Goal: Task Accomplishment & Management: Manage account settings

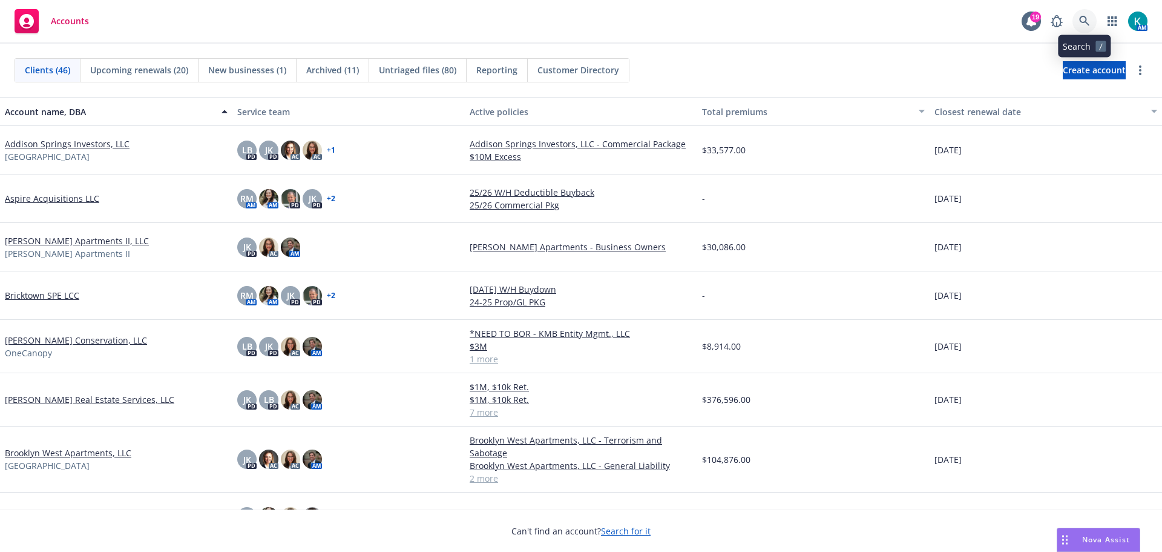
click at [1083, 22] on icon at bounding box center [1085, 21] width 10 height 10
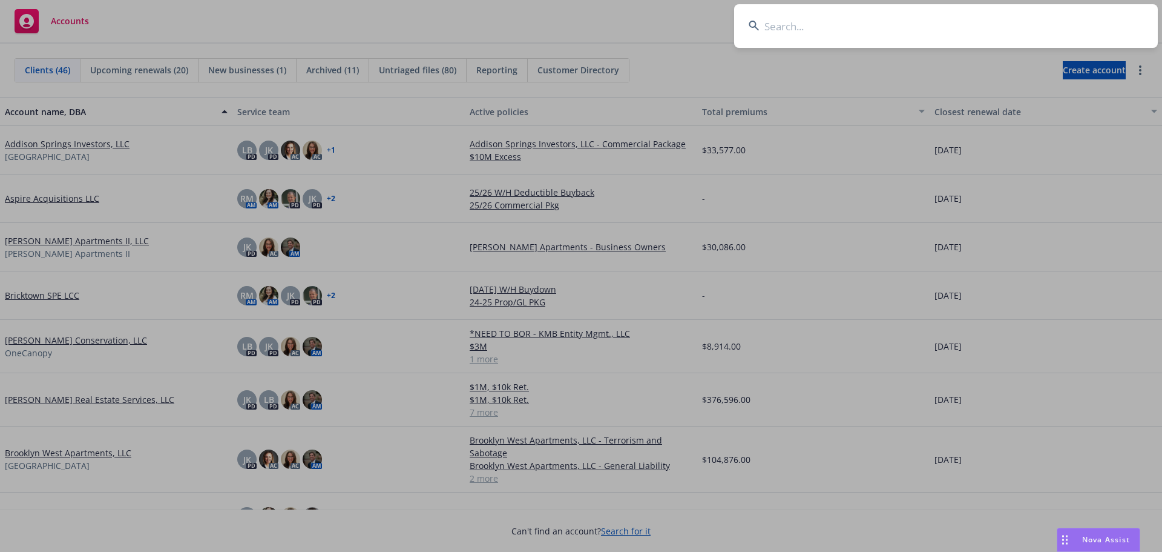
click at [840, 38] on input at bounding box center [946, 26] width 424 height 44
type input "flats at the oval"
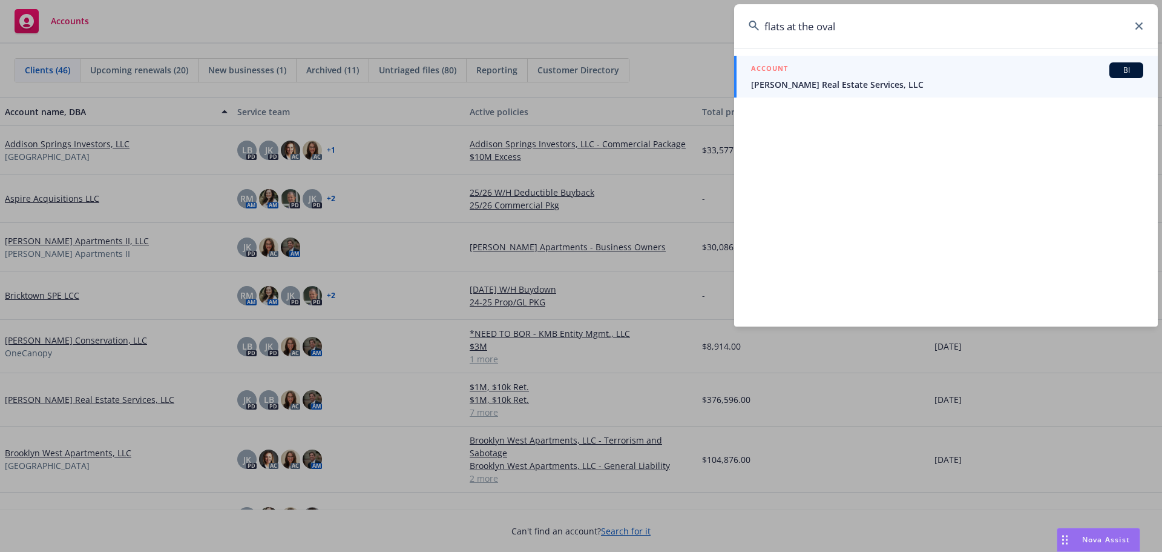
click at [846, 75] on div "ACCOUNT BI" at bounding box center [947, 70] width 392 height 16
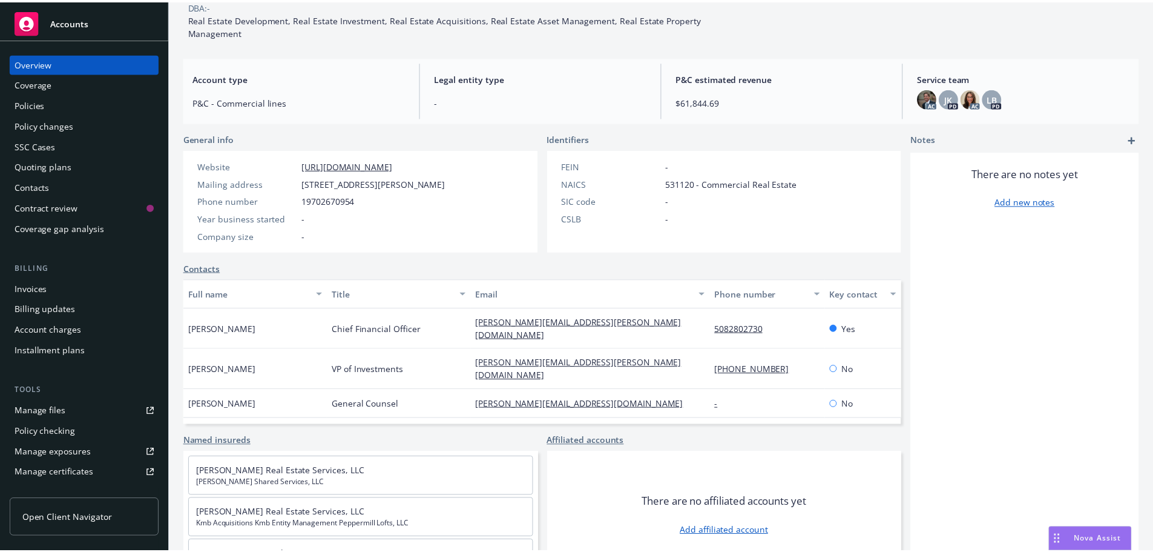
scroll to position [112, 0]
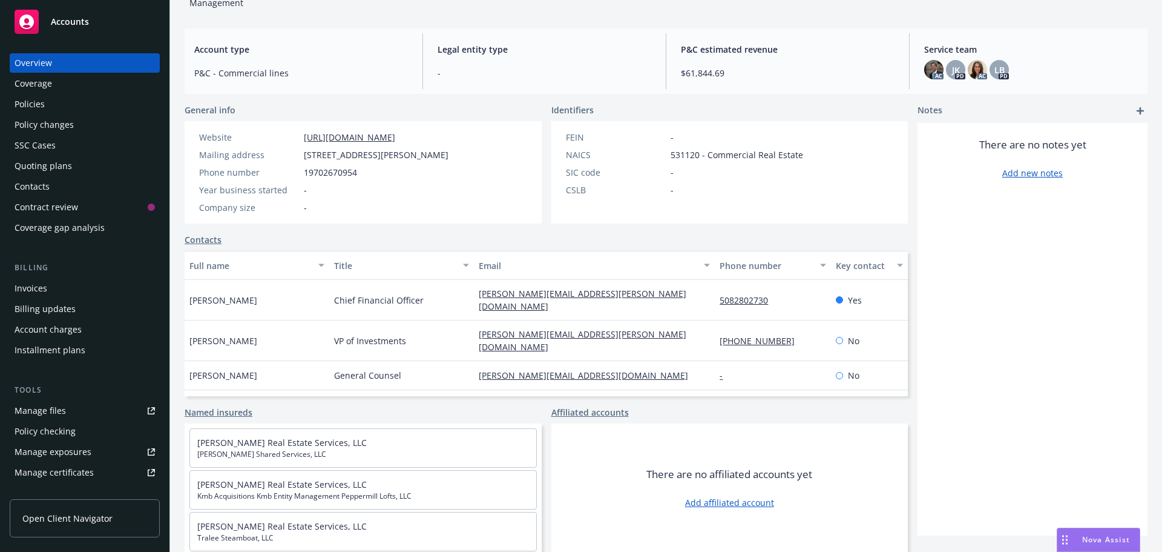
click at [111, 108] on div "Policies" at bounding box center [85, 103] width 140 height 19
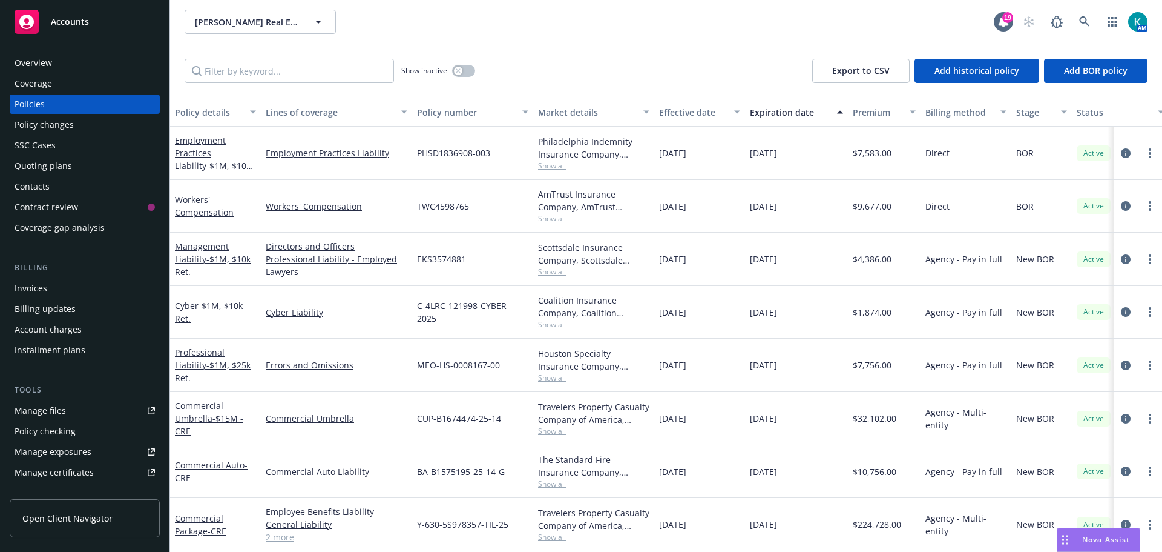
click at [81, 293] on div "Invoices" at bounding box center [85, 288] width 140 height 19
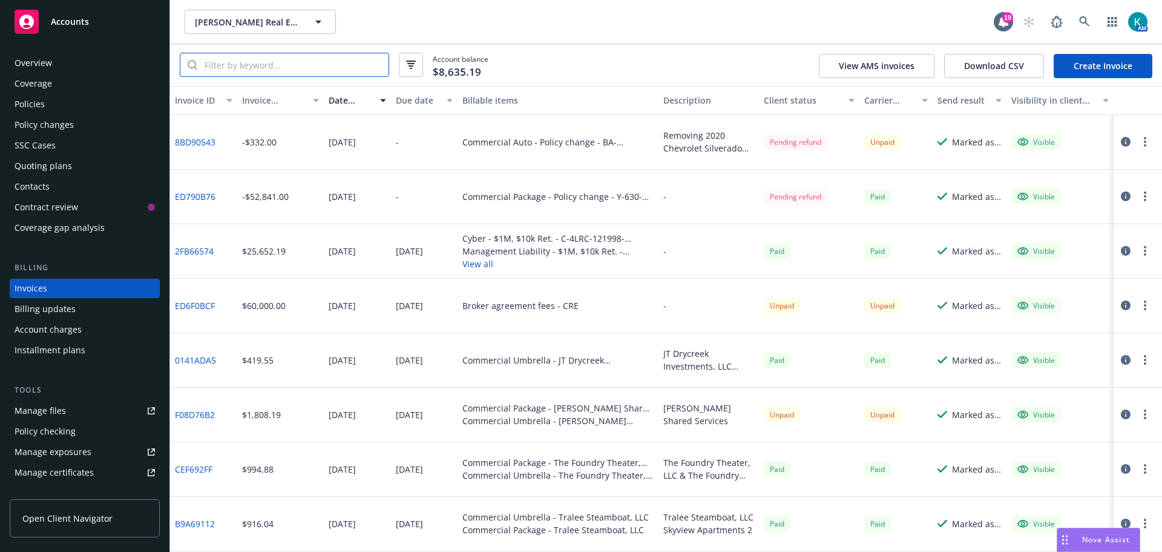
click at [268, 73] on input "search" at bounding box center [292, 64] width 191 height 23
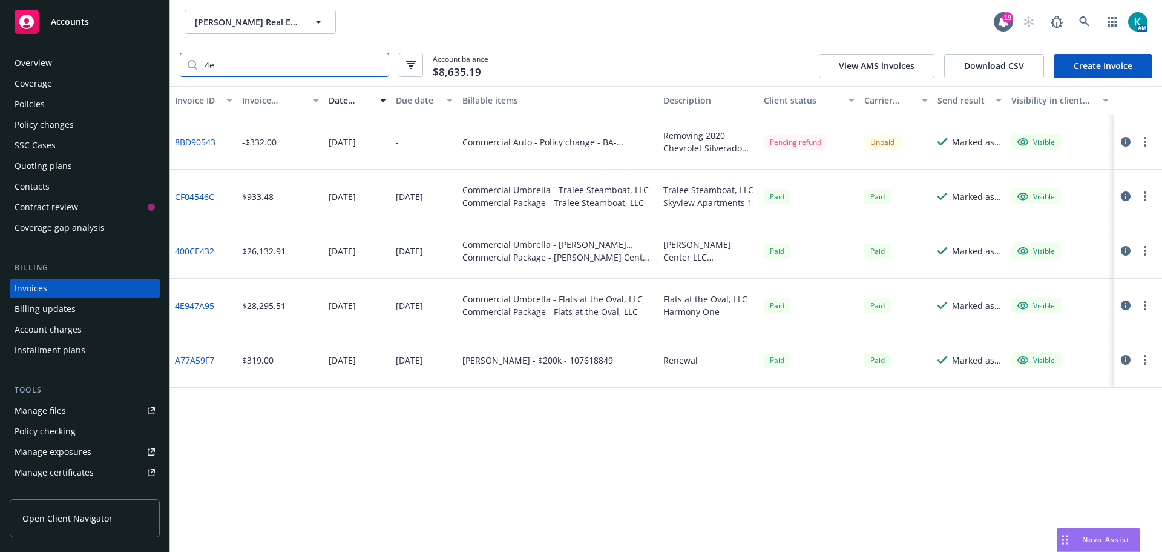
type input "4e"
click at [263, 12] on button "[PERSON_NAME] Real Estate Services, LLC" at bounding box center [260, 22] width 151 height 24
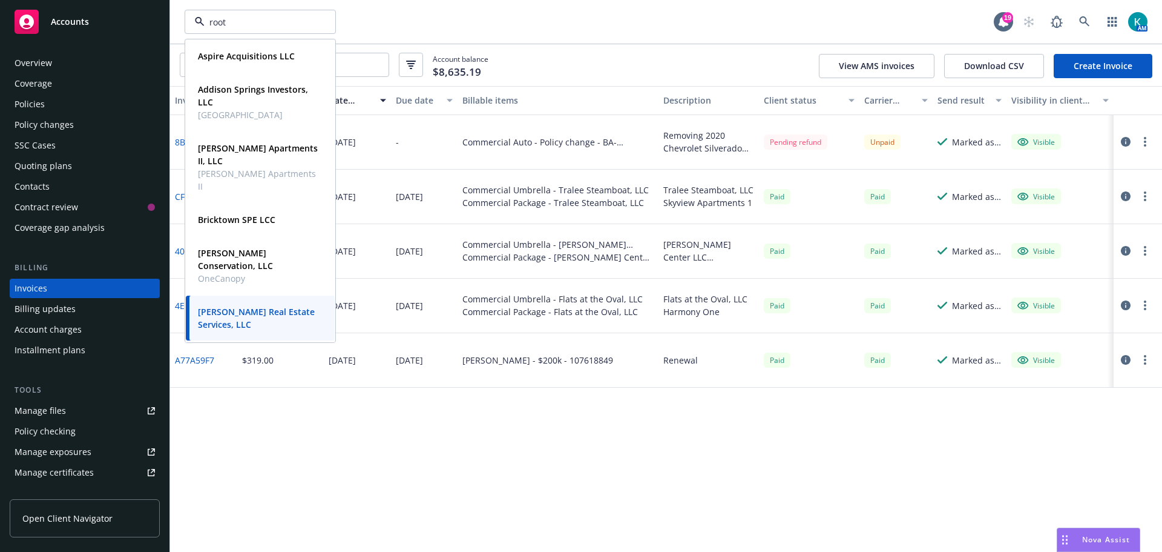
type input "roots"
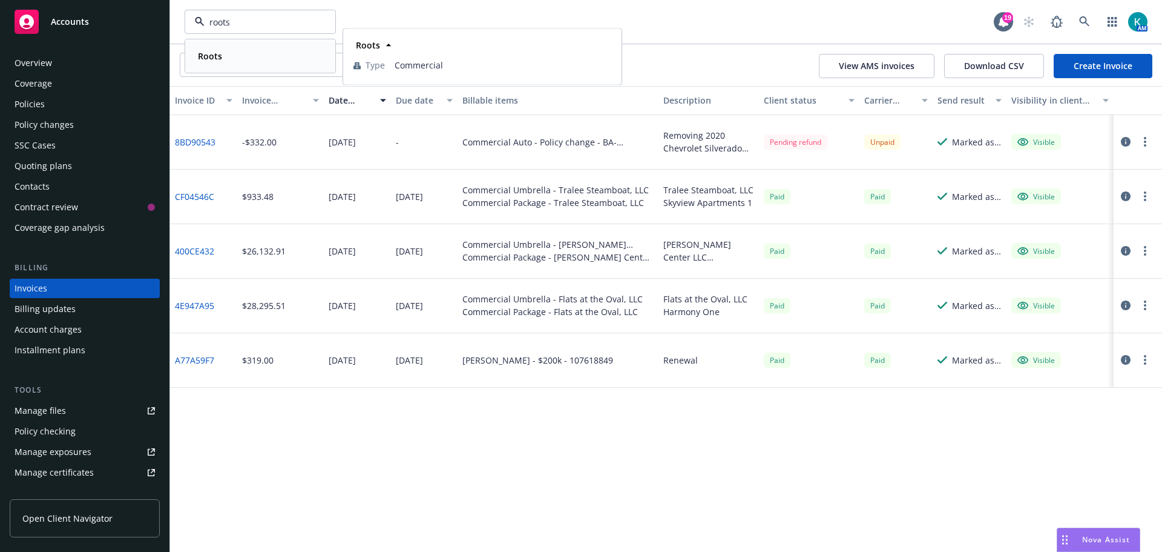
click at [279, 59] on div "Roots" at bounding box center [260, 56] width 134 height 18
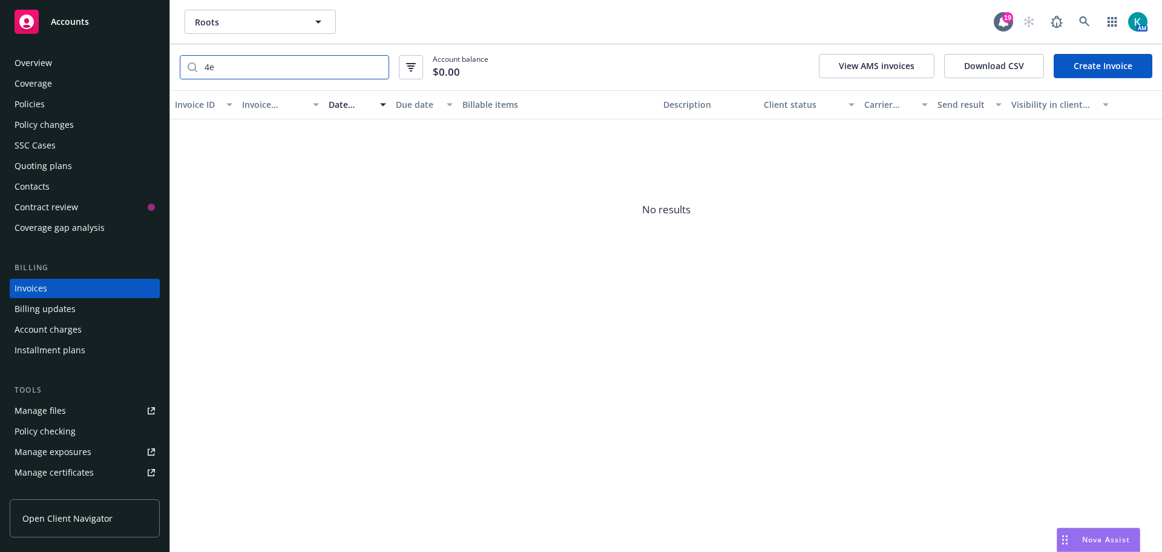
click at [377, 68] on input "4e" at bounding box center [292, 67] width 191 height 23
click at [113, 106] on div "Policies" at bounding box center [85, 103] width 140 height 19
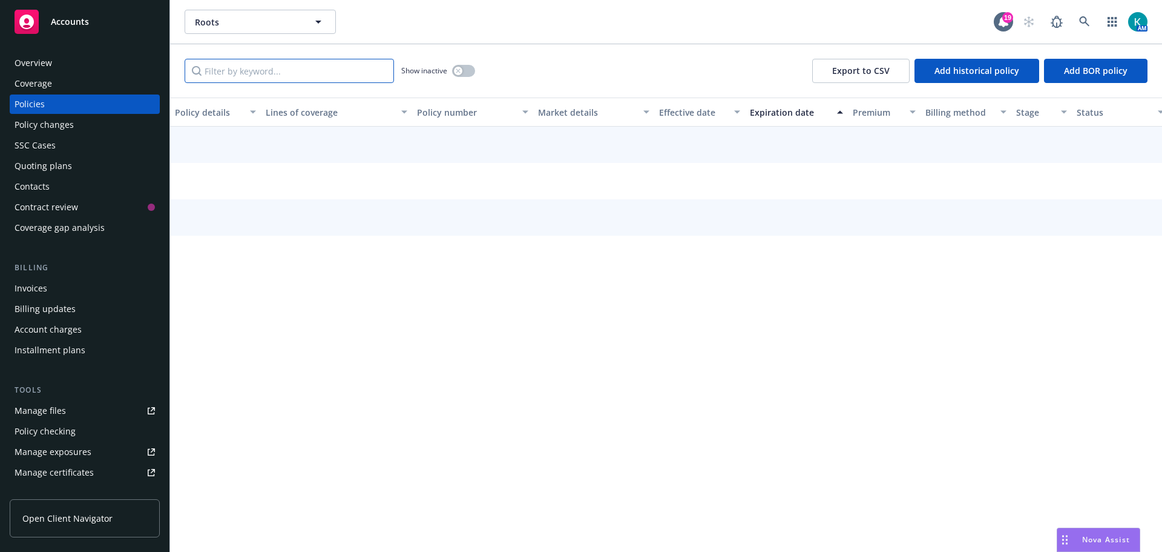
click at [308, 68] on input "Filter by keyword..." at bounding box center [289, 71] width 209 height 24
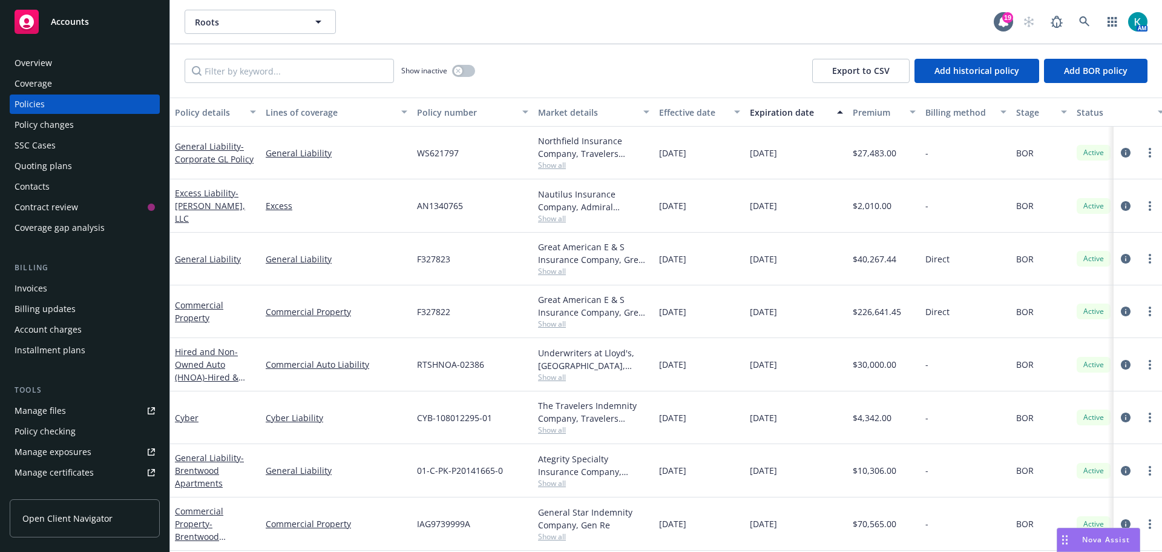
click at [78, 130] on div "Policy changes" at bounding box center [85, 124] width 140 height 19
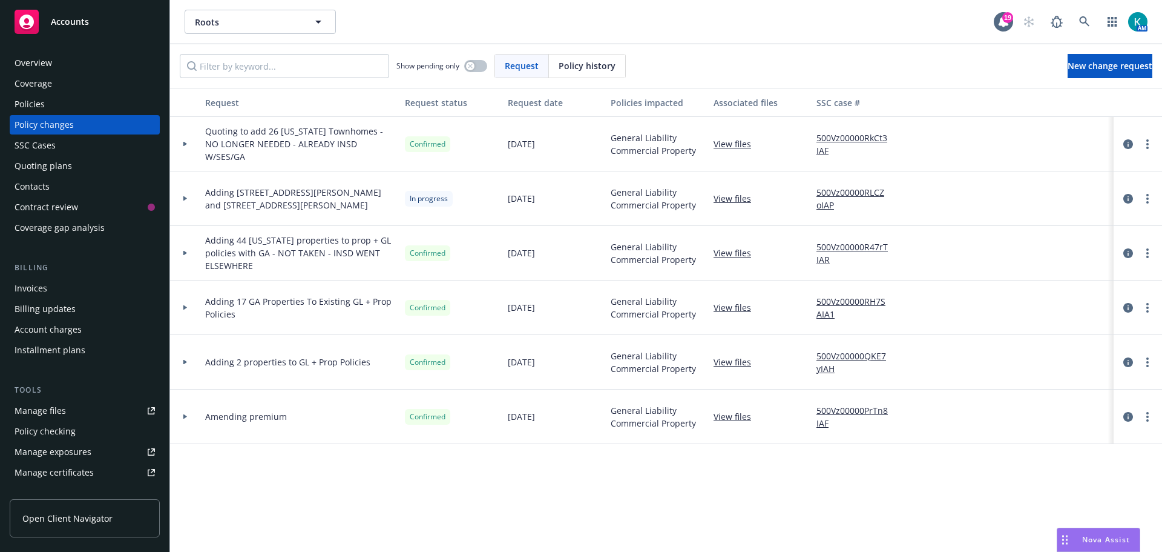
click at [742, 310] on link "View files" at bounding box center [737, 307] width 47 height 13
click at [1146, 199] on link "more" at bounding box center [1148, 198] width 15 height 15
click at [1098, 283] on link "Rescind request" at bounding box center [1051, 272] width 208 height 24
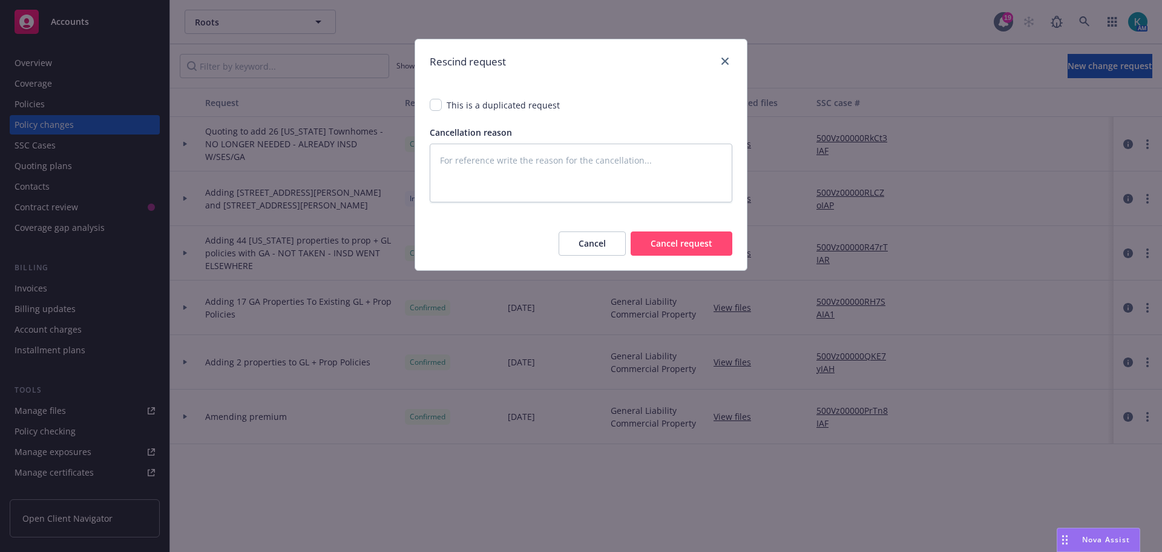
click at [598, 239] on button "Cancel" at bounding box center [592, 243] width 67 height 24
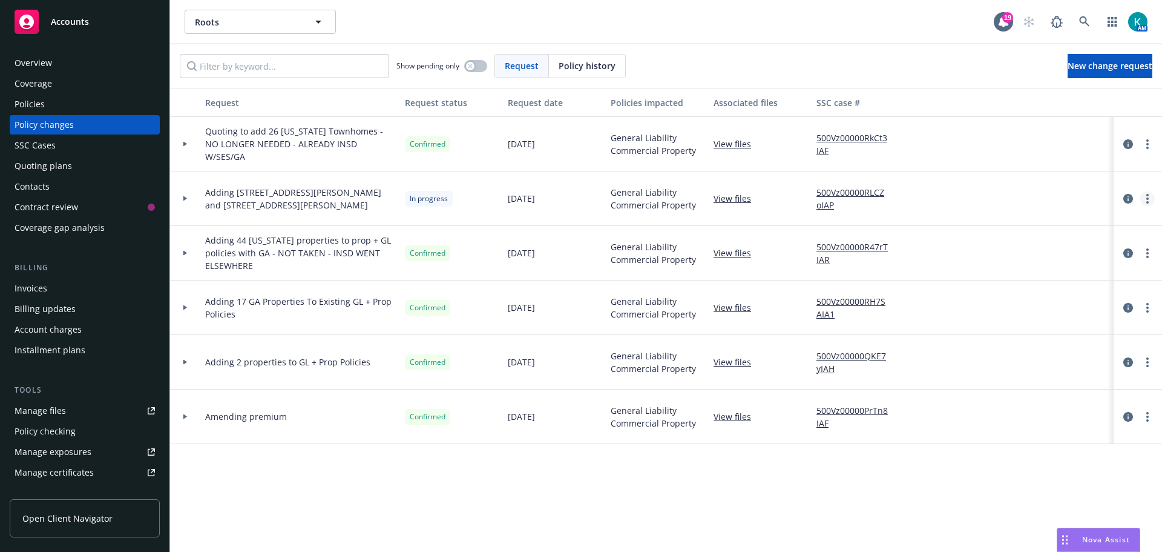
click at [1150, 200] on link "more" at bounding box center [1148, 198] width 15 height 15
click at [1088, 291] on link "Resume workflow" at bounding box center [1051, 296] width 208 height 24
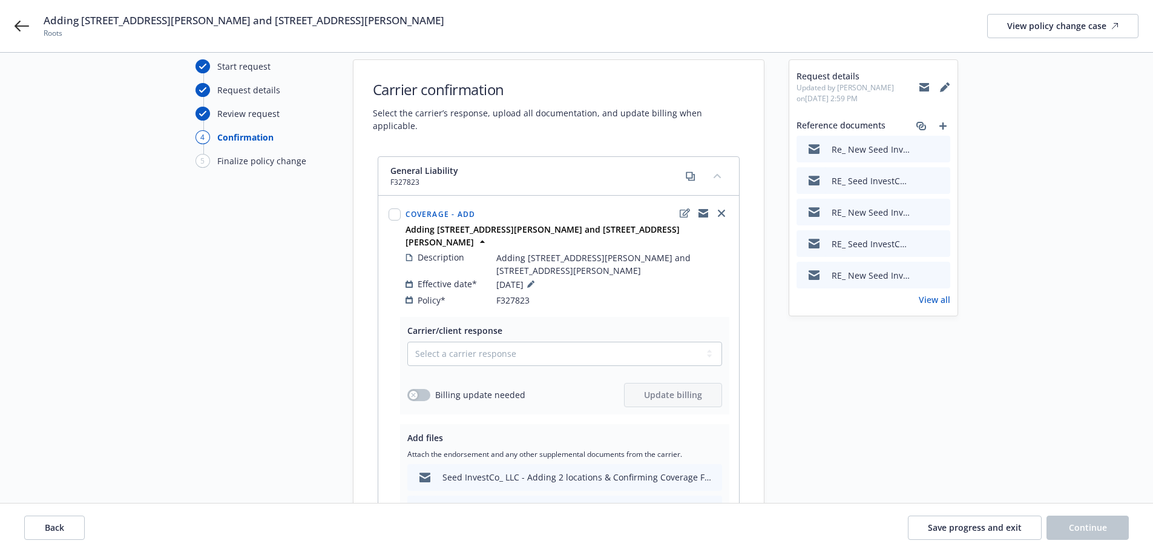
scroll to position [61, 0]
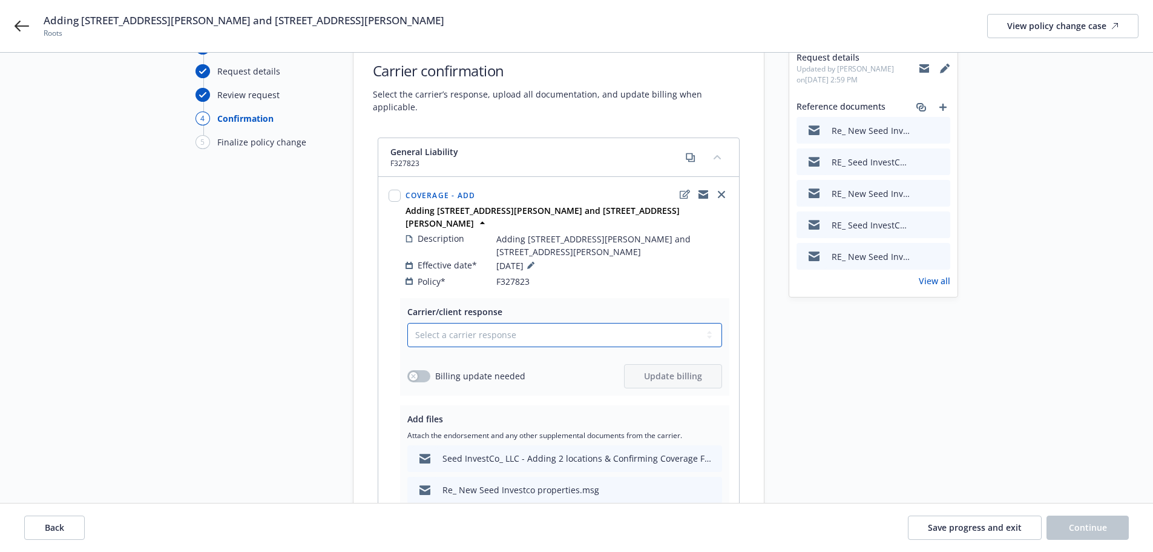
click at [444, 323] on select "Select a carrier response Accepted Accepted with revision No endorsement needed…" at bounding box center [564, 335] width 315 height 24
select select "ACCEPTED"
click at [407, 323] on select "Select a carrier response Accepted Accepted with revision No endorsement needed…" at bounding box center [564, 335] width 315 height 24
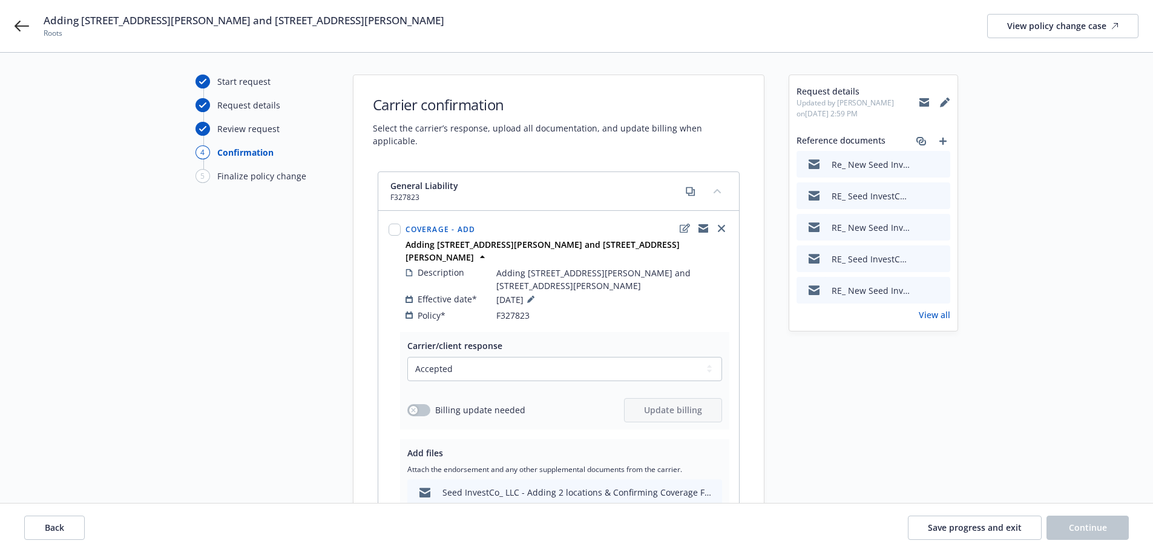
scroll to position [0, 0]
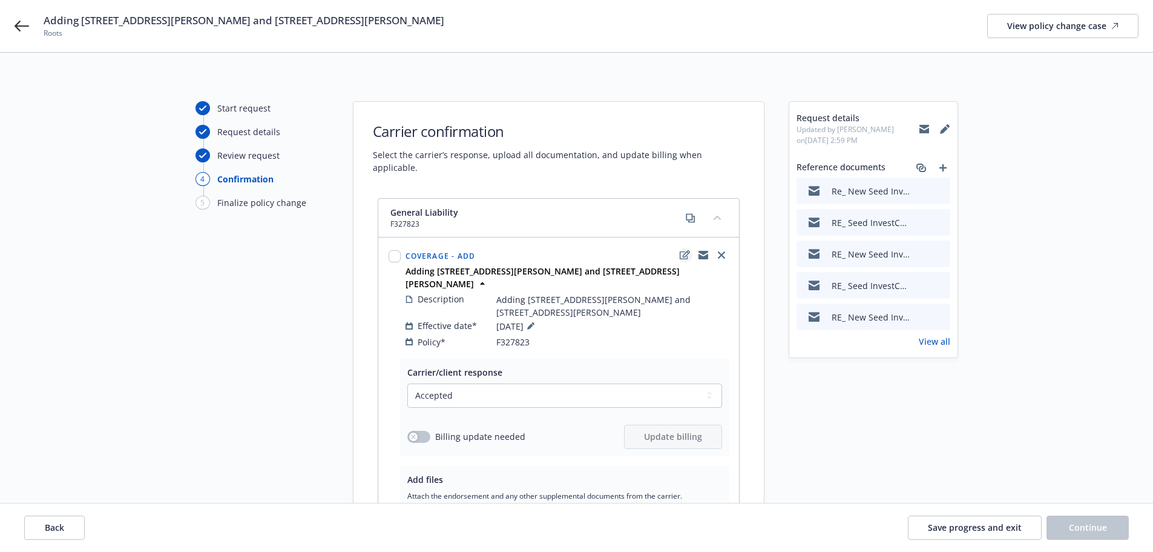
click at [684, 250] on icon "edit" at bounding box center [685, 254] width 10 height 9
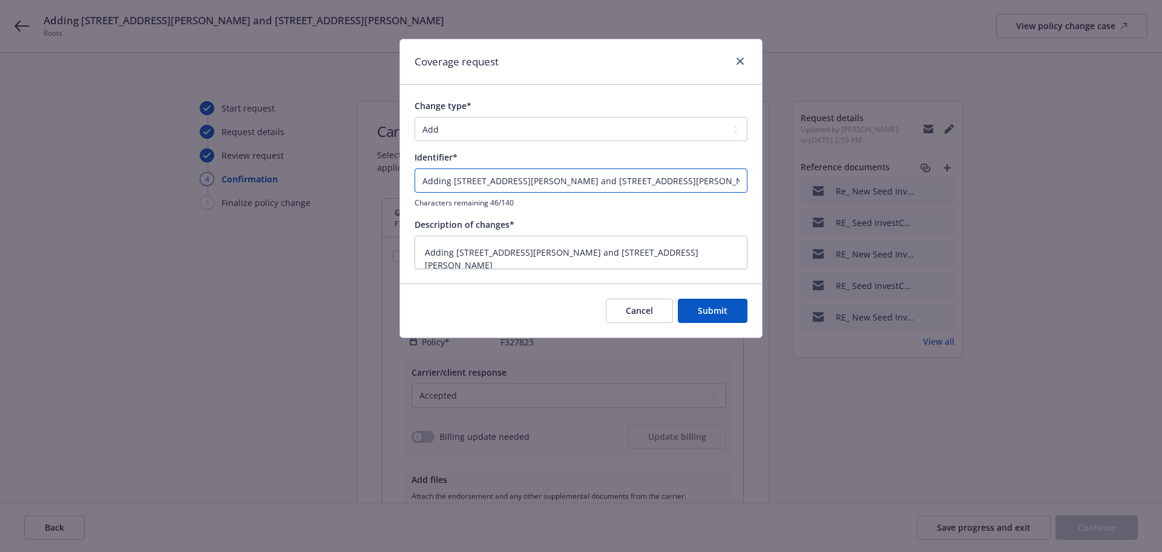
drag, startPoint x: 640, startPoint y: 185, endPoint x: 530, endPoint y: 190, distance: 109.7
click at [530, 190] on input "Adding [STREET_ADDRESS][PERSON_NAME] and [STREET_ADDRESS][PERSON_NAME]" at bounding box center [581, 180] width 333 height 24
type textarea "x"
type input "Adding [STREET_ADDRESS][PERSON_NAME] and"
type textarea "x"
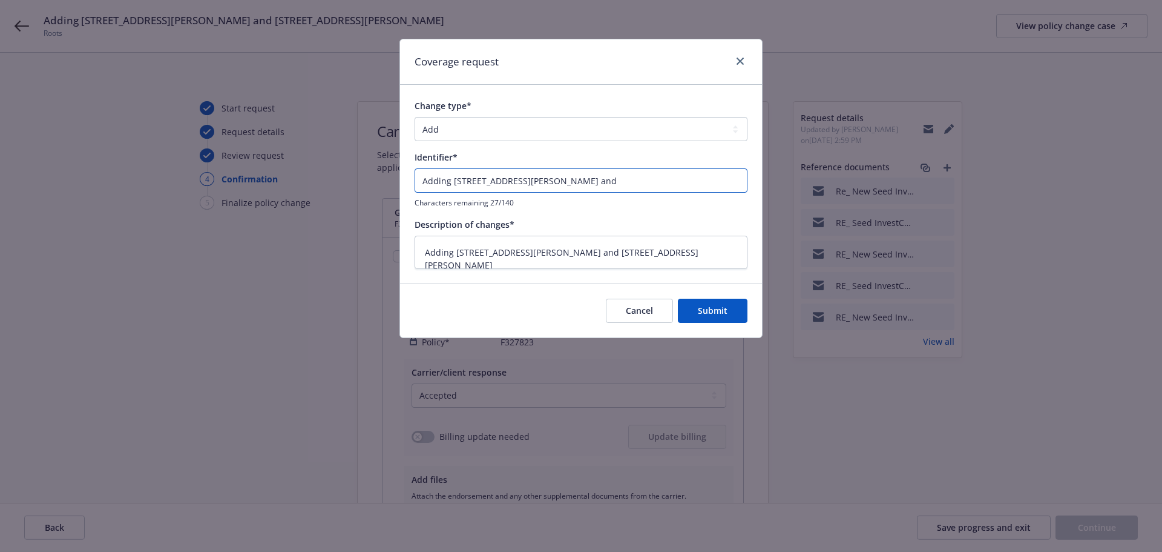
type input "Adding [STREET_ADDRESS][PERSON_NAME] and"
type textarea "x"
type input "Adding [STREET_ADDRESS][PERSON_NAME] an"
type textarea "x"
type input "Adding [STREET_ADDRESS][PERSON_NAME]"
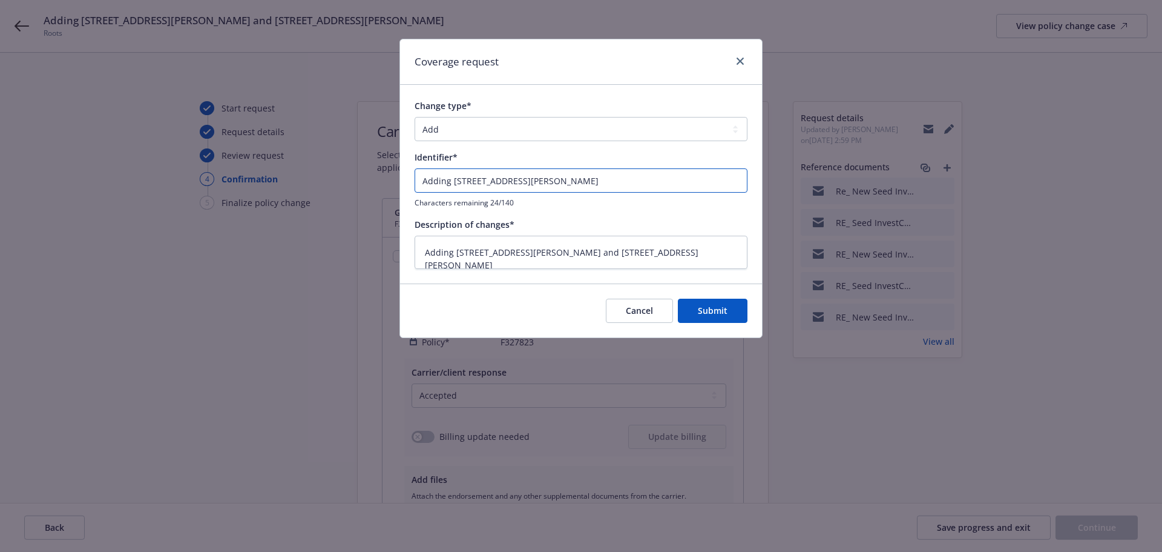
type textarea "x"
type input "Adding [STREET_ADDRESS][PERSON_NAME]"
drag, startPoint x: 644, startPoint y: 249, endPoint x: 517, endPoint y: 255, distance: 127.3
click at [517, 255] on textarea "Adding [STREET_ADDRESS][PERSON_NAME] and [STREET_ADDRESS][PERSON_NAME]" at bounding box center [581, 252] width 333 height 33
type textarea "x"
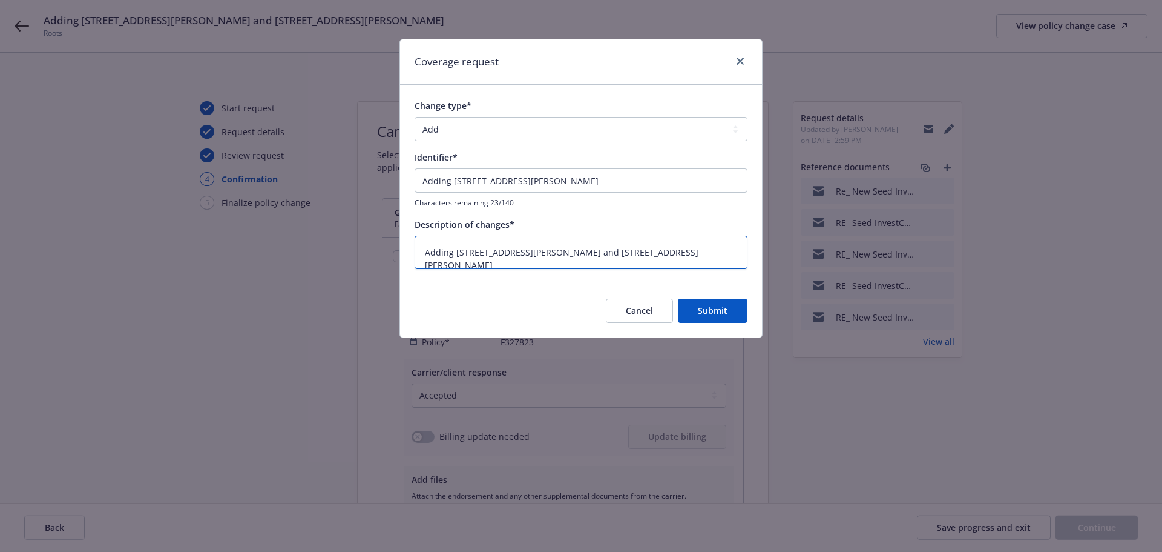
type textarea "Adding [STREET_ADDRESS][PERSON_NAME]"
type textarea "x"
type textarea "Adding [STREET_ADDRESS][PERSON_NAME]"
click at [722, 310] on span "Submit" at bounding box center [713, 311] width 30 height 12
type textarea "x"
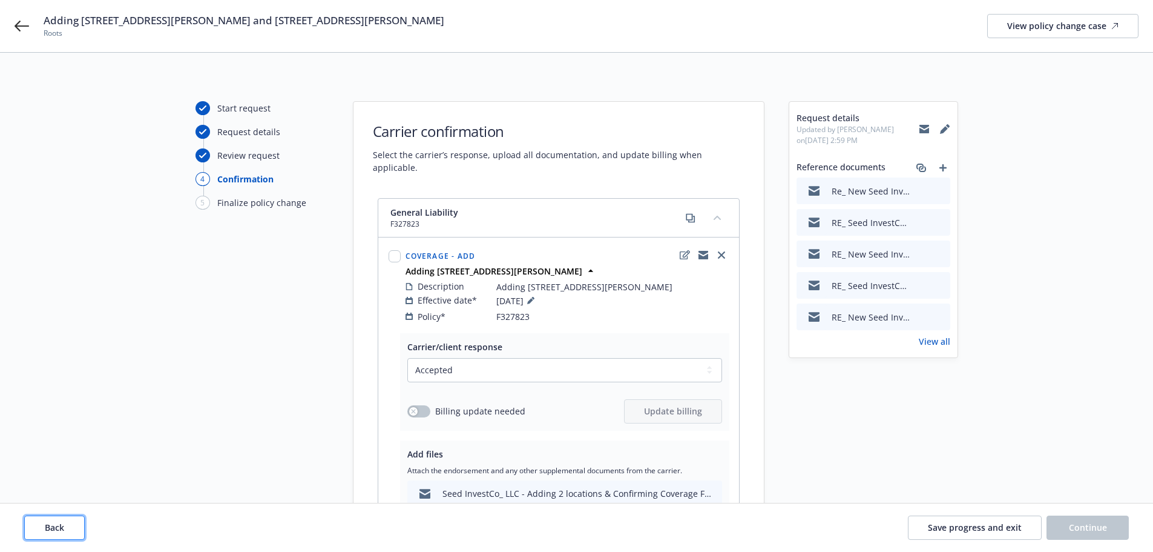
click at [76, 531] on button "Back" at bounding box center [54, 527] width 61 height 24
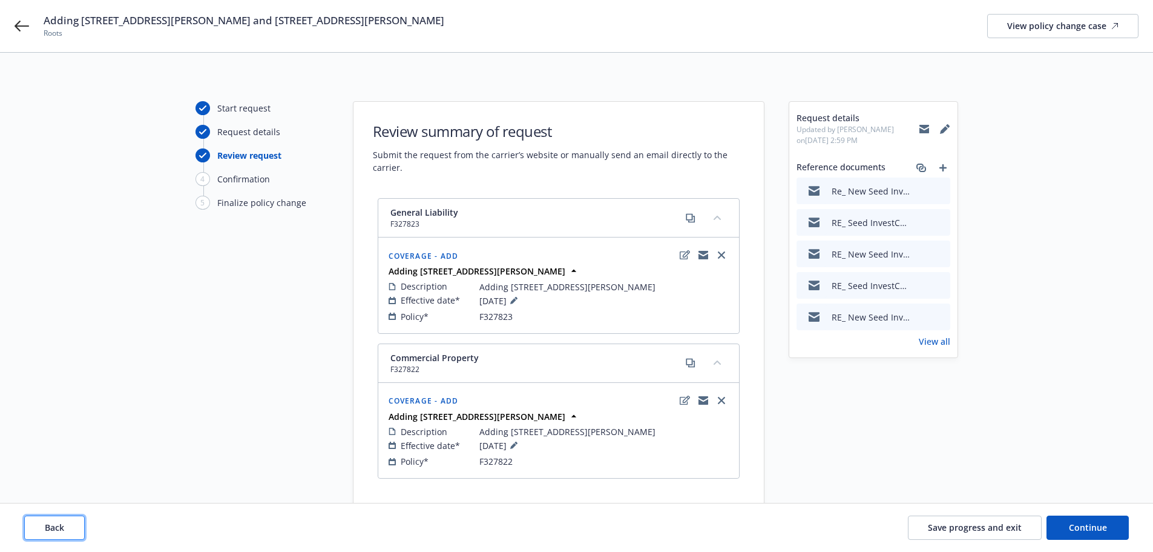
click at [74, 523] on button "Back" at bounding box center [54, 527] width 61 height 24
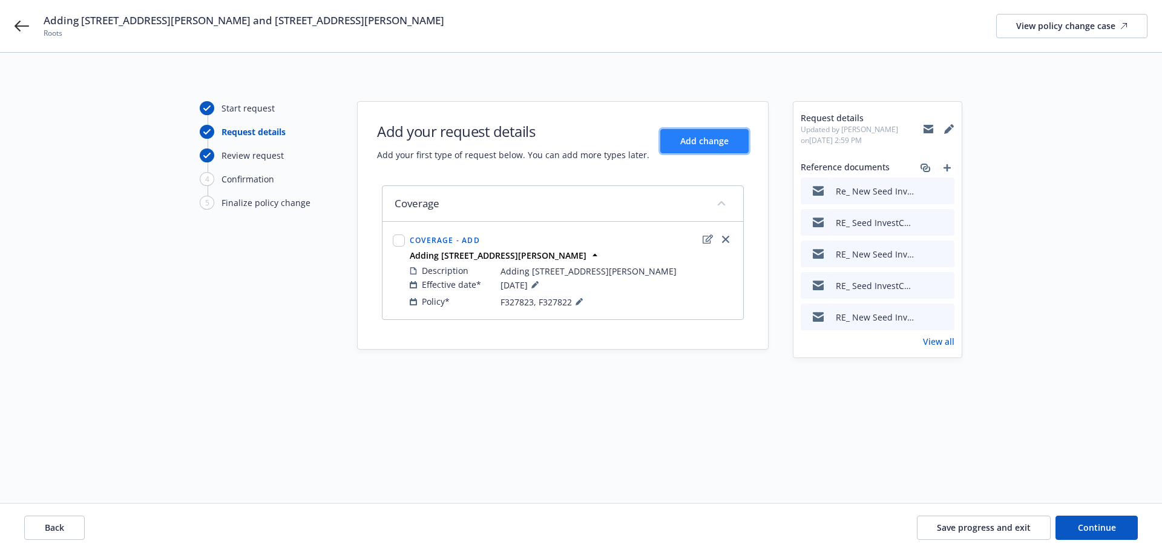
click at [714, 140] on span "Add change" at bounding box center [705, 141] width 48 height 12
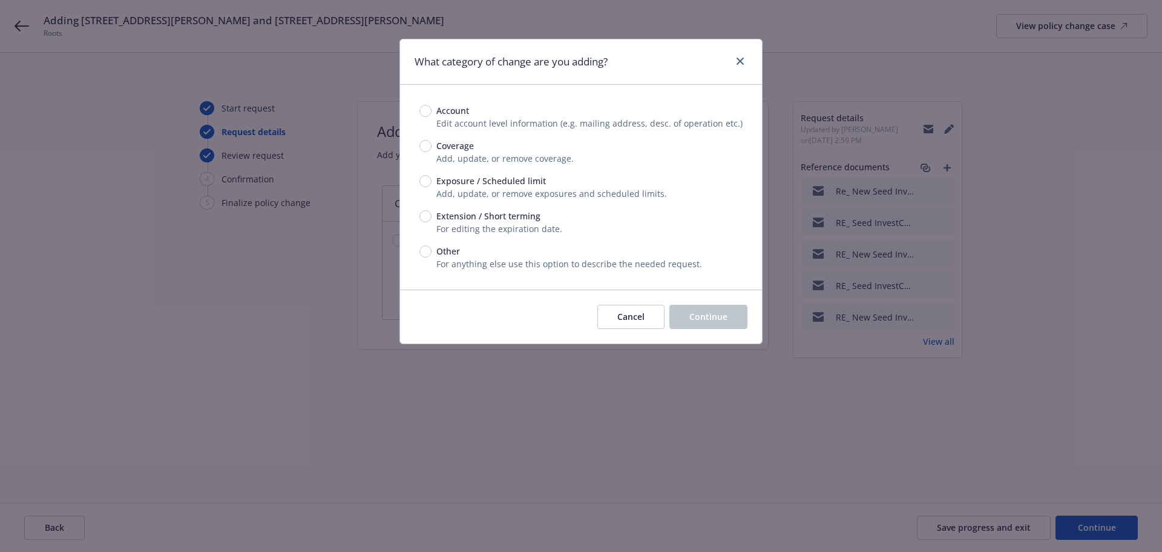
click at [444, 147] on span "Coverage" at bounding box center [456, 145] width 38 height 13
click at [432, 147] on input "Coverage" at bounding box center [426, 146] width 12 height 12
radio input "true"
click at [699, 309] on button "Continue" at bounding box center [709, 317] width 78 height 24
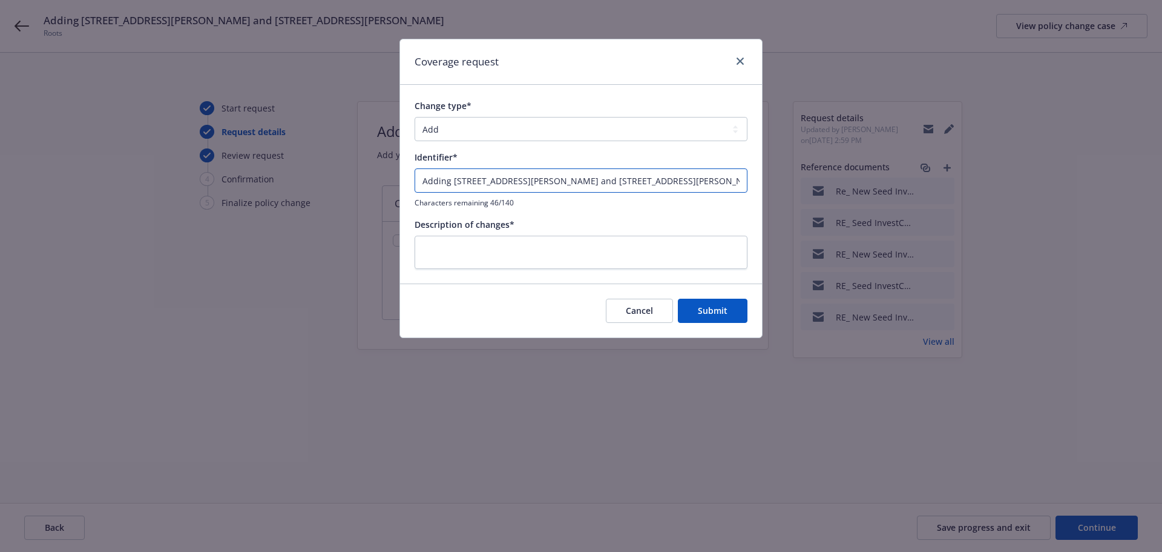
drag, startPoint x: 531, startPoint y: 180, endPoint x: 454, endPoint y: 180, distance: 76.9
click at [454, 180] on input "Adding [STREET_ADDRESS][PERSON_NAME] and [STREET_ADDRESS][PERSON_NAME]" at bounding box center [581, 180] width 333 height 24
drag, startPoint x: 509, startPoint y: 179, endPoint x: 295, endPoint y: 177, distance: 213.7
click at [295, 177] on div "Coverage request Change type* Add Audit Change Remove Identifier* Adding [STREE…" at bounding box center [581, 276] width 1162 height 552
type input "Adding [STREET_ADDRESS][PERSON_NAME]"
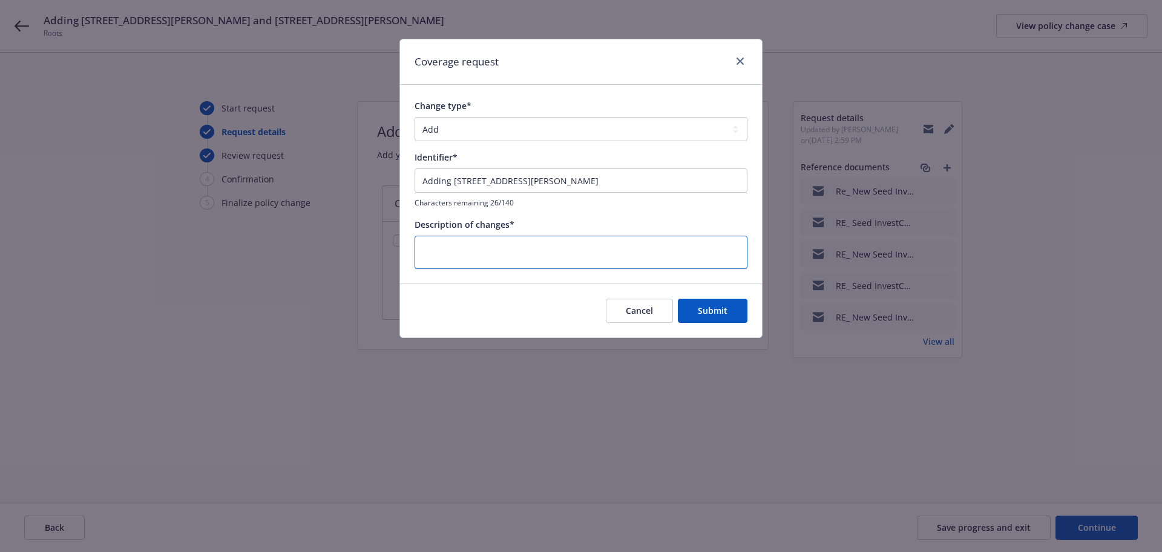
click at [535, 256] on textarea at bounding box center [581, 252] width 333 height 33
paste textarea "Adding [STREET_ADDRESS][PERSON_NAME]"
type textarea "x"
type textarea "Adding [STREET_ADDRESS][PERSON_NAME]"
click at [699, 311] on span "Submit" at bounding box center [713, 311] width 30 height 12
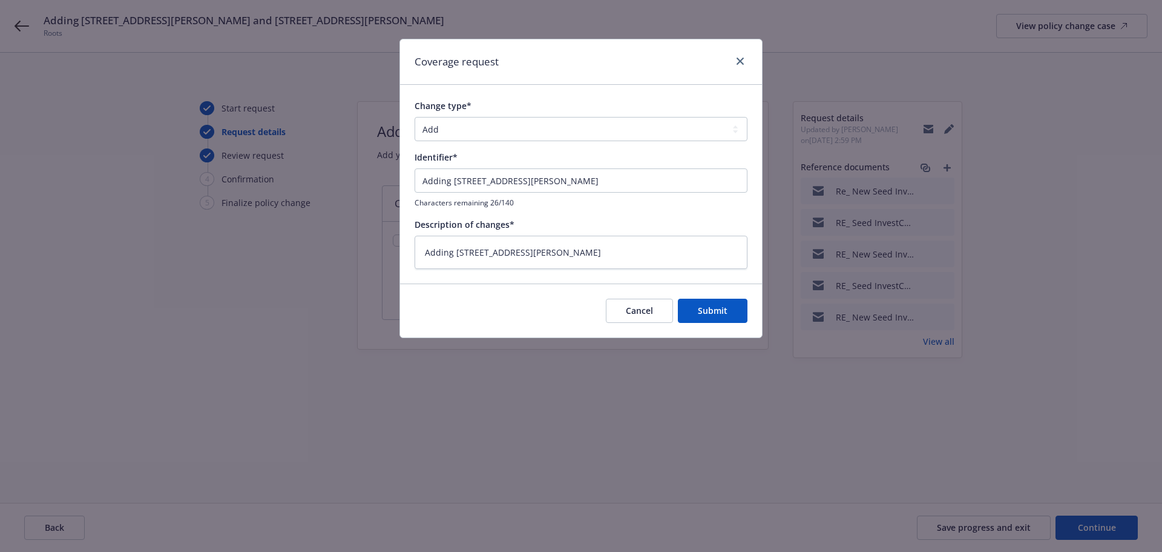
type textarea "x"
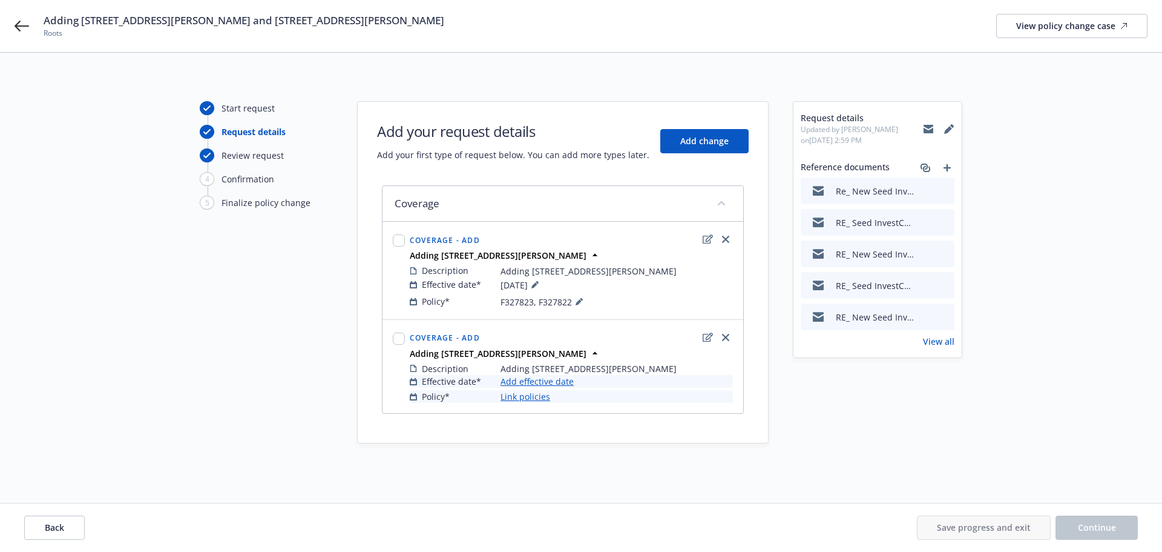
click at [558, 382] on link "Add effective date" at bounding box center [537, 381] width 73 height 13
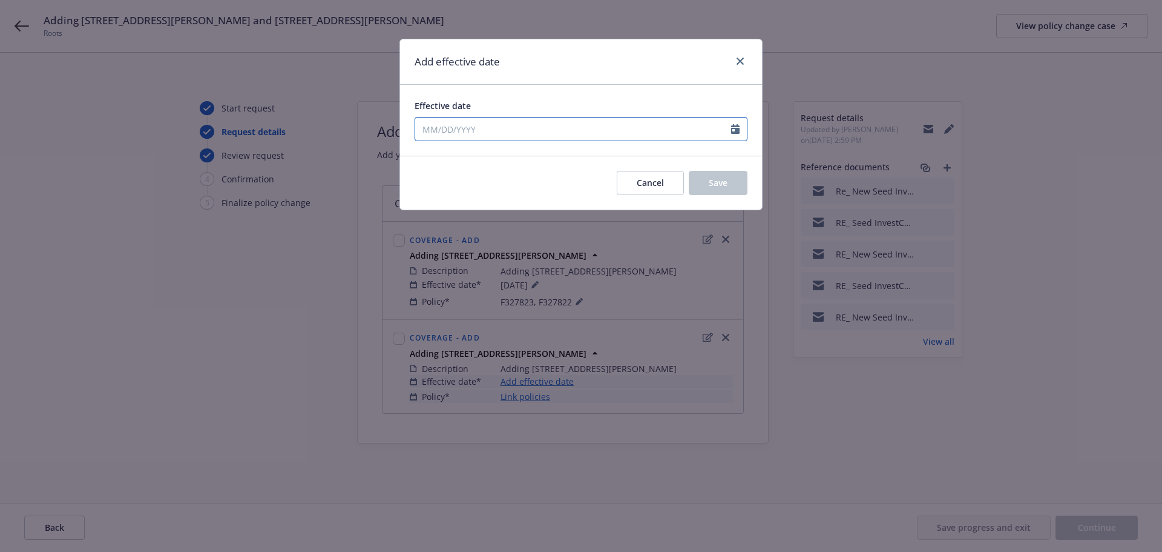
click at [475, 124] on input "Effective date" at bounding box center [573, 128] width 316 height 23
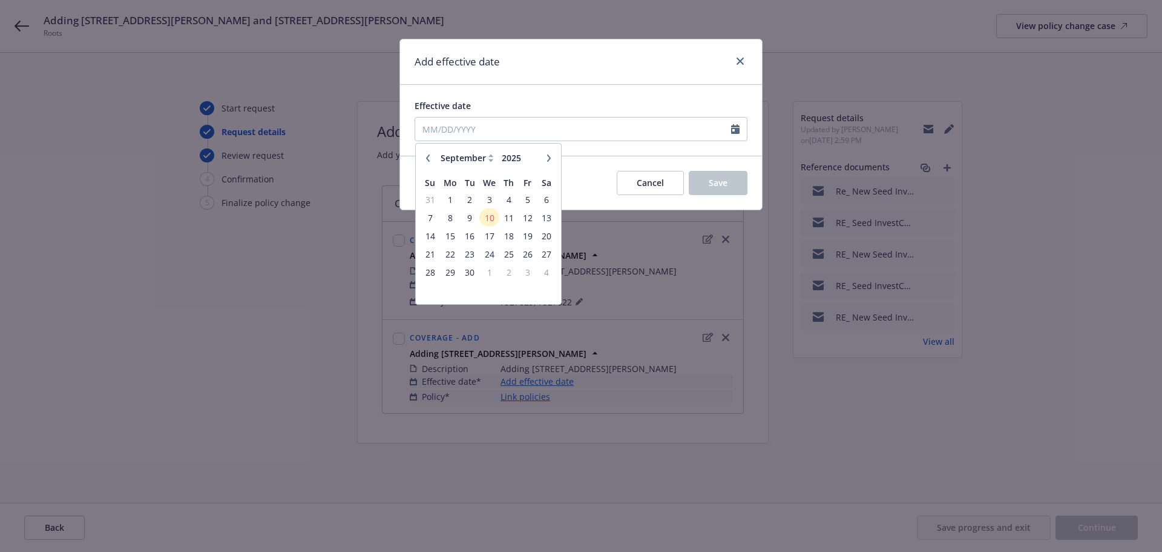
click at [426, 157] on icon "button" at bounding box center [427, 157] width 7 height 7
select select "8"
click at [455, 275] on span "25" at bounding box center [450, 272] width 18 height 15
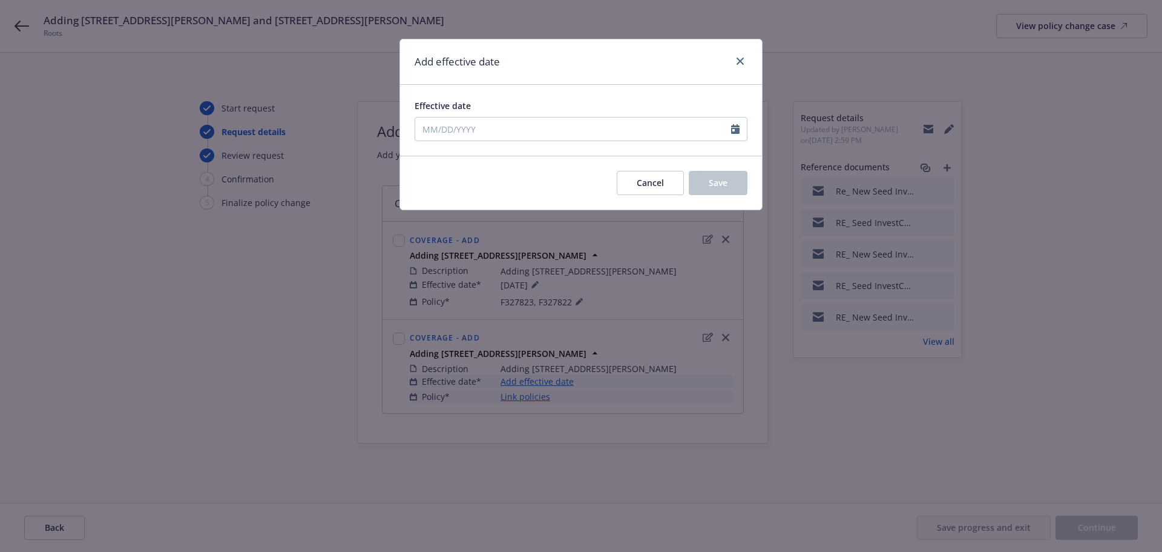
type input "[DATE]"
click at [718, 185] on span "Save" at bounding box center [718, 183] width 19 height 12
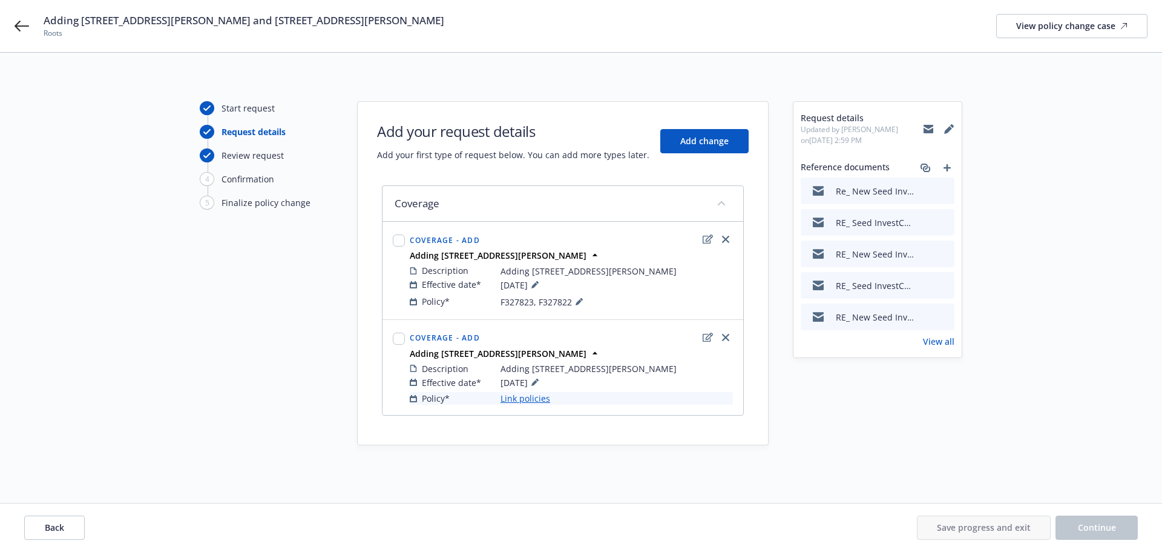
click at [524, 400] on link "Link policies" at bounding box center [526, 398] width 50 height 13
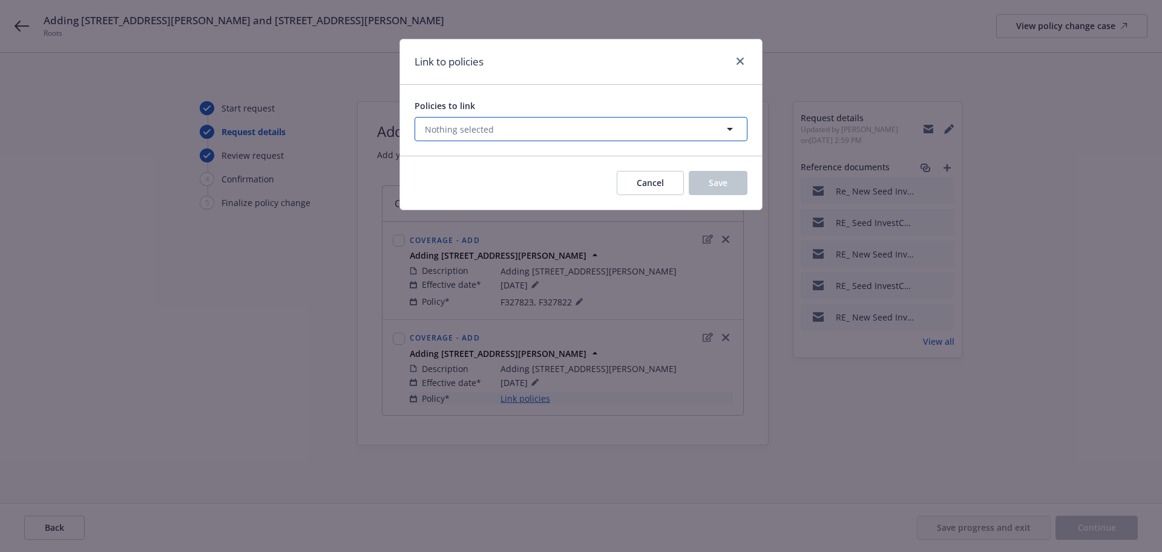
click at [482, 125] on span "Nothing selected" at bounding box center [459, 129] width 69 height 13
select select "ACTIVE"
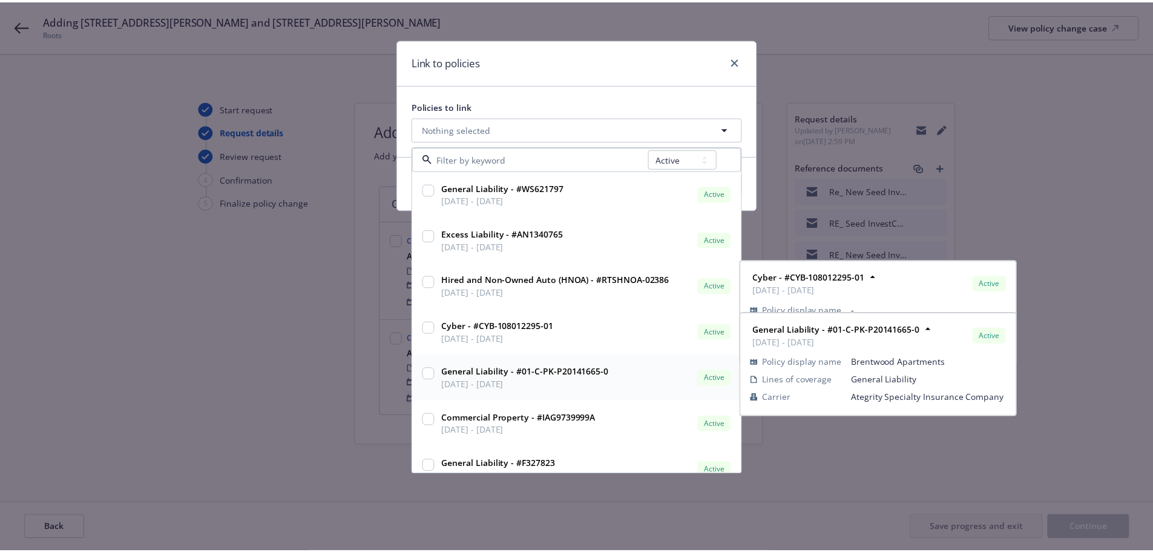
scroll to position [61, 0]
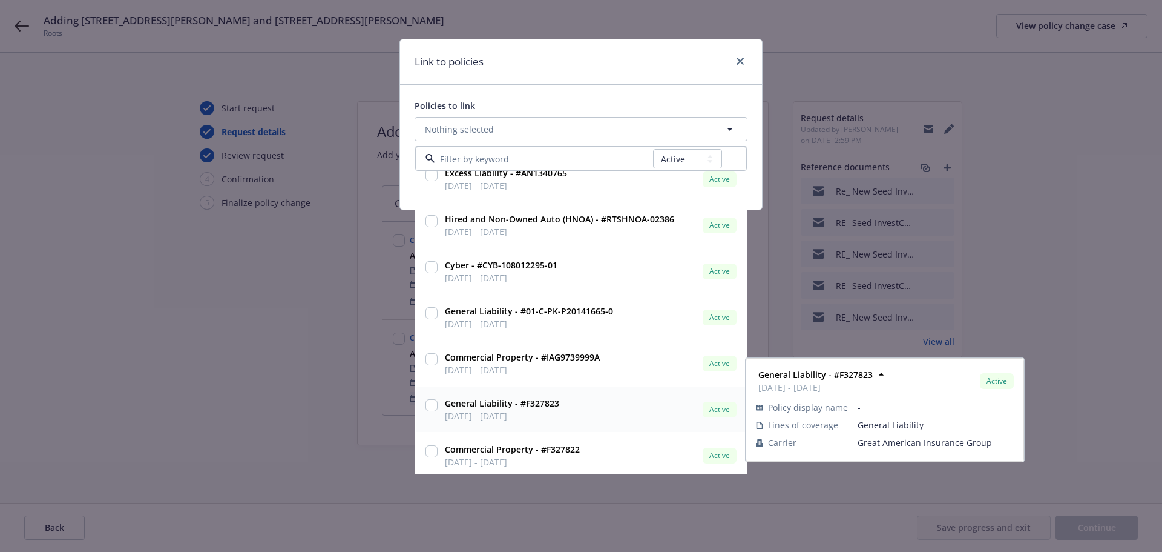
click at [427, 408] on input "checkbox" at bounding box center [432, 405] width 12 height 12
checkbox input "true"
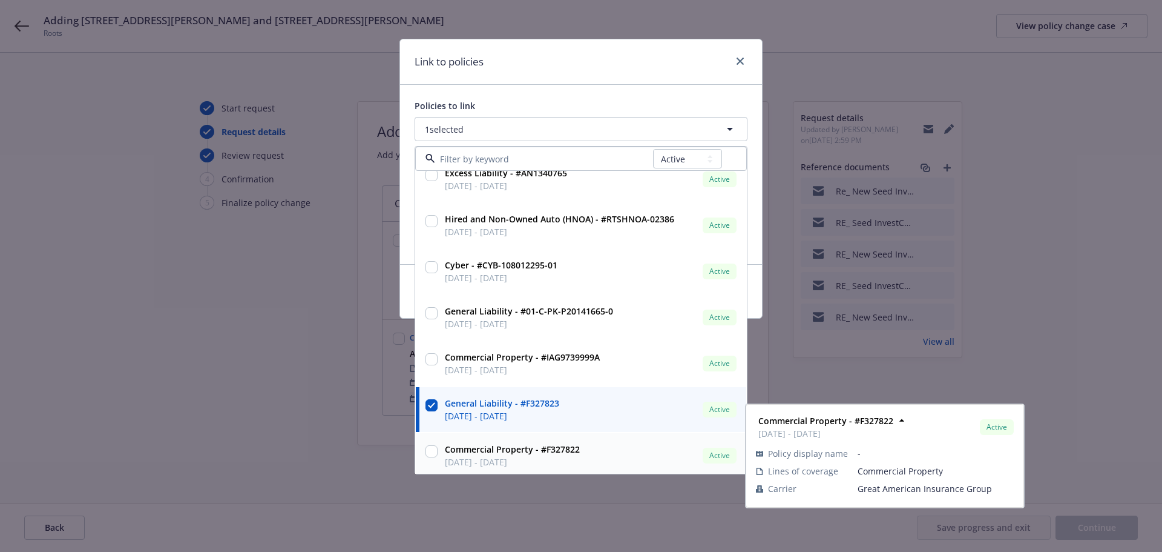
click at [431, 448] on input "checkbox" at bounding box center [432, 451] width 12 height 12
checkbox input "true"
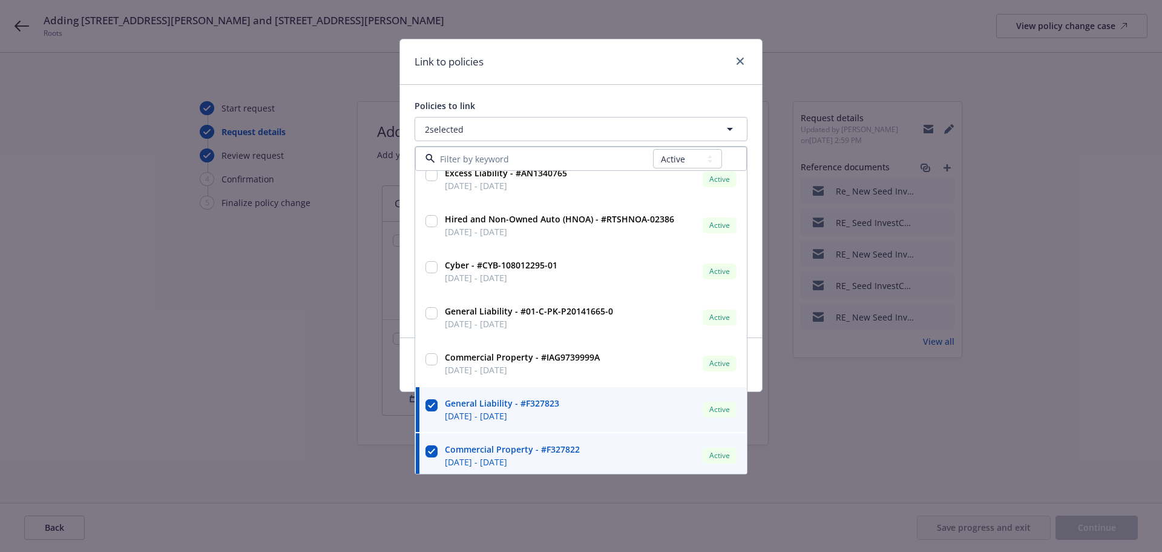
click at [558, 63] on div "Link to policies" at bounding box center [581, 61] width 362 height 45
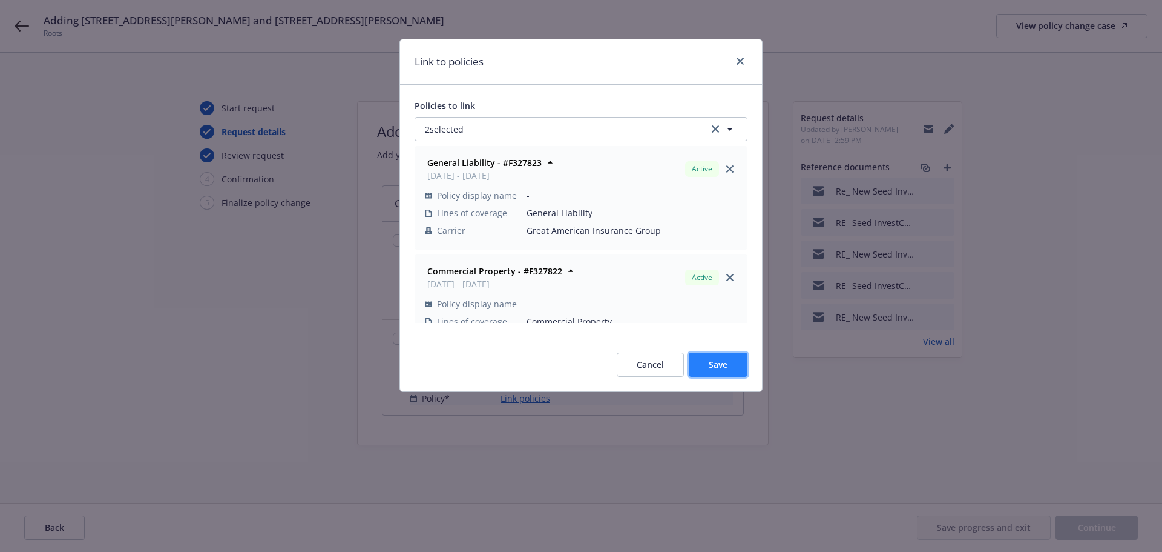
click at [737, 356] on button "Save" at bounding box center [718, 364] width 59 height 24
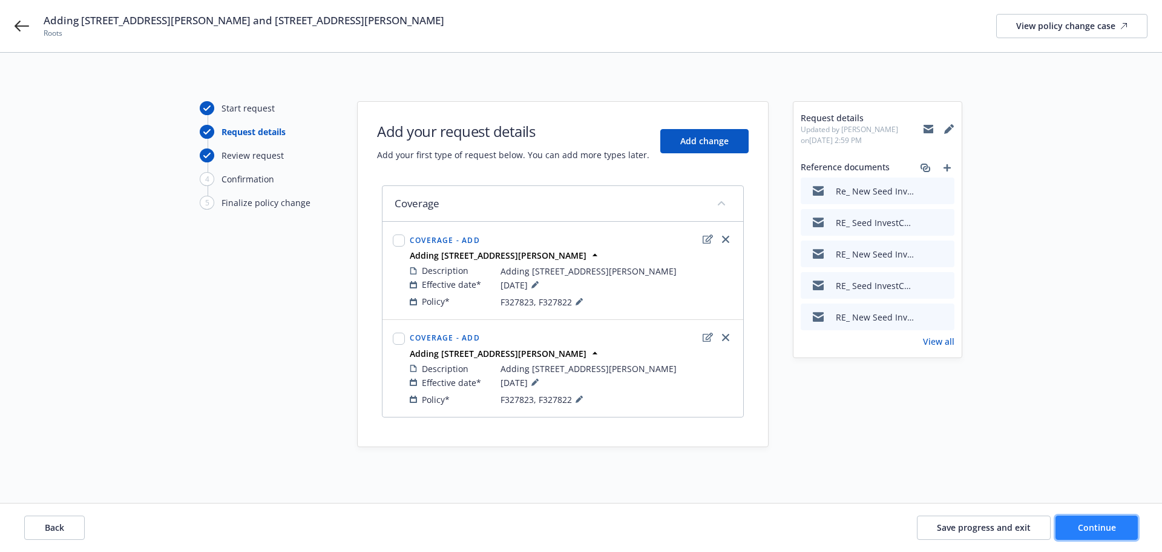
click at [1072, 525] on button "Continue" at bounding box center [1097, 527] width 82 height 24
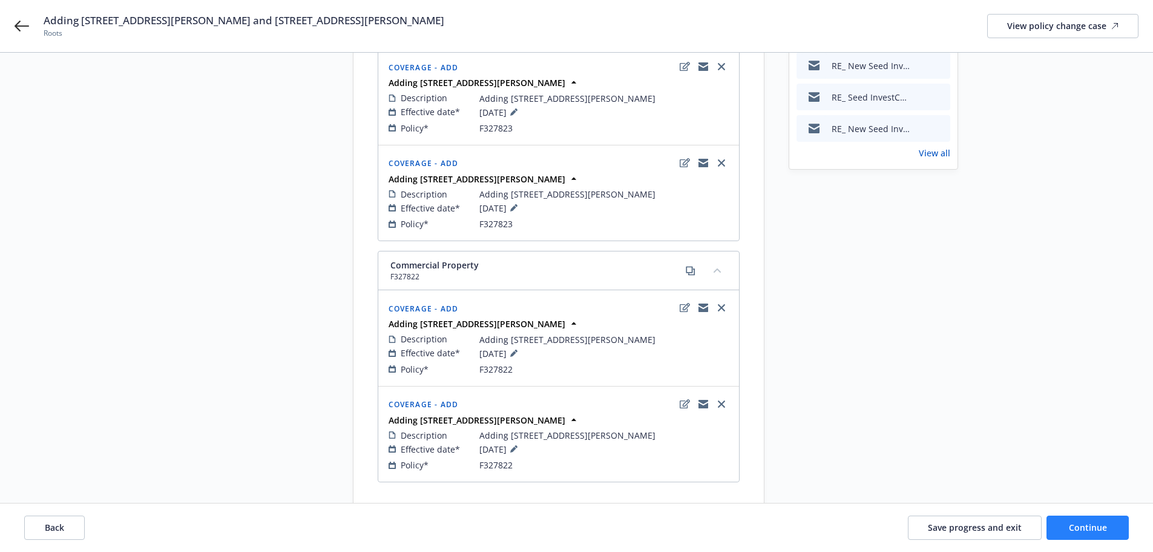
scroll to position [246, 0]
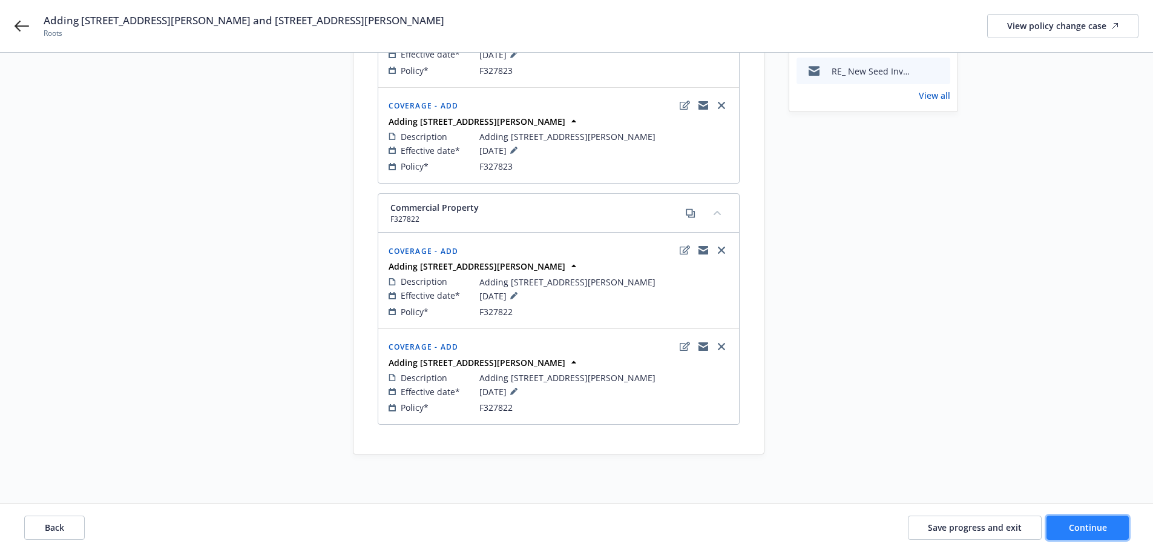
click at [1104, 529] on span "Continue" at bounding box center [1088, 527] width 38 height 12
select select "ACCEPTED"
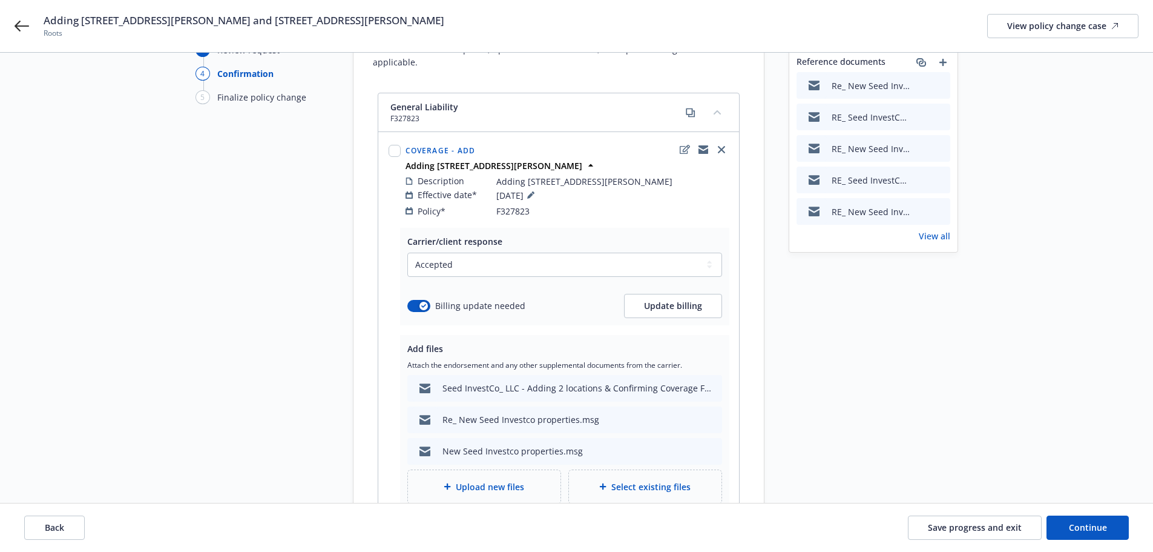
scroll to position [0, 0]
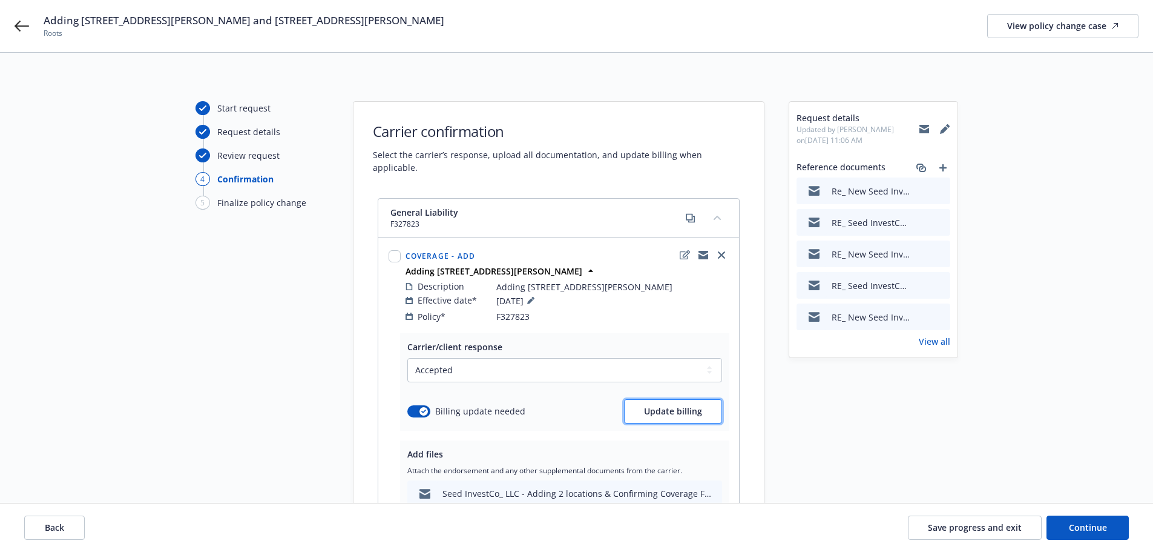
click at [640, 404] on button "Update billing" at bounding box center [673, 411] width 98 height 24
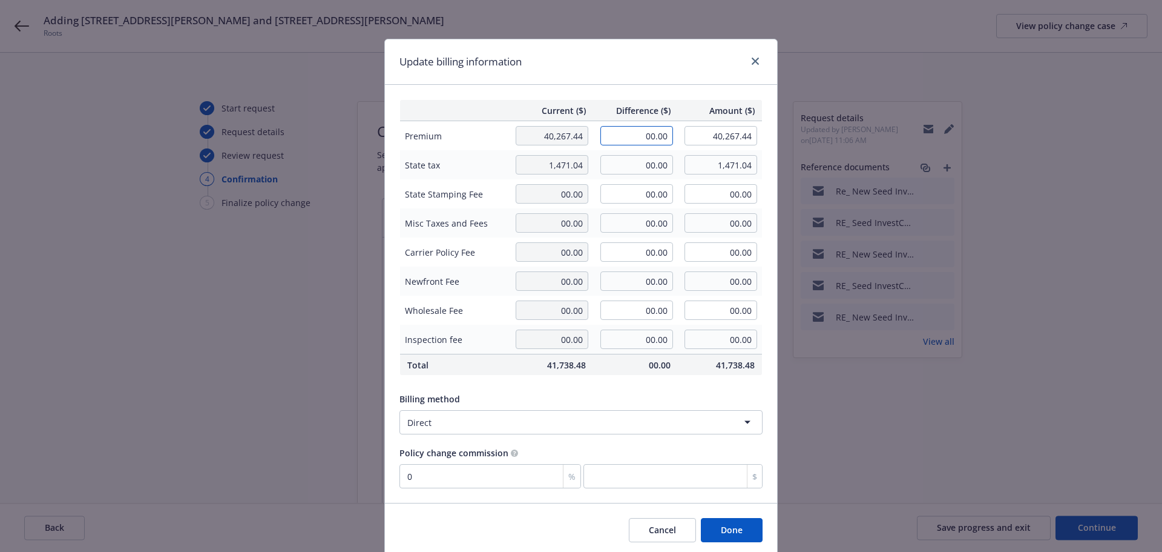
click at [616, 131] on input "00.00" at bounding box center [637, 135] width 73 height 19
type input "12.67"
click at [618, 161] on input "00.00" at bounding box center [637, 164] width 73 height 19
type input "40,280.11"
type input "0"
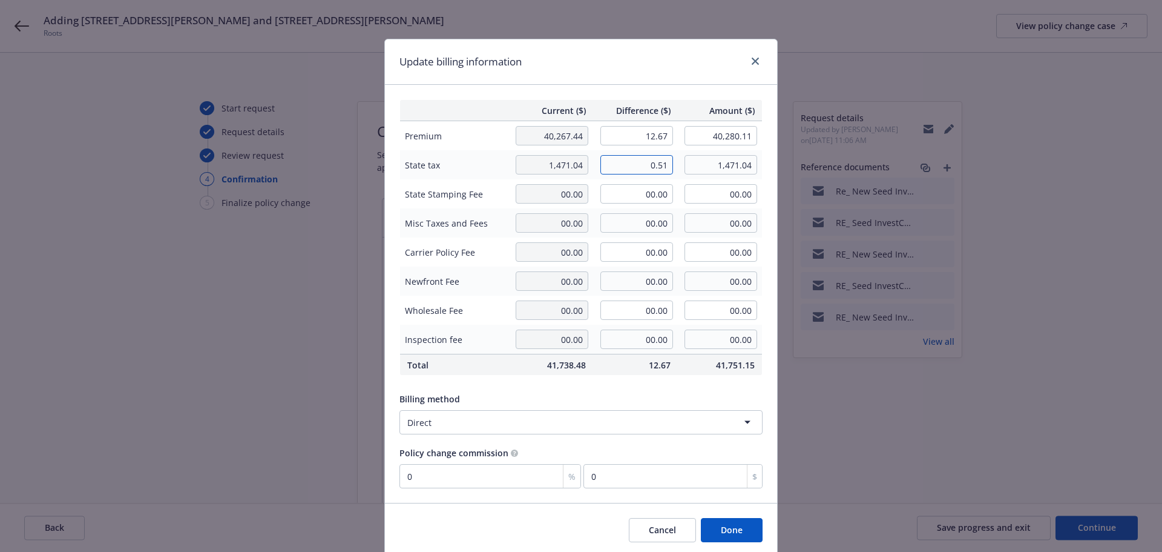
type input "0.51"
type input "1,471.55"
click at [626, 205] on td "00.00" at bounding box center [635, 193] width 85 height 29
click at [736, 519] on button "Done" at bounding box center [732, 530] width 62 height 24
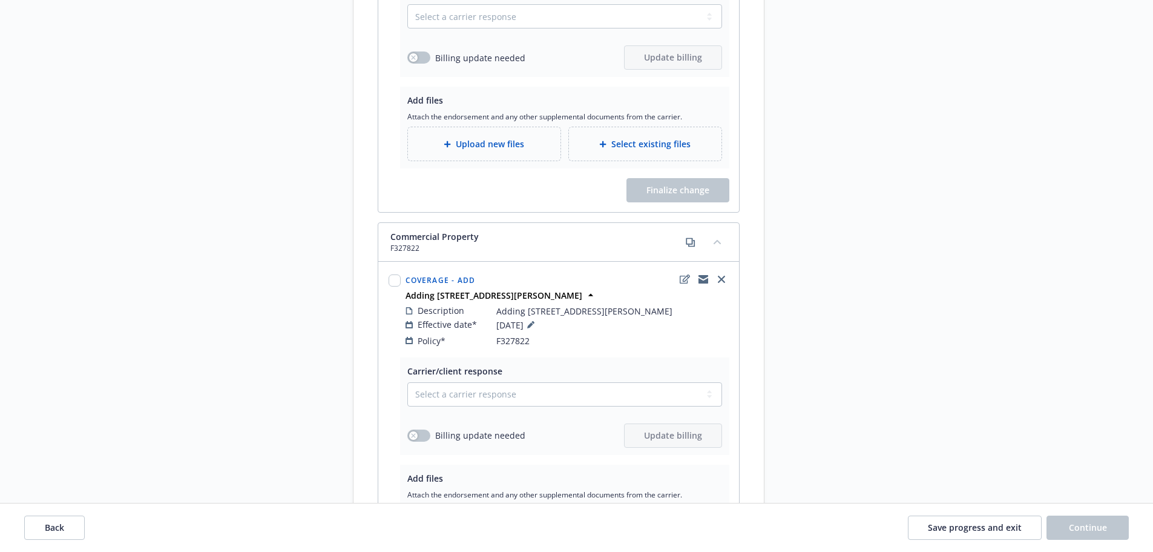
scroll to position [787, 0]
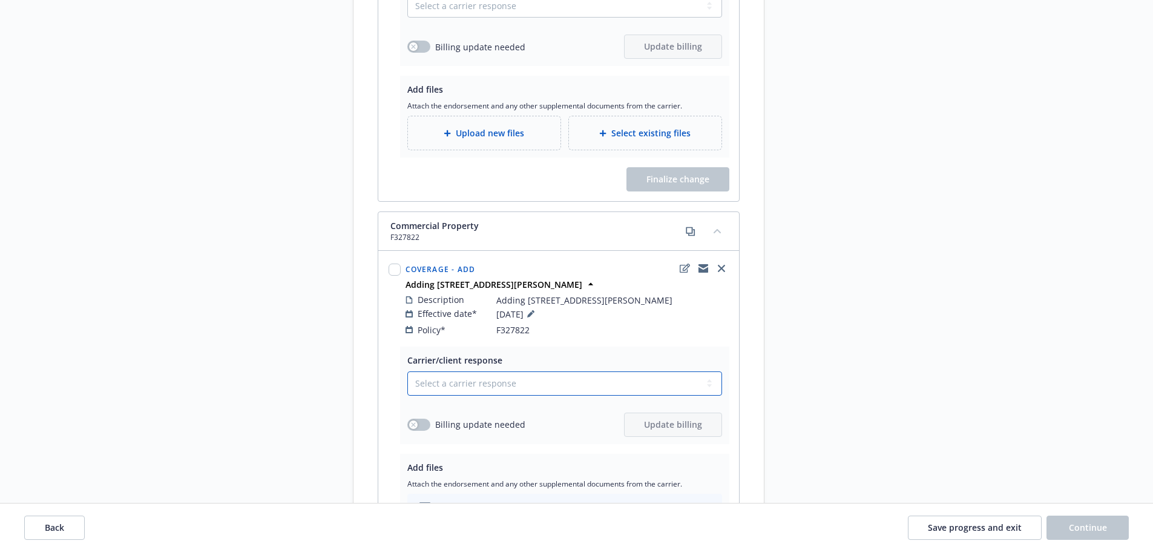
click at [486, 371] on select "Select a carrier response Accepted Accepted with revision No endorsement needed…" at bounding box center [564, 383] width 315 height 24
select select "ACCEPTED"
click at [407, 371] on select "Select a carrier response Accepted Accepted with revision No endorsement needed…" at bounding box center [564, 383] width 315 height 24
click at [436, 418] on span "Billing update needed" at bounding box center [480, 424] width 90 height 13
click at [417, 420] on div "button" at bounding box center [413, 424] width 8 height 8
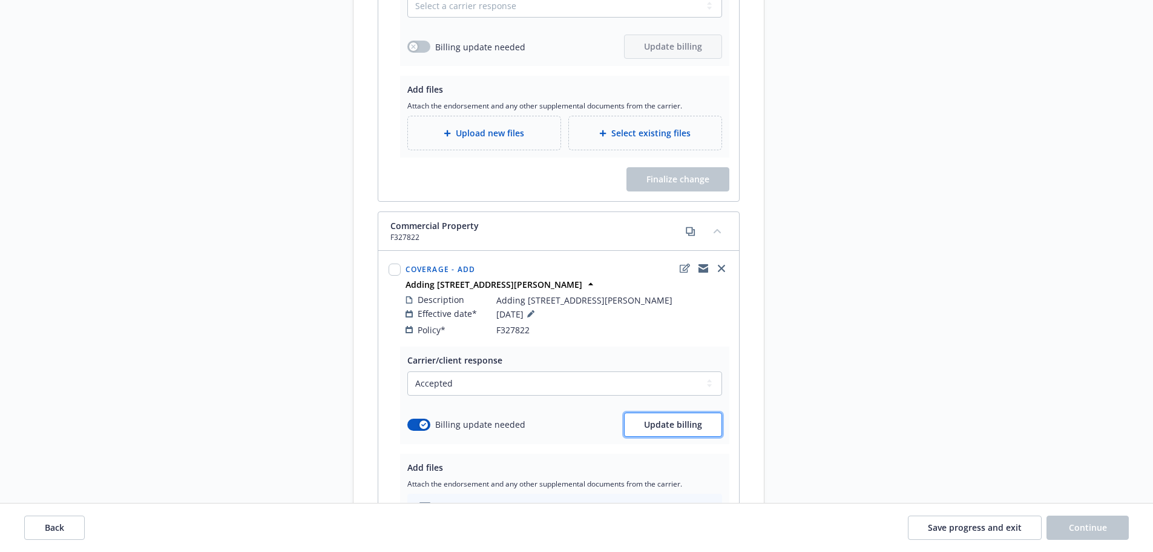
click at [647, 420] on button "Update billing" at bounding box center [673, 424] width 98 height 24
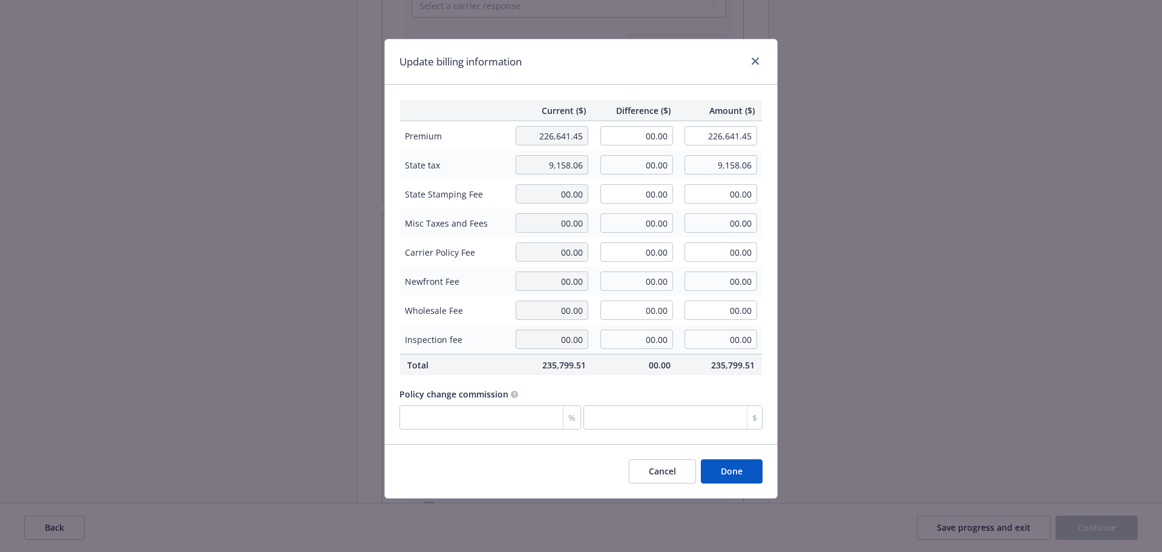
click at [629, 146] on td "00.00" at bounding box center [635, 136] width 85 height 30
click at [628, 136] on input "00.00" at bounding box center [637, 135] width 73 height 19
type input "86.33"
type input "226,727.78"
click at [659, 156] on input "00.00" at bounding box center [637, 164] width 73 height 19
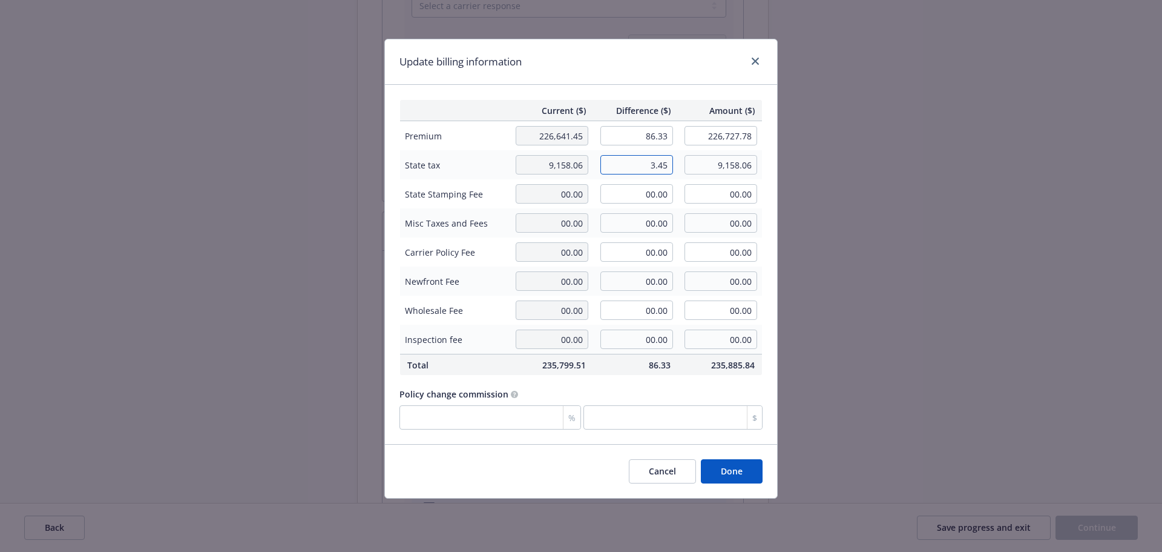
type input "3.45"
type input "9,161.51"
click at [651, 220] on input "00.00" at bounding box center [637, 222] width 73 height 19
click at [746, 470] on button "Done" at bounding box center [732, 471] width 62 height 24
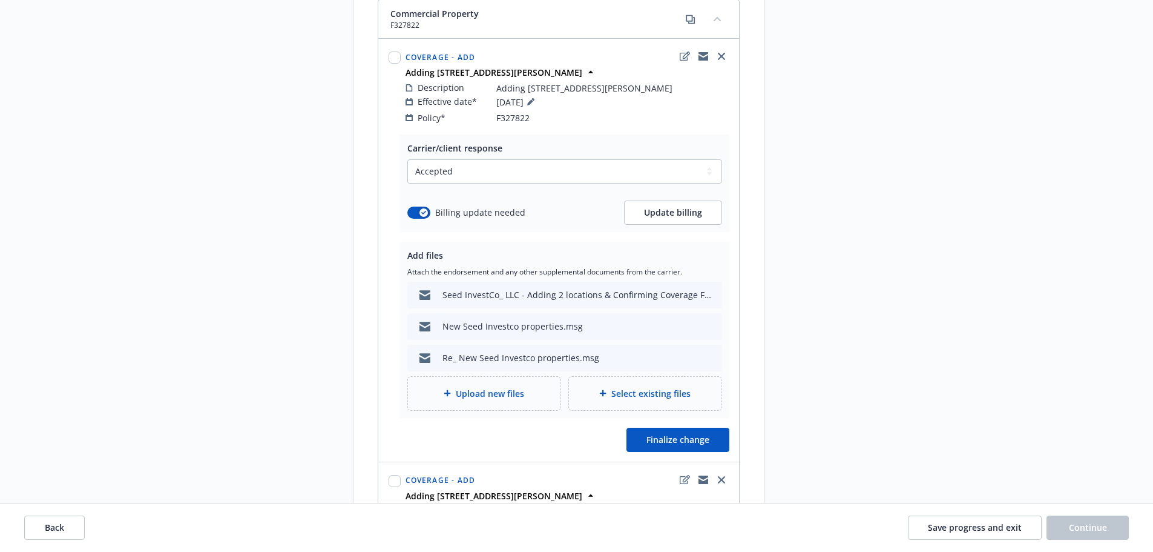
scroll to position [1029, 0]
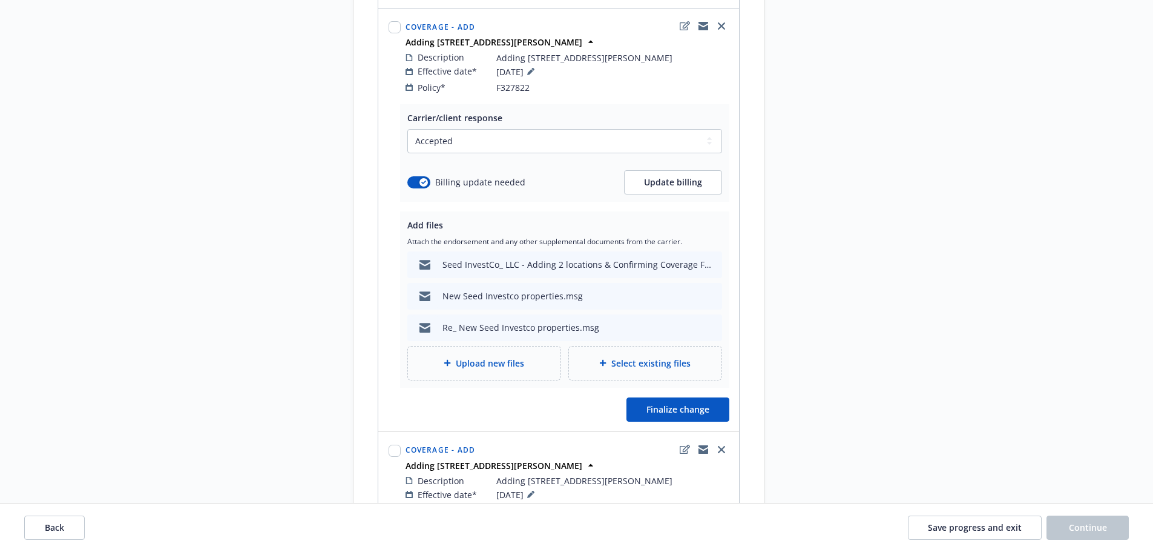
click at [501, 357] on span "Upload new files" at bounding box center [490, 363] width 68 height 13
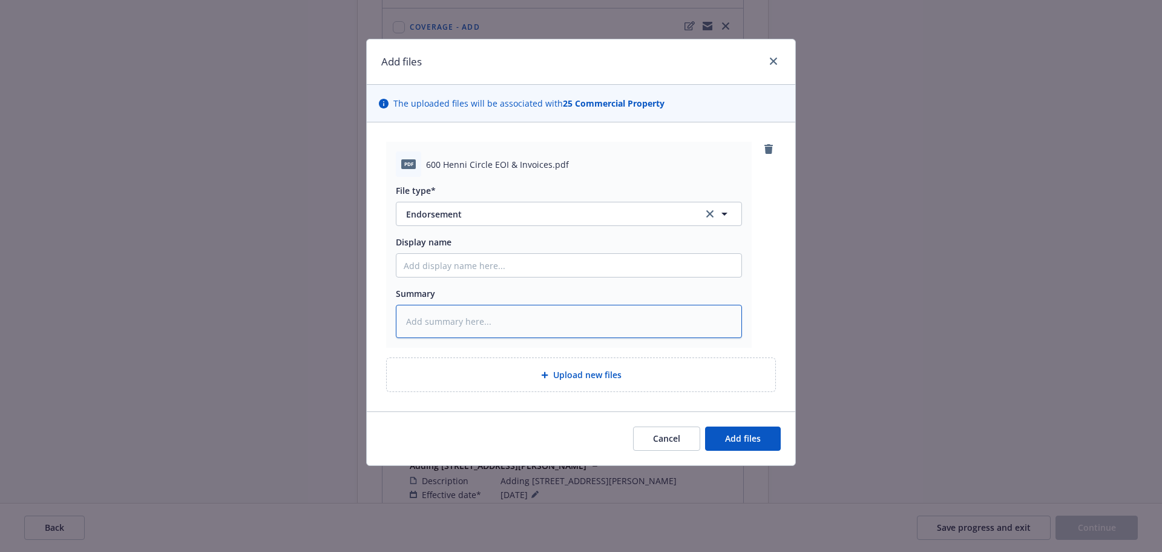
click at [443, 314] on textarea at bounding box center [569, 321] width 346 height 33
paste textarea "added [STREET_ADDRESS] [DATE]"
type textarea "x"
type textarea "added [STREET_ADDRESS] [DATE]"
click at [409, 322] on textarea "added [STREET_ADDRESS] [DATE]" at bounding box center [569, 321] width 346 height 33
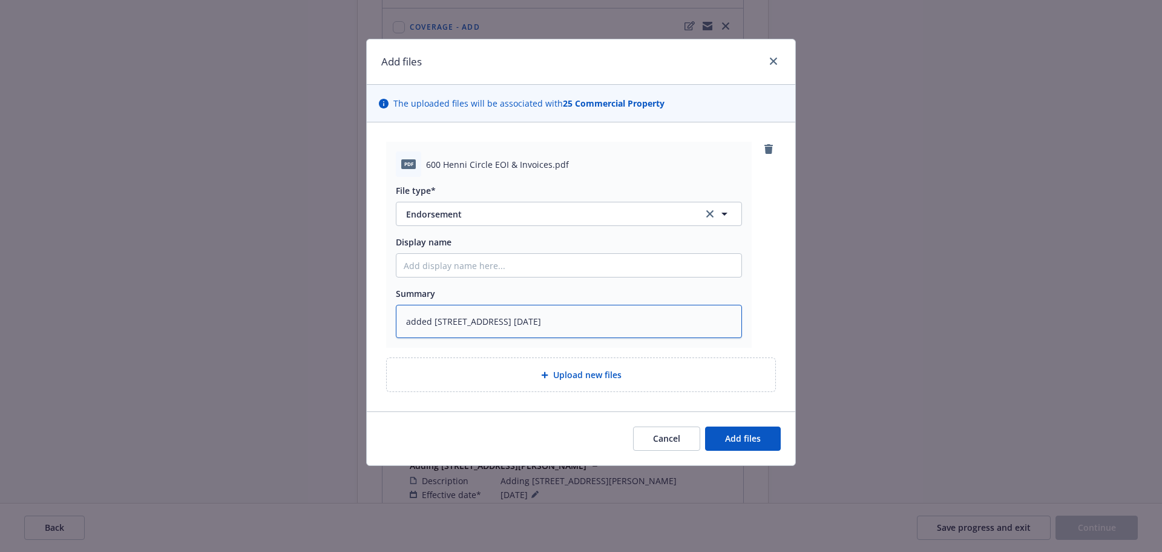
type textarea "x"
type textarea "dded [STREET_ADDRESS] [DATE]"
type textarea "x"
drag, startPoint x: 564, startPoint y: 317, endPoint x: 355, endPoint y: 315, distance: 208.9
click at [355, 315] on div "Add files The uploaded files will be associated with 25 Commercial Property pdf…" at bounding box center [581, 276] width 1162 height 552
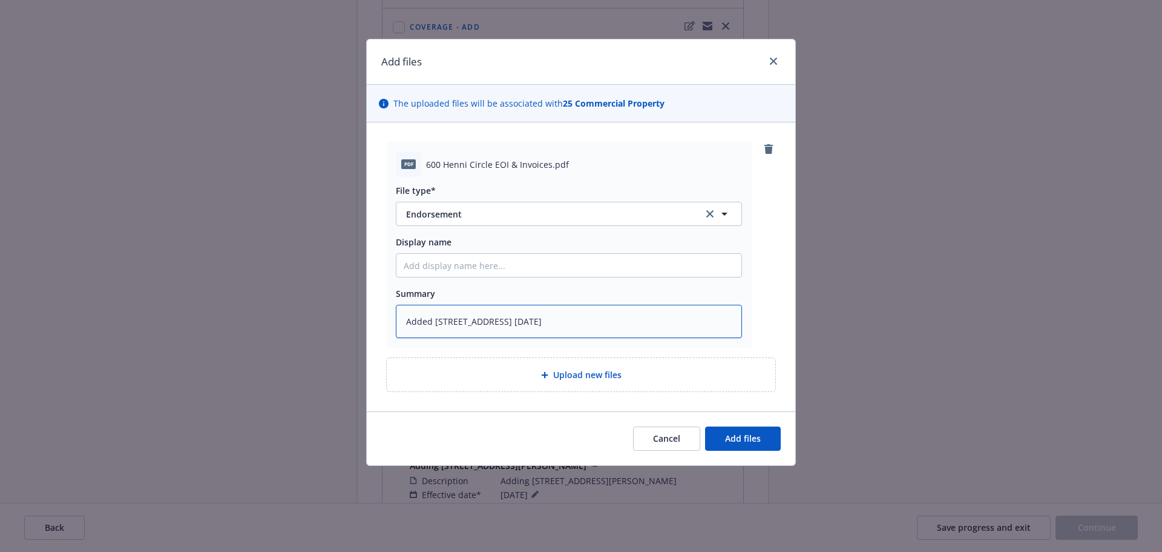
drag, startPoint x: 604, startPoint y: 324, endPoint x: 348, endPoint y: 315, distance: 256.2
click at [348, 315] on div "Add files The uploaded files will be associated with 25 Commercial Property pdf…" at bounding box center [581, 276] width 1162 height 552
type textarea "Added [STREET_ADDRESS] [DATE]"
click at [751, 432] on button "Add files" at bounding box center [743, 438] width 76 height 24
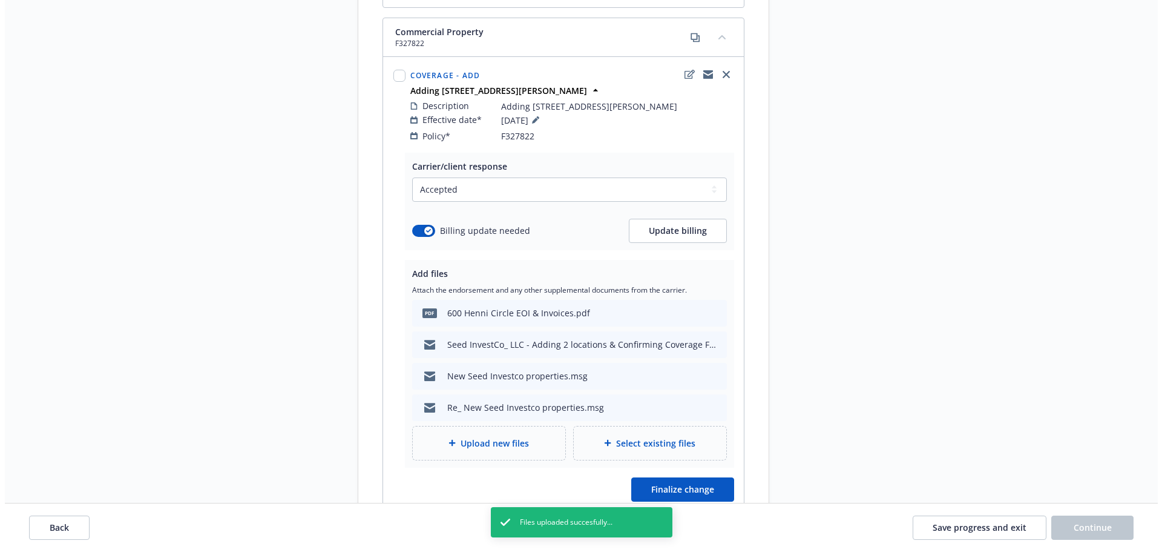
scroll to position [1090, 0]
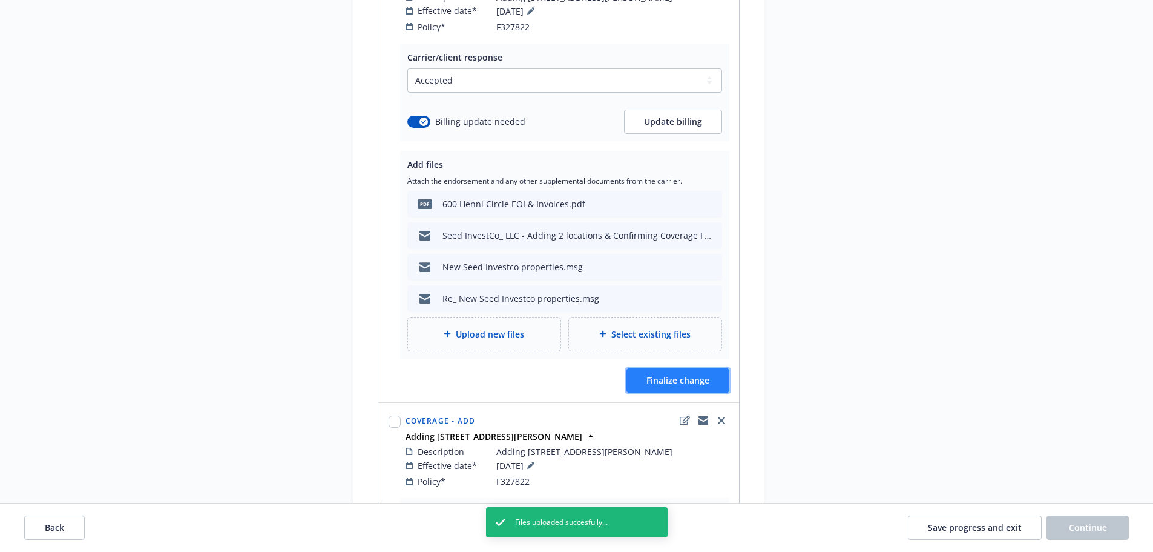
click at [705, 373] on button "Finalize change" at bounding box center [678, 380] width 103 height 24
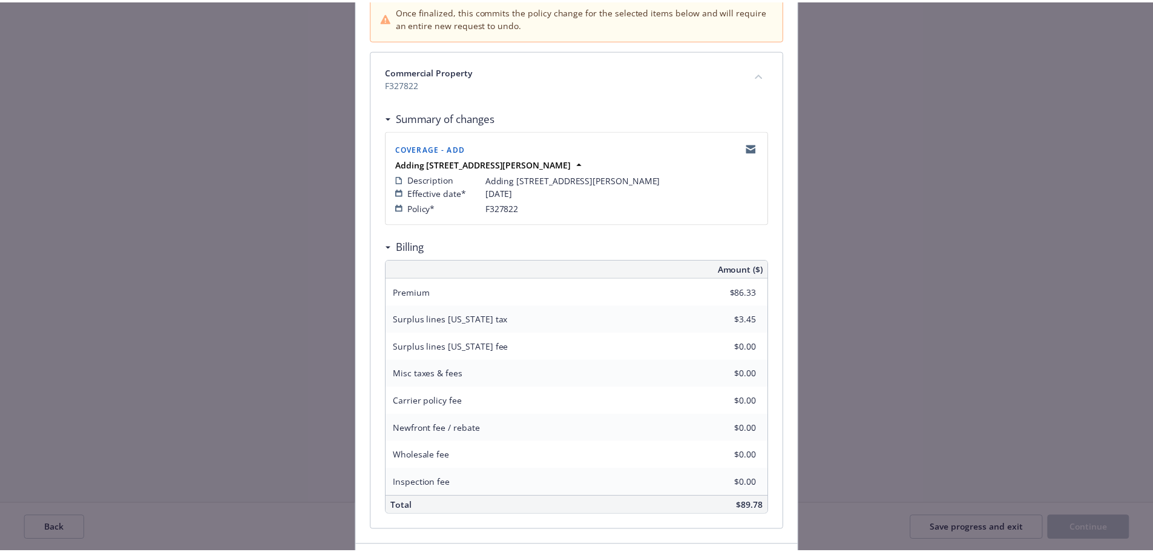
scroll to position [217, 0]
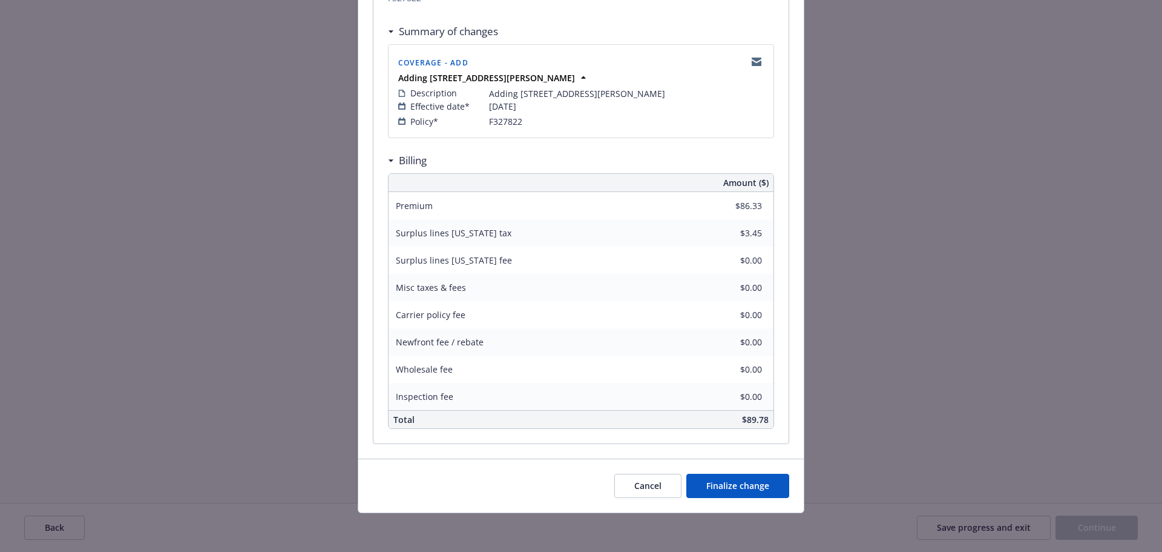
click at [762, 469] on div "Cancel Finalize change" at bounding box center [581, 485] width 446 height 54
click at [765, 478] on button "Finalize change" at bounding box center [738, 485] width 103 height 24
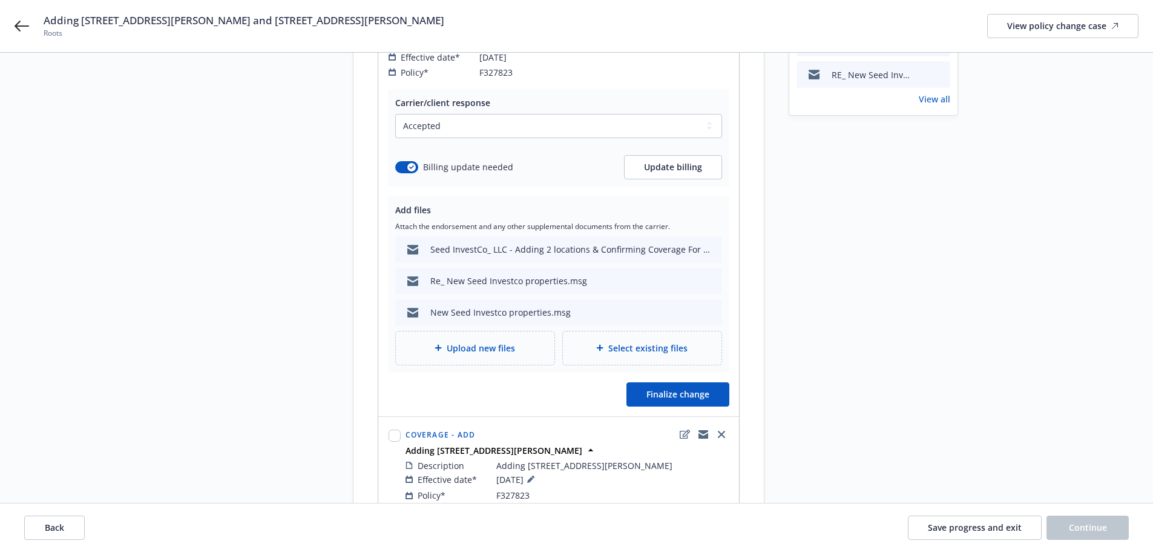
scroll to position [121, 0]
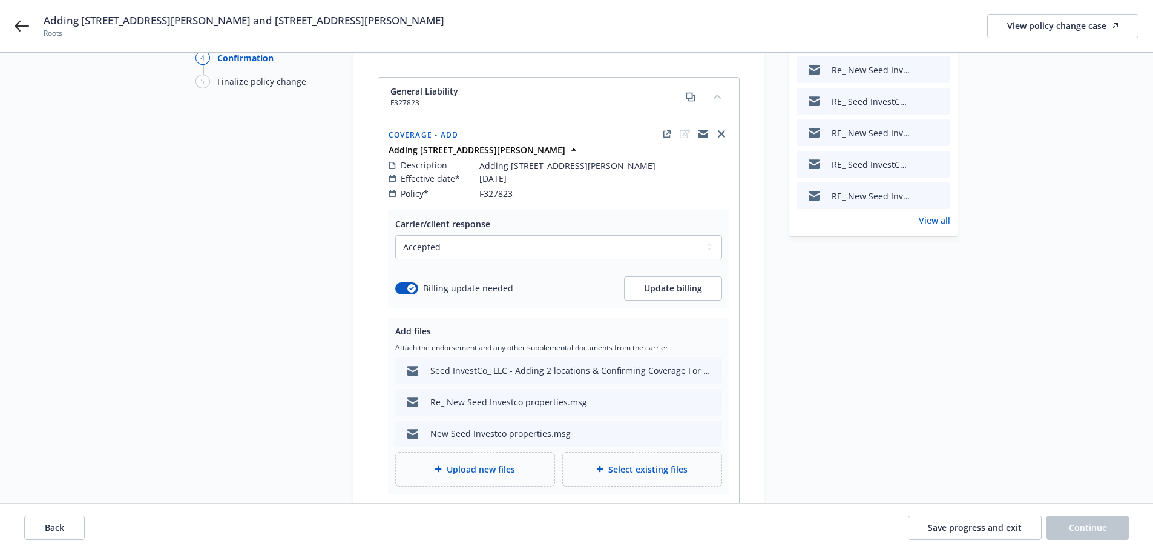
click at [519, 462] on div "Upload new files" at bounding box center [475, 469] width 139 height 14
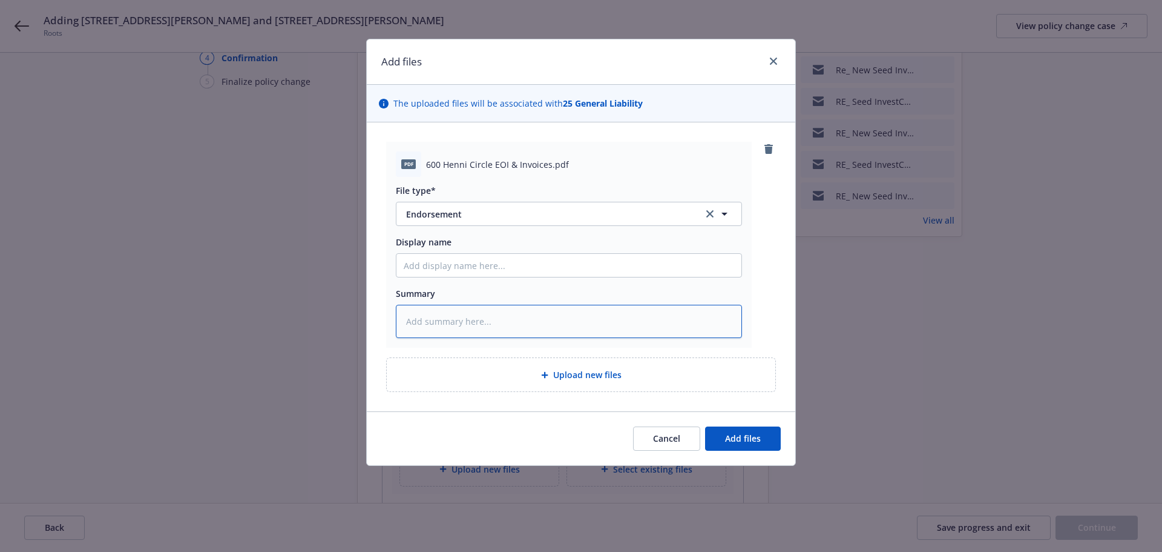
click at [609, 306] on textarea at bounding box center [569, 321] width 346 height 33
click at [609, 323] on textarea at bounding box center [569, 321] width 346 height 33
paste textarea "Added [STREET_ADDRESS] [DATE]"
type textarea "x"
type textarea "Added [STREET_ADDRESS] [DATE]"
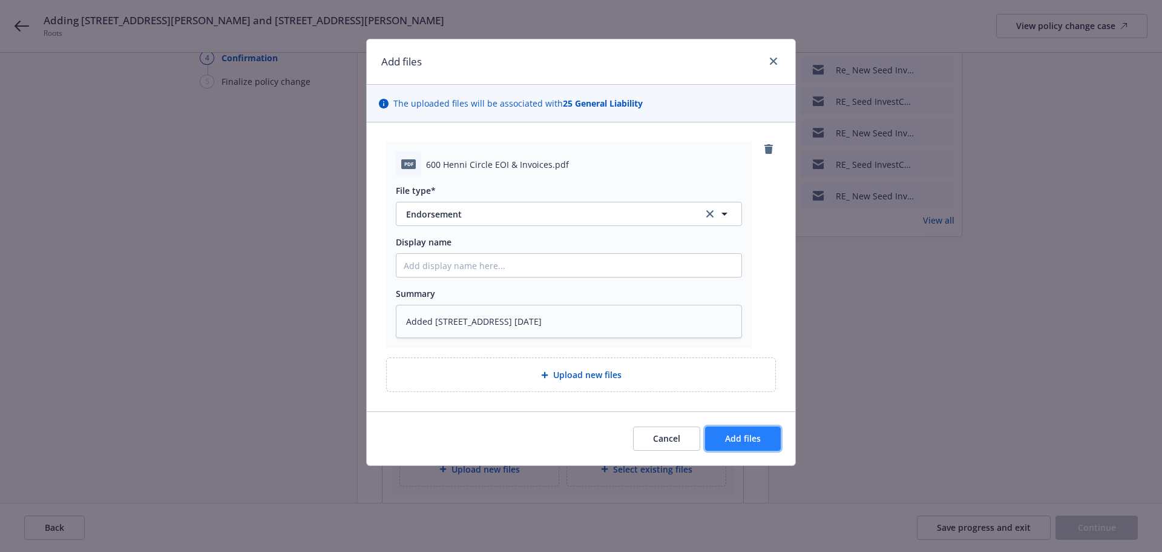
click at [747, 432] on span "Add files" at bounding box center [743, 438] width 36 height 12
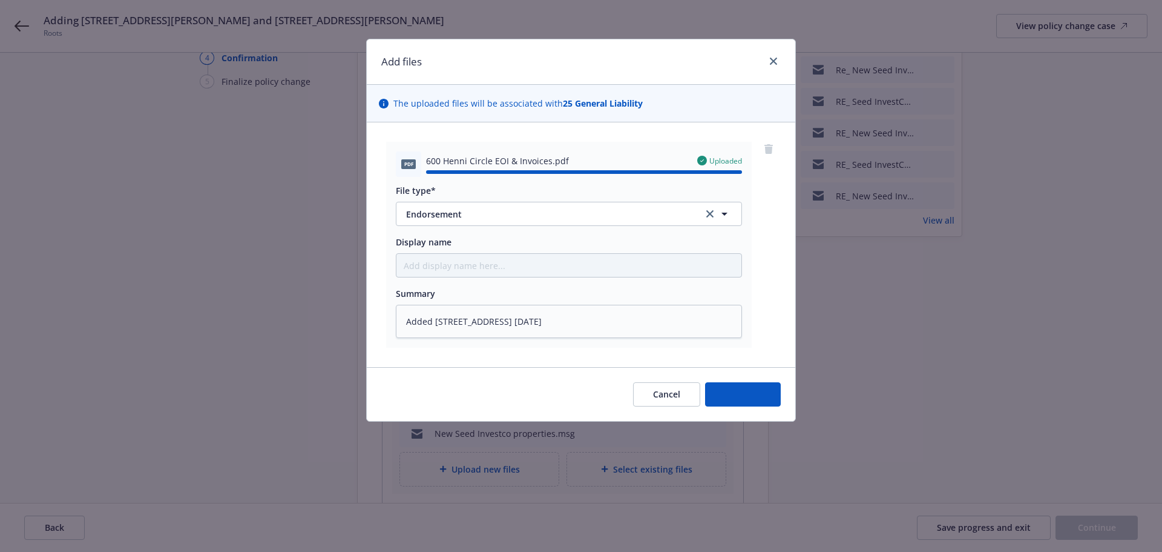
type textarea "x"
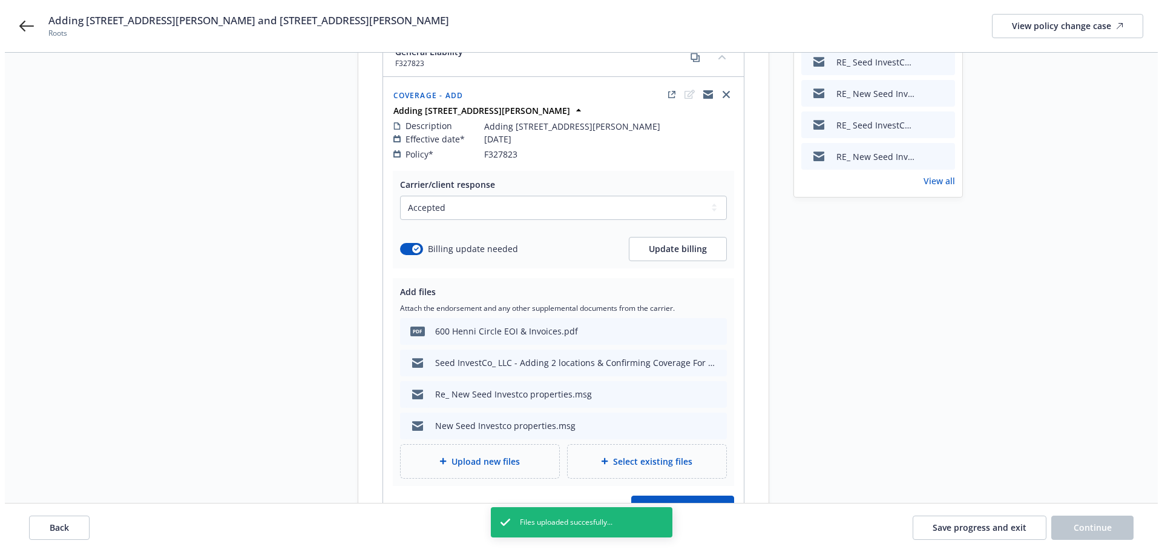
scroll to position [182, 0]
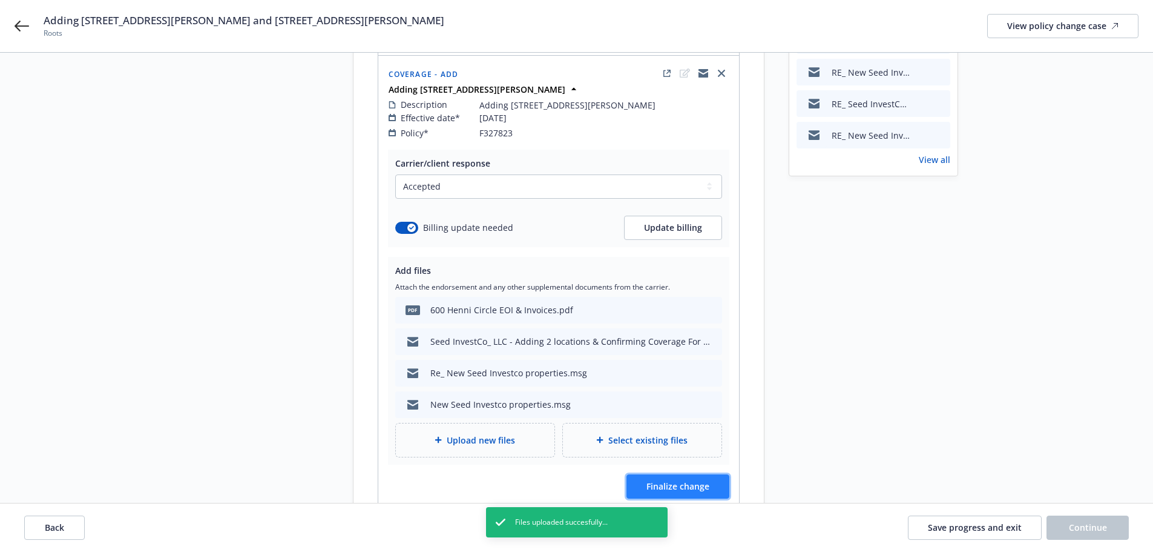
click at [713, 480] on button "Finalize change" at bounding box center [678, 486] width 103 height 24
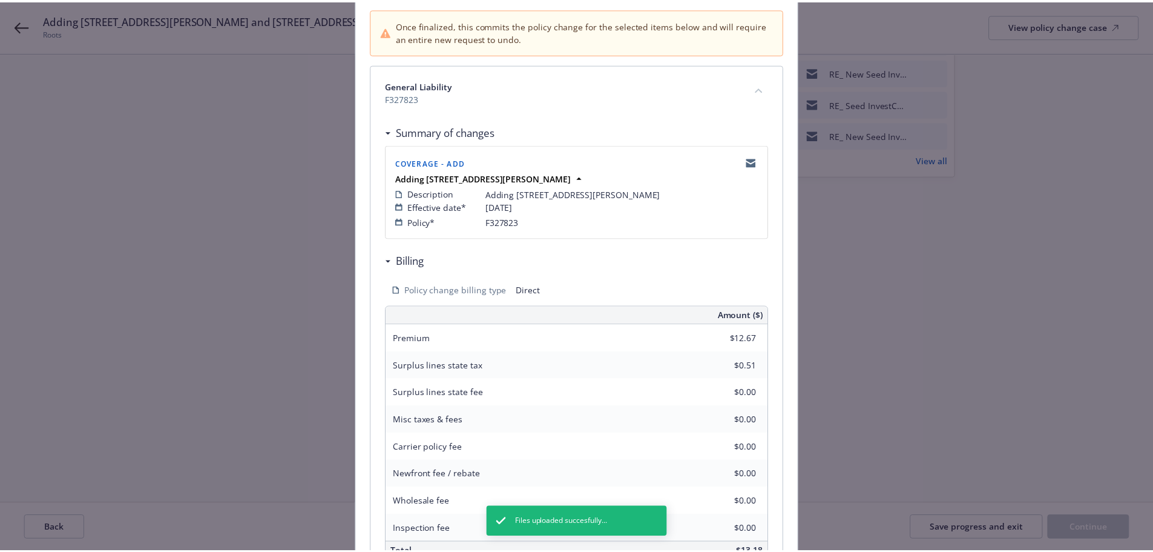
scroll to position [249, 0]
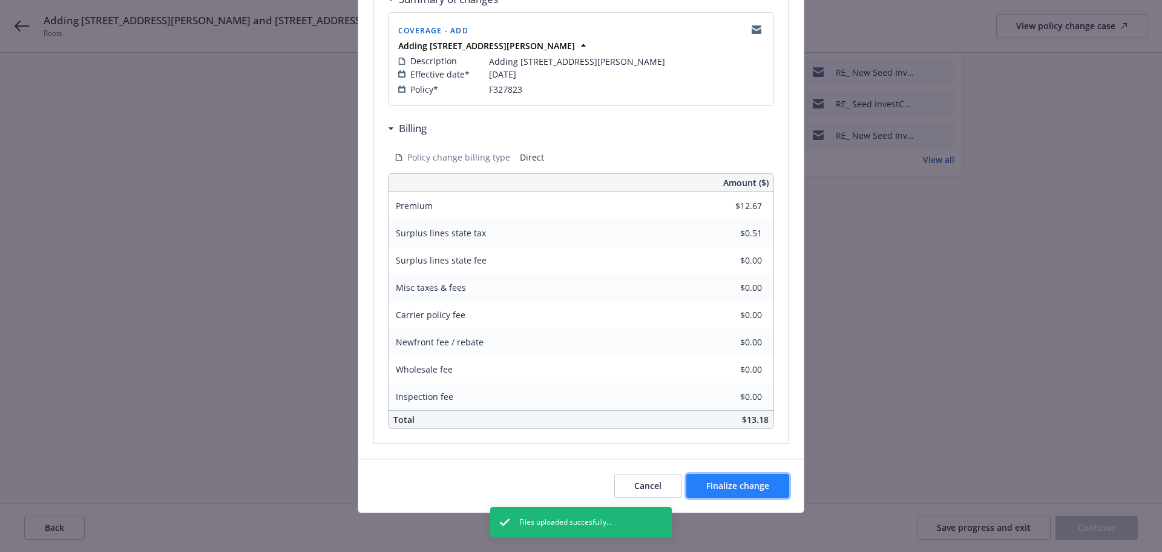
click at [761, 490] on span "Finalize change" at bounding box center [738, 486] width 63 height 12
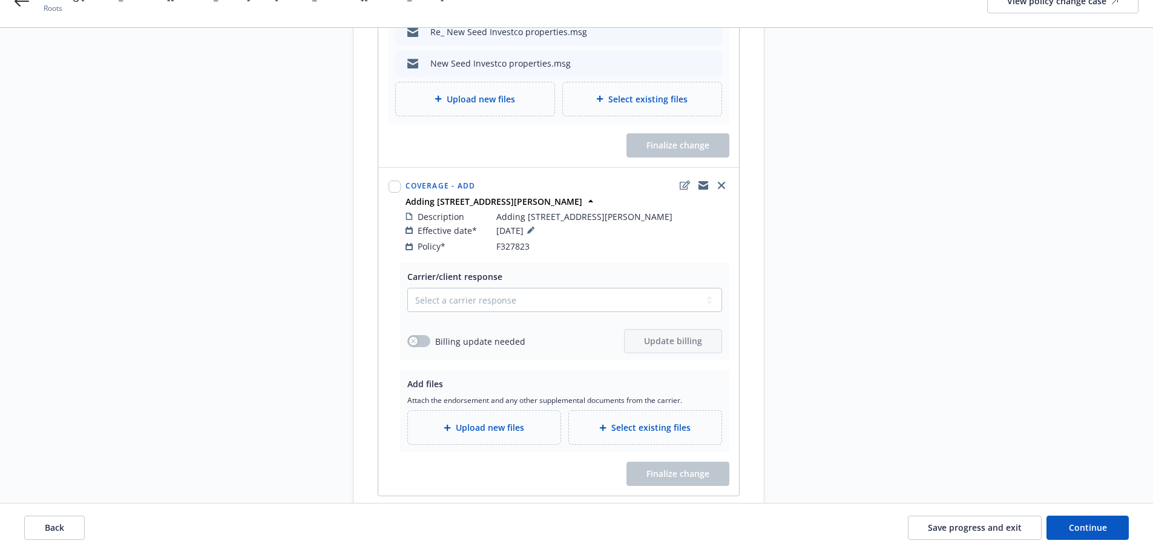
scroll to position [545, 0]
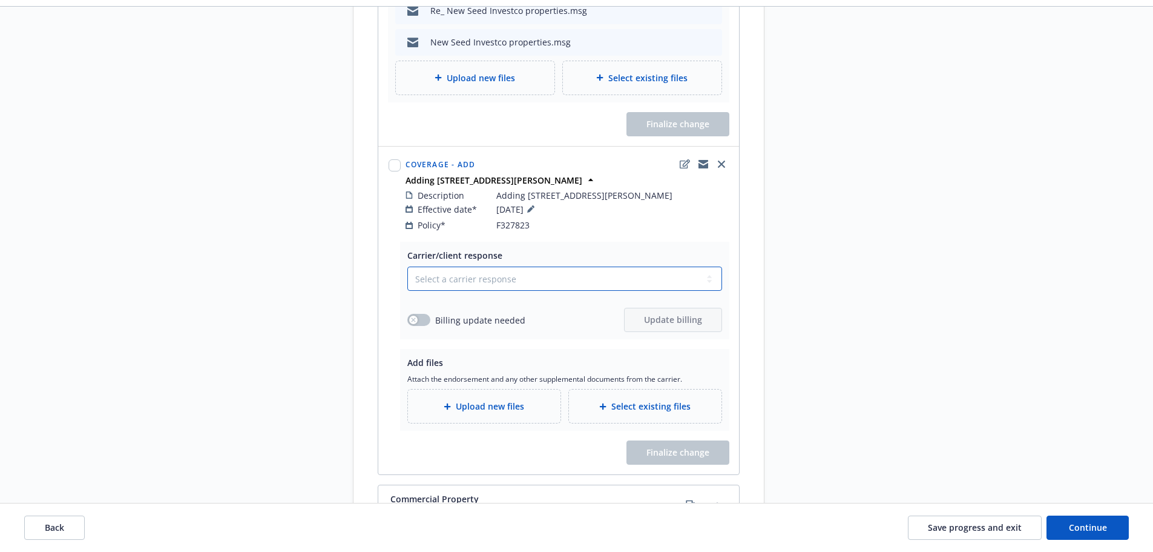
drag, startPoint x: 459, startPoint y: 260, endPoint x: 464, endPoint y: 271, distance: 11.4
click at [459, 266] on select "Select a carrier response Accepted Accepted with revision No endorsement needed…" at bounding box center [564, 278] width 315 height 24
select select "ACCEPTED"
click at [407, 266] on select "Select a carrier response Accepted Accepted with revision No endorsement needed…" at bounding box center [564, 278] width 315 height 24
click at [424, 314] on button "button" at bounding box center [418, 320] width 23 height 12
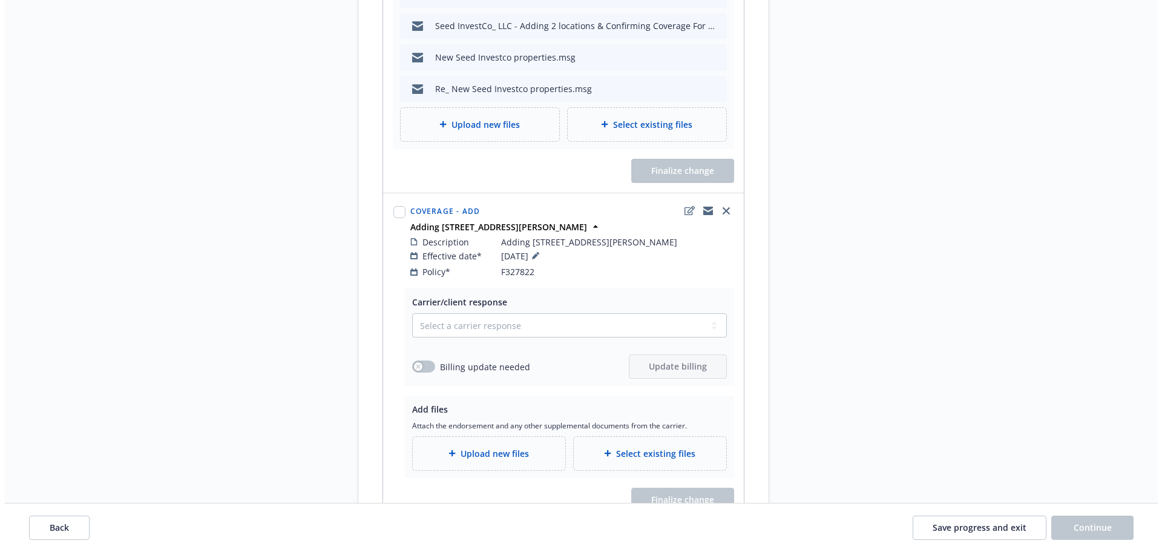
scroll to position [1332, 0]
click at [467, 313] on select "Select a carrier response Accepted Accepted with revision No endorsement needed…" at bounding box center [564, 323] width 315 height 24
select select "ACCEPTED"
click at [407, 311] on select "Select a carrier response Accepted Accepted with revision No endorsement needed…" at bounding box center [564, 323] width 315 height 24
drag, startPoint x: 418, startPoint y: 352, endPoint x: 619, endPoint y: 369, distance: 201.1
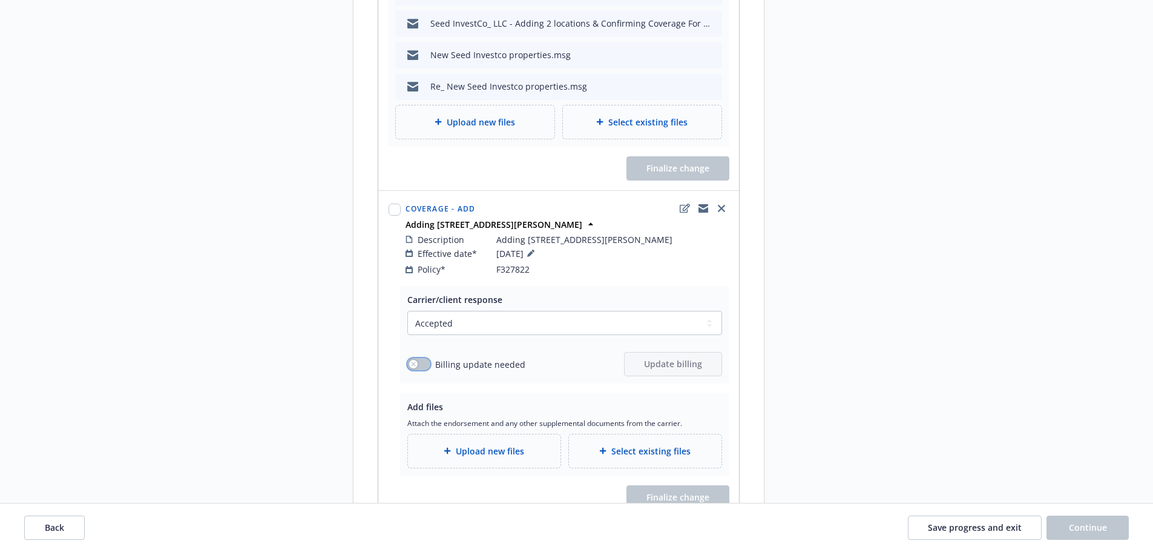
click at [418, 358] on button "button" at bounding box center [418, 364] width 23 height 12
click at [681, 358] on span "Update billing" at bounding box center [673, 364] width 58 height 12
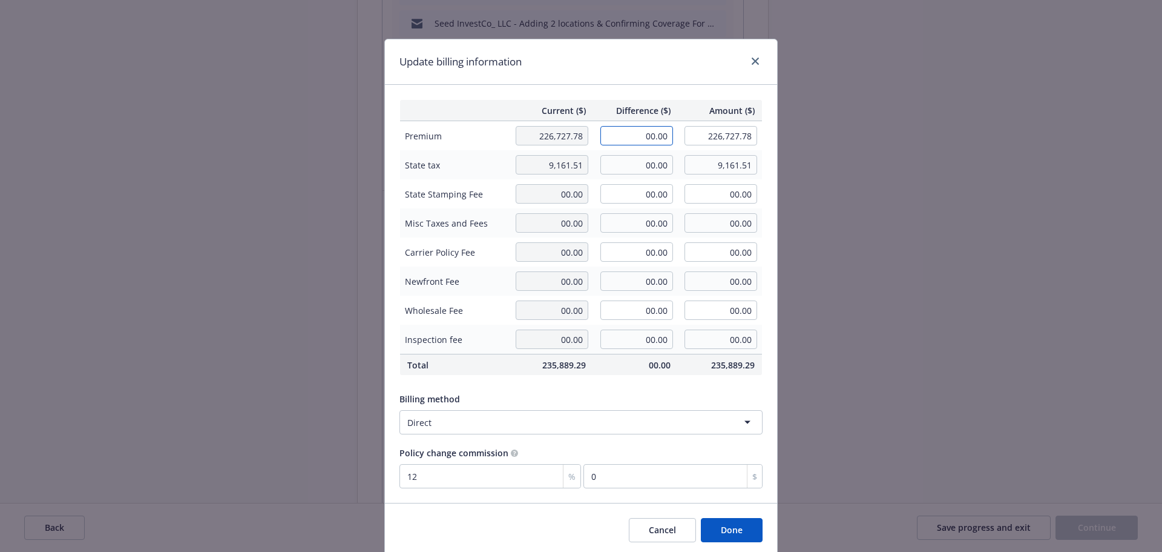
click at [627, 142] on input "00.00" at bounding box center [637, 135] width 73 height 19
type input "103.46"
type input "226,831.24"
type input "12.42"
click at [616, 165] on input "00.00" at bounding box center [637, 164] width 73 height 19
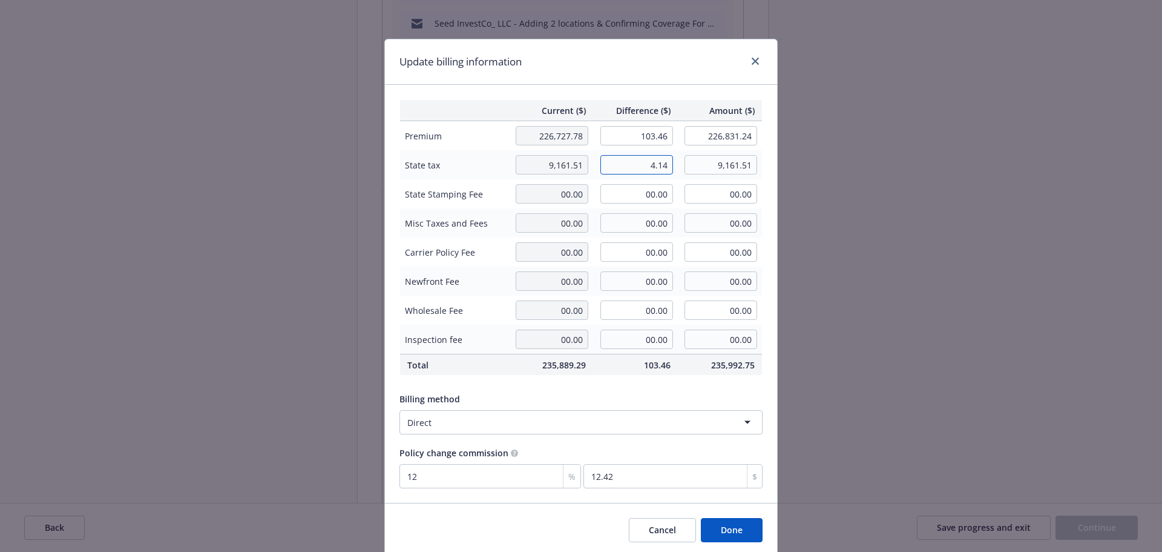
type input "4.14"
type input "9,165.65"
click at [618, 199] on input "00.00" at bounding box center [637, 193] width 73 height 19
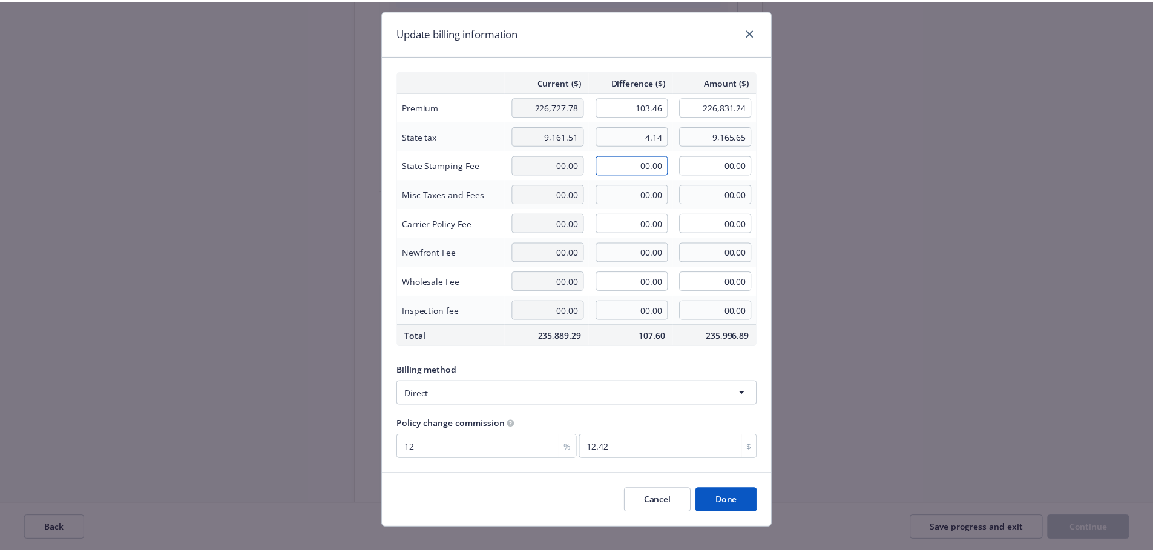
scroll to position [44, 0]
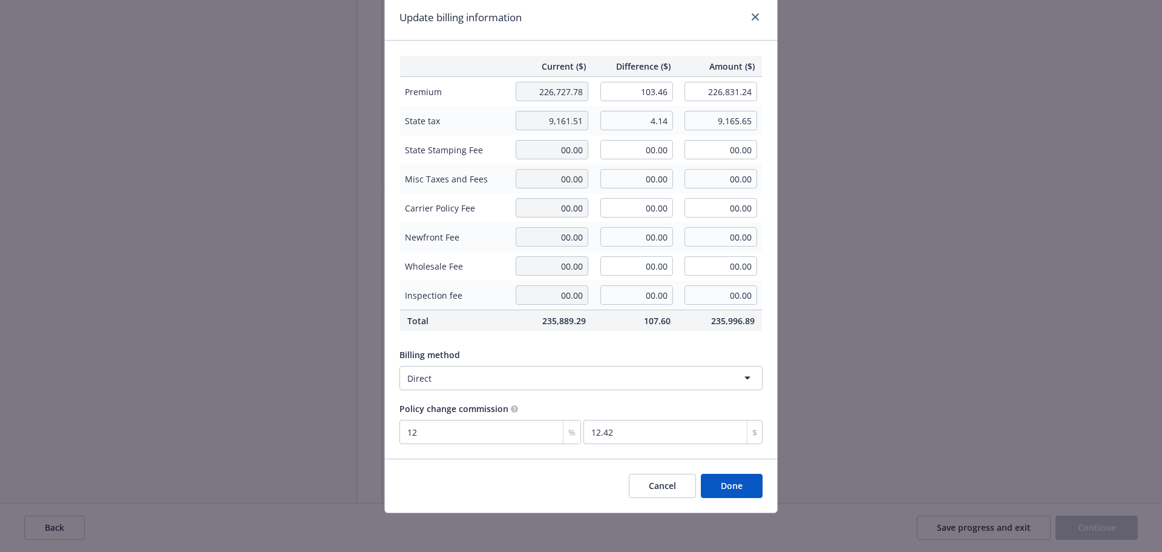
click at [750, 493] on button "Done" at bounding box center [732, 485] width 62 height 24
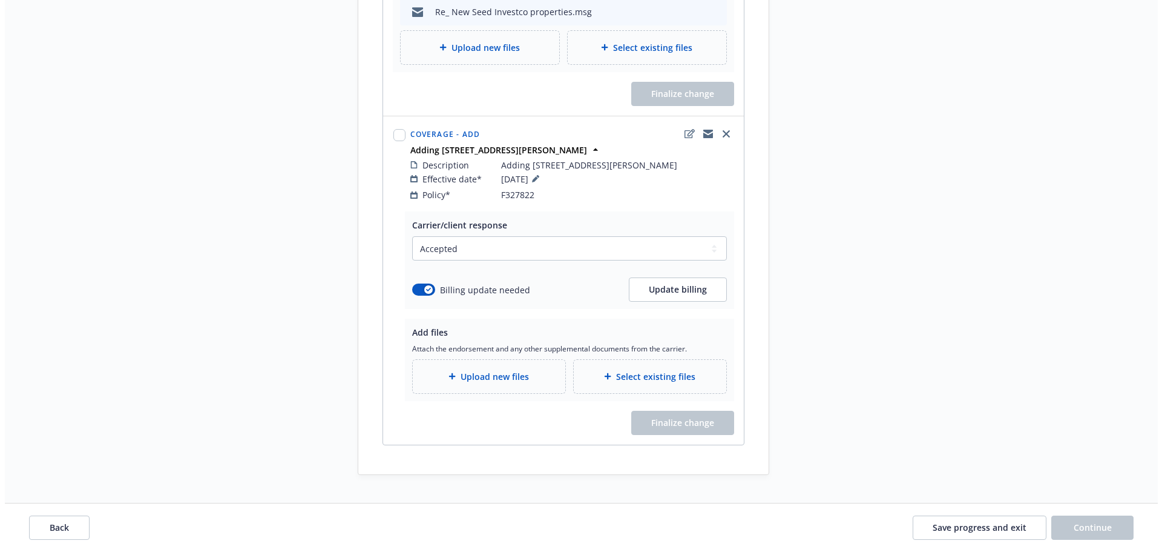
scroll to position [1414, 0]
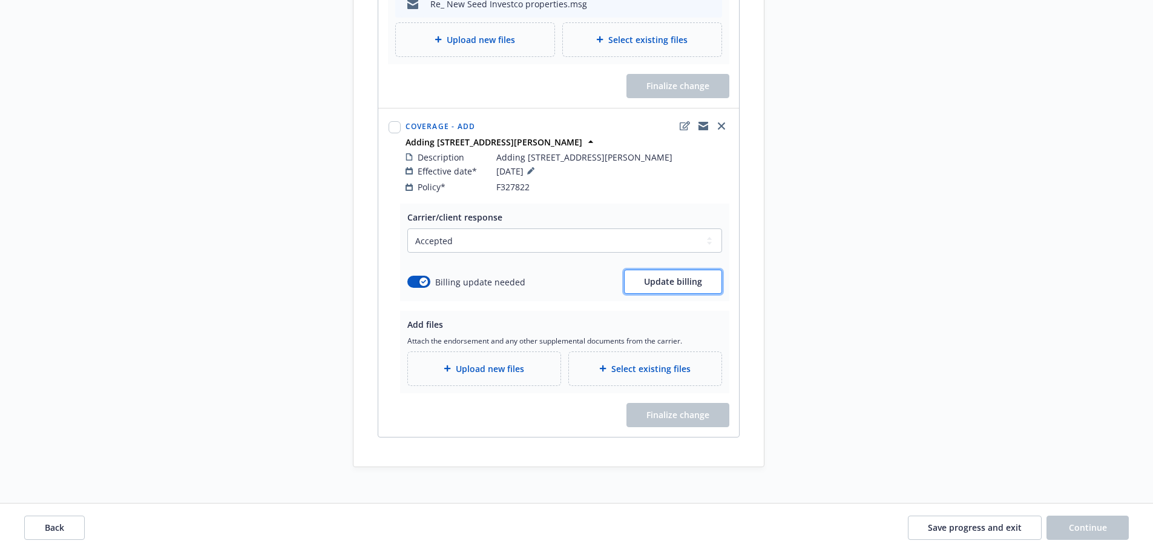
click at [686, 275] on span "Update billing" at bounding box center [673, 281] width 58 height 12
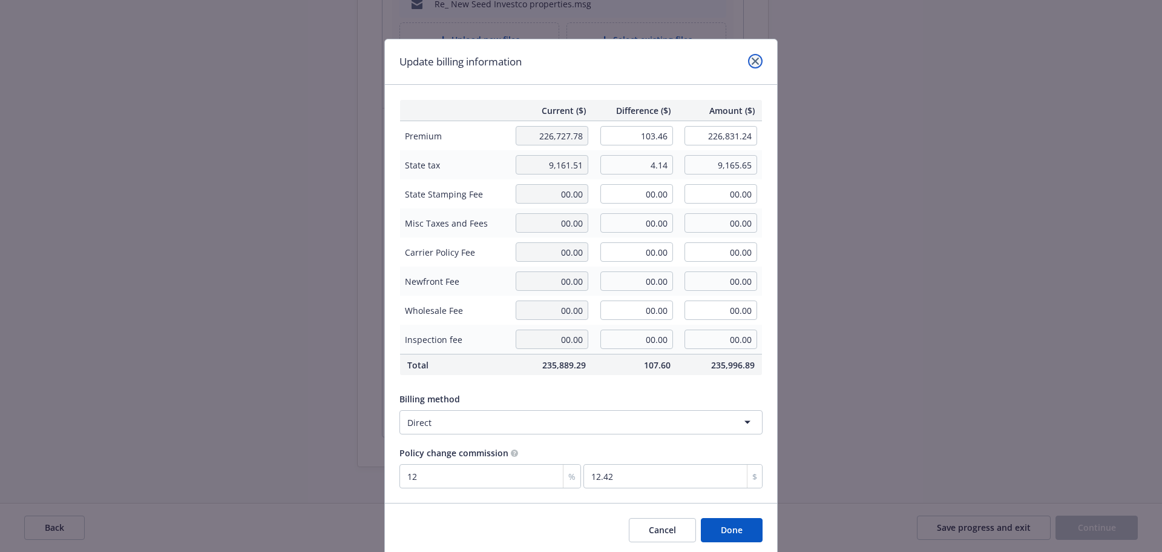
click at [751, 57] on link "close" at bounding box center [755, 61] width 15 height 15
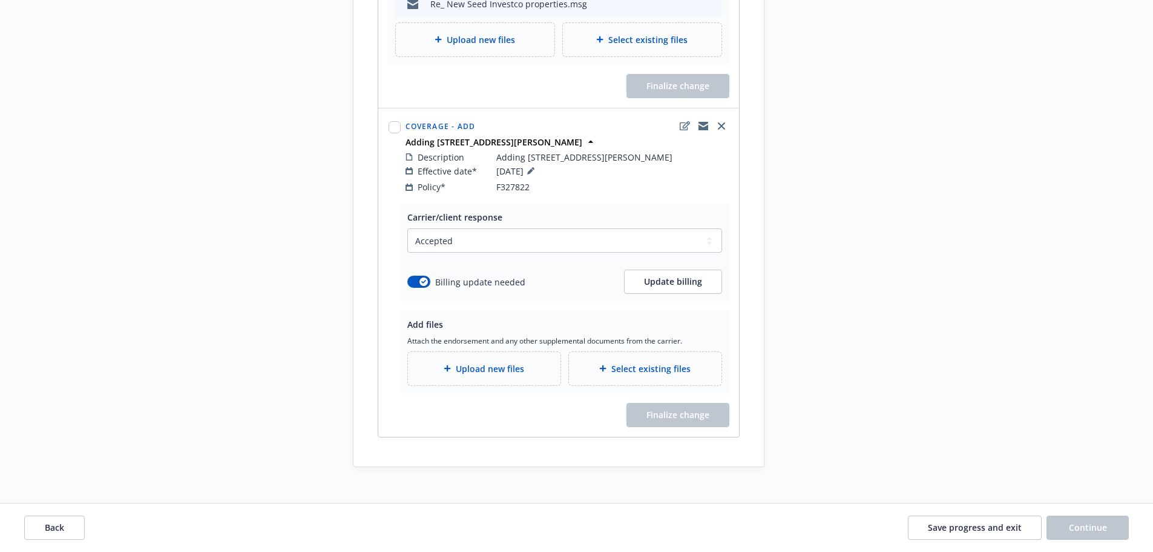
click at [466, 362] on span "Upload new files" at bounding box center [490, 368] width 68 height 13
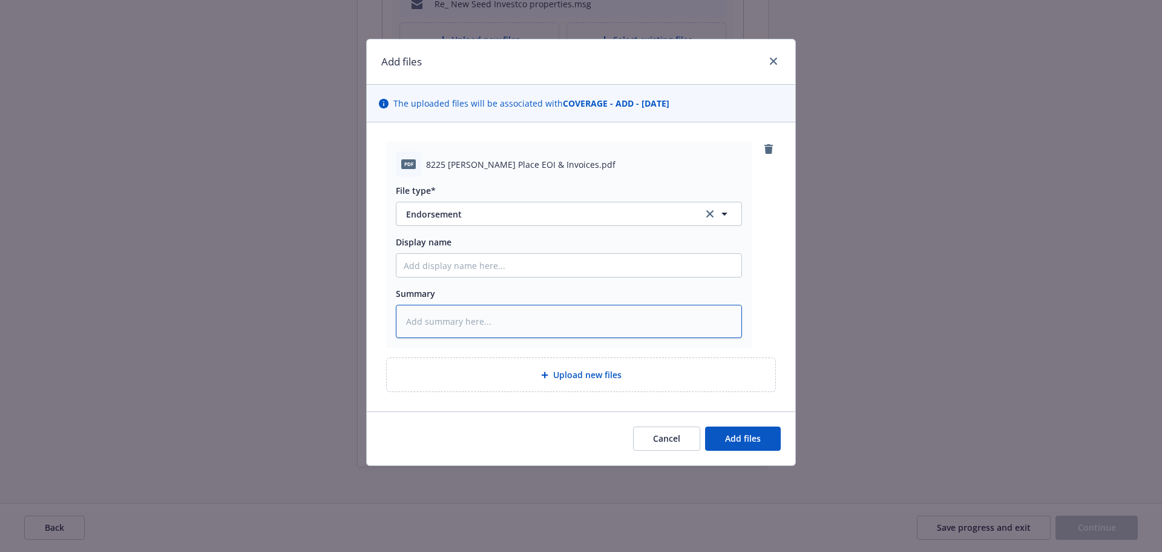
click at [442, 317] on textarea at bounding box center [569, 321] width 346 height 33
paste textarea "added [STREET_ADDRESS] [DATE] and [STREET_ADDRESS][PERSON_NAME] effective [DATE]"
type textarea "x"
type textarea "added [STREET_ADDRESS] [DATE] and [STREET_ADDRESS][PERSON_NAME] effective [DATE]"
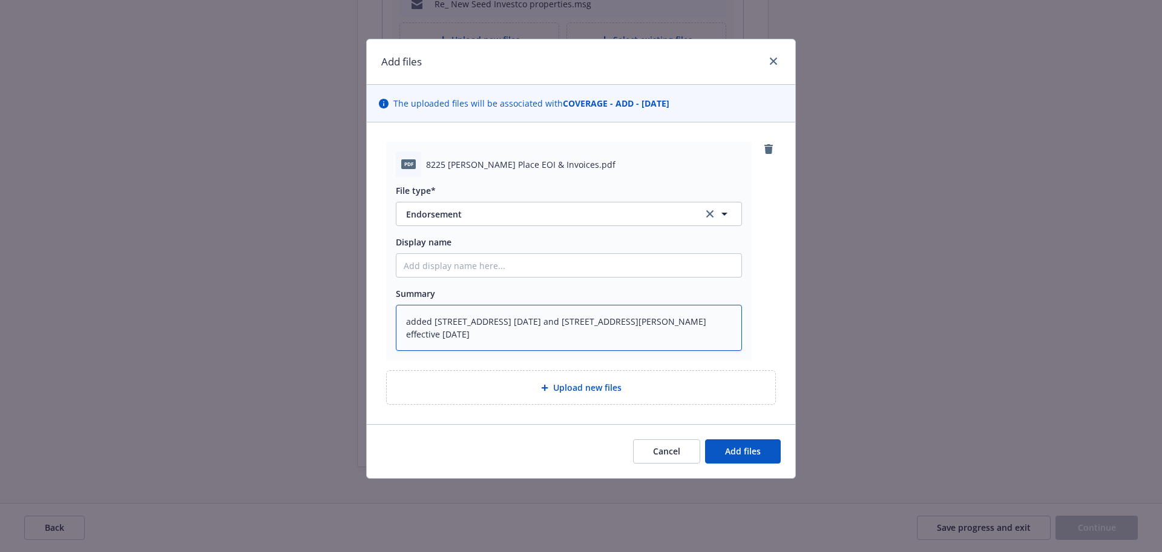
click at [409, 322] on textarea "added [STREET_ADDRESS] [DATE] and [STREET_ADDRESS][PERSON_NAME] effective [DATE]" at bounding box center [569, 328] width 346 height 46
type textarea "x"
type textarea "dded [STREET_ADDRESS] [DATE] and [STREET_ADDRESS][PERSON_NAME] effective [DATE]"
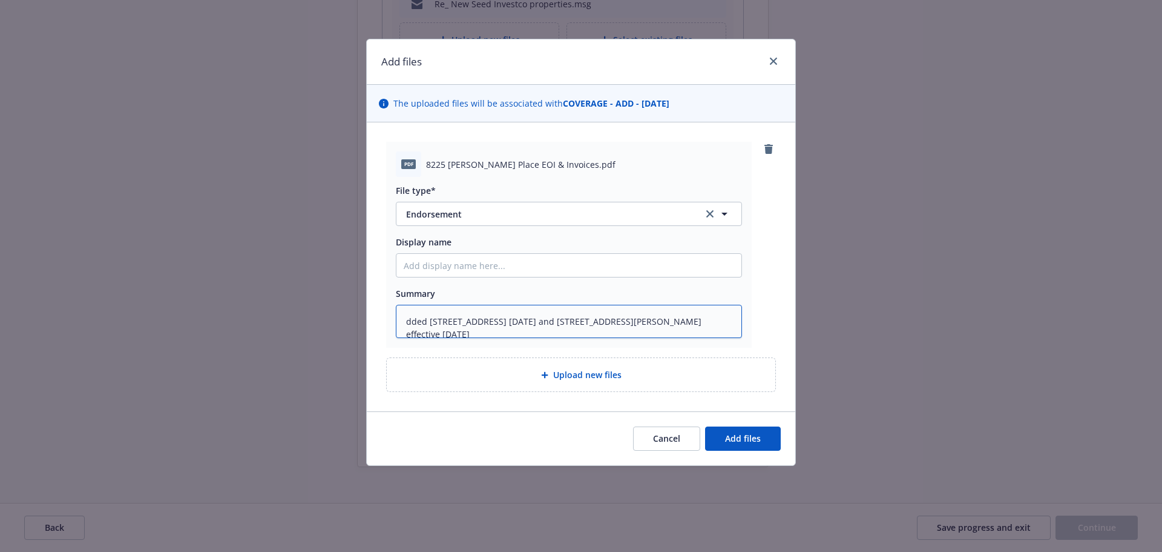
type textarea "x"
type textarea "Added [STREET_ADDRESS] [DATE] and [STREET_ADDRESS][PERSON_NAME] [DATE]"
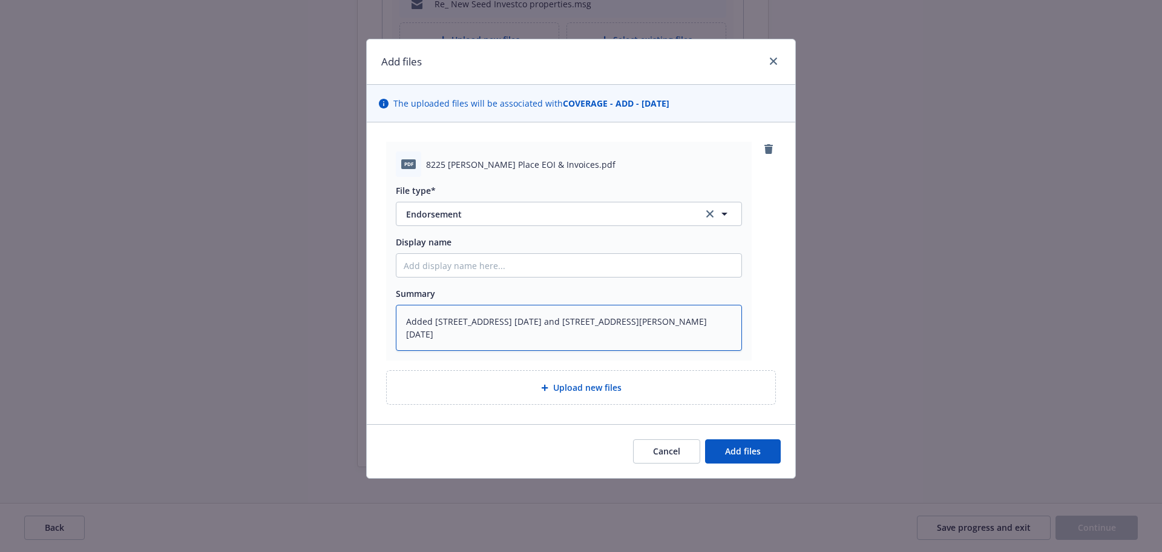
drag, startPoint x: 586, startPoint y: 321, endPoint x: 439, endPoint y: 318, distance: 147.2
click at [439, 318] on textarea "Added [STREET_ADDRESS] [DATE] and [STREET_ADDRESS][PERSON_NAME] [DATE]" at bounding box center [569, 328] width 346 height 46
type textarea "x"
type textarea "Added [STREET_ADDRESS][PERSON_NAME] [DATE]"
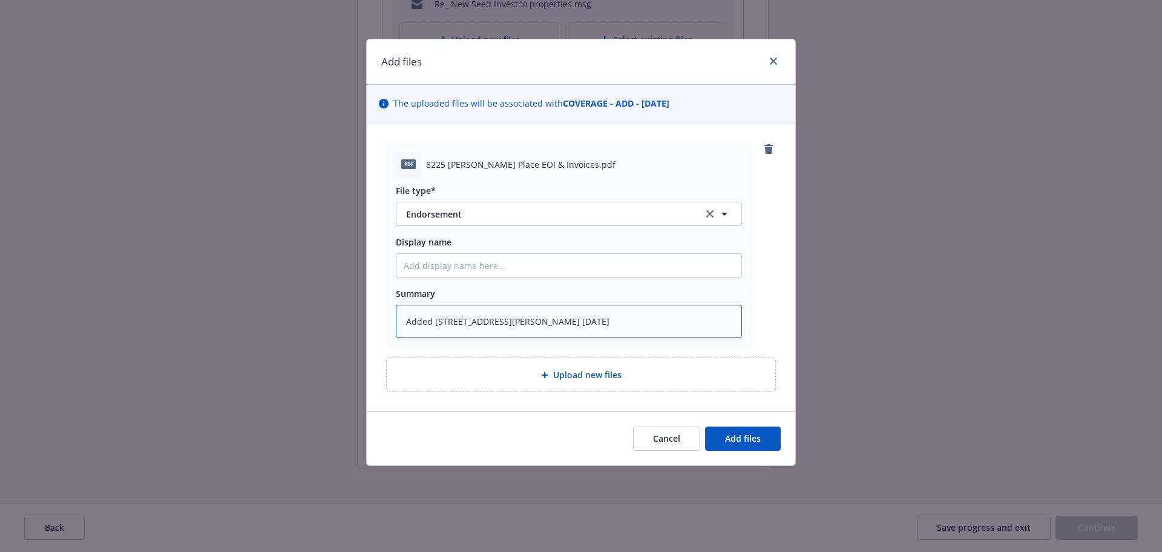
type textarea "x"
click at [628, 326] on textarea "Added [STREET_ADDRESS][PERSON_NAME] [DATE]" at bounding box center [569, 321] width 346 height 33
drag, startPoint x: 649, startPoint y: 325, endPoint x: 180, endPoint y: 319, distance: 468.7
click at [180, 319] on div "Add files The uploaded files will be associated with COVERAGE - ADD - [DATE] pd…" at bounding box center [581, 276] width 1162 height 552
type textarea "Added [STREET_ADDRESS][PERSON_NAME] [DATE]"
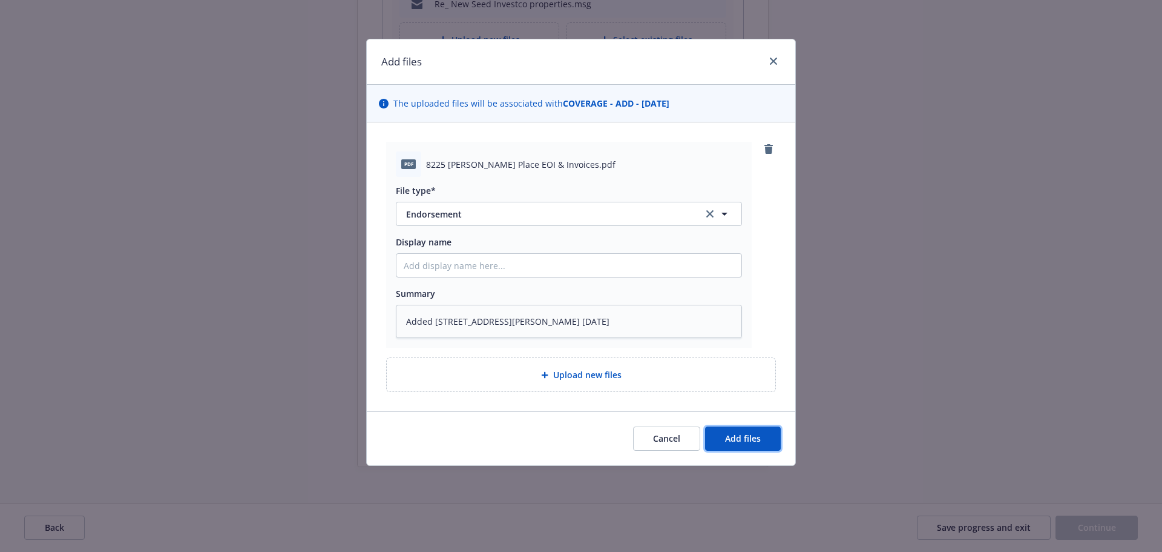
click at [743, 434] on span "Add files" at bounding box center [743, 438] width 36 height 12
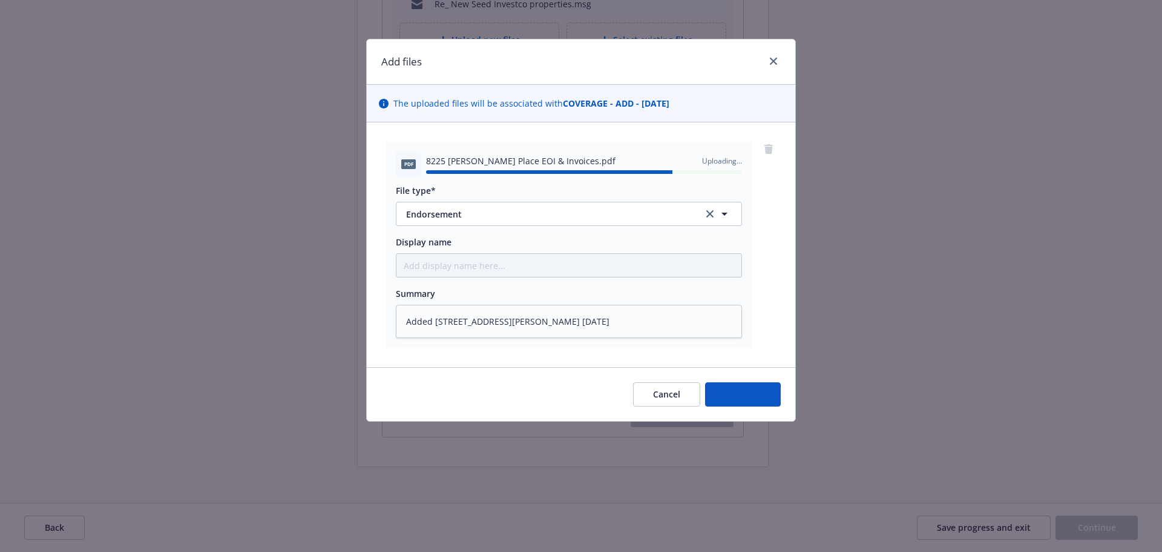
type textarea "x"
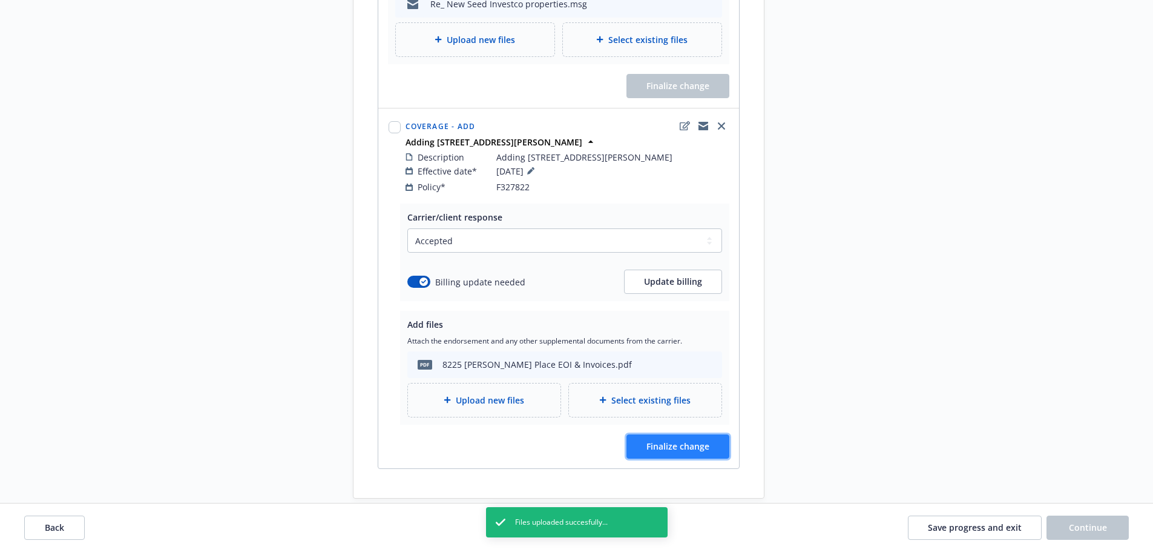
click at [722, 434] on button "Finalize change" at bounding box center [678, 446] width 103 height 24
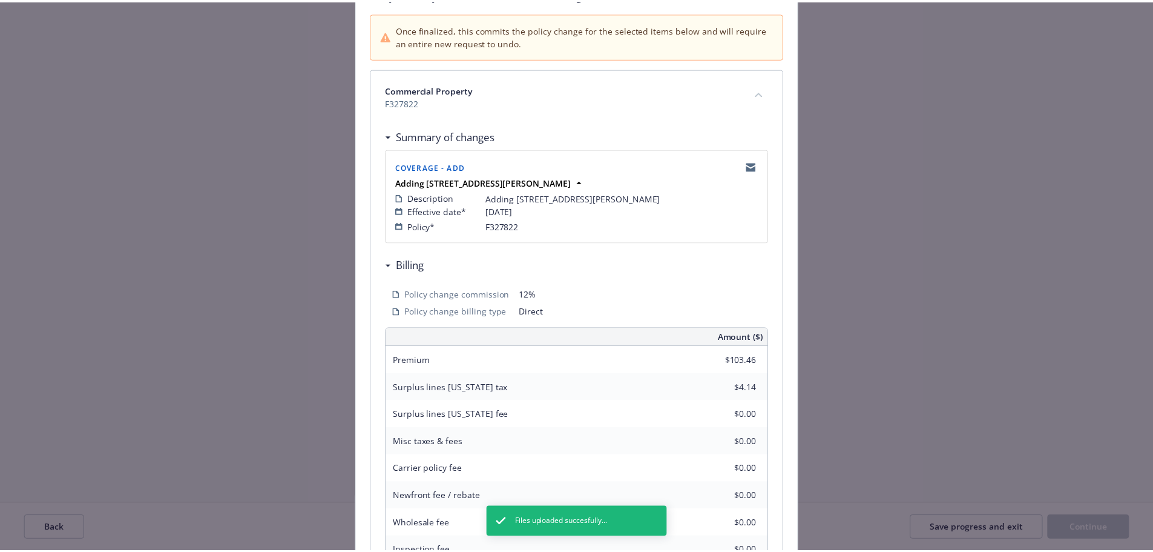
scroll to position [267, 0]
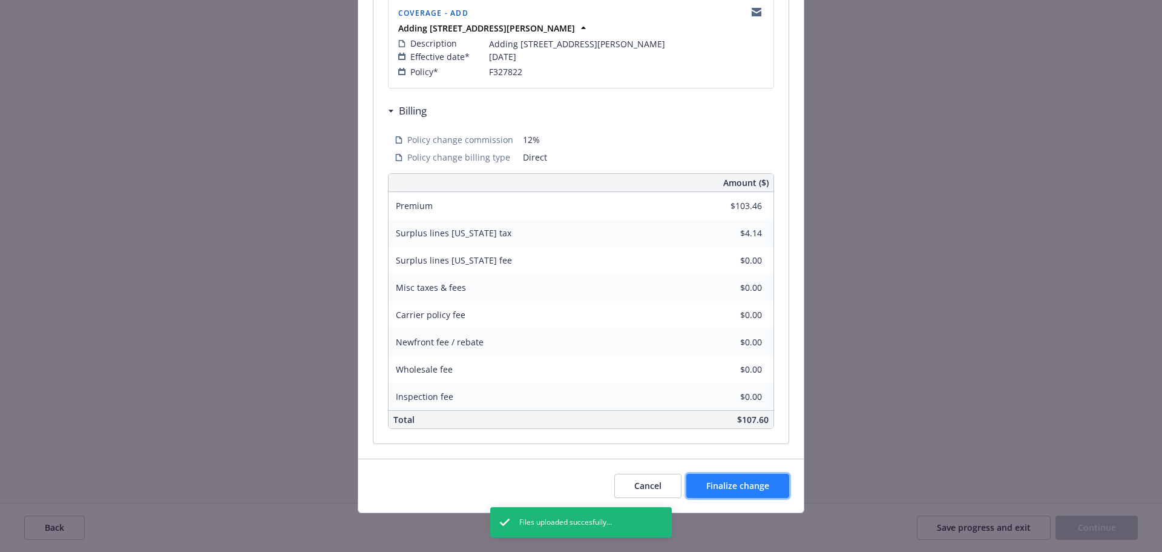
click at [760, 490] on span "Finalize change" at bounding box center [738, 486] width 63 height 12
select select "ACCEPTED"
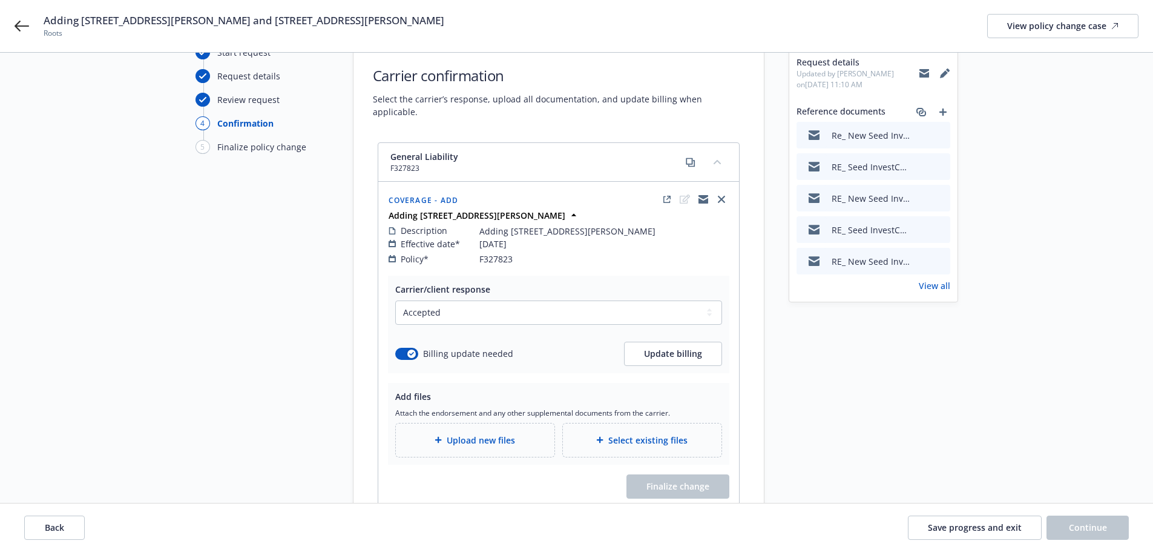
scroll to position [22, 0]
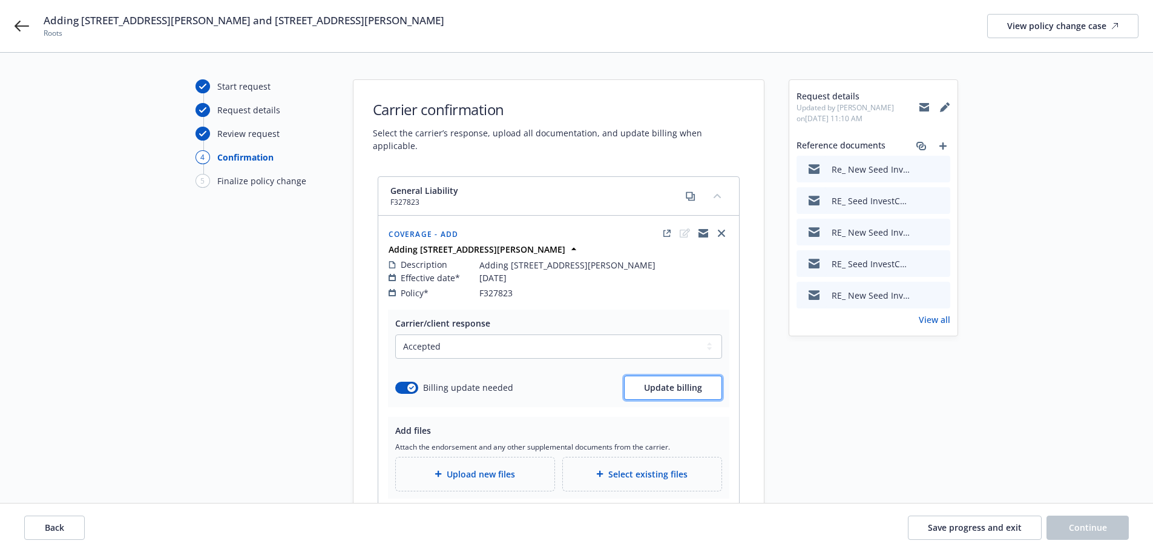
click at [671, 384] on button "Update billing" at bounding box center [673, 387] width 98 height 24
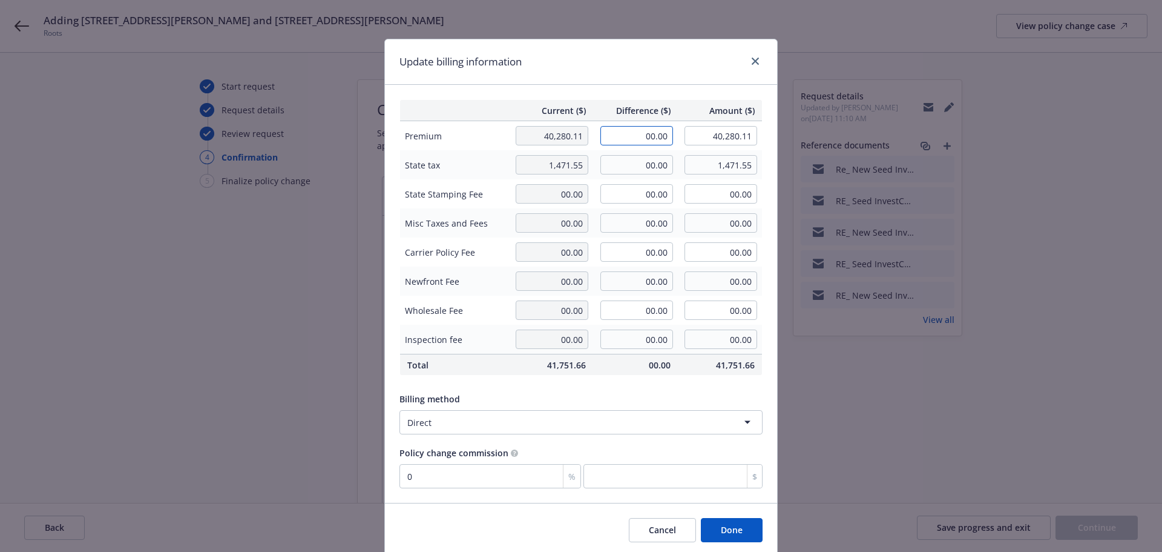
drag, startPoint x: 611, startPoint y: 133, endPoint x: 617, endPoint y: 131, distance: 6.3
click at [611, 133] on input "00.00" at bounding box center [637, 135] width 73 height 19
type input "11.10"
type input "40,291.21"
type input "0"
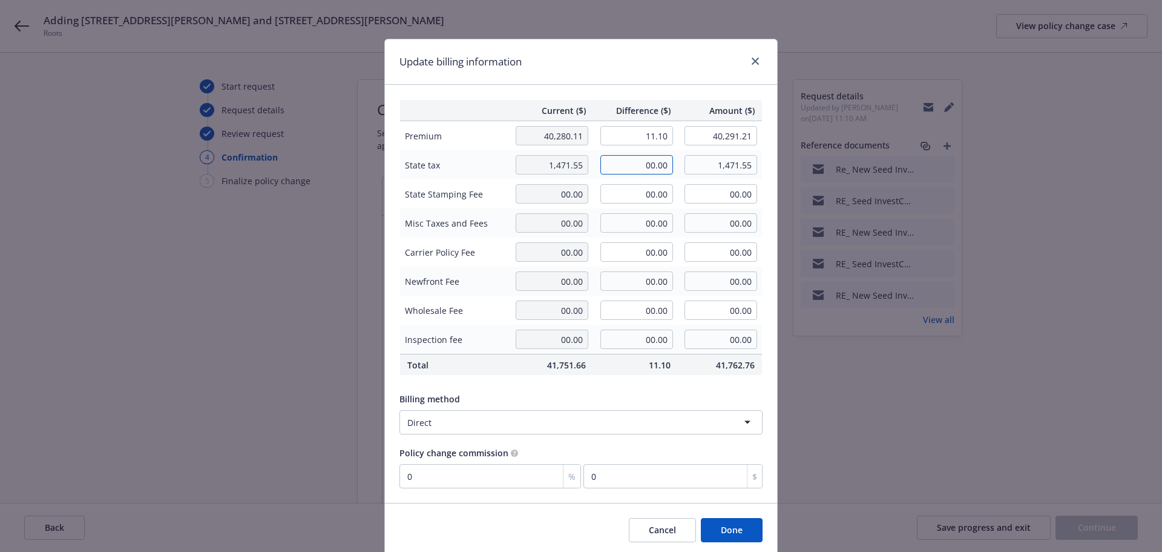
click at [630, 163] on input "00.00" at bounding box center [637, 164] width 73 height 19
type input "0.44"
type input "1,471.99"
click at [610, 199] on input "00.00" at bounding box center [637, 193] width 73 height 19
click at [727, 526] on button "Done" at bounding box center [732, 530] width 62 height 24
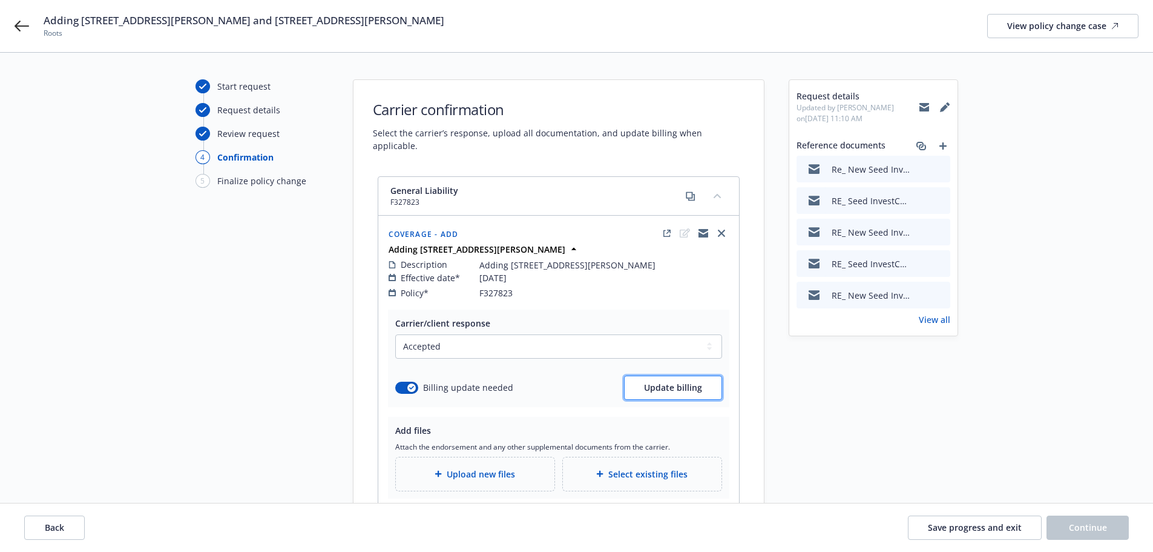
click at [677, 381] on span "Update billing" at bounding box center [673, 387] width 58 height 12
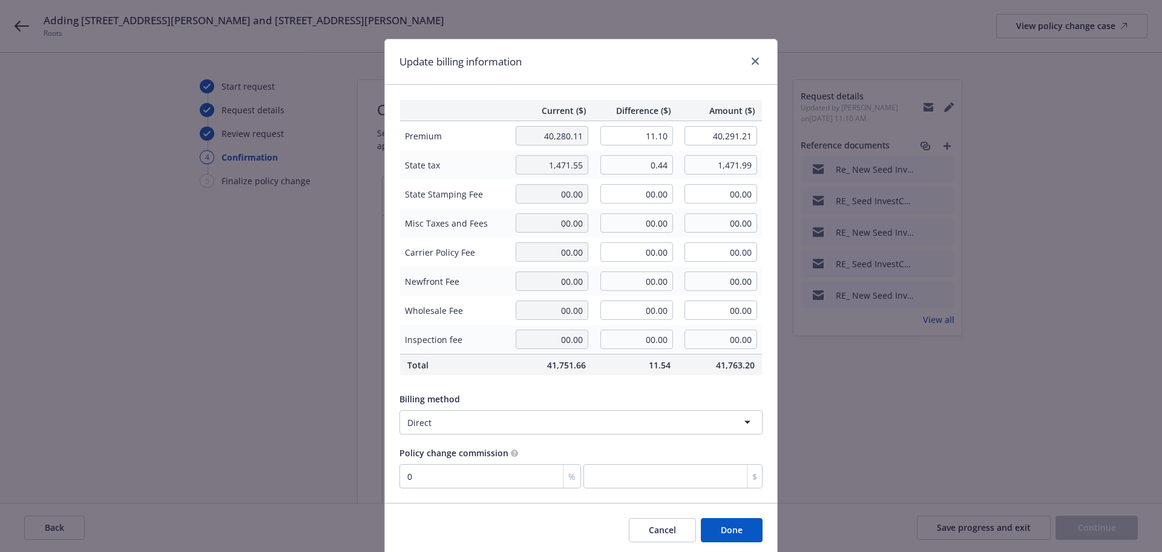
click at [724, 536] on button "Done" at bounding box center [732, 530] width 62 height 24
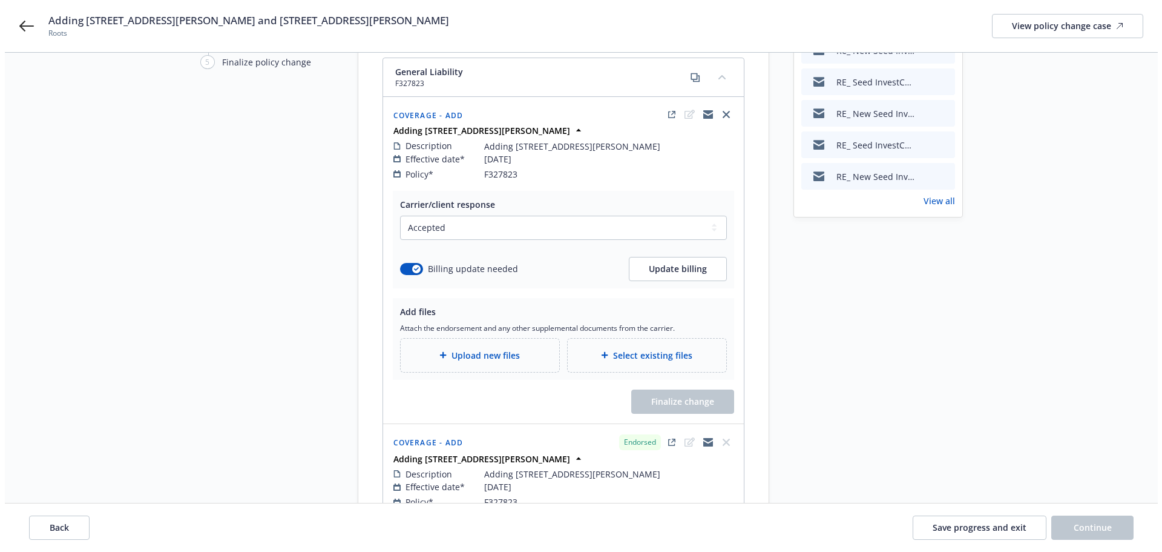
scroll to position [143, 0]
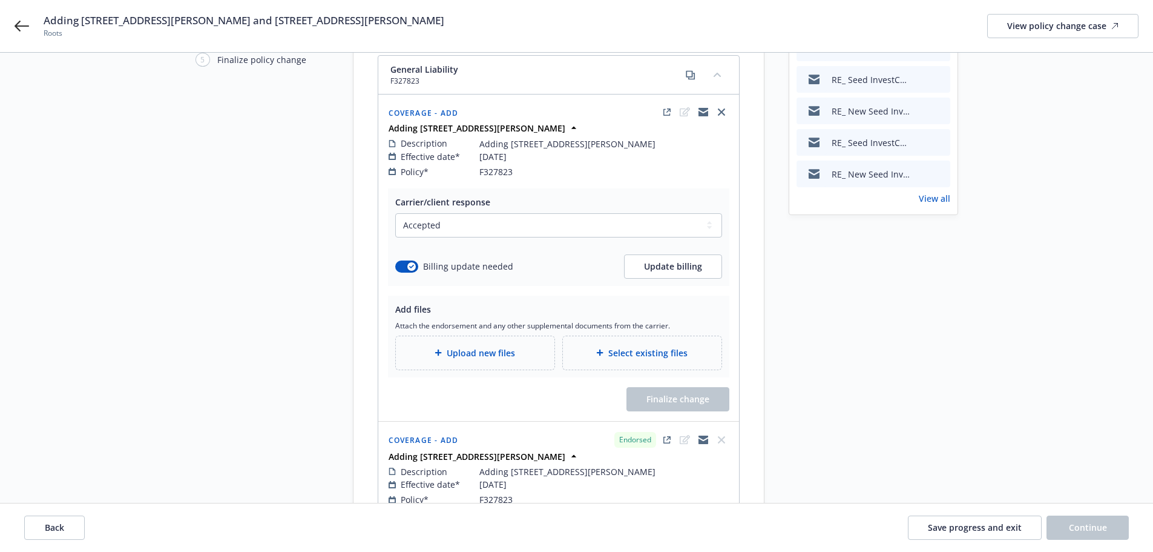
click at [494, 346] on span "Upload new files" at bounding box center [481, 352] width 68 height 13
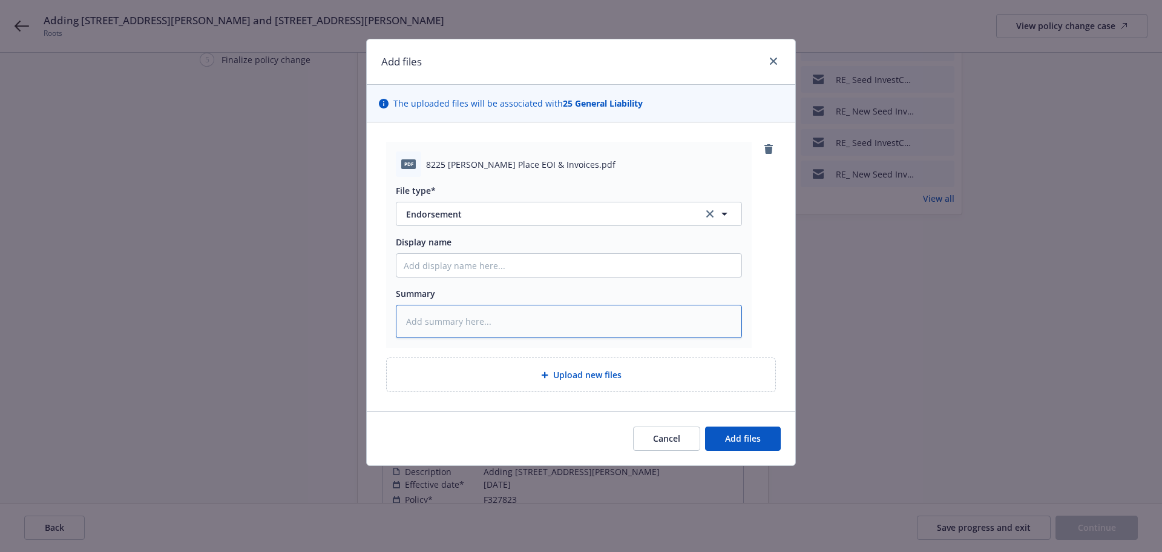
click at [472, 323] on textarea at bounding box center [569, 321] width 346 height 33
paste textarea "Added [STREET_ADDRESS][PERSON_NAME] [DATE]"
type textarea "x"
type textarea "Added [STREET_ADDRESS][PERSON_NAME] [DATE]"
click at [761, 432] on button "Add files" at bounding box center [743, 438] width 76 height 24
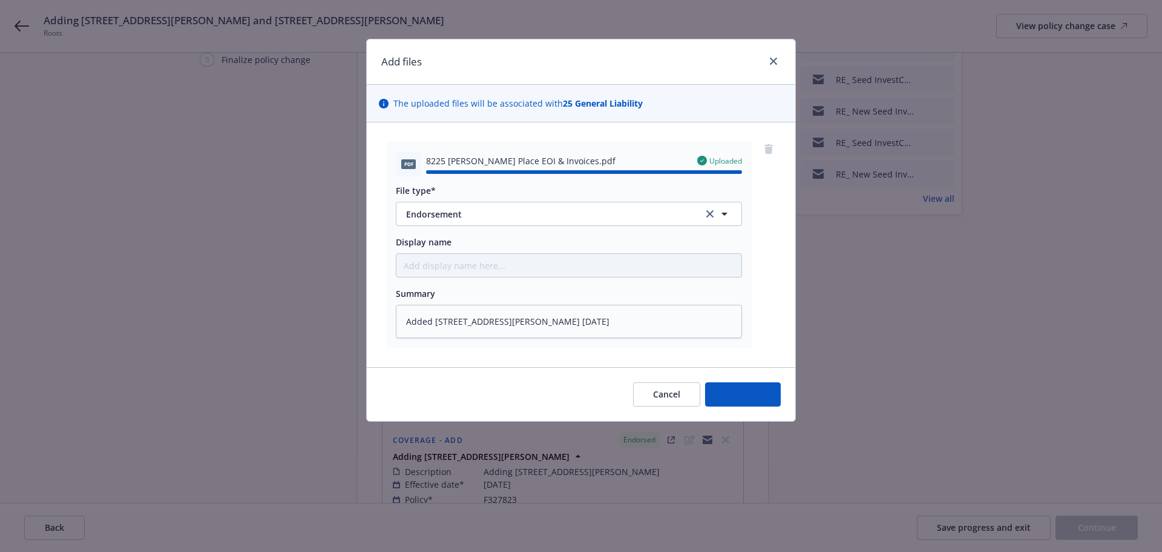
type textarea "x"
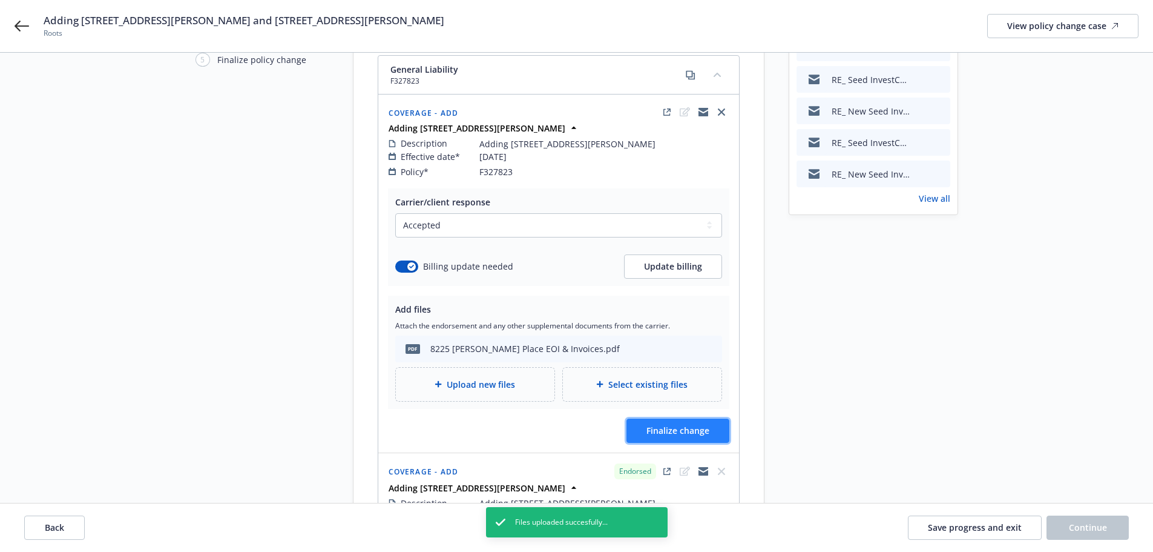
click at [682, 424] on span "Finalize change" at bounding box center [678, 430] width 63 height 12
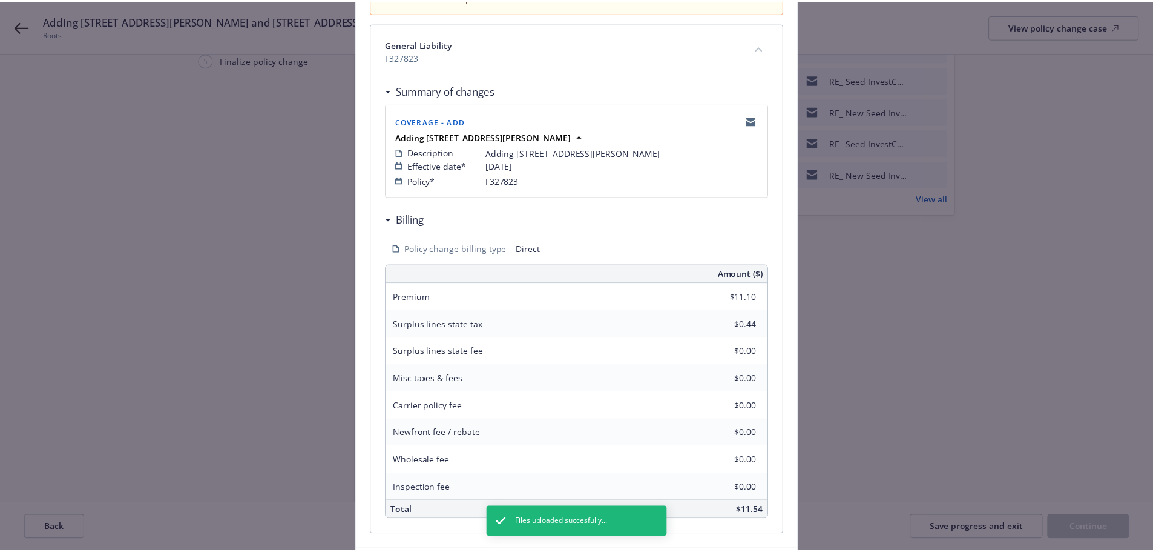
scroll to position [249, 0]
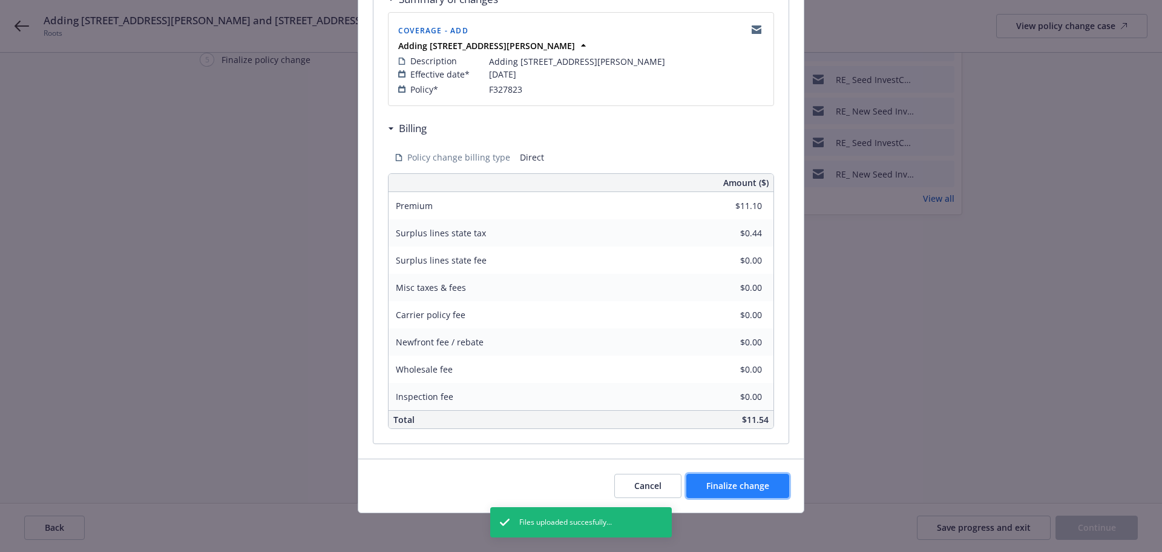
click at [771, 477] on button "Finalize change" at bounding box center [738, 485] width 103 height 24
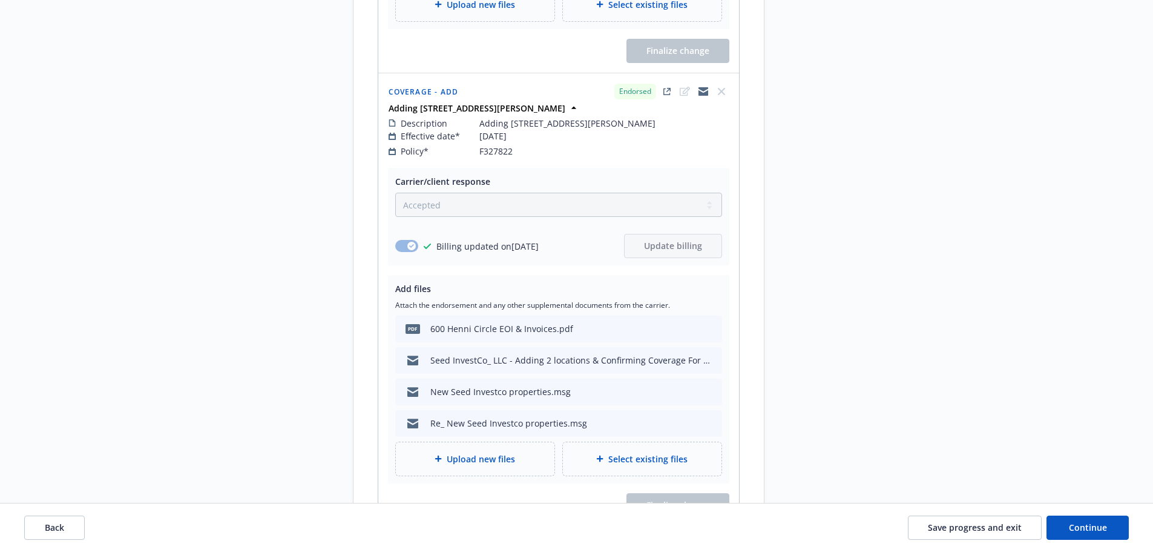
scroll to position [1476, 0]
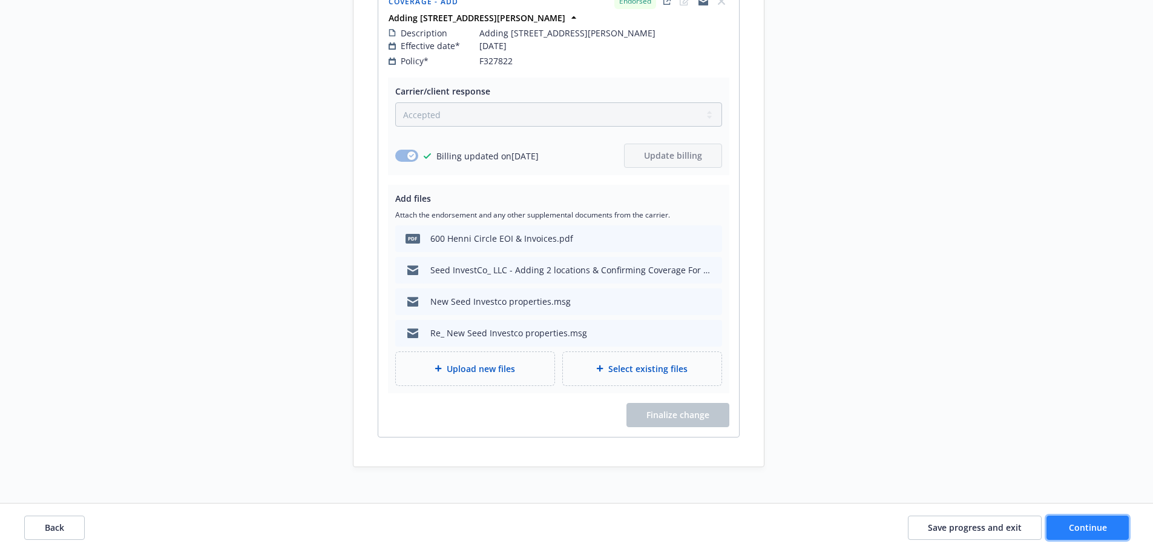
click at [1072, 528] on span "Continue" at bounding box center [1088, 527] width 38 height 12
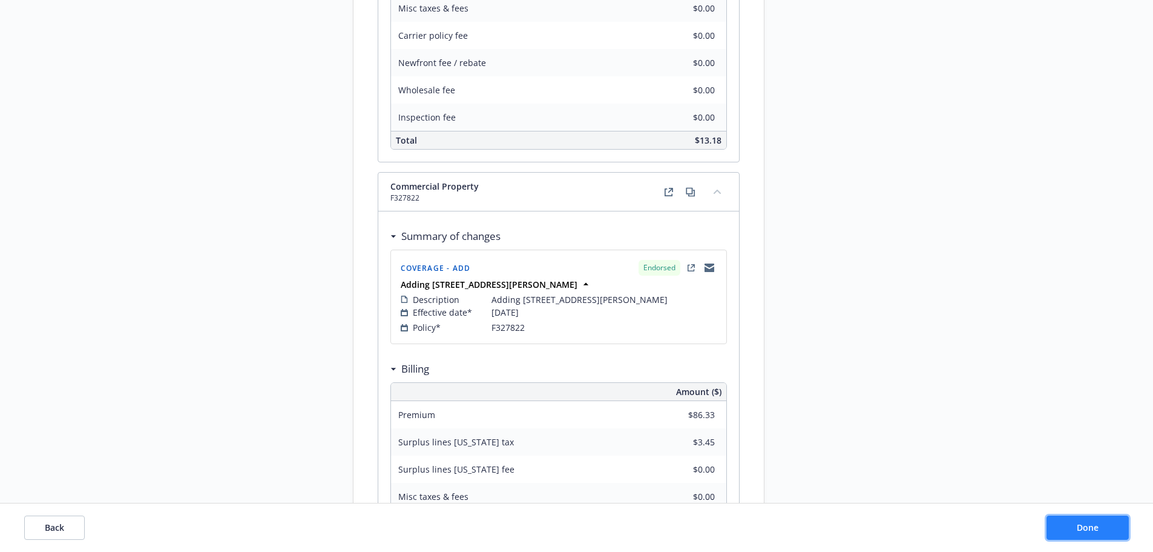
click at [1073, 528] on button "Done" at bounding box center [1088, 527] width 82 height 24
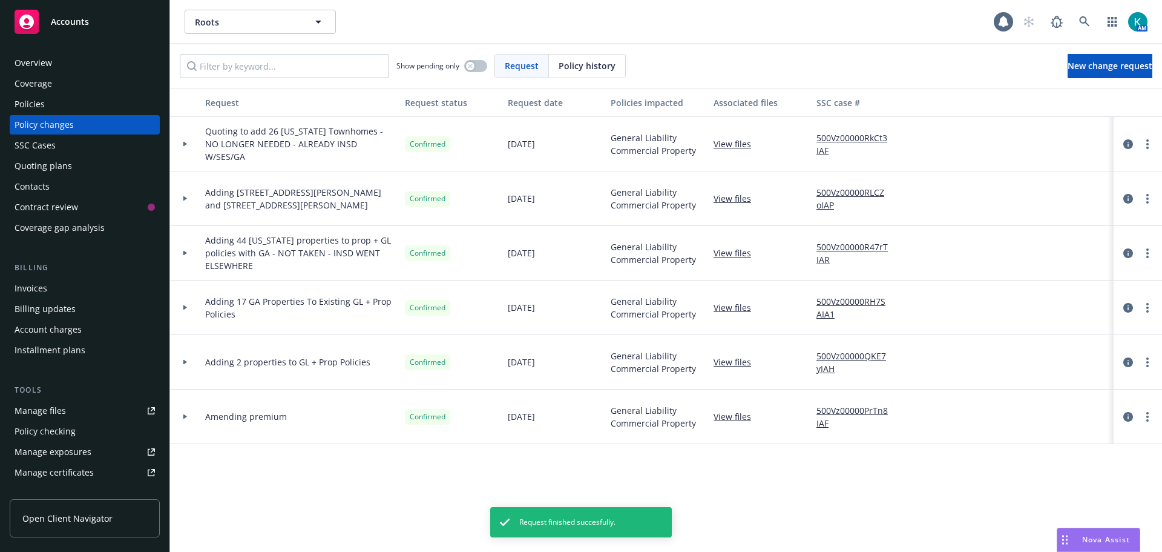
click at [85, 103] on div "Policies" at bounding box center [85, 103] width 140 height 19
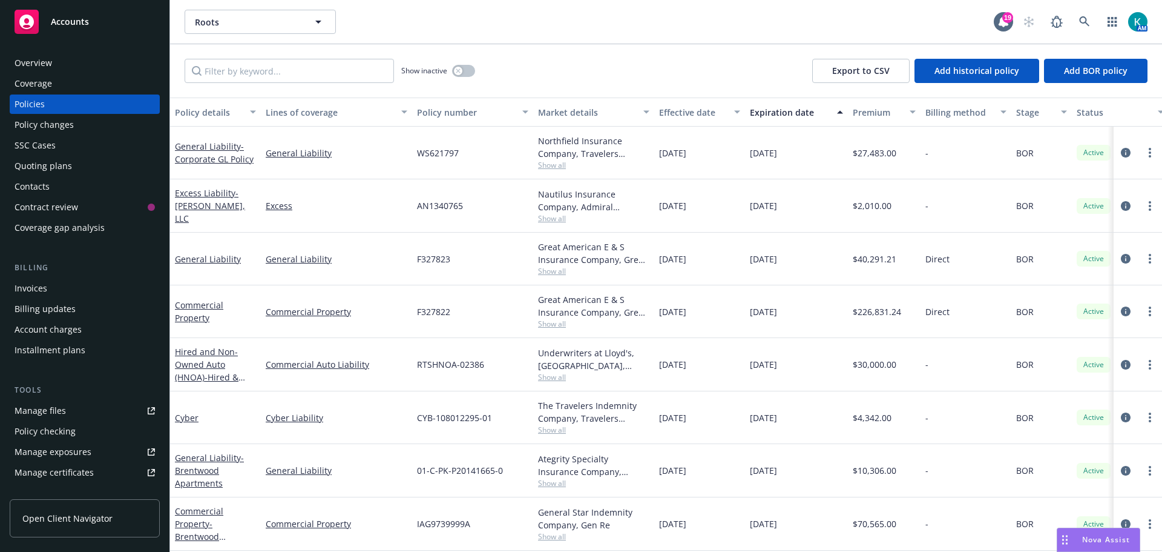
click at [73, 127] on div "Policy changes" at bounding box center [85, 124] width 140 height 19
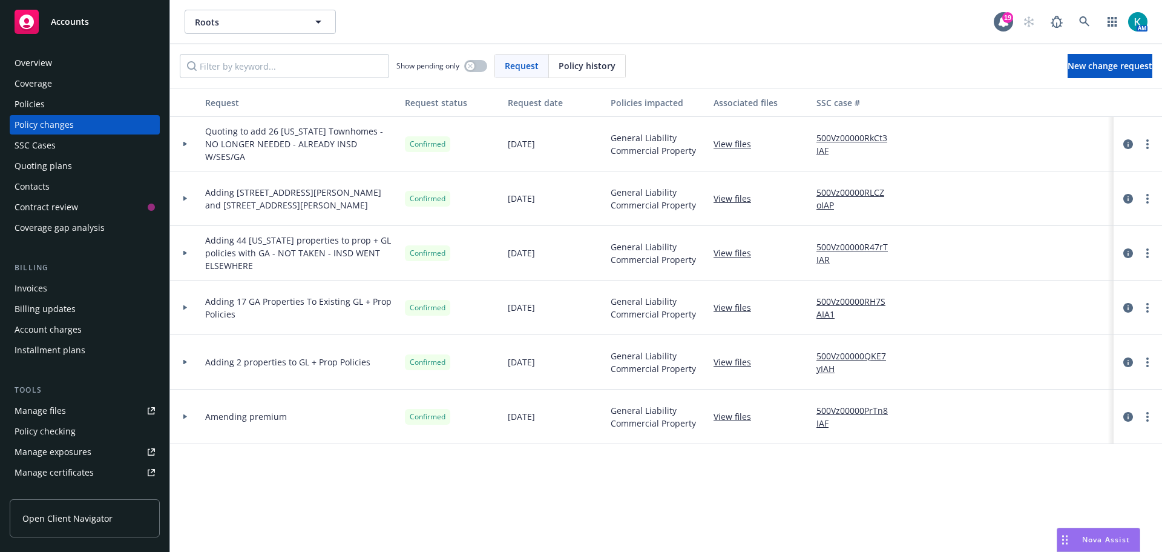
click at [734, 197] on link "View files" at bounding box center [737, 198] width 47 height 13
click at [258, 25] on span "Roots" at bounding box center [247, 22] width 105 height 13
type input "pe management"
click at [280, 50] on span "PE Management Group, Inc." at bounding box center [255, 56] width 115 height 13
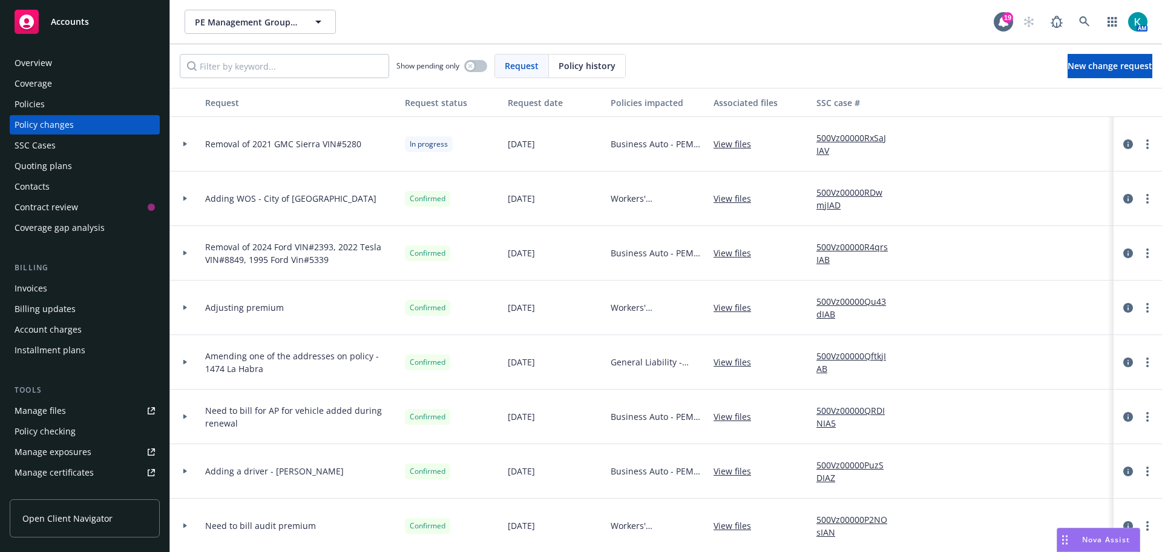
click at [108, 108] on div "Policies" at bounding box center [85, 103] width 140 height 19
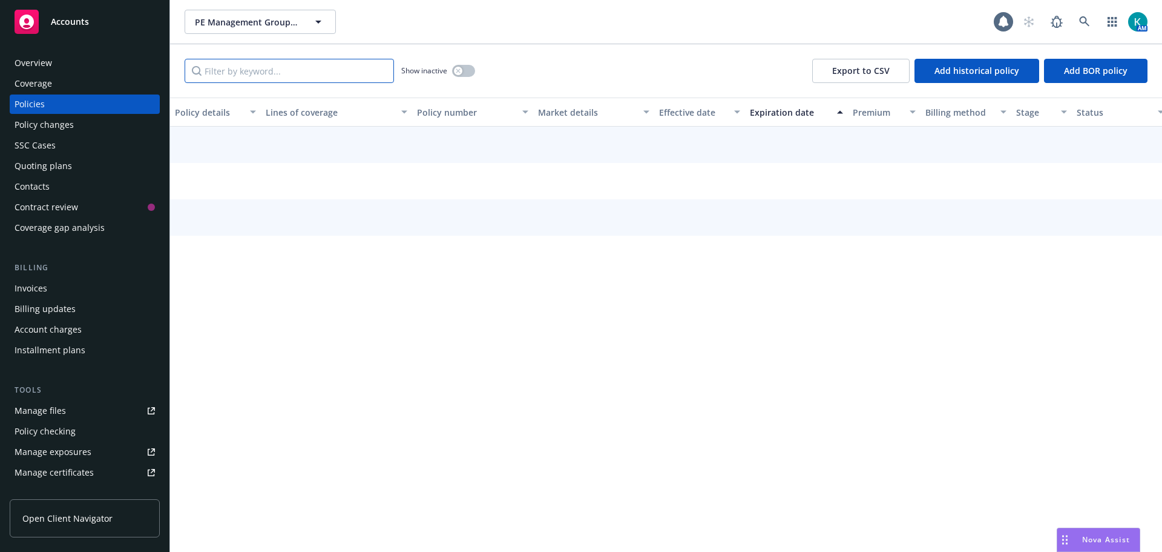
click at [248, 62] on input "Filter by keyword..." at bounding box center [289, 71] width 209 height 24
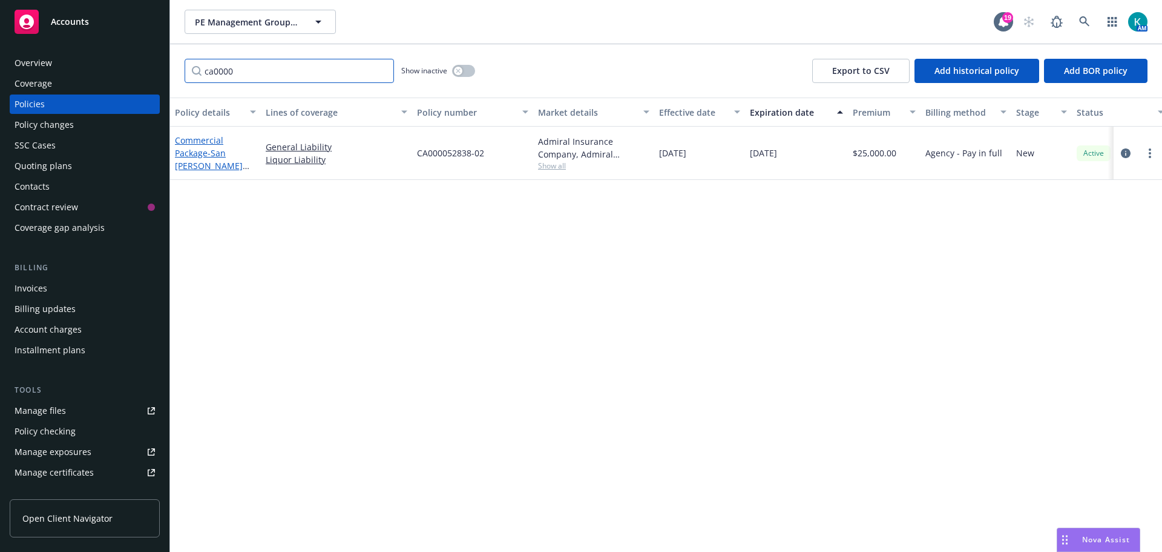
type input "ca0000"
click at [205, 148] on link "Commercial Package - San [PERSON_NAME] Realty, LLC DBA Orfila Winery" at bounding box center [209, 165] width 68 height 62
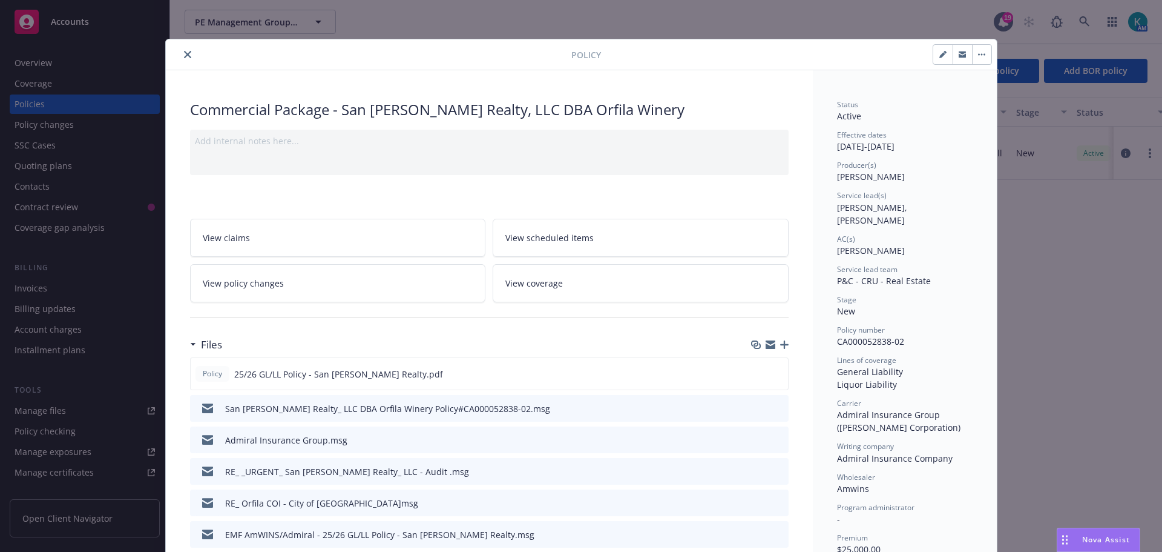
click at [780, 344] on icon "button" at bounding box center [784, 344] width 8 height 8
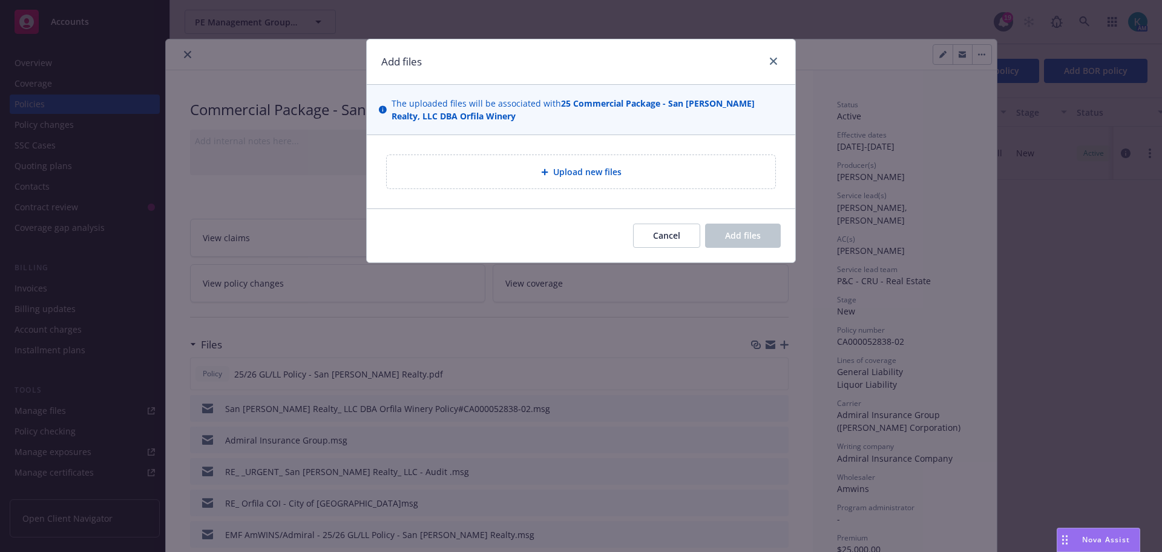
type textarea "x"
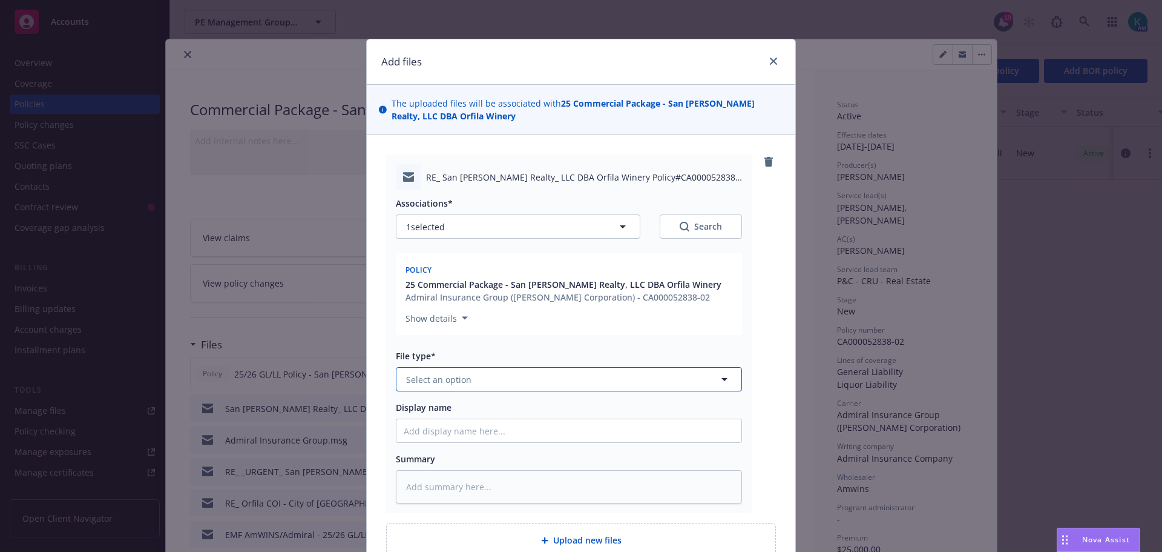
click at [463, 380] on span "Select an option" at bounding box center [438, 379] width 65 height 13
type input "ema"
click at [467, 409] on div "Email" at bounding box center [569, 413] width 331 height 18
click at [480, 467] on div "Summary" at bounding box center [569, 477] width 346 height 51
drag, startPoint x: 480, startPoint y: 469, endPoint x: 473, endPoint y: 466, distance: 7.1
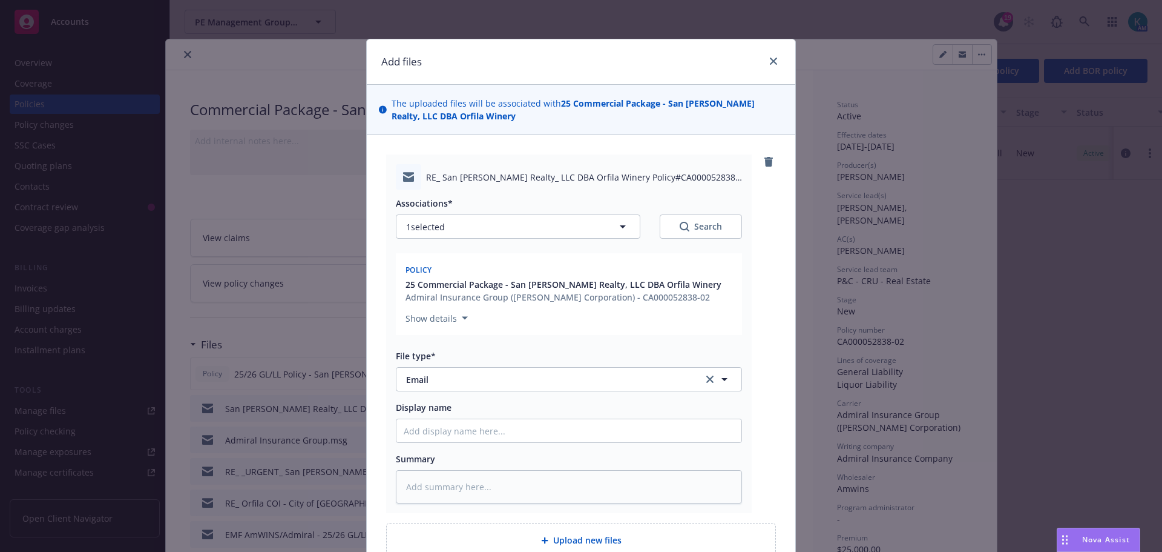
click at [478, 470] on div "Summary" at bounding box center [569, 477] width 346 height 51
click at [438, 481] on textarea at bounding box center [569, 486] width 346 height 33
type textarea "x"
type textarea "E"
type textarea "x"
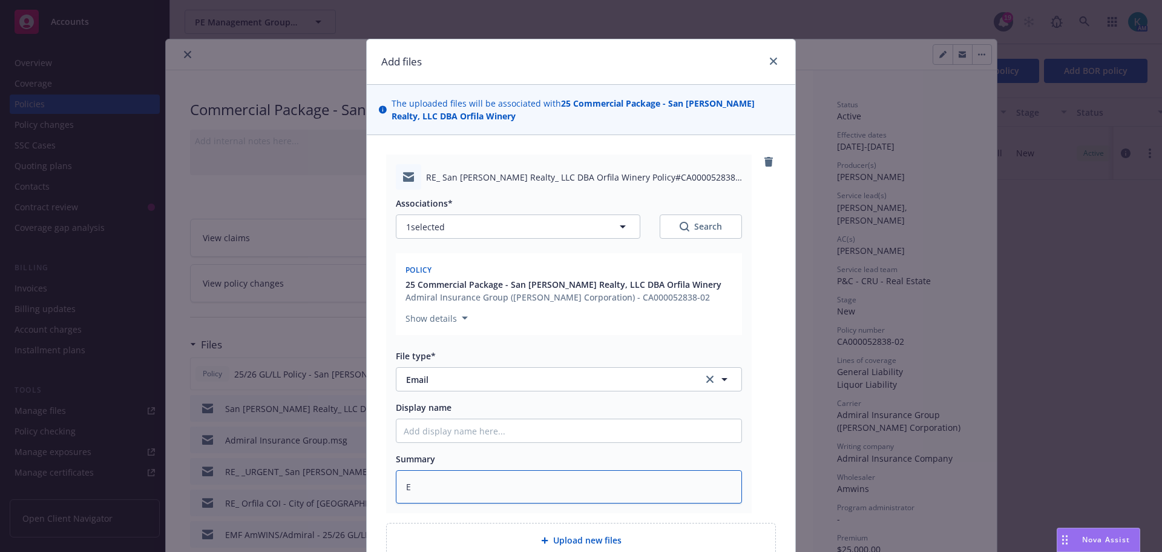
type textarea "EM"
type textarea "x"
type textarea "EMF"
type textarea "x"
type textarea "EMF c"
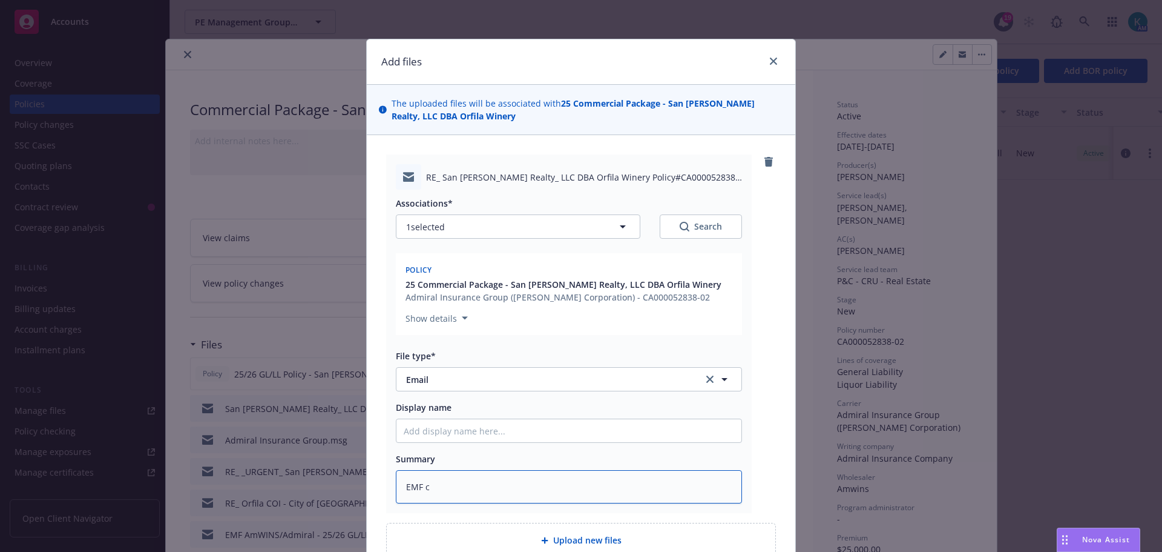
type textarea "x"
type textarea "EMF ca"
type textarea "x"
type textarea "EMF car"
type textarea "x"
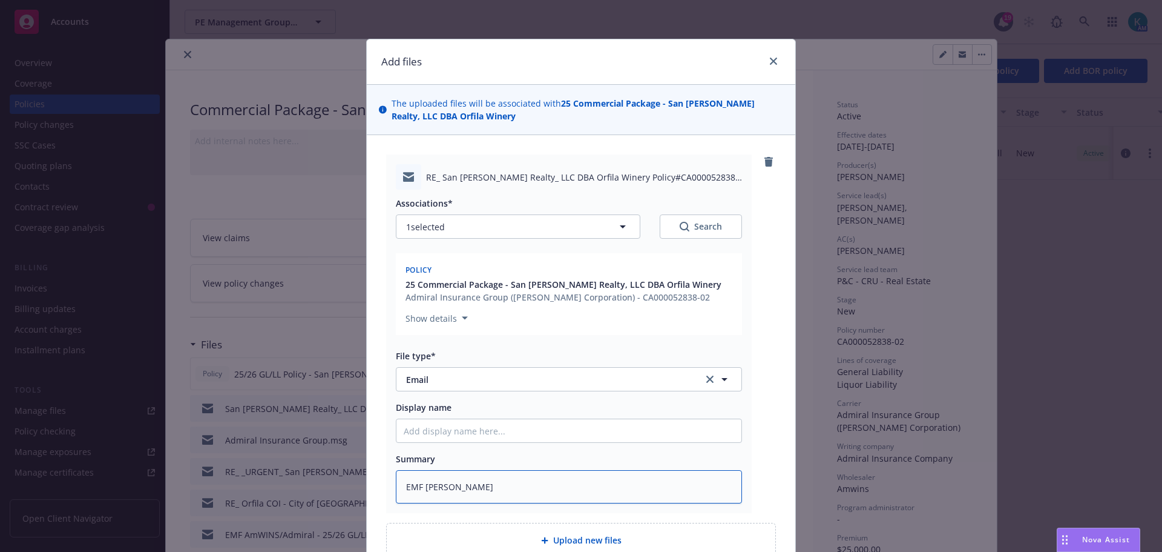
type textarea "EMF [PERSON_NAME]"
type textarea "x"
type textarea "EMF [PERSON_NAME]"
type textarea "x"
type textarea "EMF carrier"
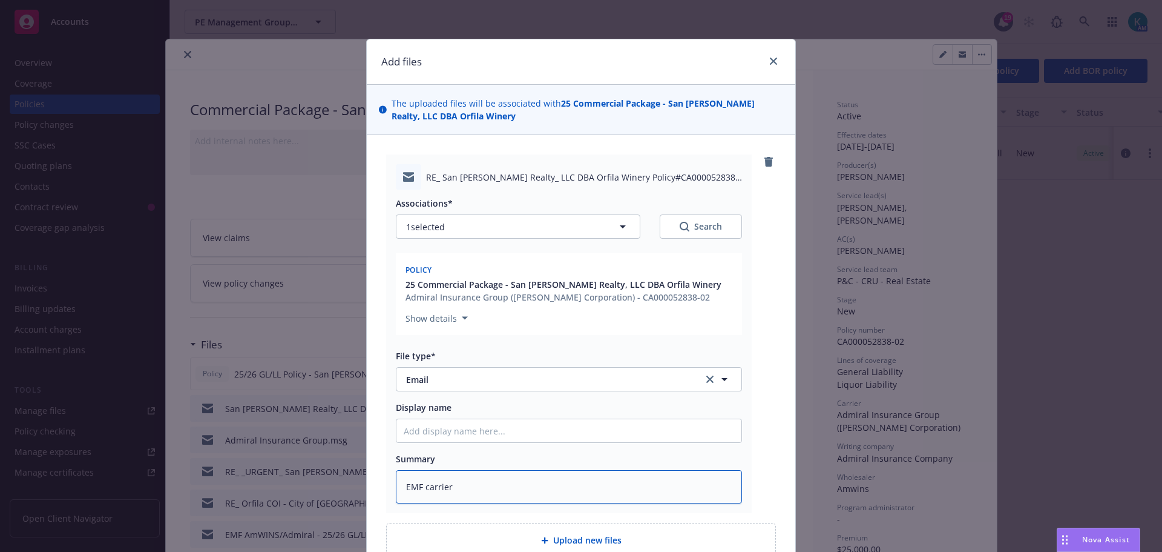
type textarea "x"
type textarea "EMF carrier a"
type textarea "x"
type textarea "EMF carrier ad"
type textarea "x"
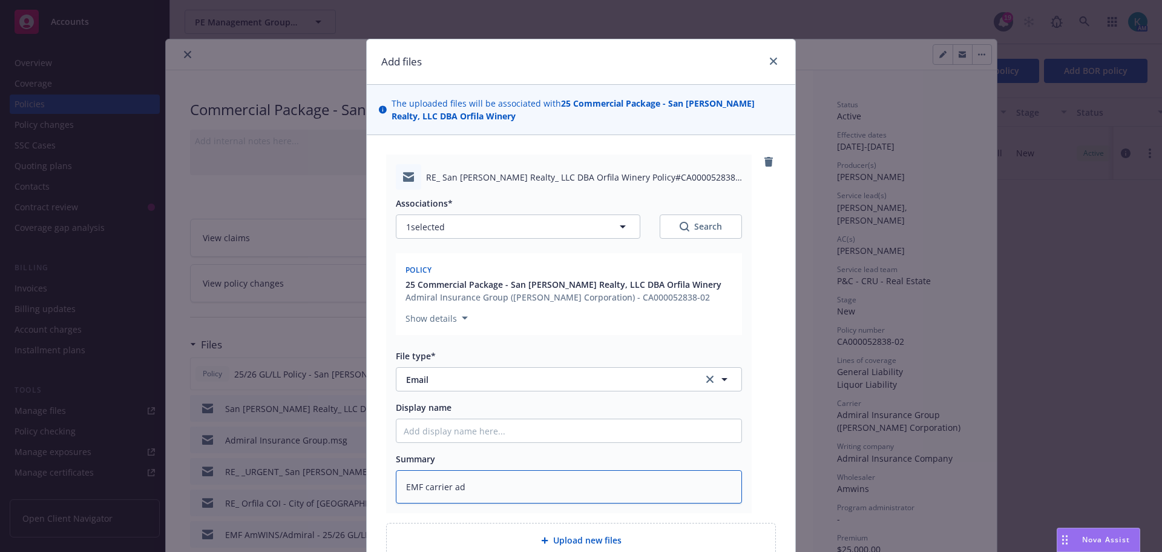
type textarea "EMF carrier adv"
type textarea "x"
type textarea "EMF carrier advi"
type textarea "x"
type textarea "EMF carrier adv"
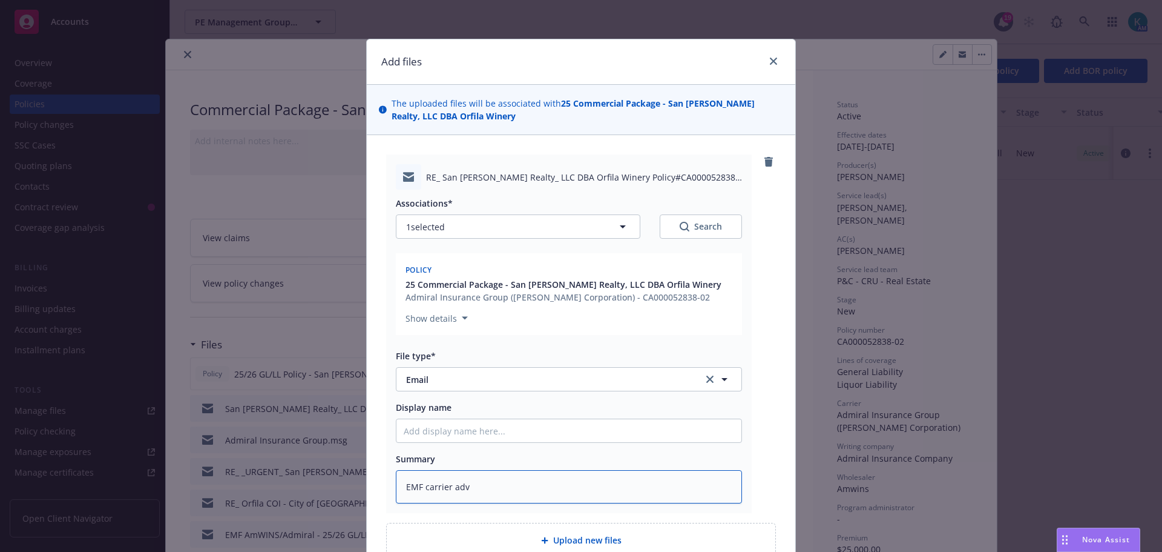
type textarea "x"
type textarea "EMF carrier adv"
type textarea "x"
type textarea "EMF carrier adv ad"
type textarea "x"
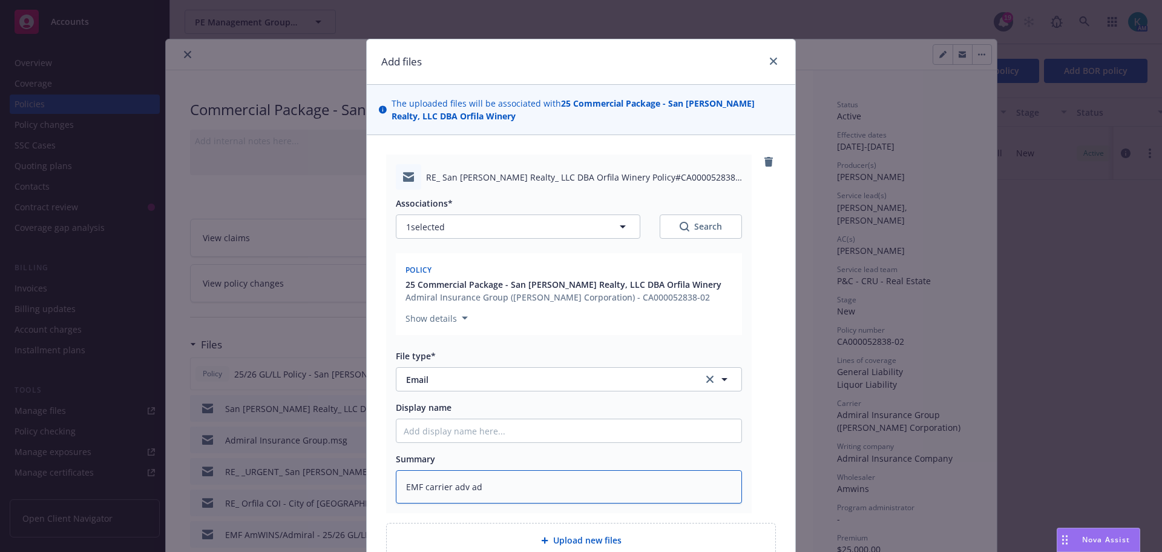
type textarea "EMF carrier adv adm"
type textarea "x"
type textarea "EMF carrier adv [PERSON_NAME]"
type textarea "x"
type textarea "EMF carrier adv admi"
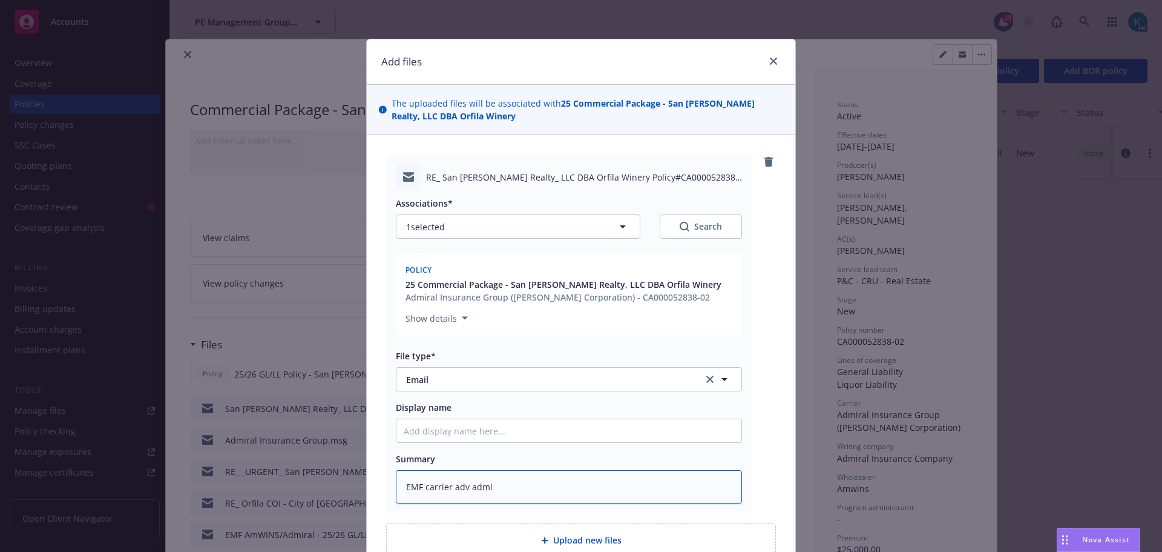
type textarea "x"
type textarea "EMF carrier adv adm"
type textarea "x"
type textarea "EMF carrier adv ad"
type textarea "x"
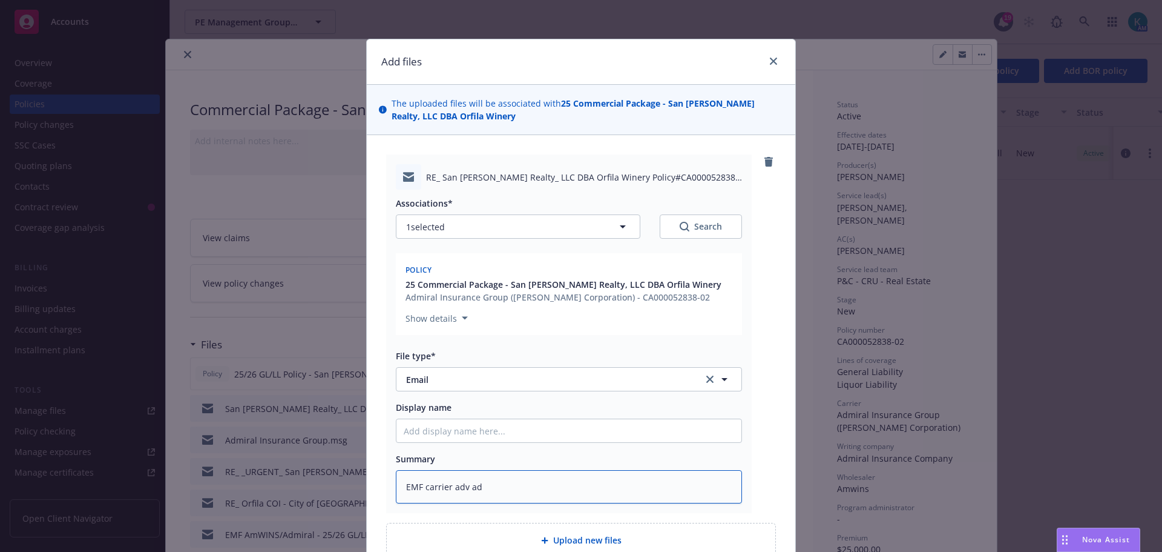
type textarea "EMF carrier adv a"
type textarea "x"
type textarea "EMF carrier adv"
type textarea "x"
type textarea "EMF carrier adv ca"
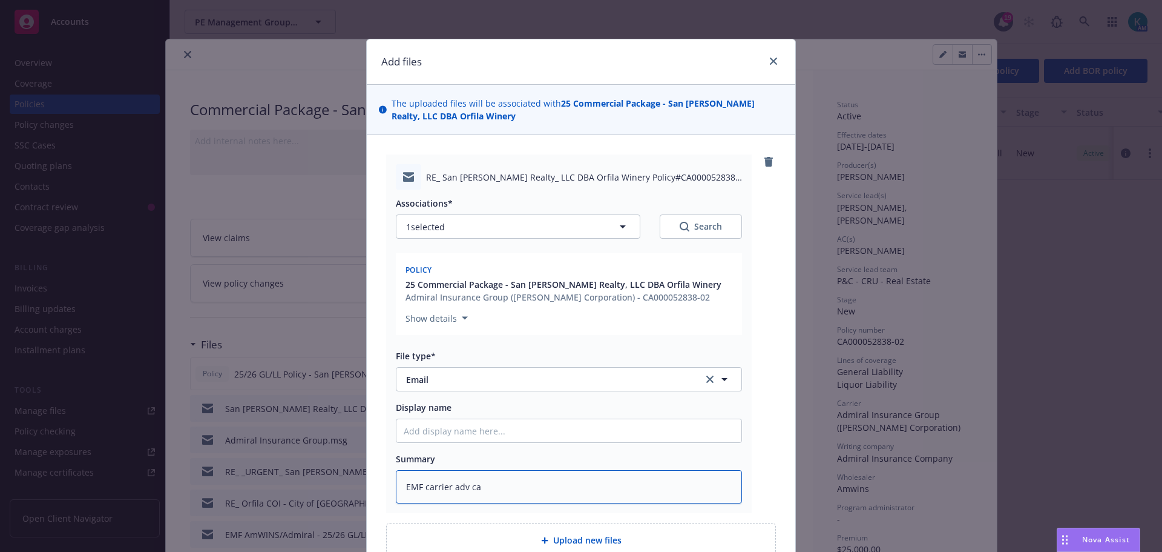
type textarea "x"
type textarea "EMF carrier adv car"
type textarea "x"
type textarea "EMF carrier adv [PERSON_NAME]"
type textarea "x"
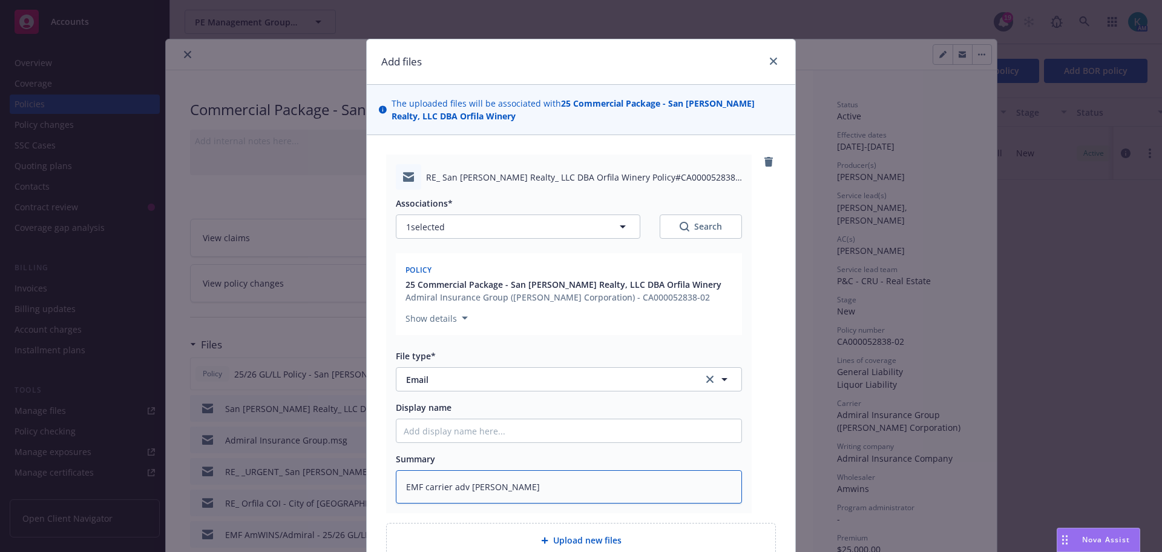
type textarea "EMF carrier adv [PERSON_NAME]"
type textarea "x"
type textarea "EMF carrier adv [PERSON_NAME]"
type textarea "x"
type textarea "EMF carrier adv carrier"
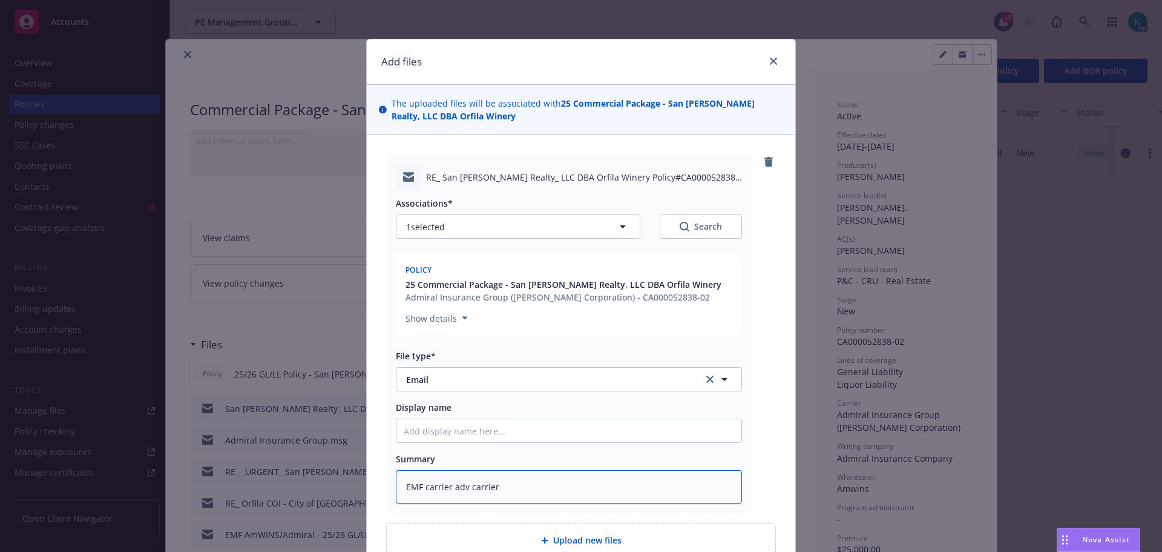
type textarea "x"
type textarea "EMF carrier adv carrier"
type textarea "x"
type textarea "EMF carrier adv carrier"
type textarea "x"
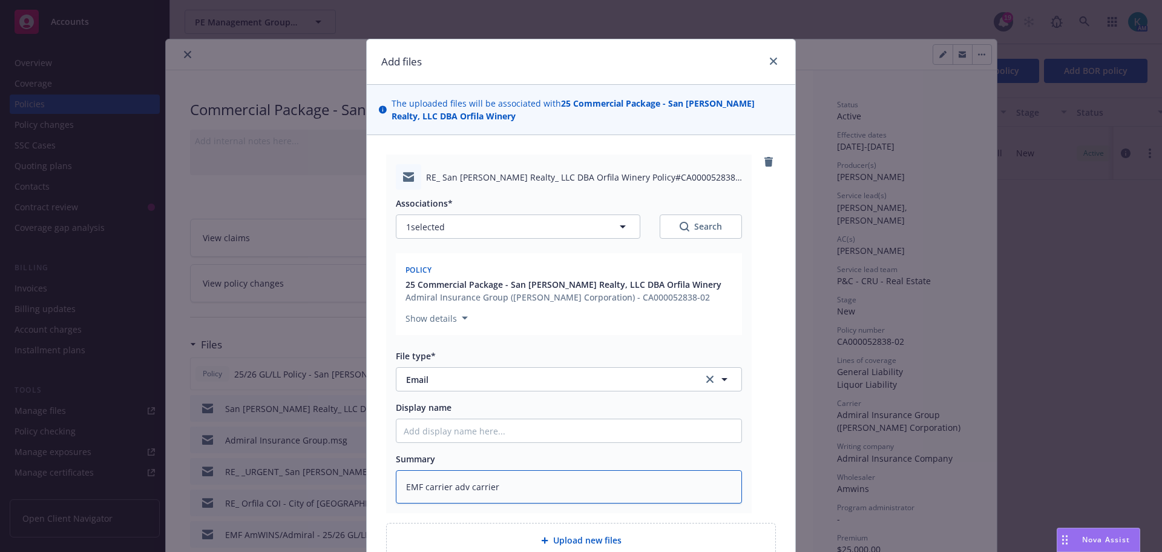
type textarea "EMF carrier adv [PERSON_NAME]"
type textarea "x"
type textarea "EMF carrier adv [PERSON_NAME]"
type textarea "x"
type textarea "EMF carrier adv [PERSON_NAME]"
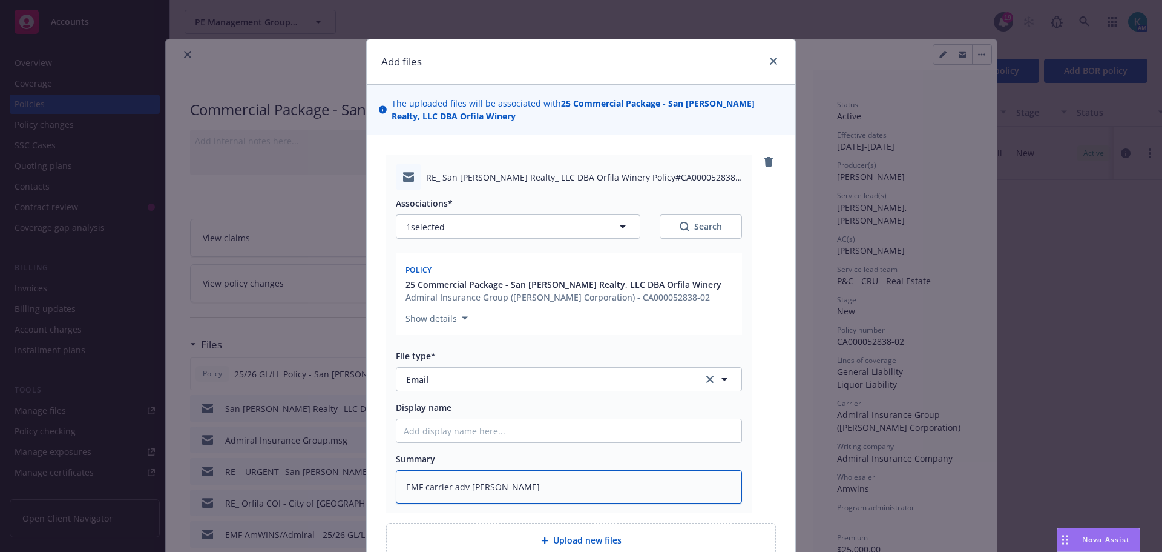
type textarea "x"
type textarea "EMF carrier adv car"
type textarea "x"
type textarea "EMF carrier adv ca"
type textarea "x"
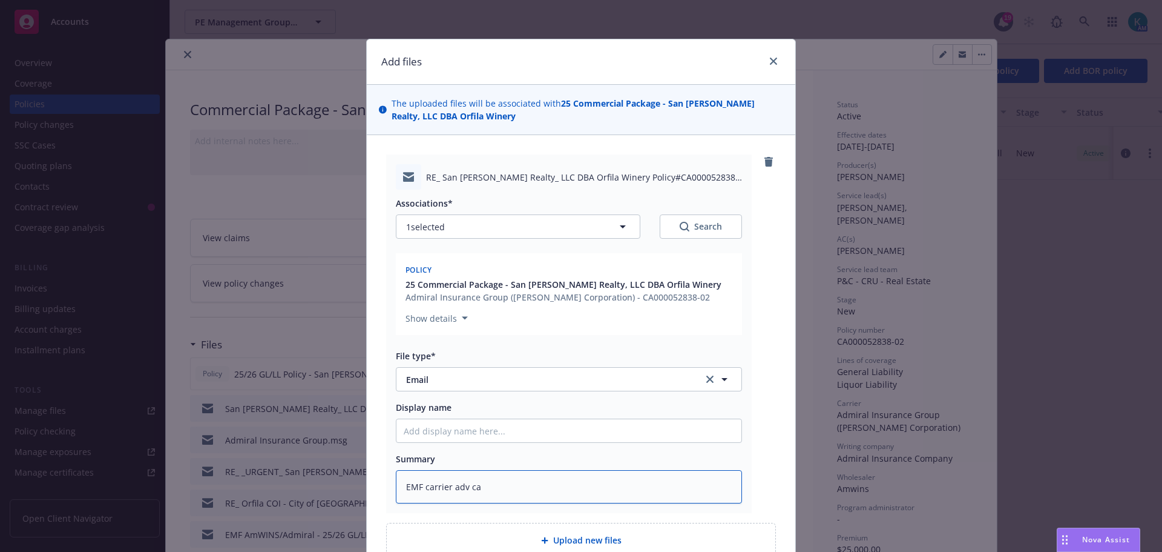
type textarea "EMF carrier adv c"
type textarea "x"
type textarea "EMF carrier adv"
type textarea "x"
type textarea "EMF carrier adv"
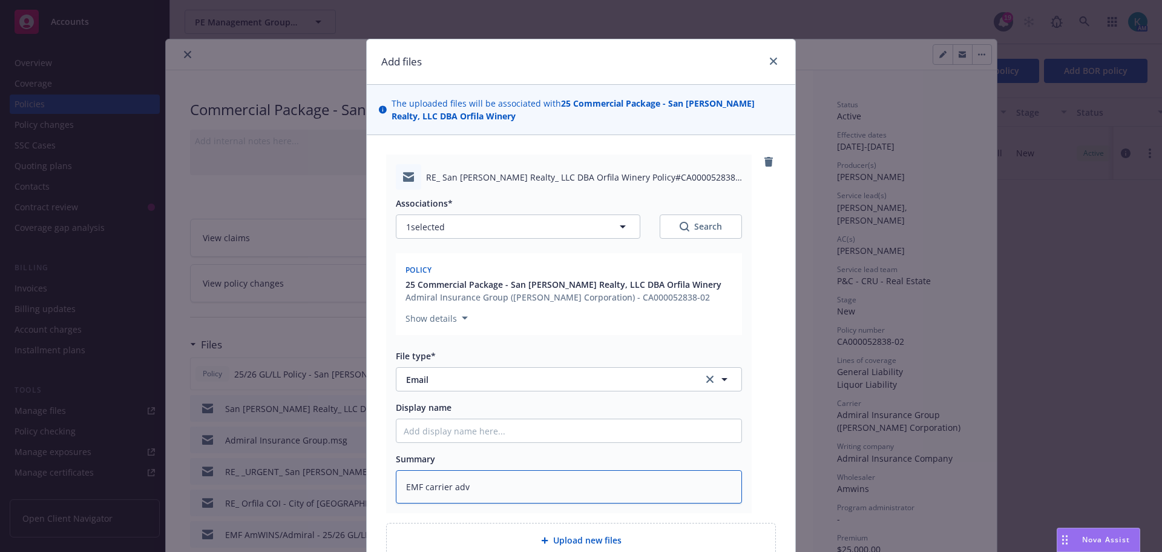
type textarea "x"
type textarea "EMF carrier advi"
type textarea "x"
type textarea "EMF carrier advisi"
type textarea "x"
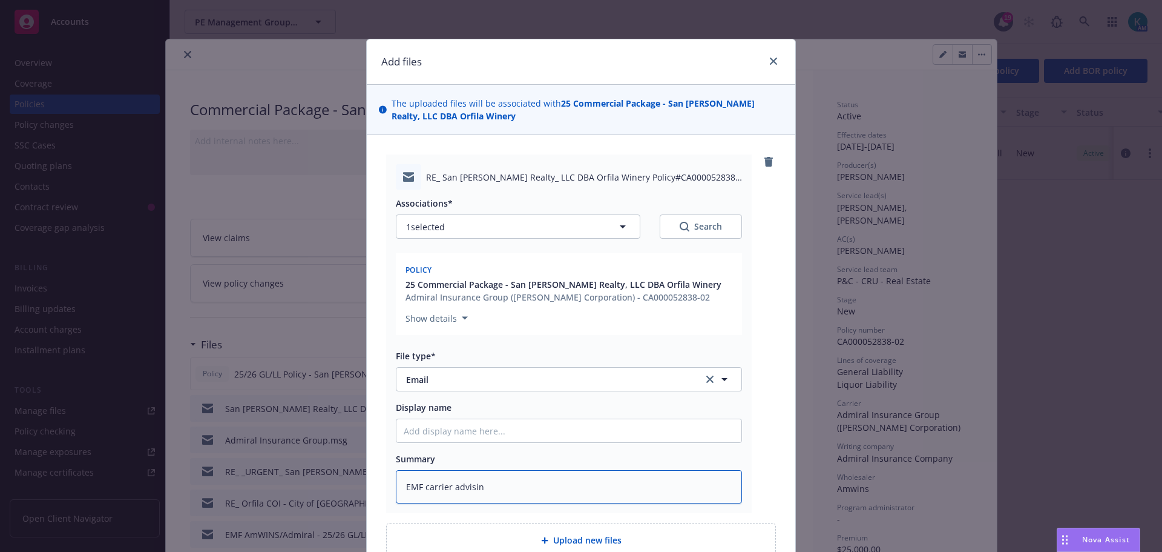
type textarea "EMF carrier advising"
type textarea "x"
type textarea "EMF carrier advising"
type textarea "x"
type textarea "EMF carrier advising th"
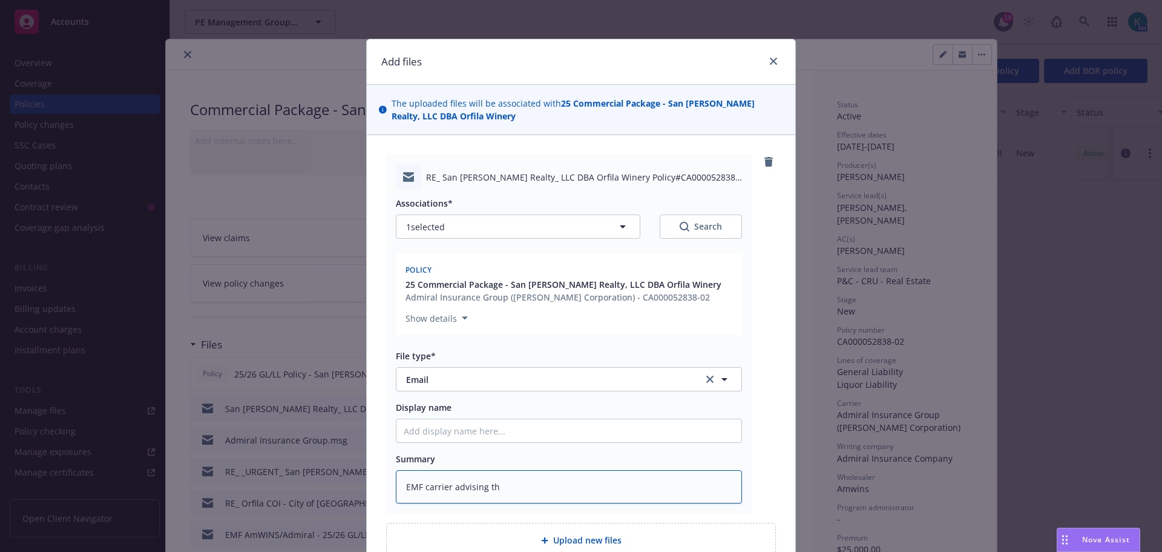
type textarea "x"
type textarea "EMF carrier advising tha"
type textarea "x"
type textarea "EMF carrier advising that"
type textarea "x"
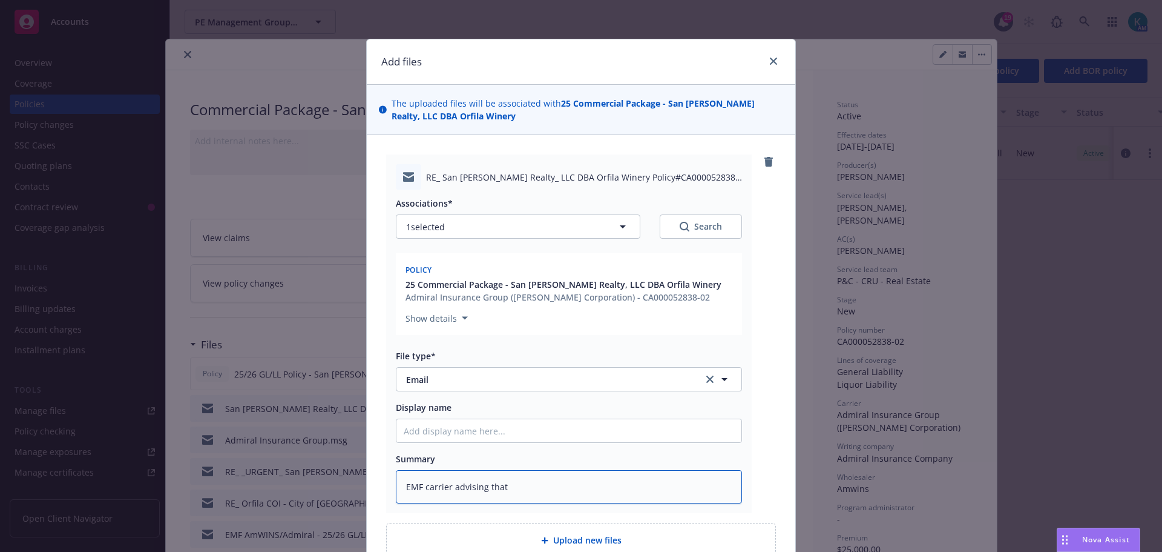
type textarea "EMF carrier advising that"
type textarea "x"
type textarea "EMF carrier advising that ca"
type textarea "x"
type textarea "EMF carrier advising that car"
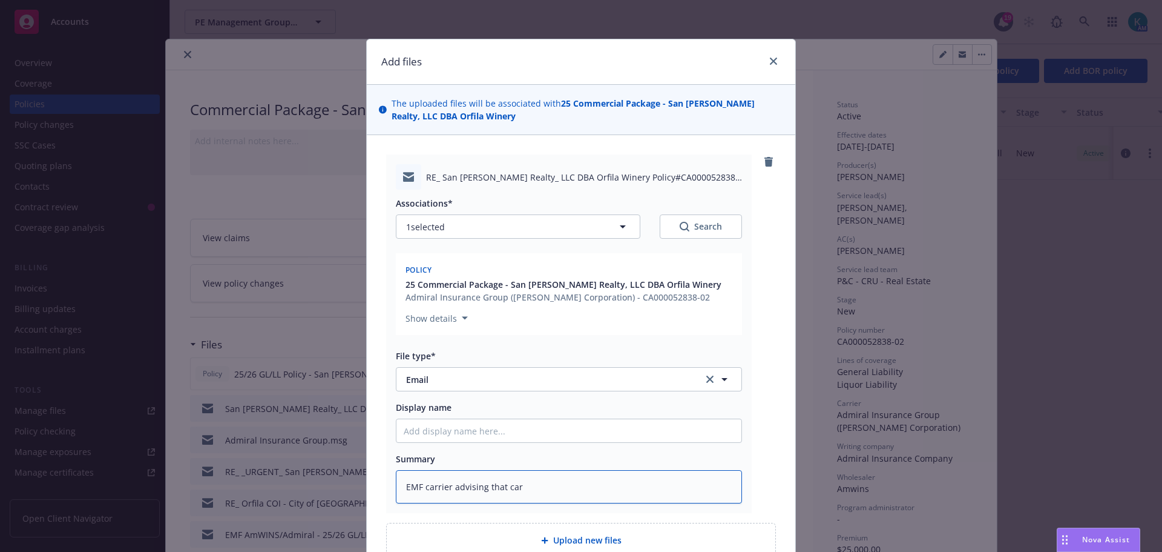
type textarea "x"
type textarea "EMF carrier advising that [PERSON_NAME]"
type textarea "x"
type textarea "EMF carrier advising that [PERSON_NAME]"
type textarea "x"
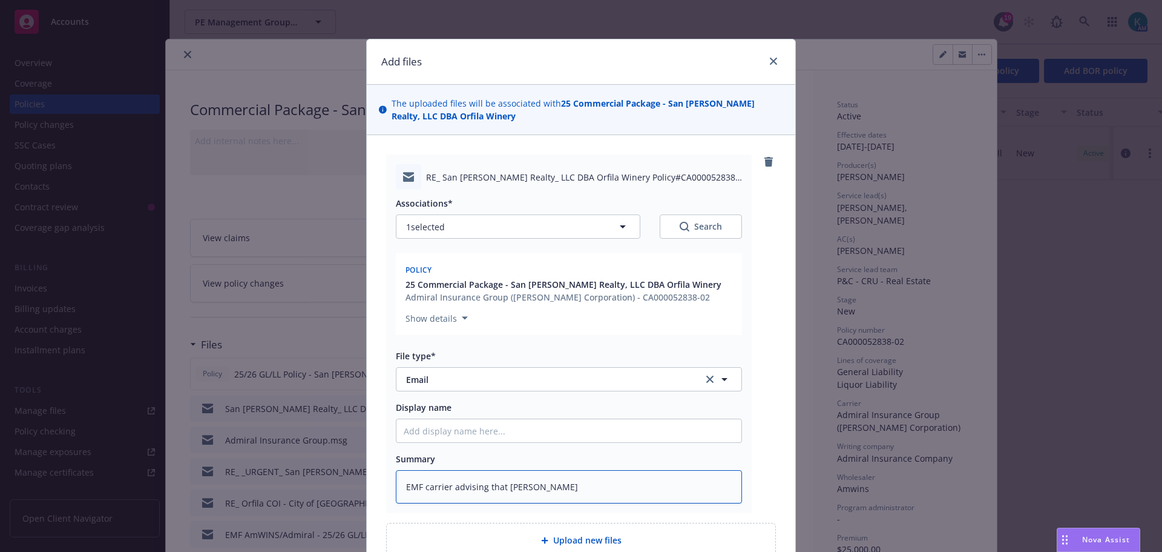
type textarea "EMF carrier advising that carrier"
type textarea "x"
type textarea "EMF carrier advising that carrier"
type textarea "x"
type textarea "EMF carrier advising that carrier ha"
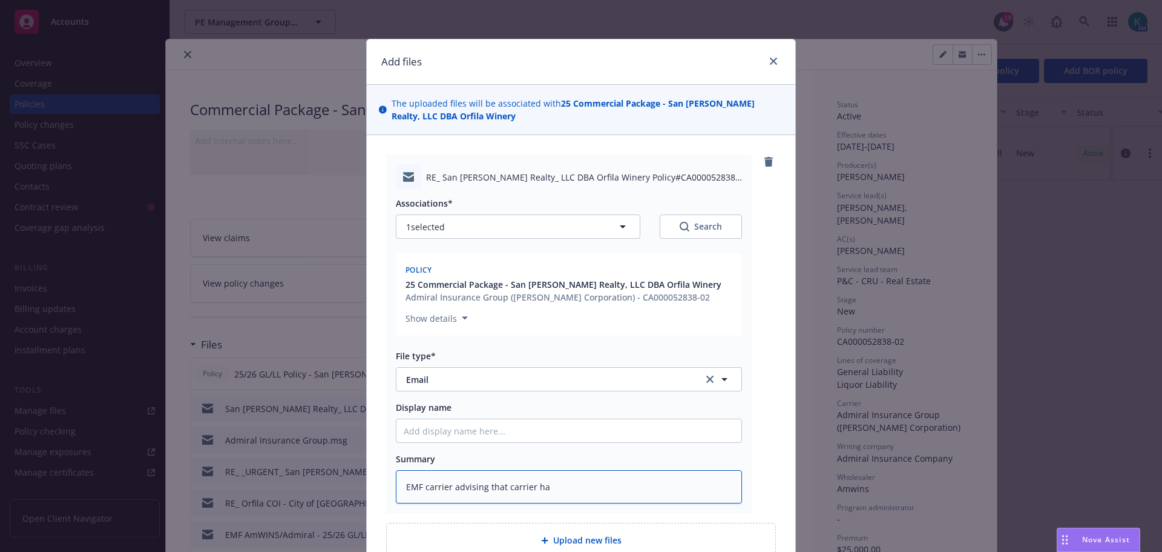
type textarea "x"
type textarea "EMF carrier advising that carrier has"
type textarea "x"
type textarea "EMF carrier advising that carrier has"
type textarea "x"
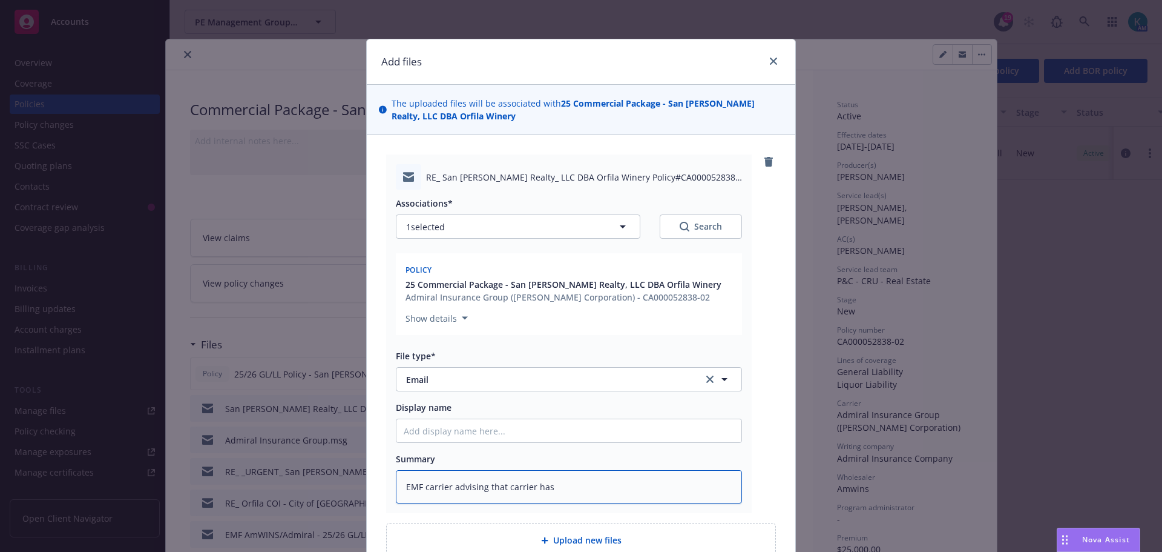
type textarea "EMF carrier advising that carrier has w"
type textarea "x"
type textarea "EMF carrier advising that carrier has wai"
type textarea "x"
type textarea "EMF carrier advising that carrier has waiv"
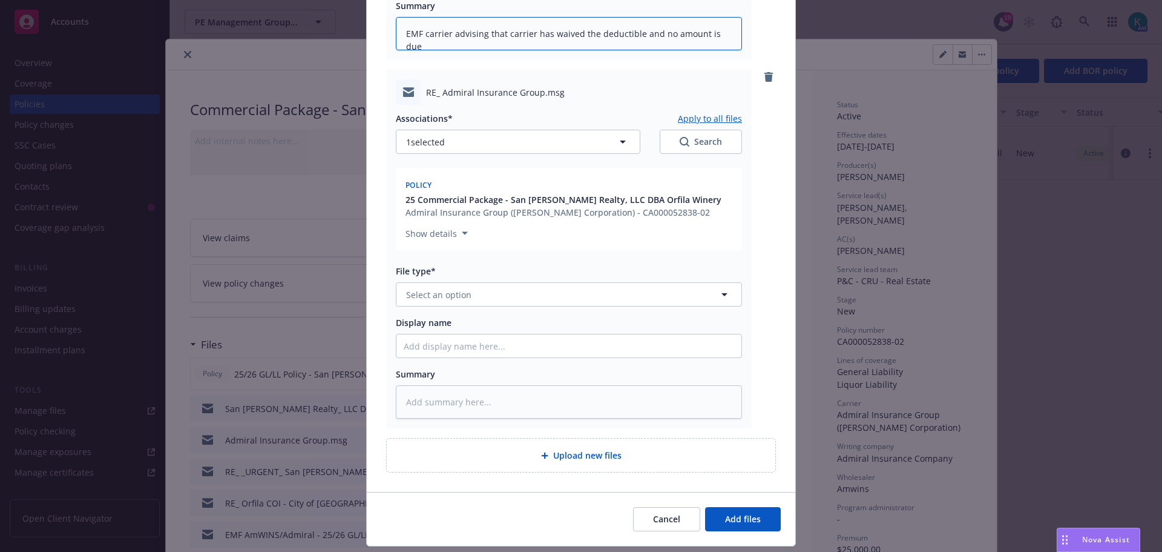
scroll to position [458, 0]
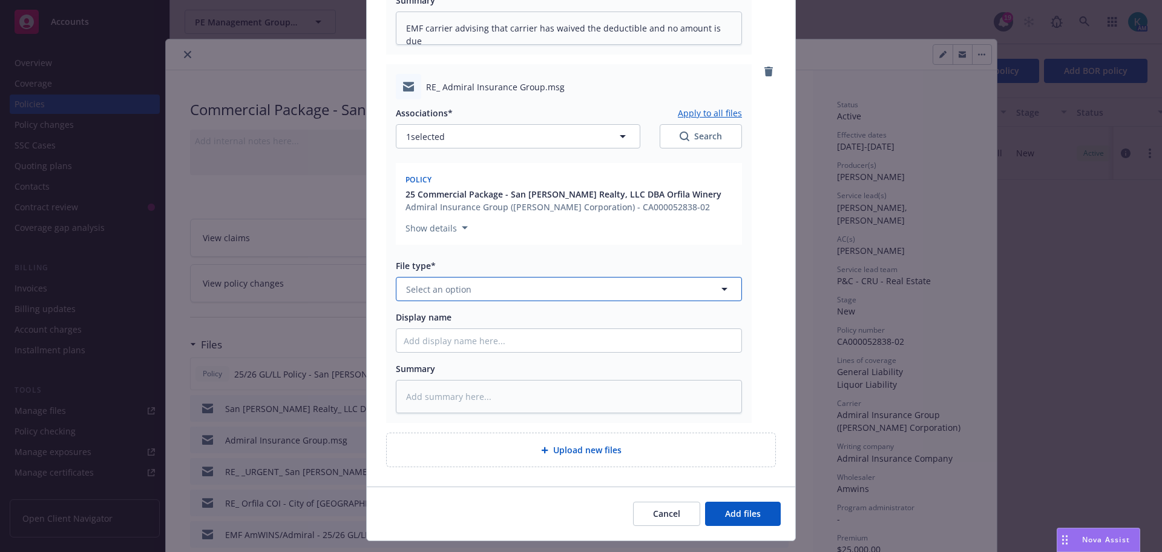
click at [438, 285] on span "Select an option" at bounding box center [438, 289] width 65 height 13
click at [463, 318] on div "Email" at bounding box center [569, 323] width 331 height 18
click at [481, 397] on textarea at bounding box center [569, 396] width 346 height 33
click at [752, 504] on button "Add files" at bounding box center [743, 513] width 76 height 24
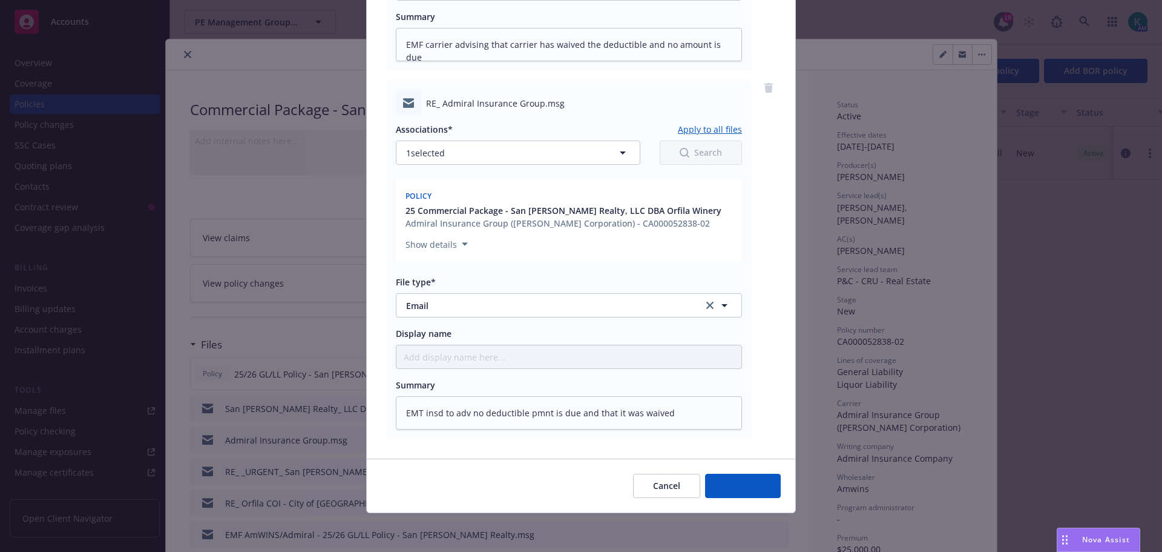
scroll to position [442, 0]
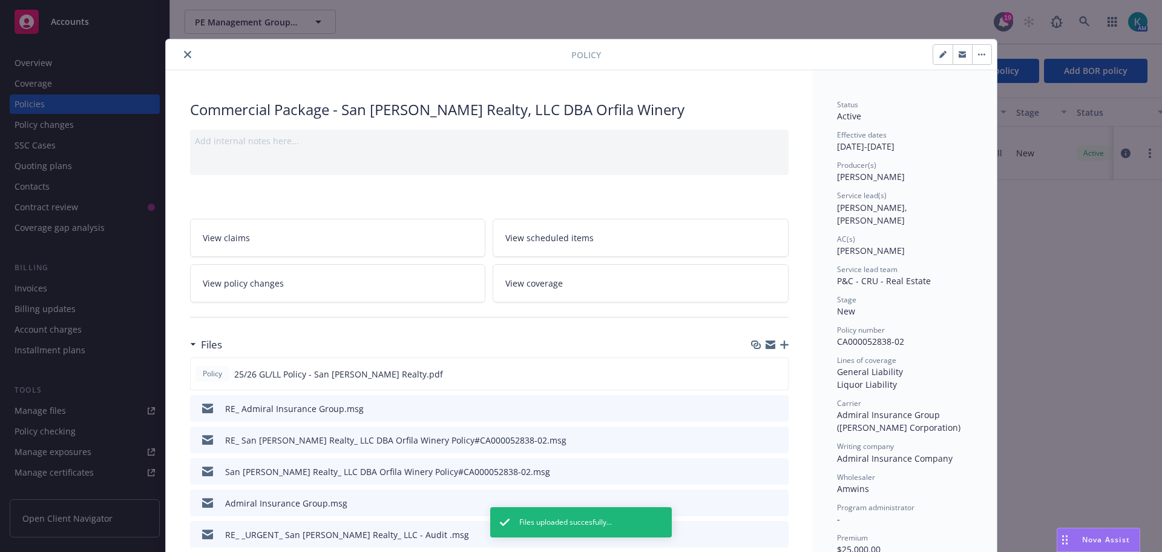
click at [184, 57] on icon "close" at bounding box center [187, 54] width 7 height 7
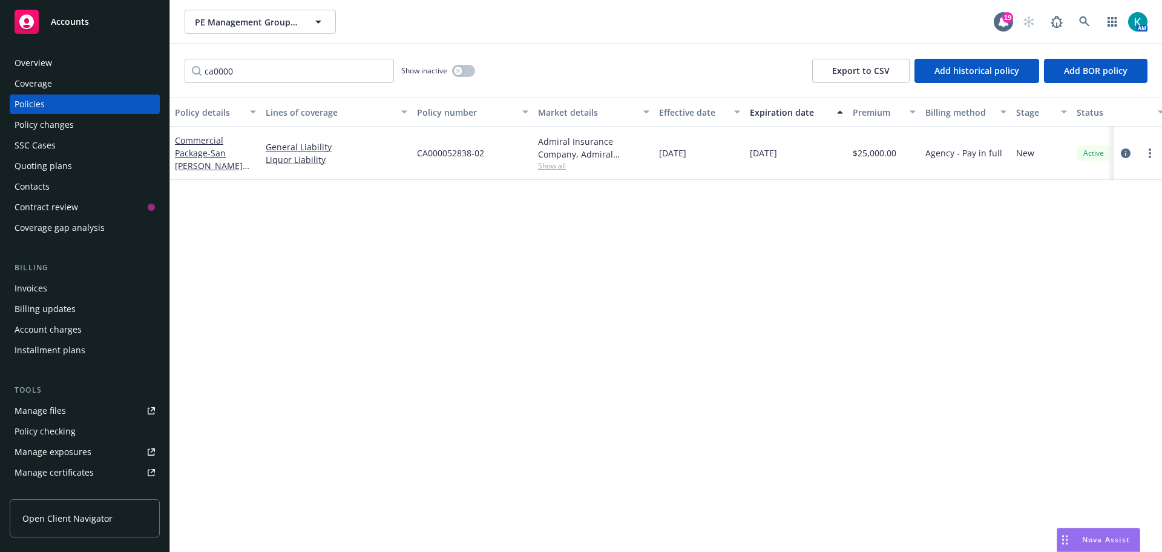
drag, startPoint x: 96, startPoint y: 28, endPoint x: 267, endPoint y: 1, distance: 173.0
click at [96, 28] on div "Accounts" at bounding box center [85, 22] width 140 height 24
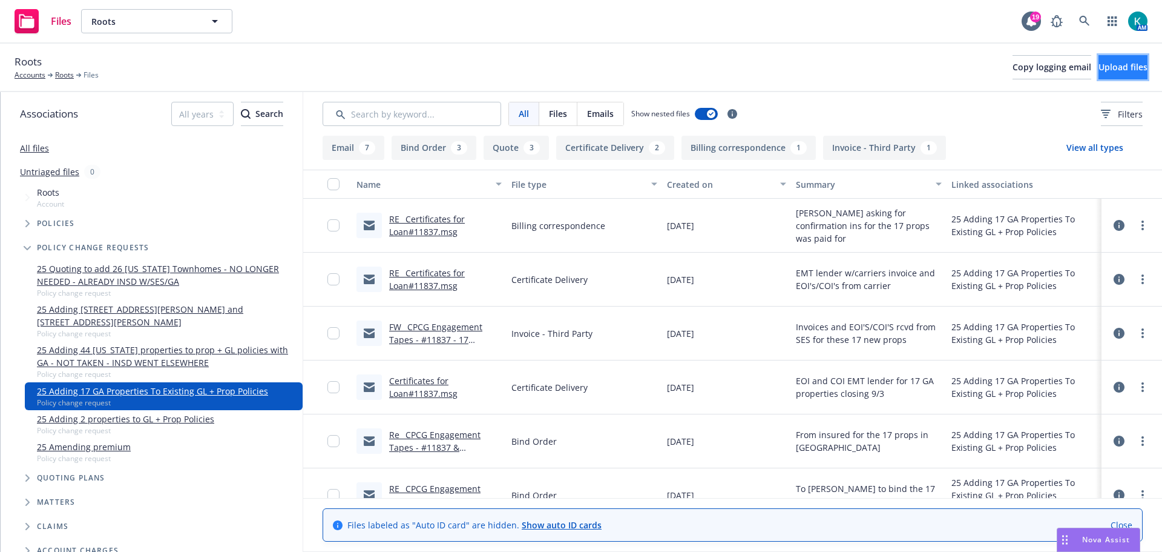
click at [1103, 64] on span "Upload files" at bounding box center [1123, 67] width 49 height 12
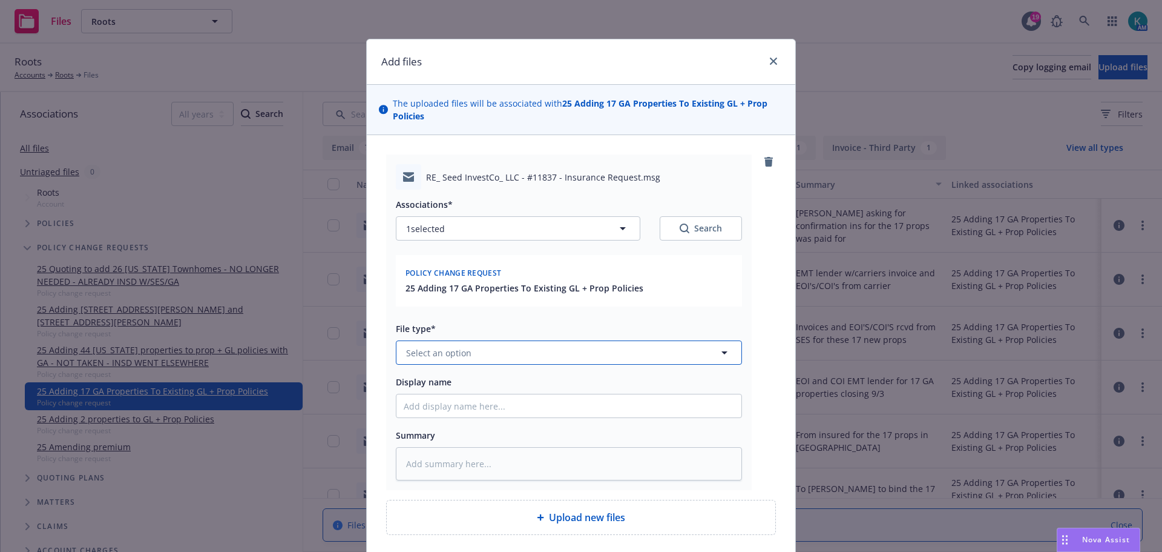
click at [455, 359] on button "Select an option" at bounding box center [569, 352] width 346 height 24
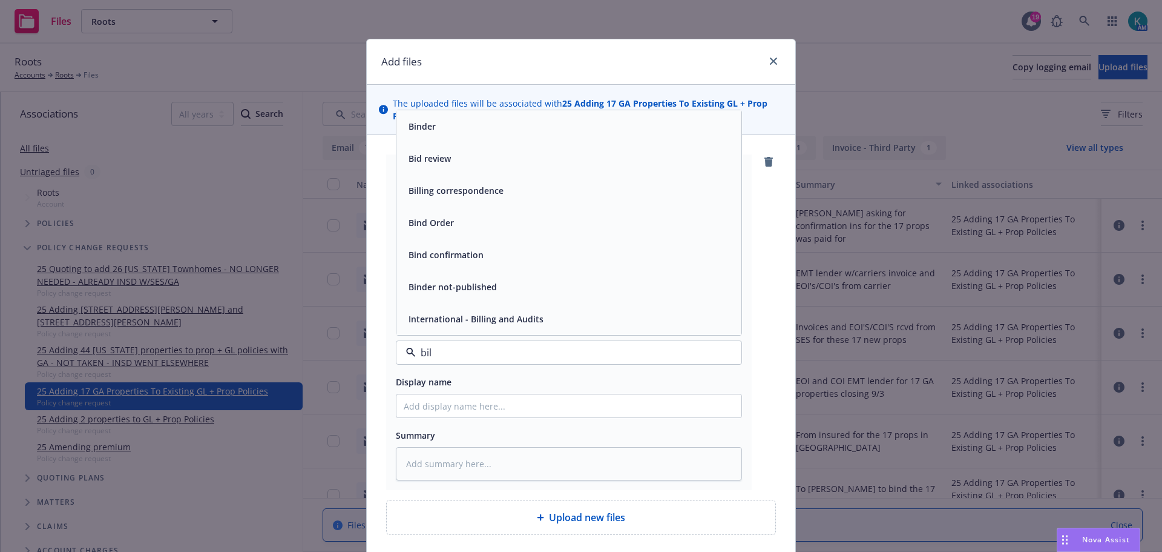
type input "bill"
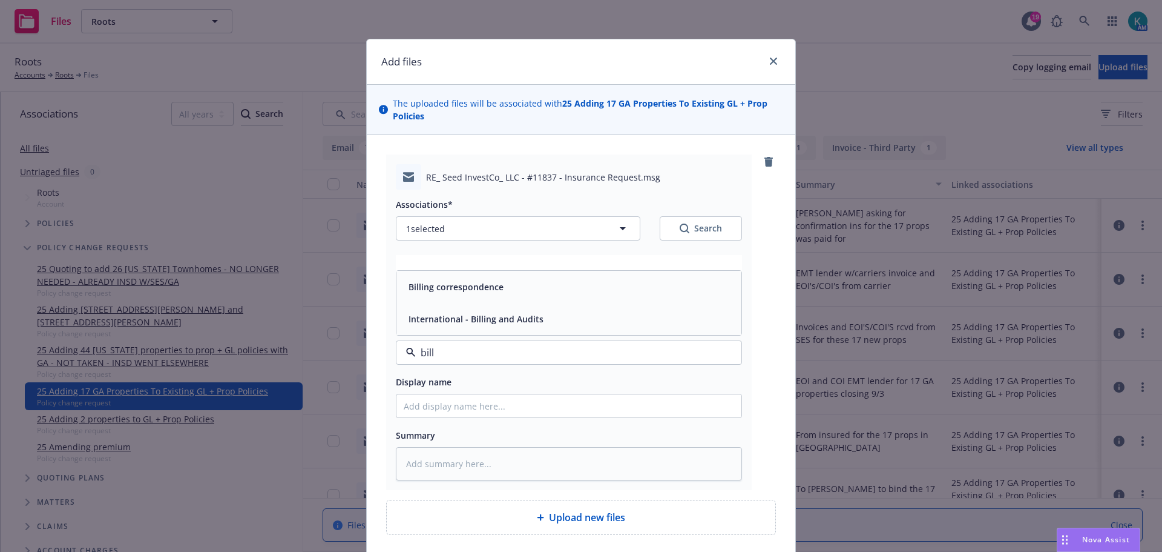
click at [504, 283] on div "Billing correspondence" at bounding box center [569, 287] width 331 height 18
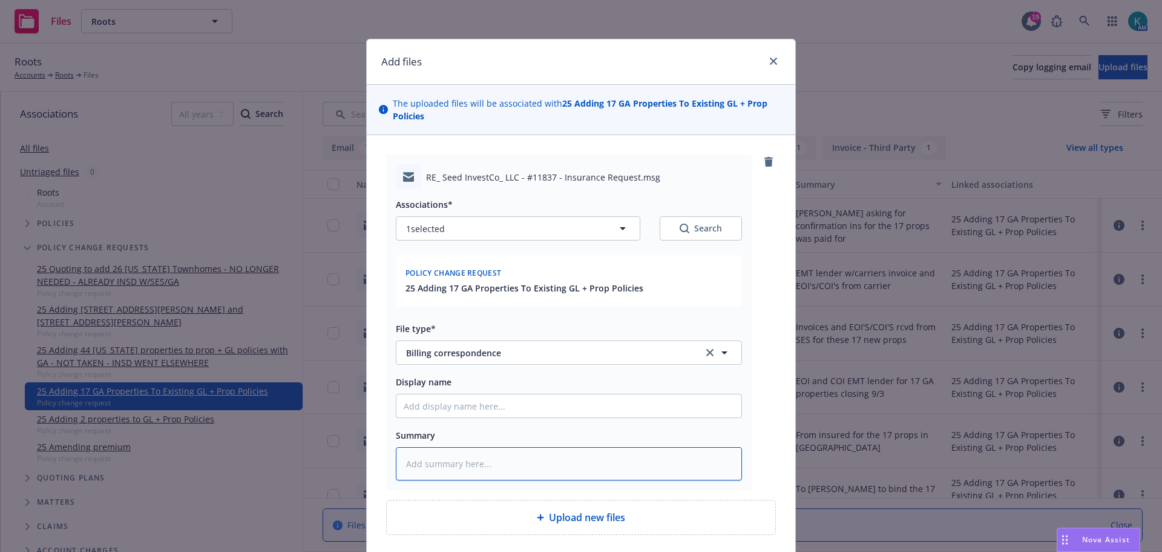
click at [470, 454] on textarea at bounding box center [569, 463] width 346 height 33
type textarea "x"
type textarea "E"
type textarea "x"
type textarea "EM"
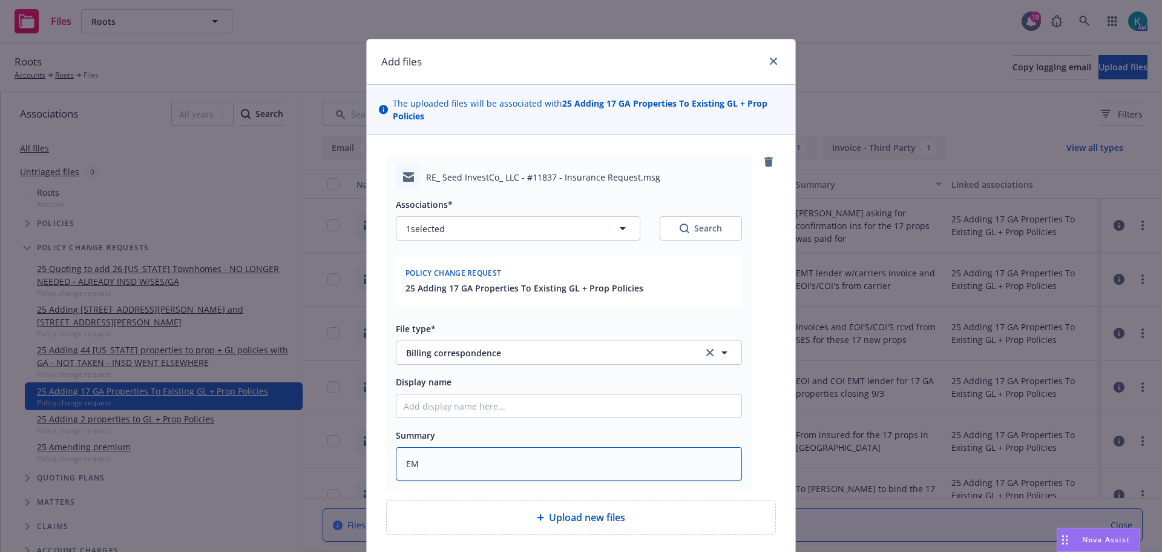
type textarea "x"
type textarea "EMF"
type textarea "x"
type textarea "EMF"
type textarea "x"
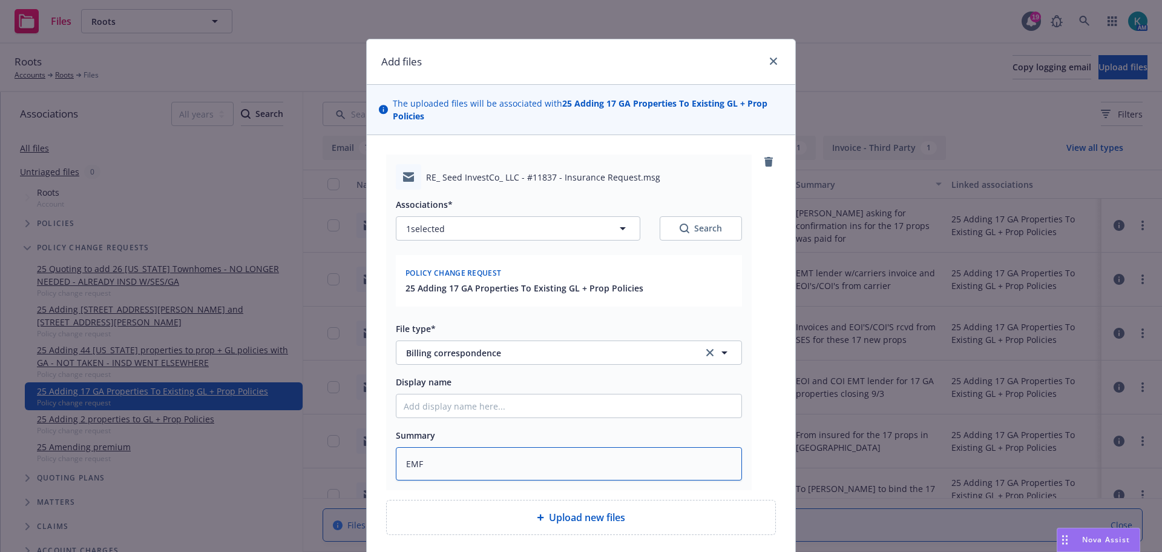
type textarea "EMF D"
type textarea "x"
type textarea "EMF DO"
type textarea "x"
type textarea "EMF DOR"
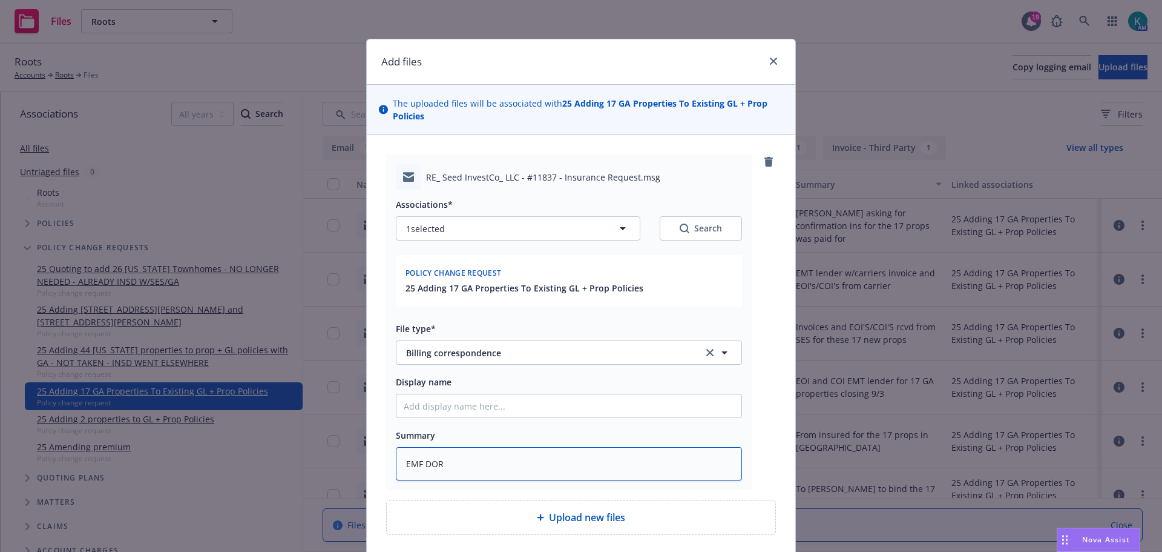
type textarea "x"
type textarea "EMF DORI"
type textarea "x"
type textarea "EMF DORIS"
type textarea "x"
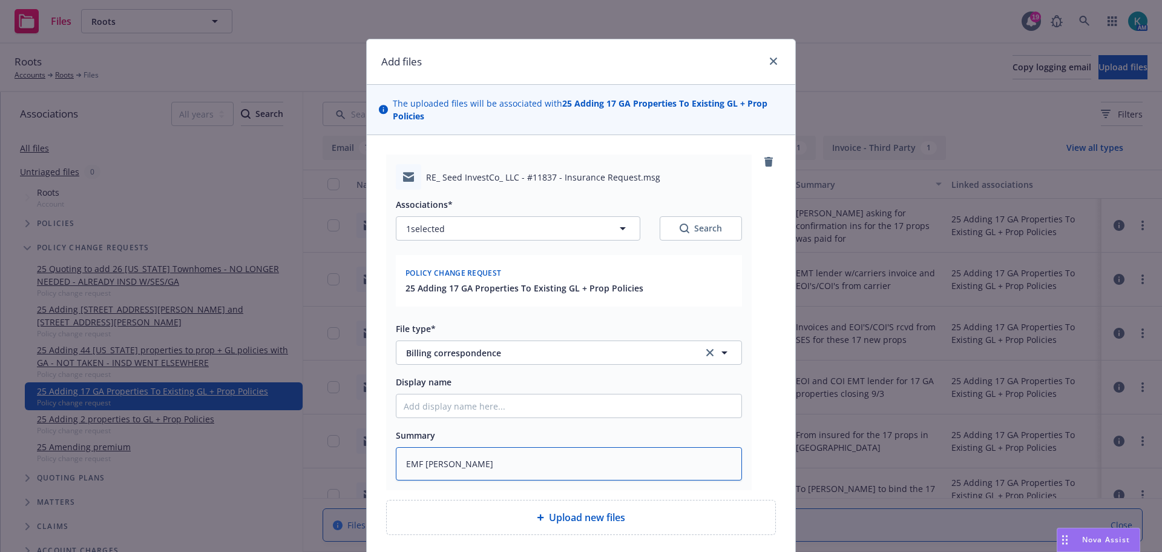
type textarea "EMF DORIS"
type textarea "x"
type textarea "EMF DORIS A"
type textarea "x"
type textarea "EMF DORIS AD"
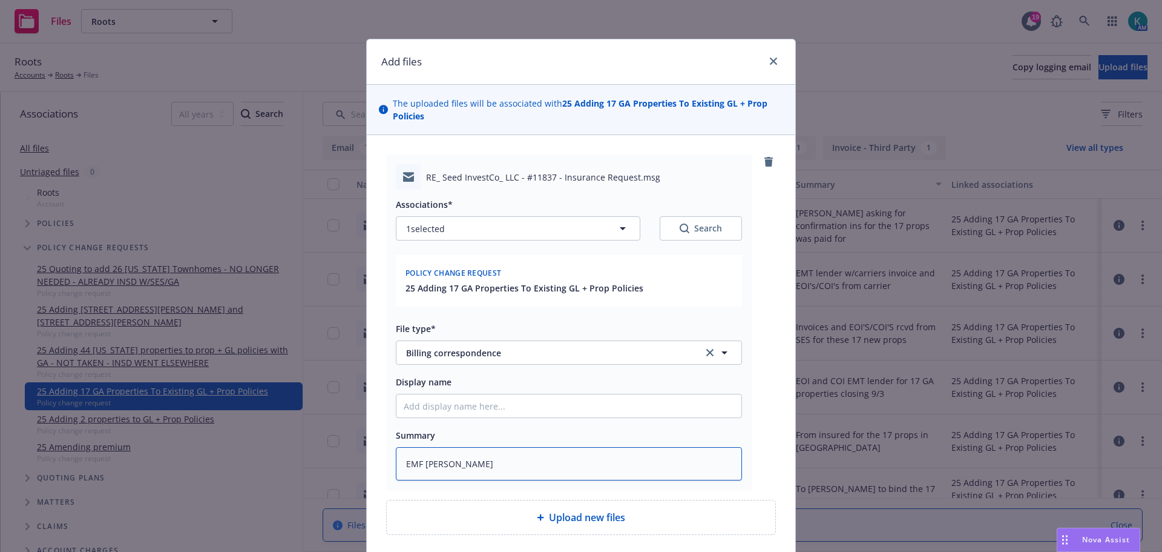
type textarea "x"
type textarea "EMF DORIS ADV"
type textarea "x"
type textarea "EMF DORIS ADV"
type textarea "x"
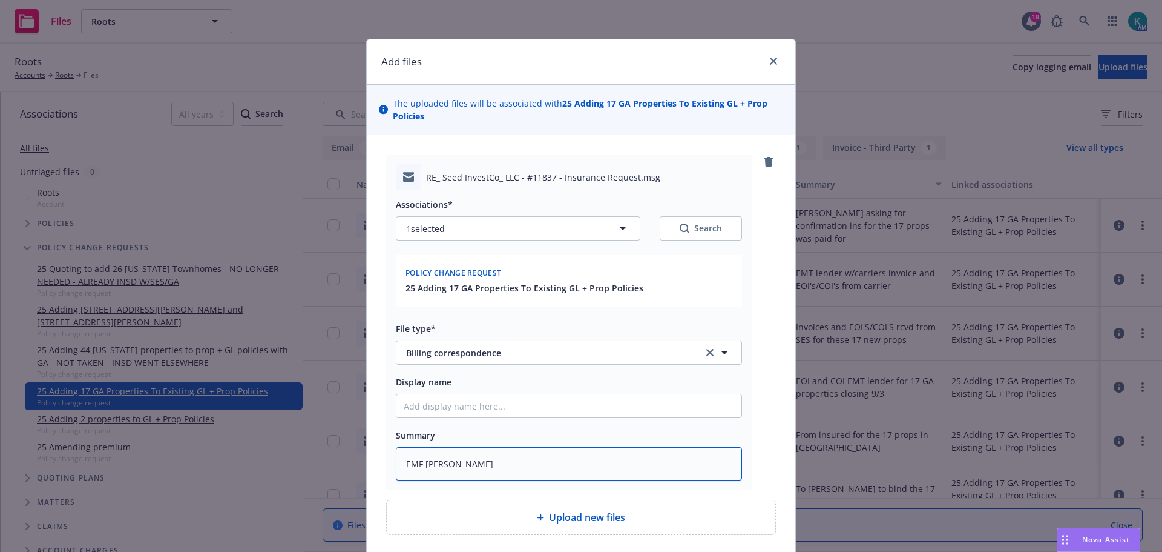
type textarea "EMF DORIS ADV T"
type textarea "x"
type textarea "EMF DORIS ADV TH"
type textarea "x"
type textarea "EMF DORIS ADV THE"
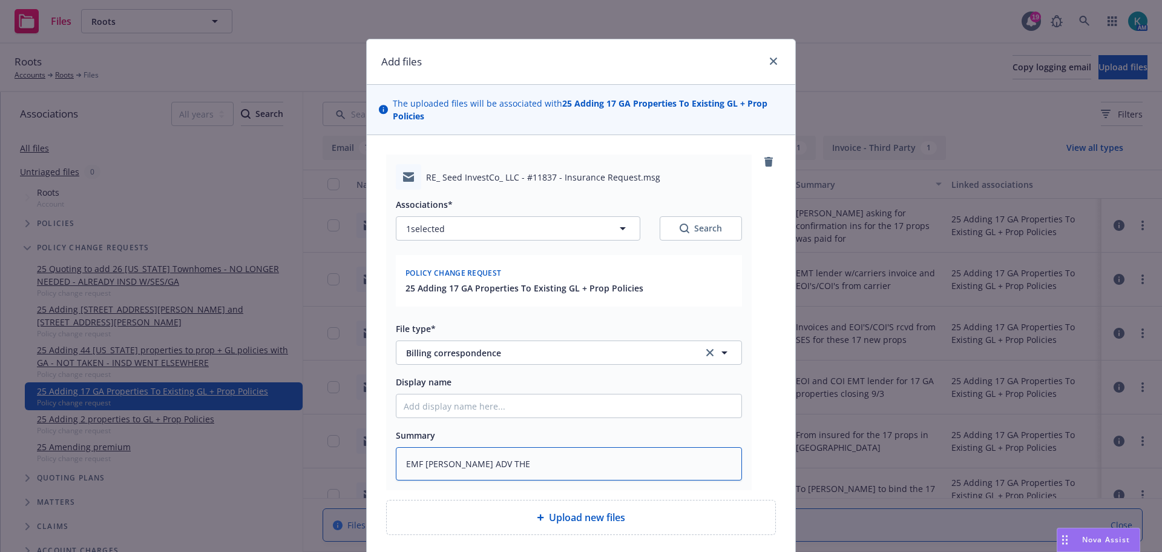
type textarea "x"
type textarea "EMF DORIS ADV THE"
type textarea "x"
type textarea "EMF DORIS ADV THE $"
type textarea "x"
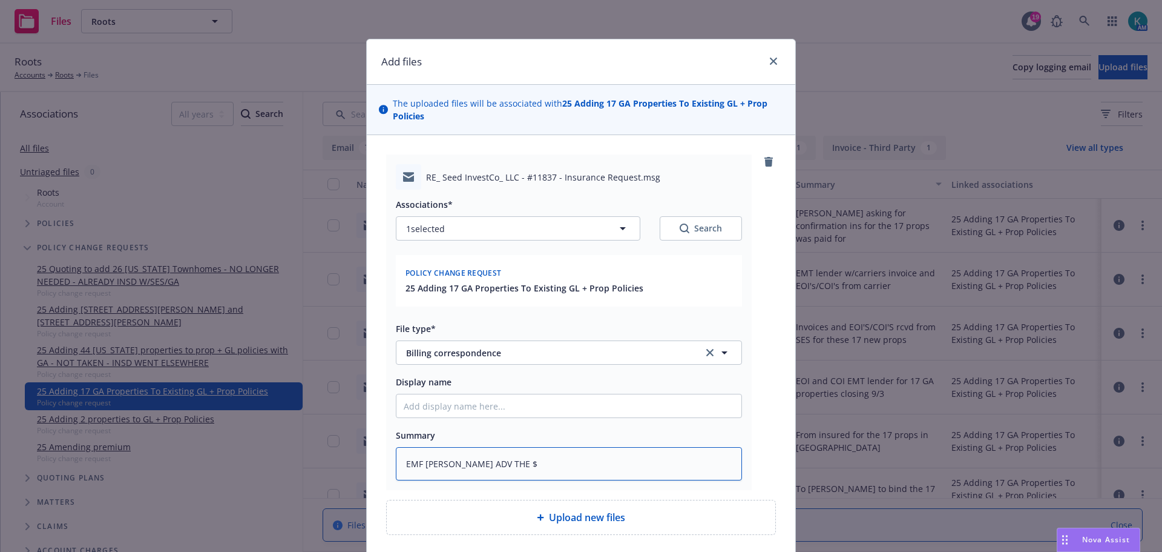
type textarea "EMF DORIS ADV THE $1"
type textarea "x"
type textarea "EMF DORIS ADV THE $18"
type textarea "x"
type textarea "EMF DORIS ADV THE $18K"
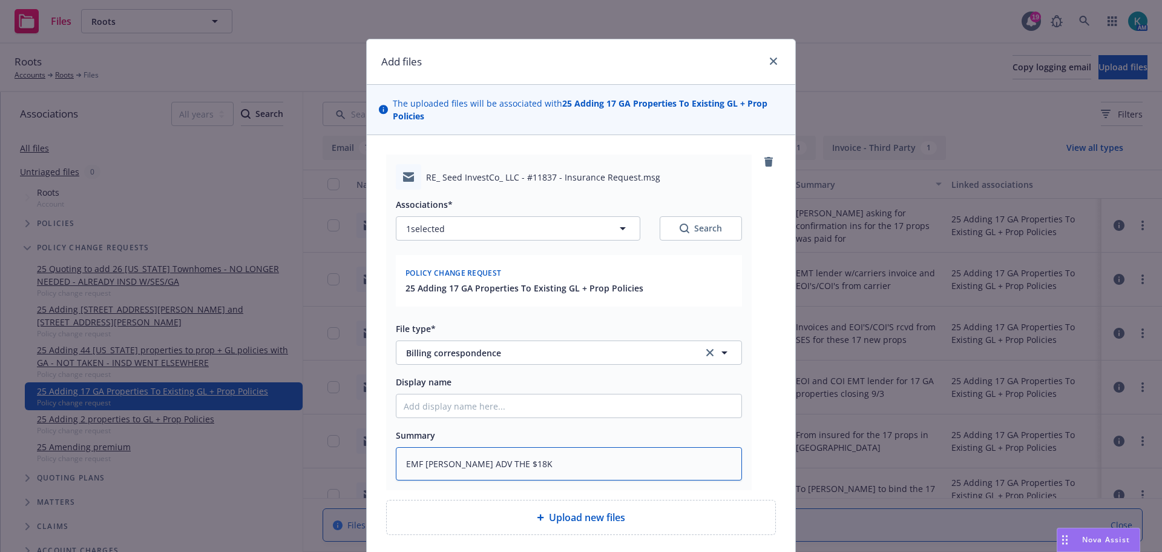
type textarea "x"
type textarea "EMF DORIS ADV THE $18K"
type textarea "x"
type textarea "EMF DORIS ADV THE $18K Q"
type textarea "x"
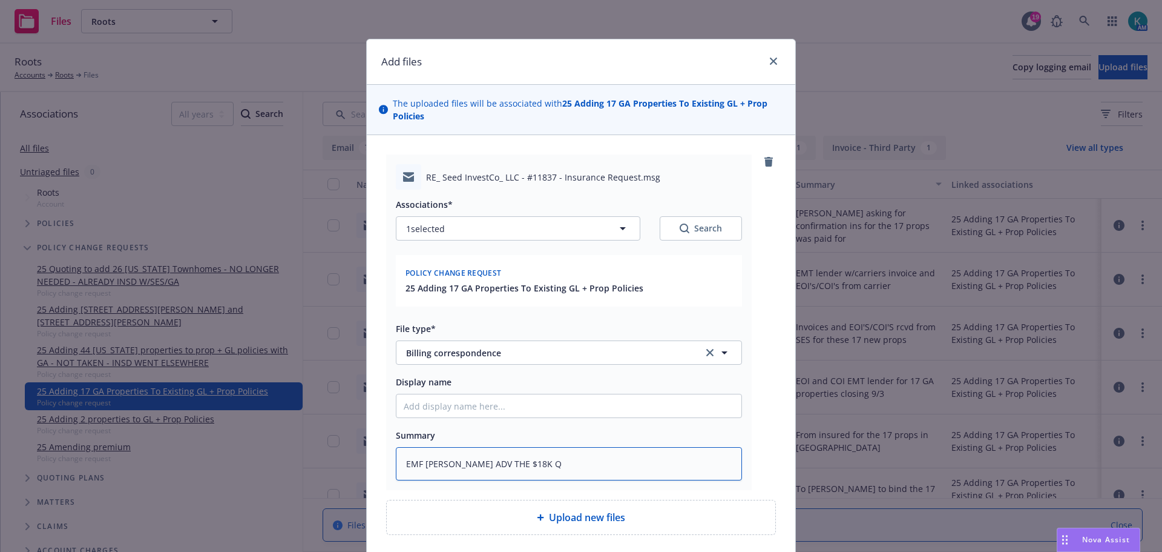
type textarea "EMF DORIS ADV THE $18K QU"
type textarea "x"
type textarea "EMF DORIS ADV THE $18K QUOT"
type textarea "x"
type textarea "EMF DORIS ADV THE $18K QUOTY"
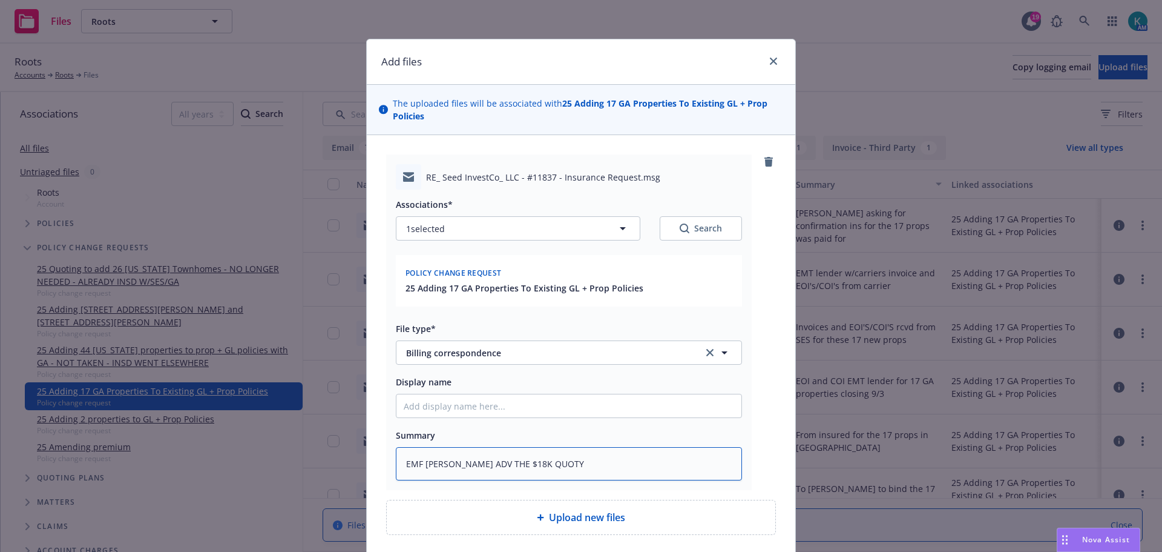
type textarea "x"
type textarea "EMF DORIS ADV THE $18K QUOT"
type textarea "x"
type textarea "EMF DORIS ADV THE $18K QUOTE"
type textarea "x"
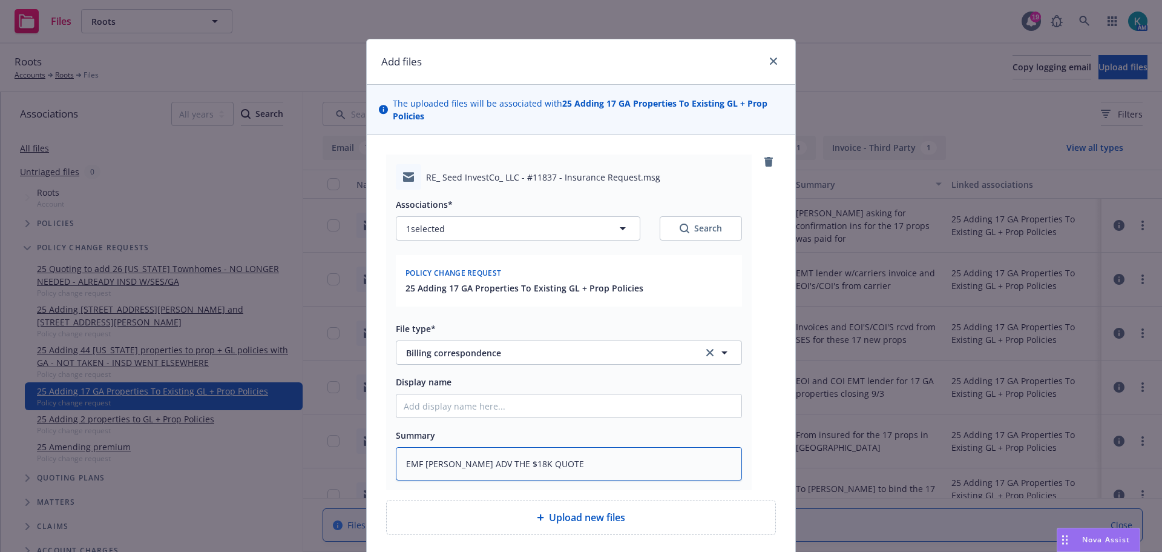
type textarea "EMF DORIS ADV THE $18K QUOTED"
type textarea "x"
type textarea "EMF DORIS ADV THE $18K QUOTED"
type textarea "x"
type textarea "EMF DORIS ADV THE $18K QUOTED W"
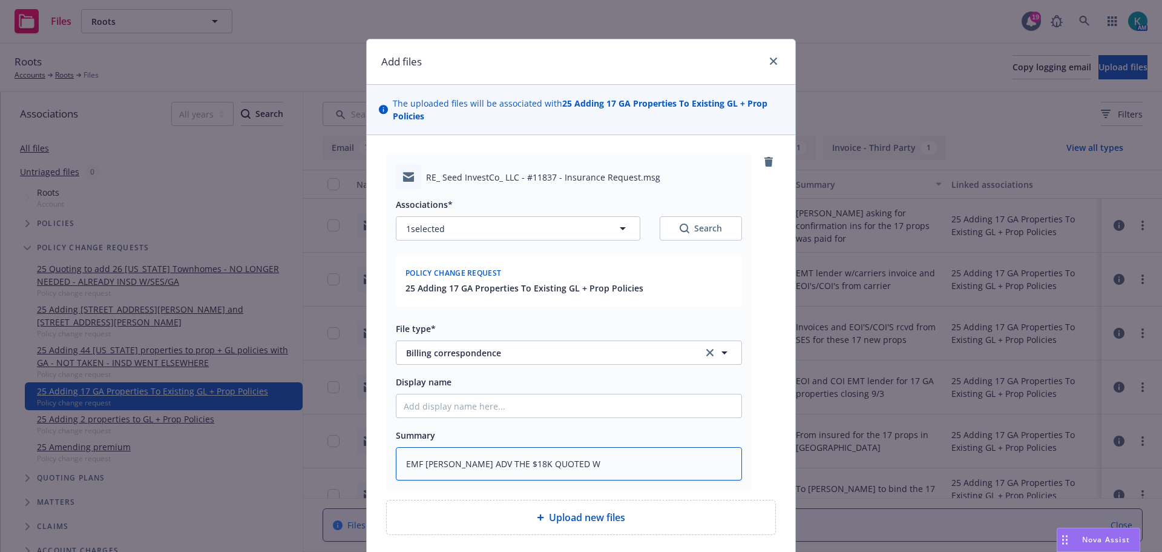
type textarea "x"
type textarea "EMF DORIS ADV THE $18K QUOTED WA"
type textarea "x"
type textarea "EMF DORIS ADV THE $18K QUOTED WAS"
type textarea "x"
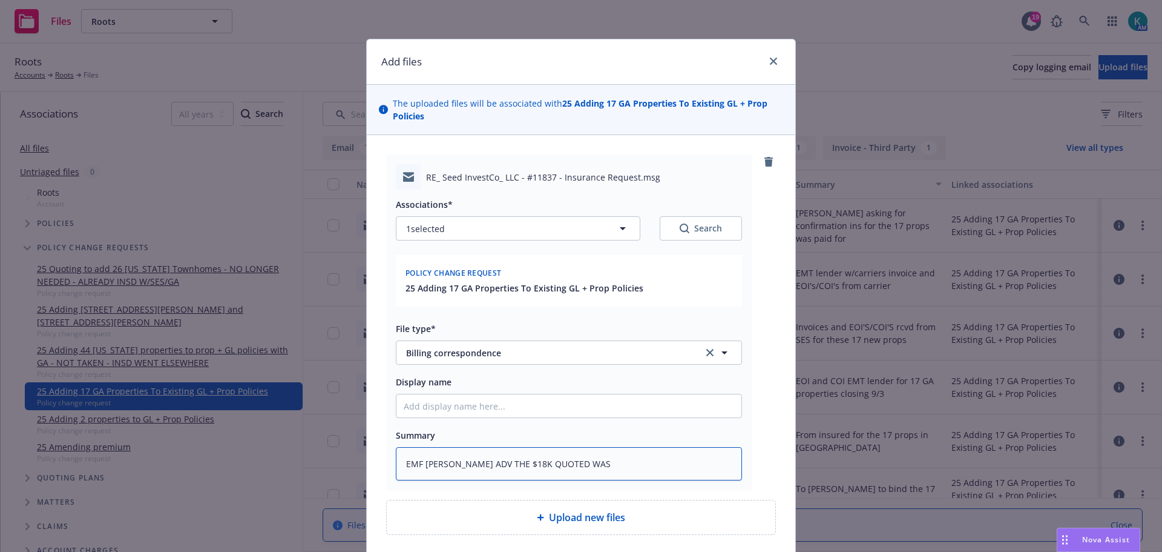
type textarea "EMF DORIS ADV THE $18K QUOTED WAS"
type textarea "x"
type textarea "EMF DORIS ADV THE $18K QUOTED WAS F"
type textarea "x"
type textarea "EMF DORIS ADV THE $18K QUOTED WAS FO"
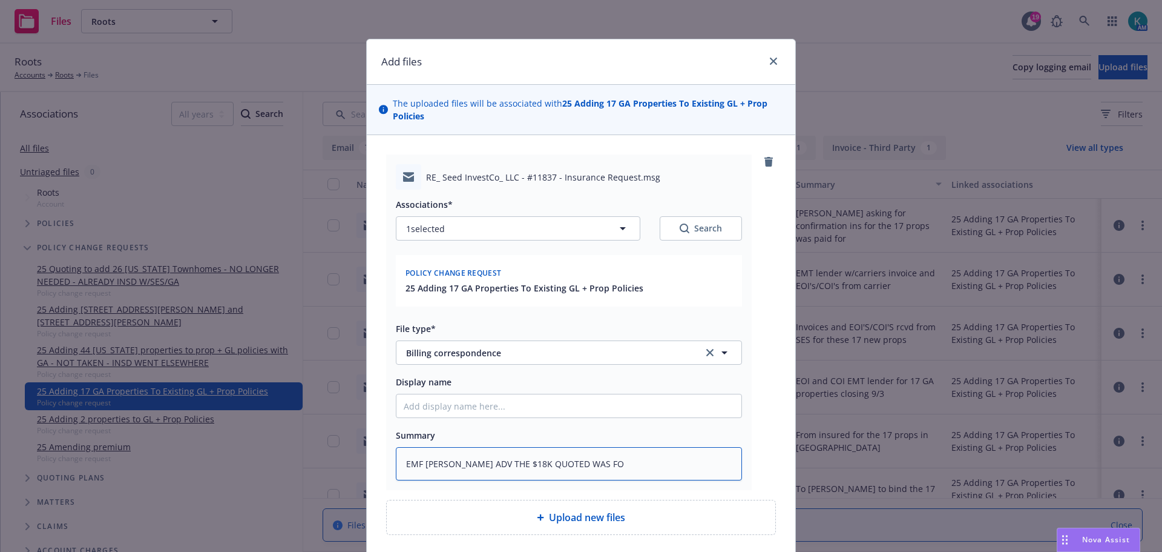
type textarea "x"
type textarea "EMF DORIS ADV THE $18K QUOTED WAS FOR"
type textarea "x"
type textarea "EMF DORIS ADV THE $18K QUOTED WAS FOR"
type textarea "x"
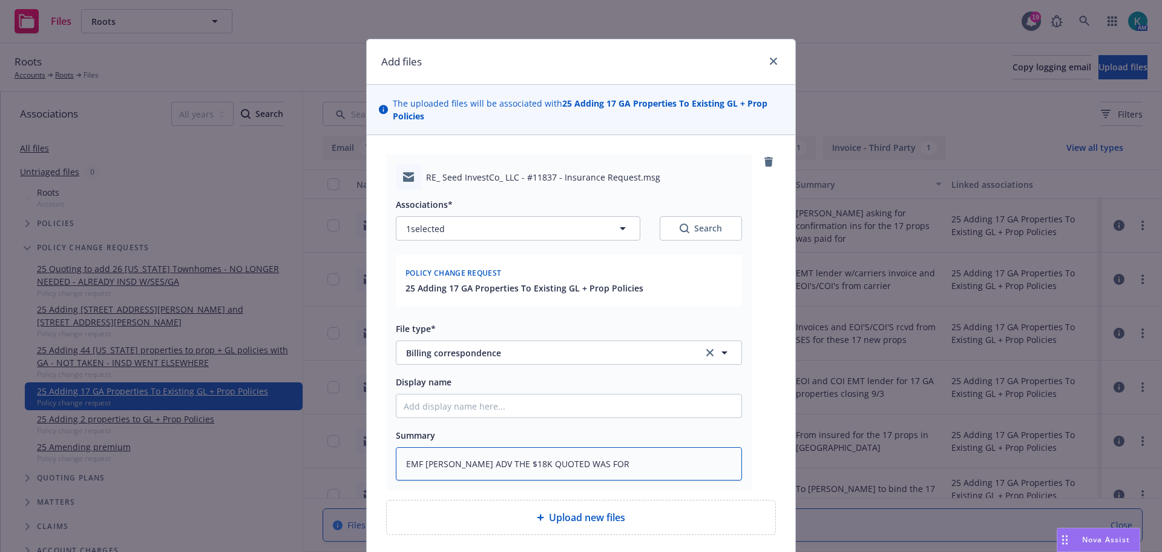
type textarea "EMF DORIS ADV THE $18K QUOTED WAS FOR A"
type textarea "x"
type textarea "EMF DORIS ADV THE $18K QUOTED WAS FOR AN"
type textarea "x"
type textarea "EMF DORIS ADV THE $18K QUOTED WAS FOR ANN"
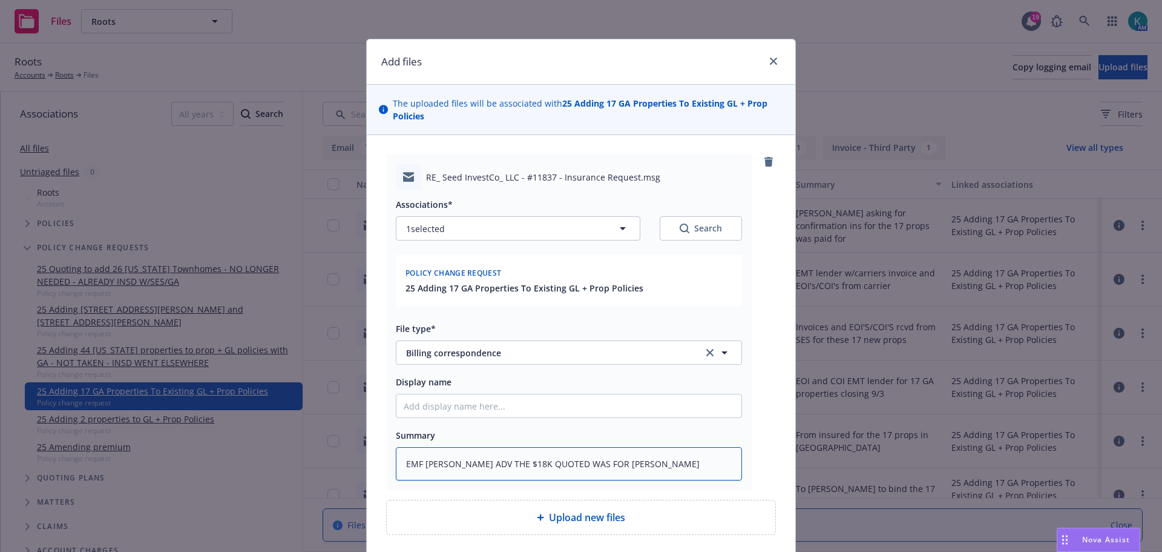
type textarea "x"
type textarea "EMF DORIS ADV THE $18K QUOTED WAS FOR ANNU"
type textarea "x"
type textarea "EMF DORIS ADV THE $18K QUOTED WAS FOR ANNUL"
type textarea "x"
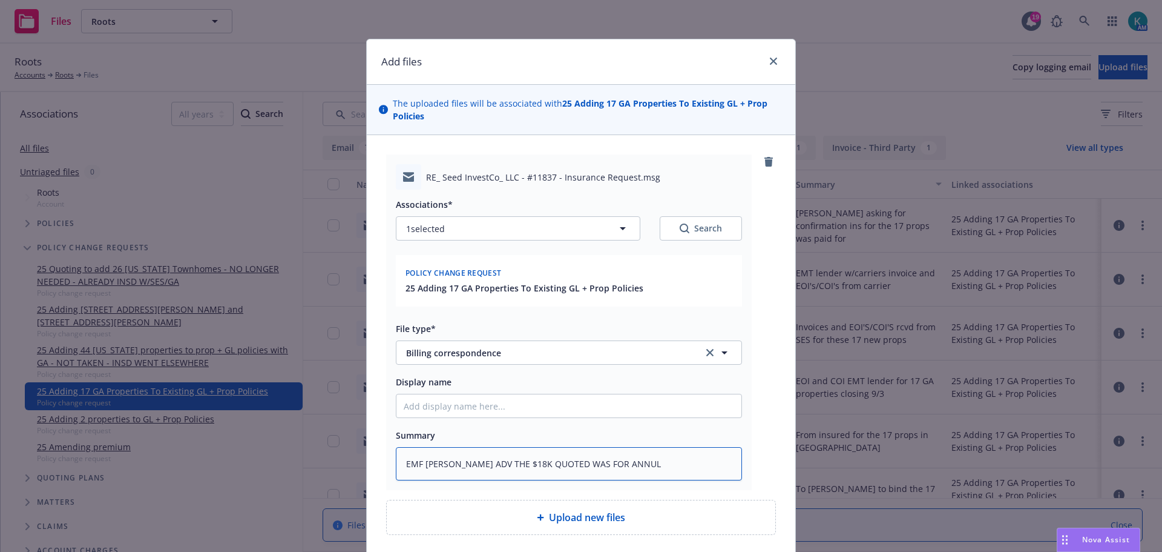
type textarea "EMF DORIS ADV THE $18K QUOTED WAS FOR ANNULI"
type textarea "x"
type textarea "EMF DORIS ADV THE $18K QUOTED WAS FOR ANNULIZ"
type textarea "x"
type textarea "EMF DORIS ADV THE $18K QUOTED WAS FOR ANNULIZE"
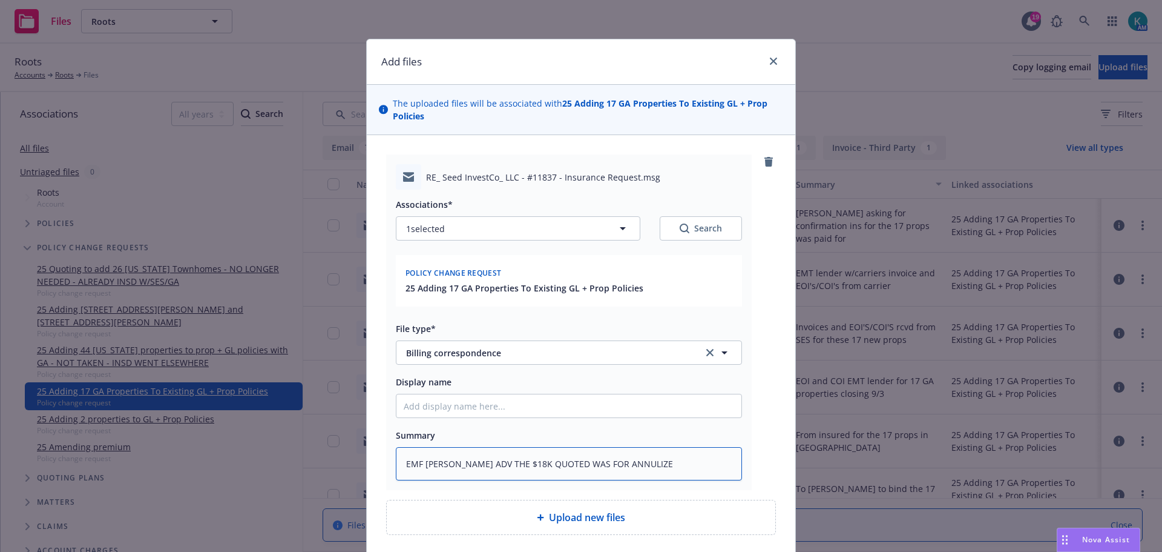
type textarea "x"
type textarea "EMF DORIS ADV THE $18K QUOTED WAS FOR ANNULIZED"
type textarea "x"
type textarea "EMF DORIS ADV THE $18K QUOTED WAS FOR ANNULIZED"
type textarea "x"
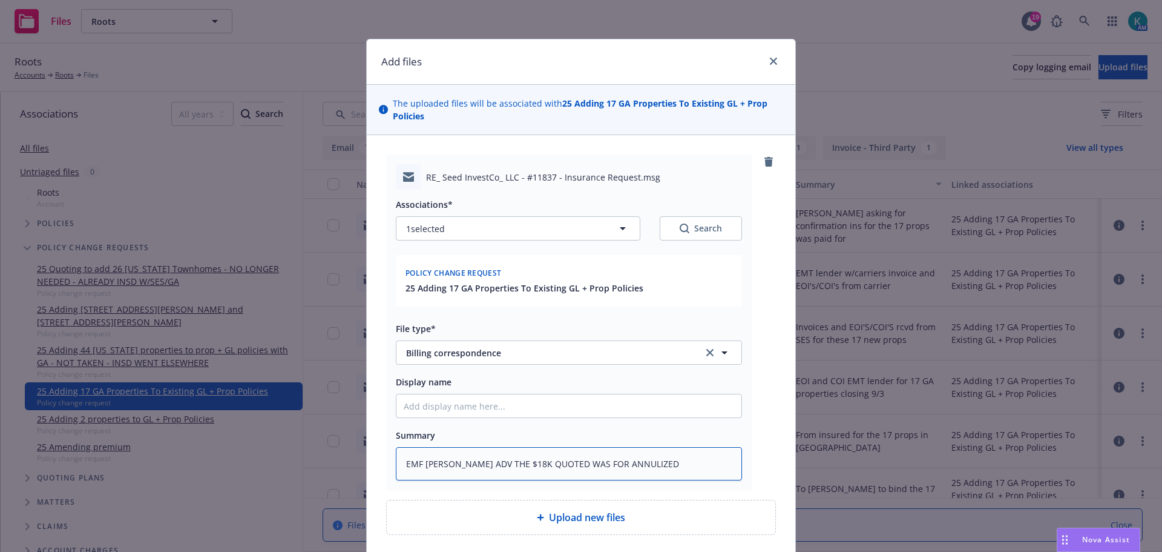
type textarea "EMF DORIS ADV THE $18K QUOTED WAS FOR ANNULIZED P"
type textarea "x"
type textarea "EMF DORIS ADV THE $18K QUOTED WAS FOR ANNULIZED PR"
type textarea "x"
type textarea "EMF DORIS ADV THE $18K QUOTED WAS FOR ANNULIZED PRE"
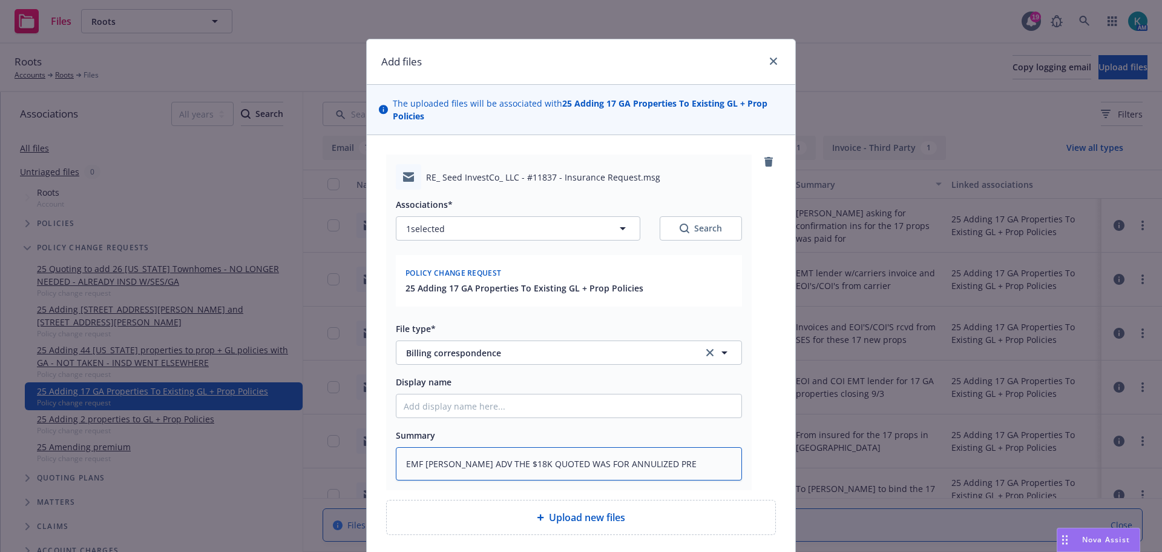
type textarea "x"
type textarea "EMF DORIS ADV THE $18K QUOTED WAS FOR ANNULIZED PREM"
type textarea "x"
type textarea "EMF DORIS ADV THE $18K QUOTED WAS FOR ANNULIZED PREMI"
type textarea "x"
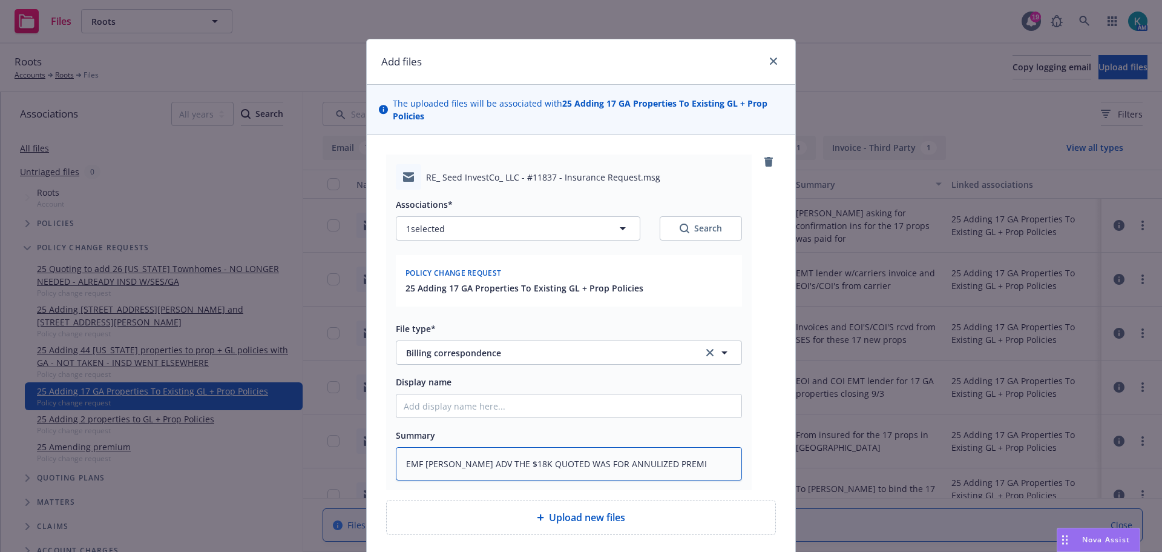
type textarea "EMF DORIS ADV THE $18K QUOTED WAS FOR ANNULIZED PREMIU"
type textarea "x"
type textarea "EMF DORIS ADV THE $18K QUOTED WAS FOR ANNULIZED PREMIUM"
type textarea "x"
type textarea "EMF DORIS ADV THE $18K QUOTED WAS FOR ANNULIZED PREMIUM."
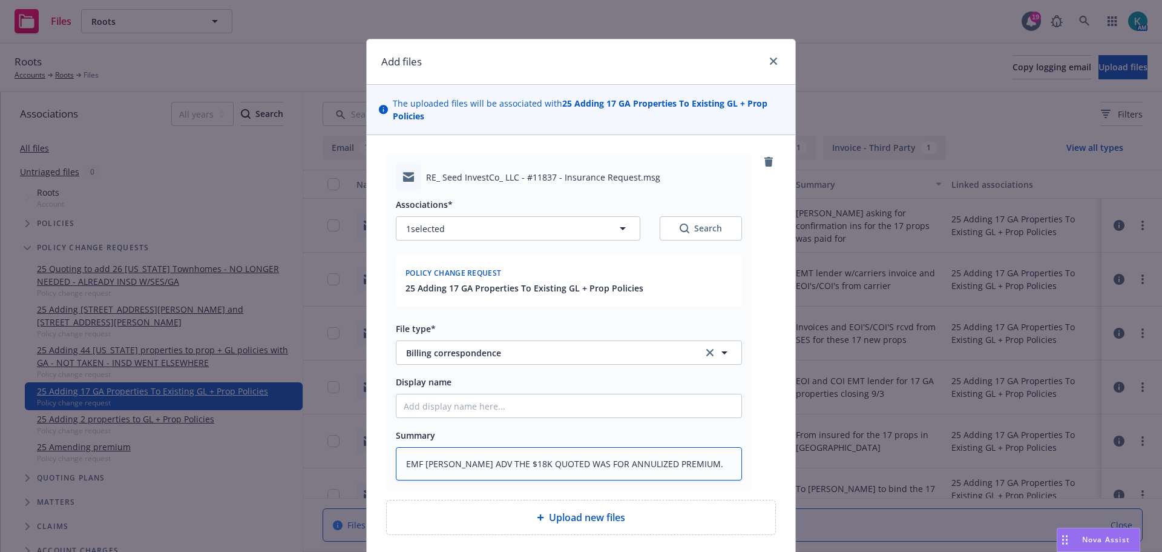
type textarea "x"
type textarea "EMF DORIS ADV THE $18K QUOTED WAS FOR ANNULIZED PREMIUM."
type textarea "x"
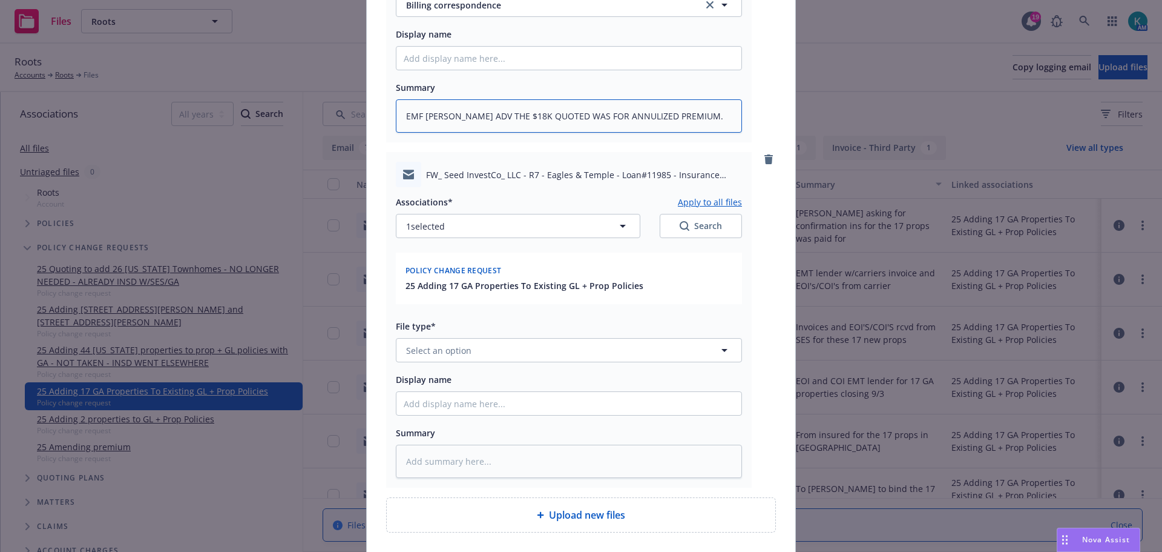
scroll to position [363, 0]
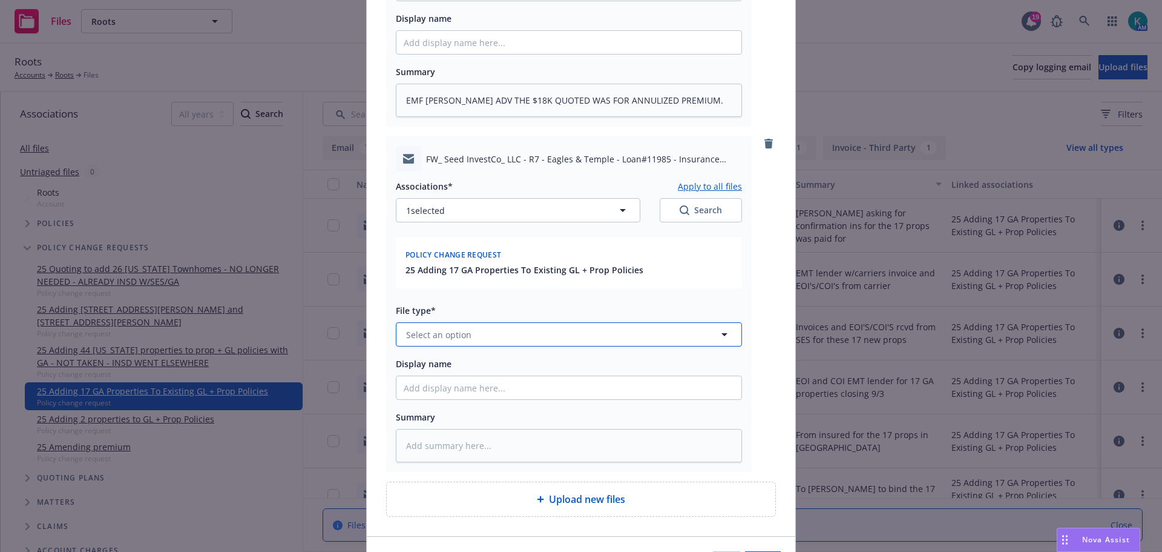
click at [466, 323] on button "Select an option" at bounding box center [569, 334] width 346 height 24
type input "BILLING"
click at [602, 264] on div "Billing correspondence" at bounding box center [569, 269] width 331 height 18
click at [462, 452] on textarea at bounding box center [569, 445] width 346 height 33
type textarea "x"
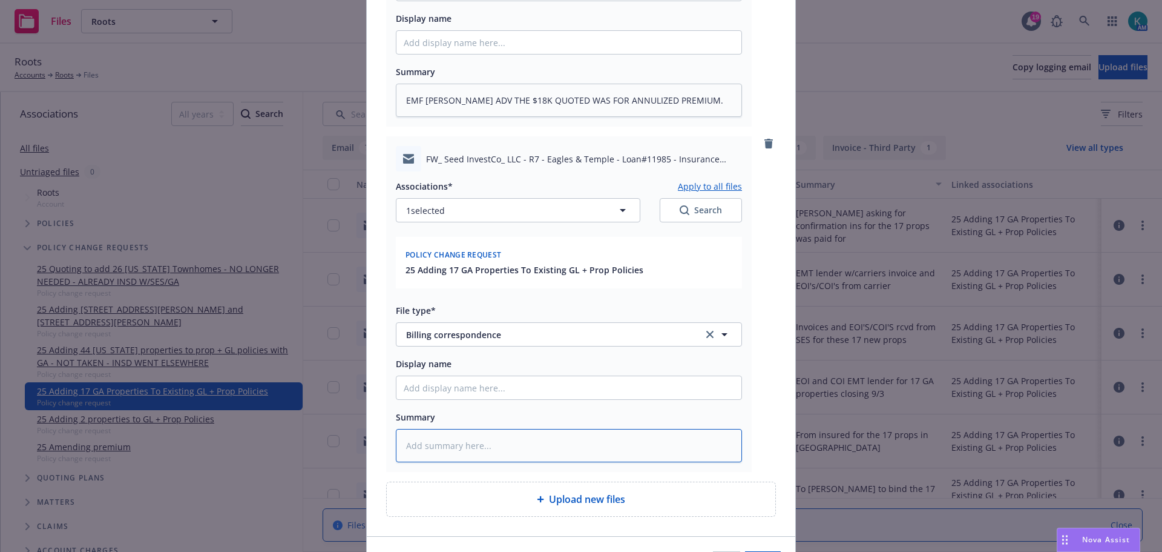
type textarea "e"
type textarea "x"
type textarea "em"
type textarea "x"
type textarea "emf"
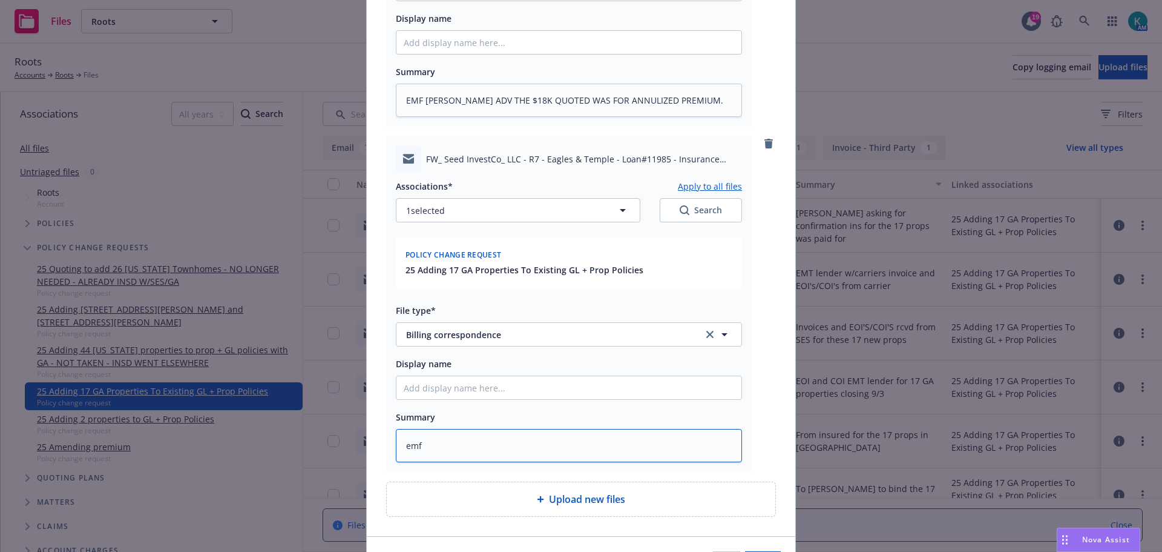
type textarea "x"
type textarea "emf"
type textarea "x"
type textarea "emf s"
type textarea "x"
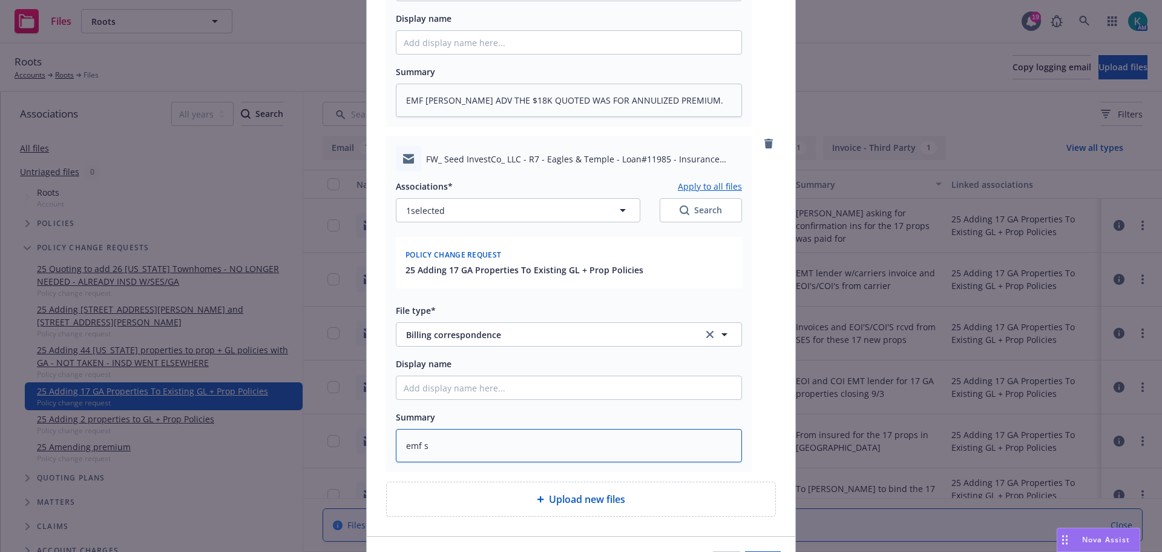
type textarea "emf se"
type textarea "x"
type textarea "emf ses"
type textarea "x"
type textarea "emf ses"
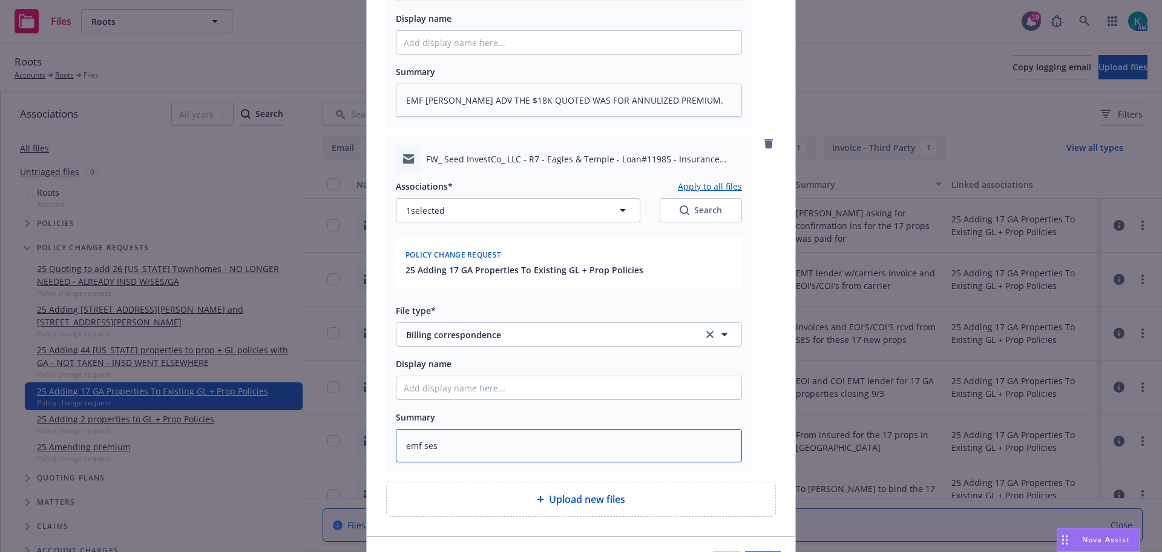
type textarea "x"
type textarea "emf ses A"
type textarea "x"
type textarea "emf ses AD"
type textarea "x"
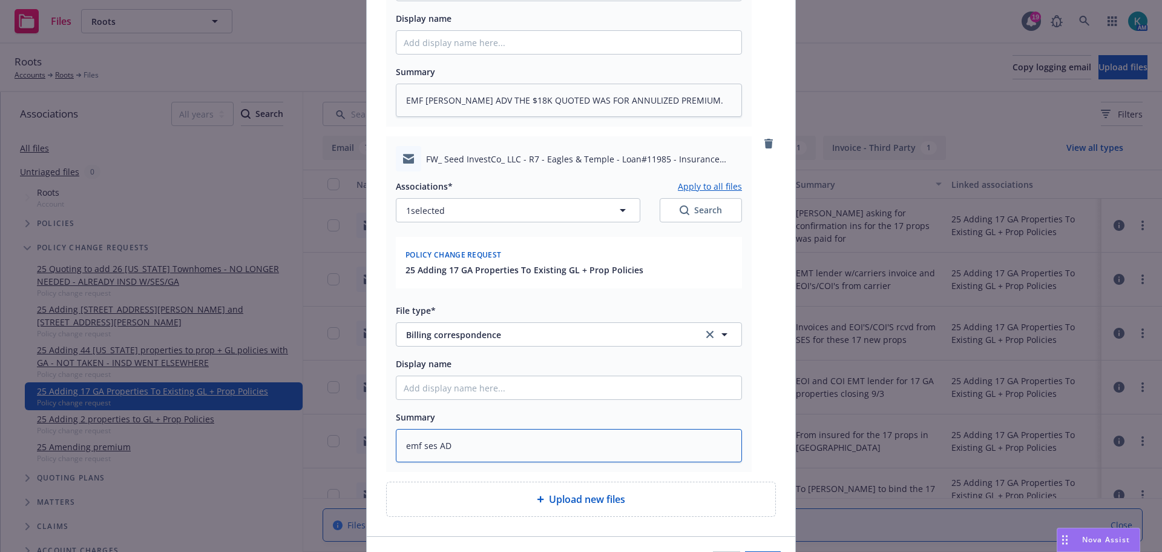
type textarea "emf ses ADV"
type textarea "x"
type textarea "emf ses ADV"
type textarea "x"
type textarea "emf ses ADV H"
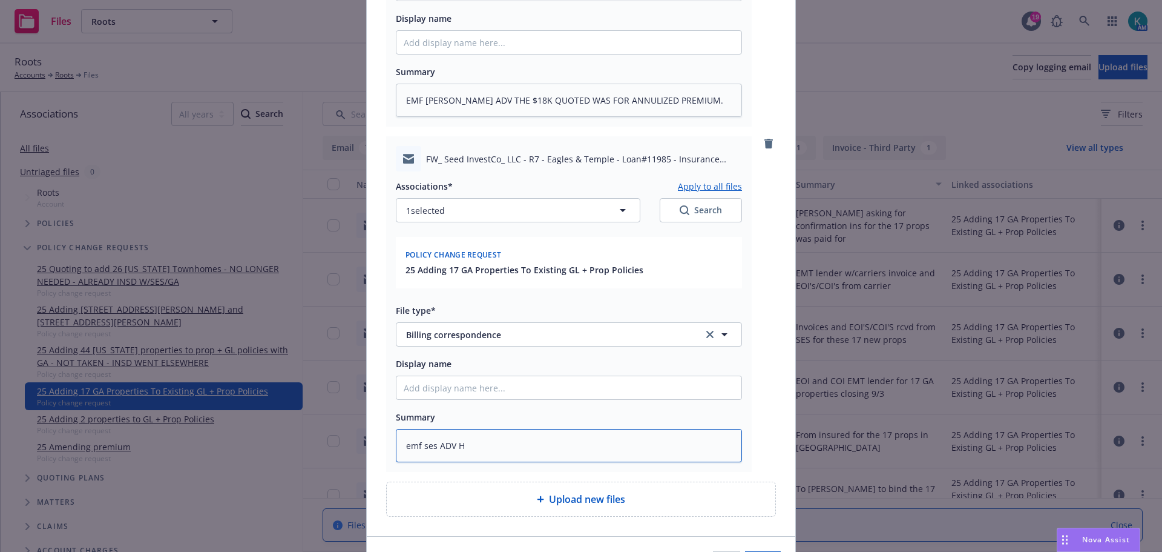
type textarea "x"
type textarea "emf ses ADV"
type textarea "x"
type textarea "emf ses ADVT"
type textarea "x"
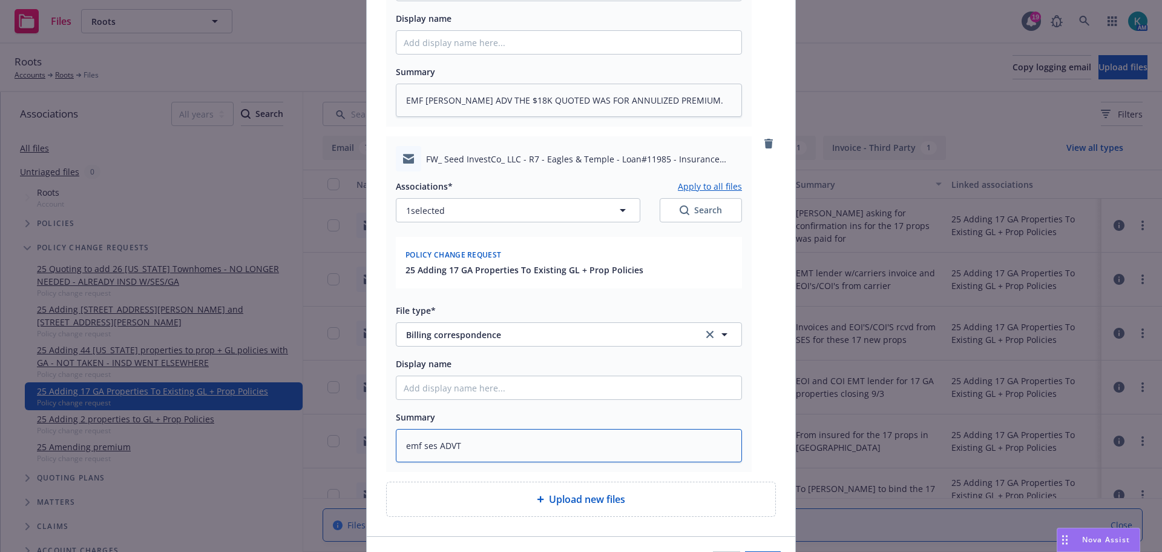
type textarea "emf ses ADVTH"
type textarea "x"
type textarea "emf ses ADVTHE"
type textarea "x"
type textarea "emf ses ADVTHE"
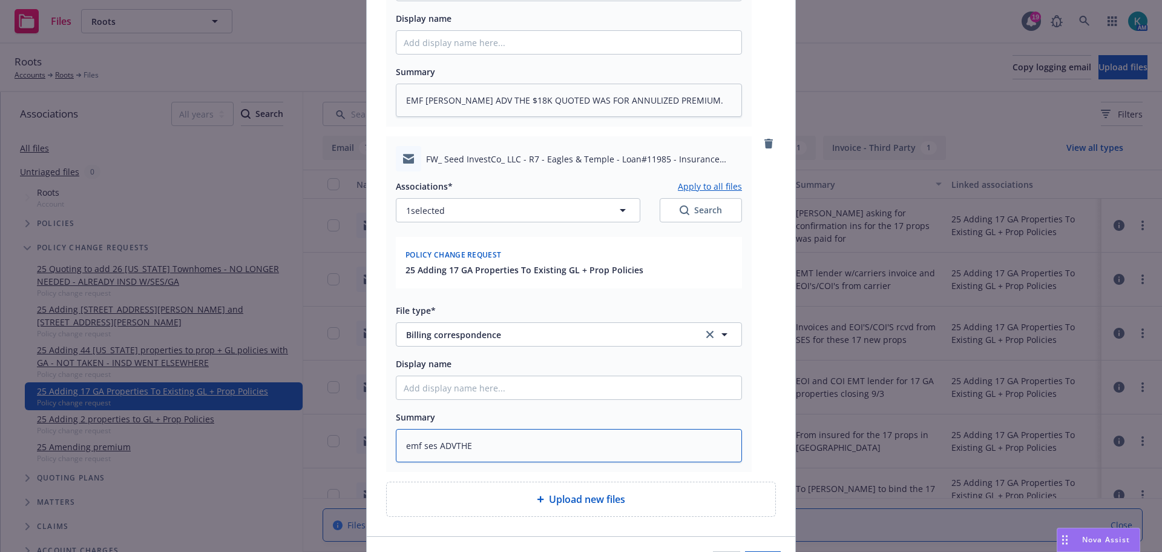
type textarea "x"
type textarea "emf ses ADVTHE"
type textarea "x"
type textarea "emf ses ADVTH"
type textarea "x"
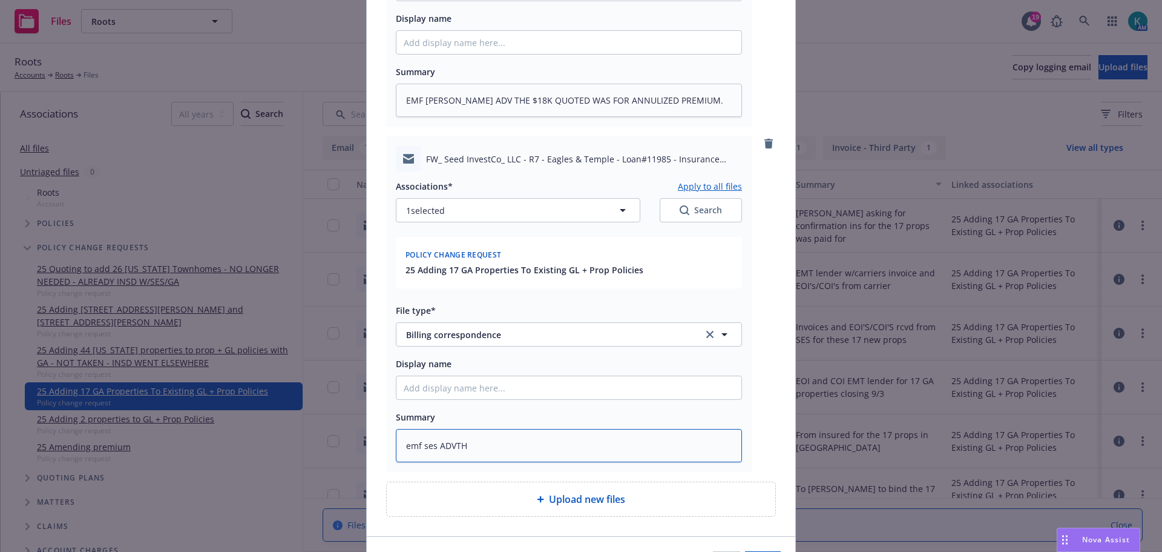
type textarea "emf ses ADVT"
type textarea "x"
type textarea "emf ses ADV"
type textarea "x"
type textarea "emf ses AD"
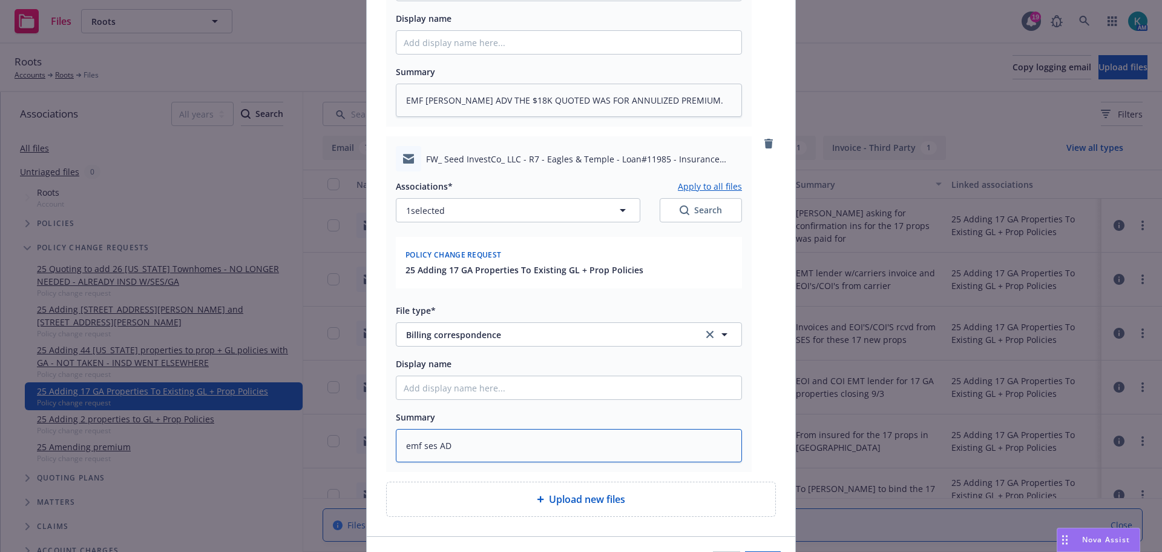
type textarea "x"
type textarea "emf ses A"
type textarea "x"
type textarea "emf ses"
type textarea "x"
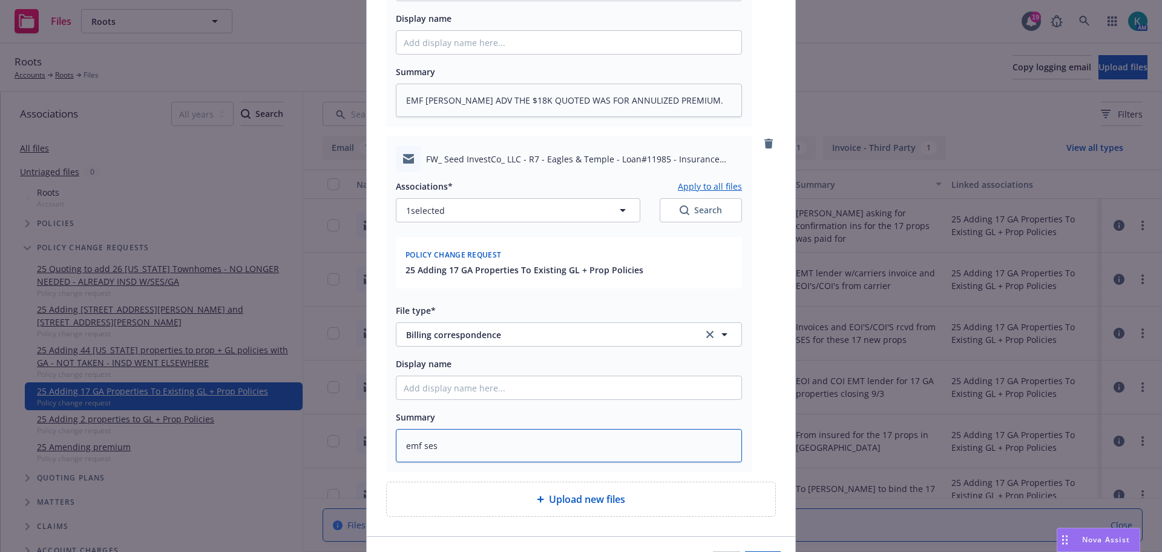
type textarea "emf ses"
type textarea "x"
type textarea "emf se"
type textarea "x"
type textarea "emf s"
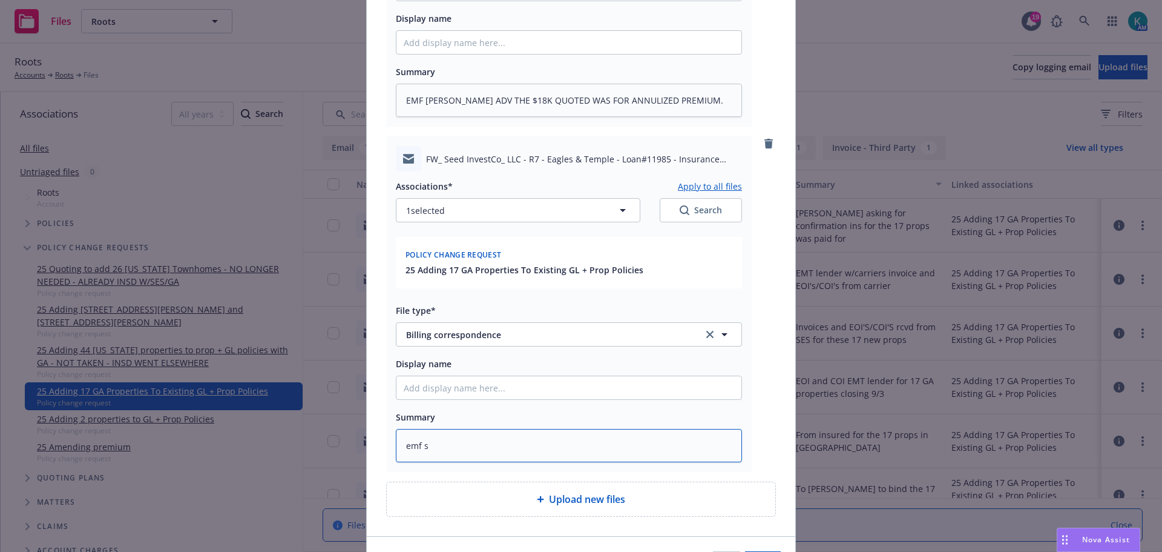
type textarea "x"
type textarea "emf"
type textarea "x"
type textarea "emf"
type textarea "x"
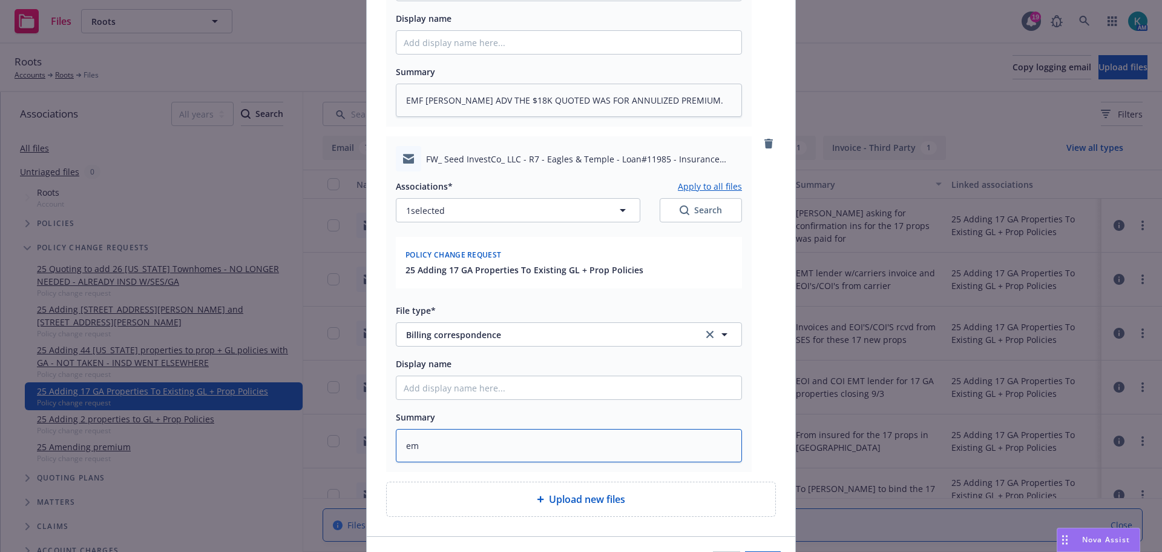
type textarea "e"
type textarea "x"
type textarea "EM"
type textarea "x"
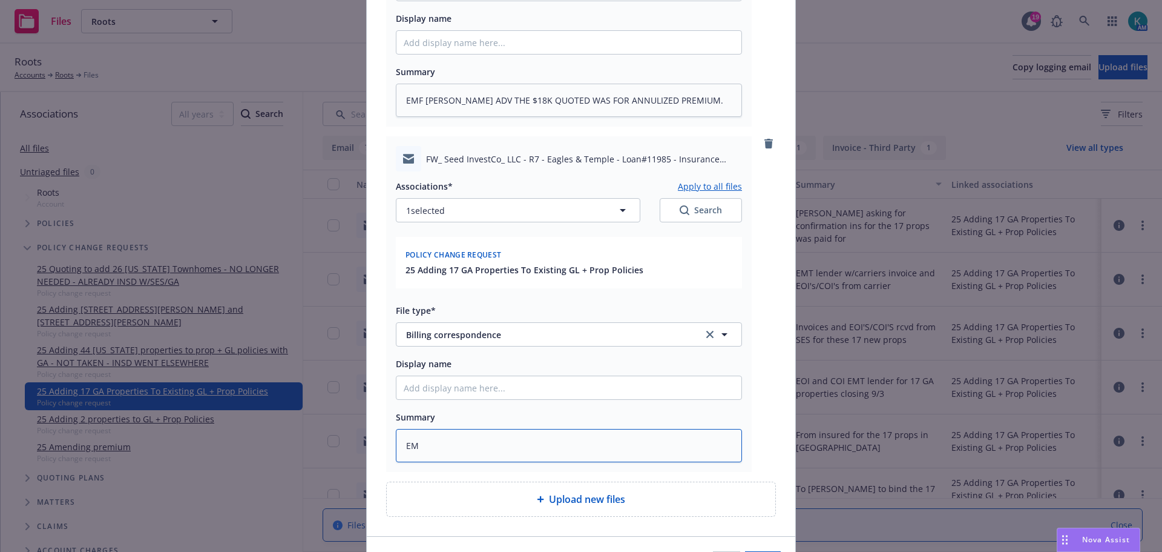
type textarea "EMF"
type textarea "x"
type textarea "EMF s"
type textarea "x"
type textarea "EMF"
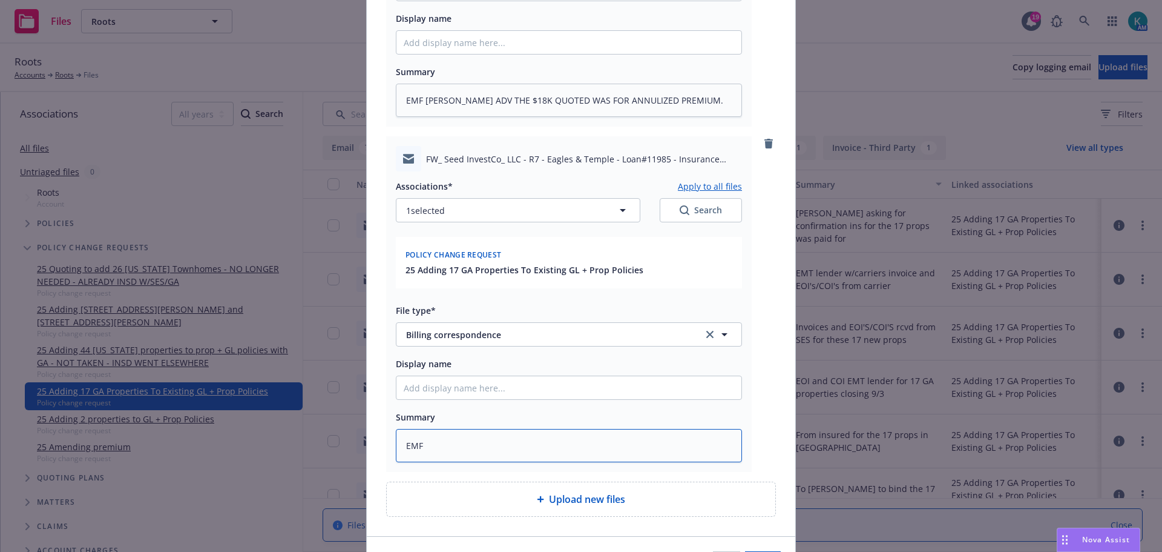
type textarea "x"
type textarea "EMF S"
type textarea "x"
type textarea "EMF SE"
type textarea "x"
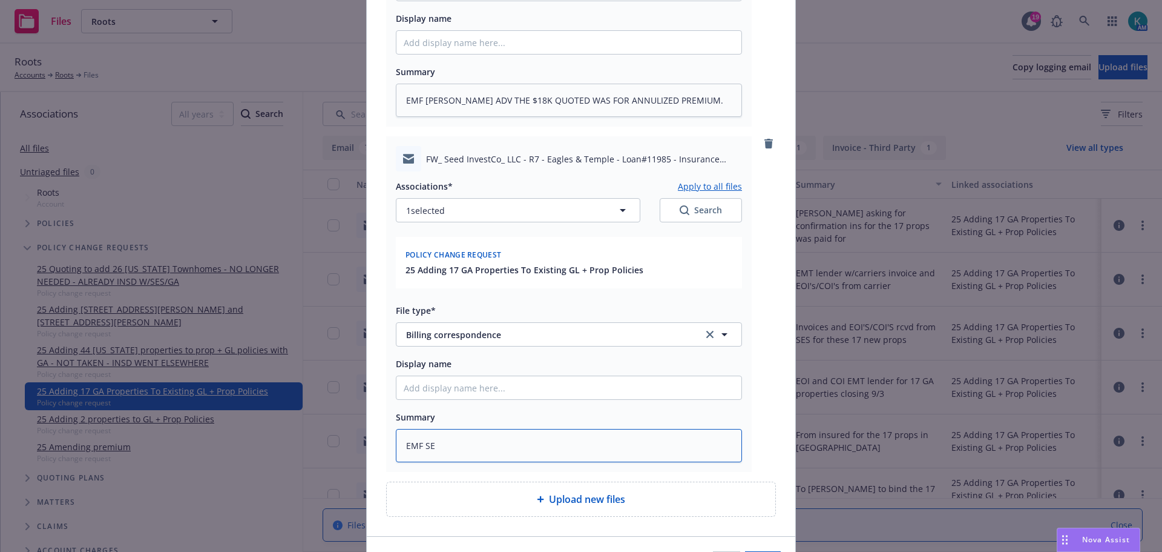
type textarea "EMF SES"
type textarea "x"
type textarea "EMF SES"
type textarea "x"
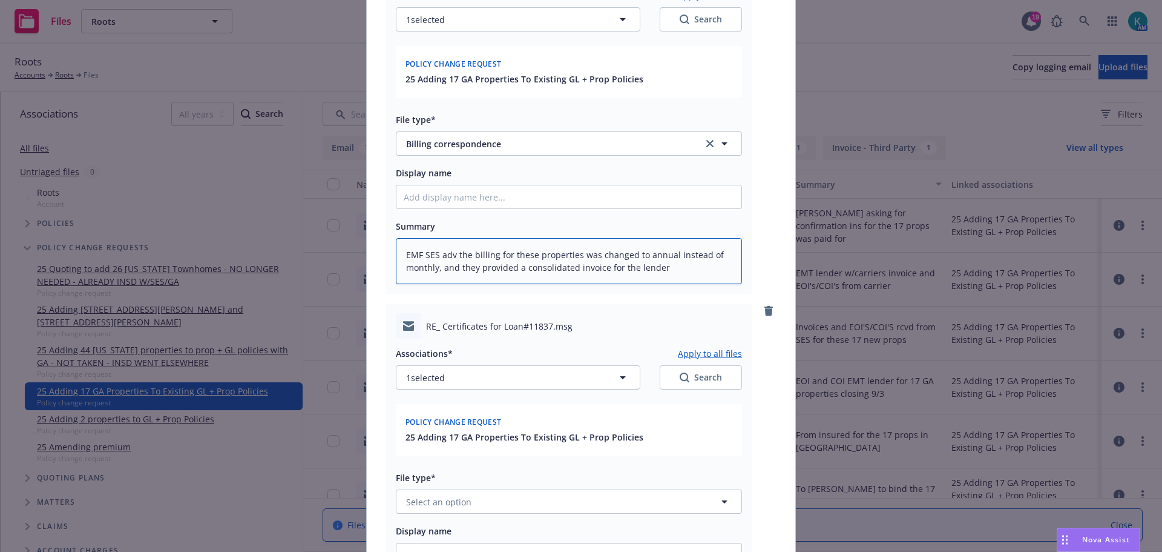
scroll to position [666, 0]
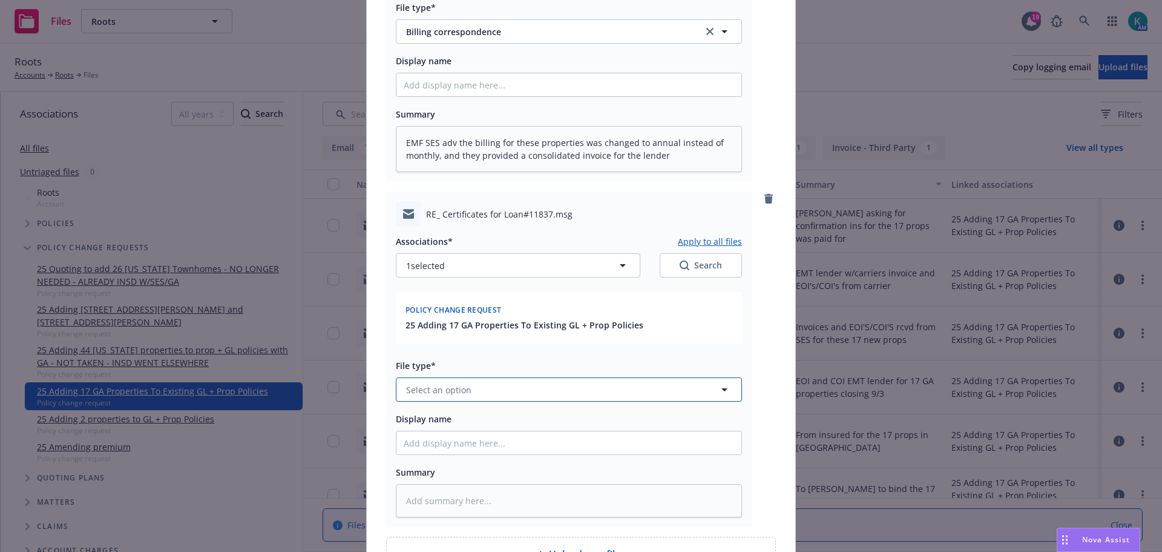
click at [445, 395] on span "Select an option" at bounding box center [438, 389] width 65 height 13
drag, startPoint x: 461, startPoint y: 331, endPoint x: 463, endPoint y: 408, distance: 76.9
click at [461, 331] on div "Billing correspondence" at bounding box center [455, 324] width 102 height 18
click at [486, 487] on textarea at bounding box center [569, 500] width 346 height 33
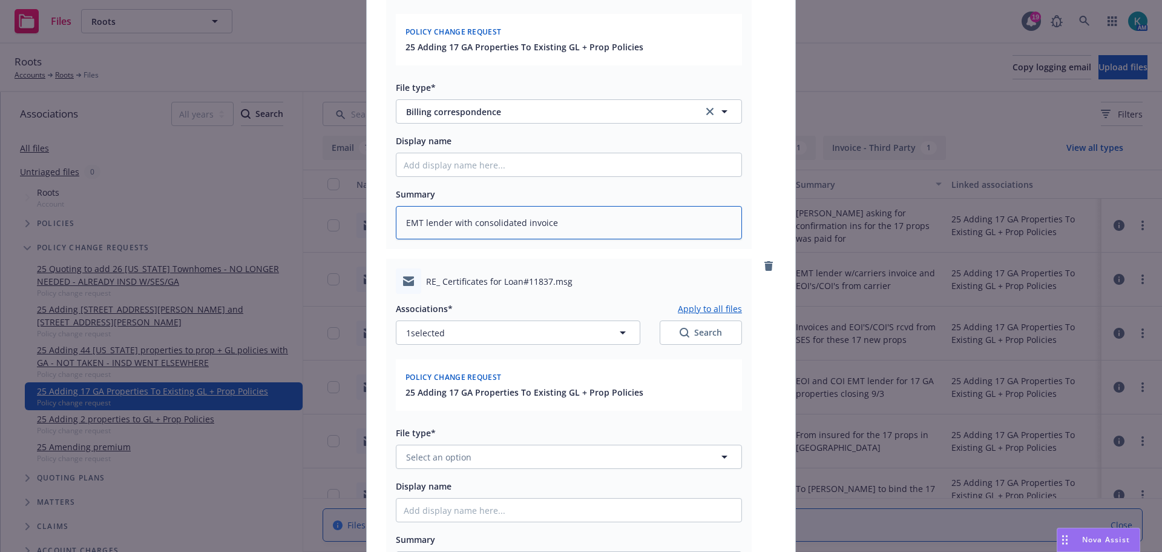
scroll to position [1062, 0]
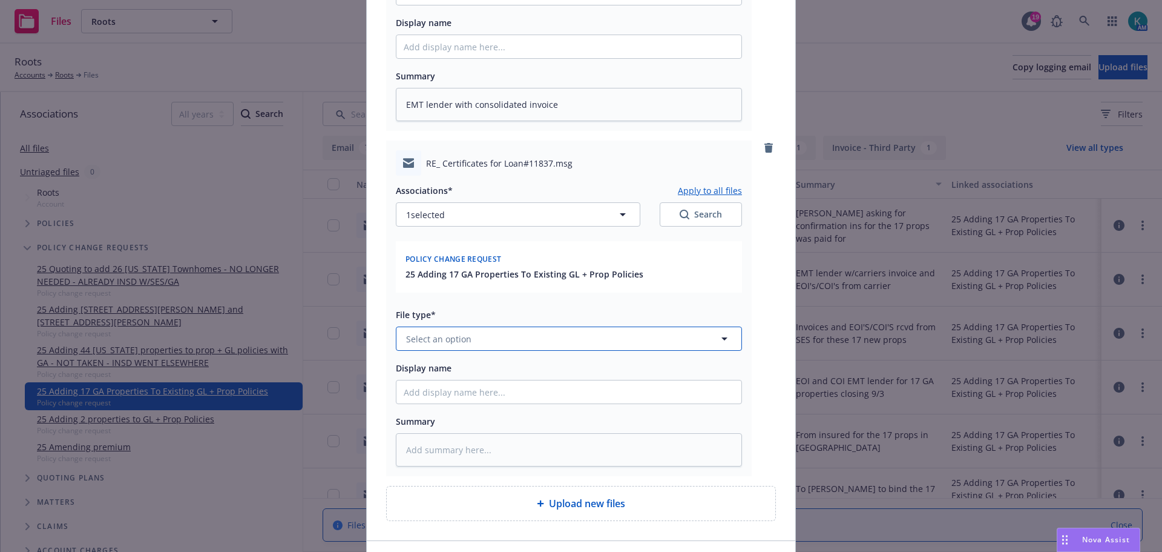
click at [434, 338] on span "Select an option" at bounding box center [438, 338] width 65 height 13
click at [476, 279] on span "Billing correspondence" at bounding box center [456, 272] width 95 height 13
click at [459, 448] on textarea at bounding box center [569, 449] width 346 height 33
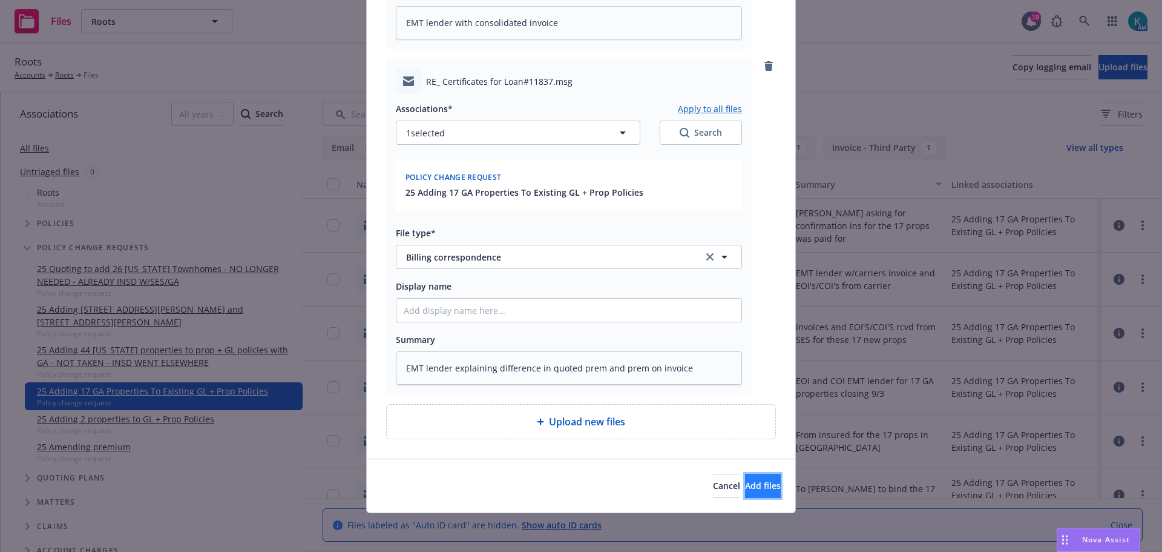
click at [745, 481] on button "Add files" at bounding box center [763, 485] width 36 height 24
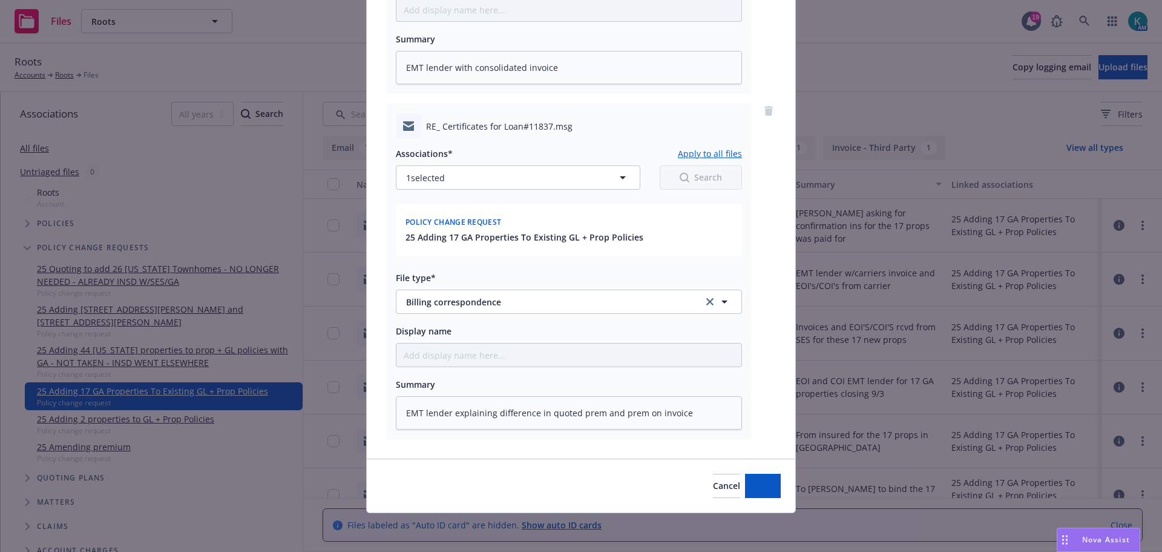
scroll to position [1099, 0]
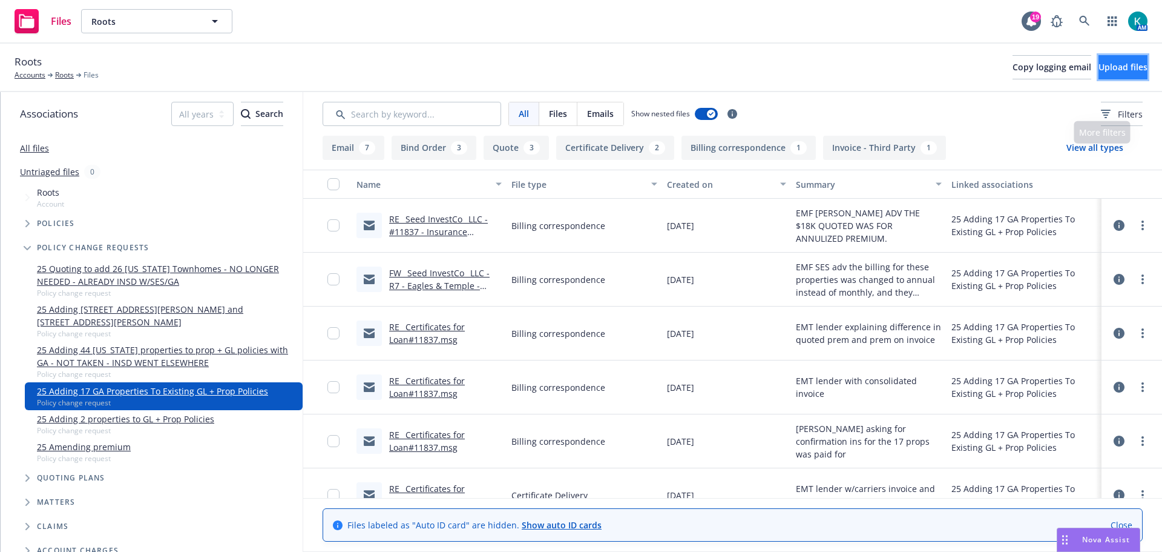
click at [1099, 71] on span "Upload files" at bounding box center [1123, 67] width 49 height 12
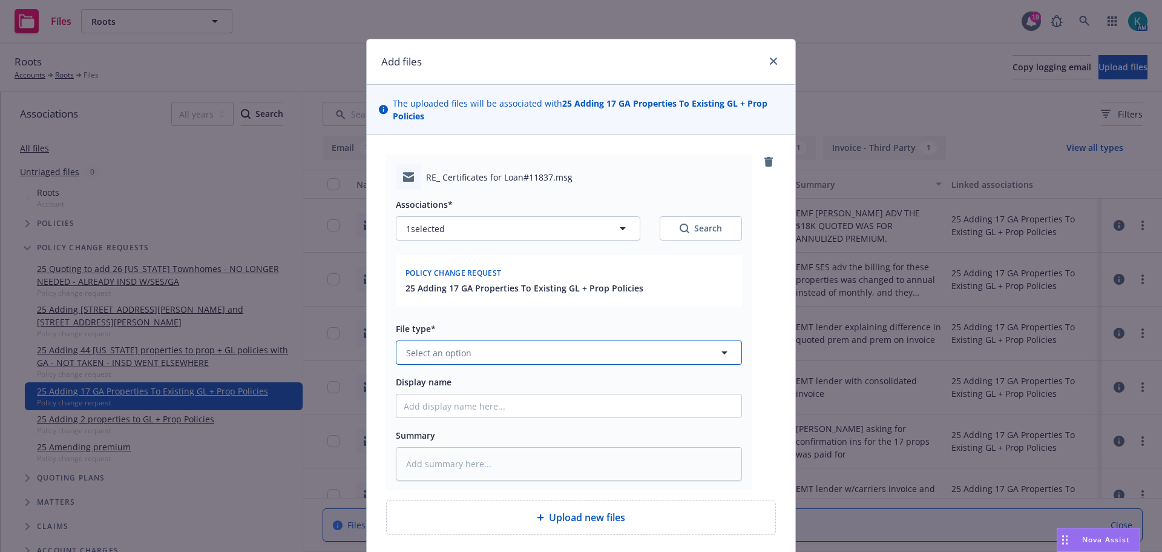
click at [492, 358] on button "Select an option" at bounding box center [569, 352] width 346 height 24
click at [479, 291] on span "Billing correspondence" at bounding box center [456, 286] width 95 height 13
click at [514, 449] on textarea at bounding box center [569, 463] width 346 height 33
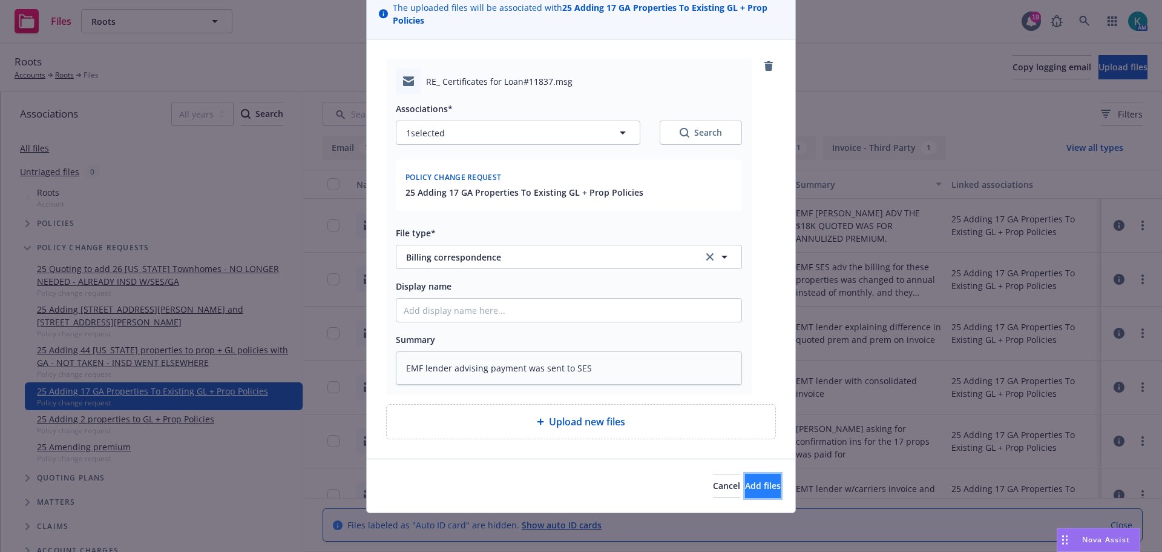
click at [751, 490] on span "Add files" at bounding box center [763, 486] width 36 height 12
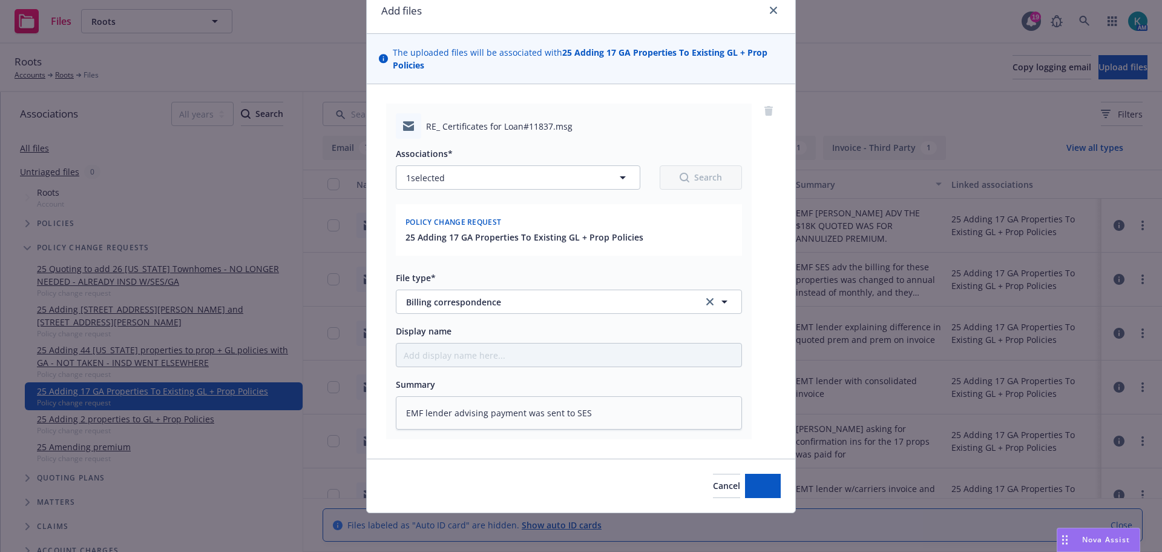
scroll to position [51, 0]
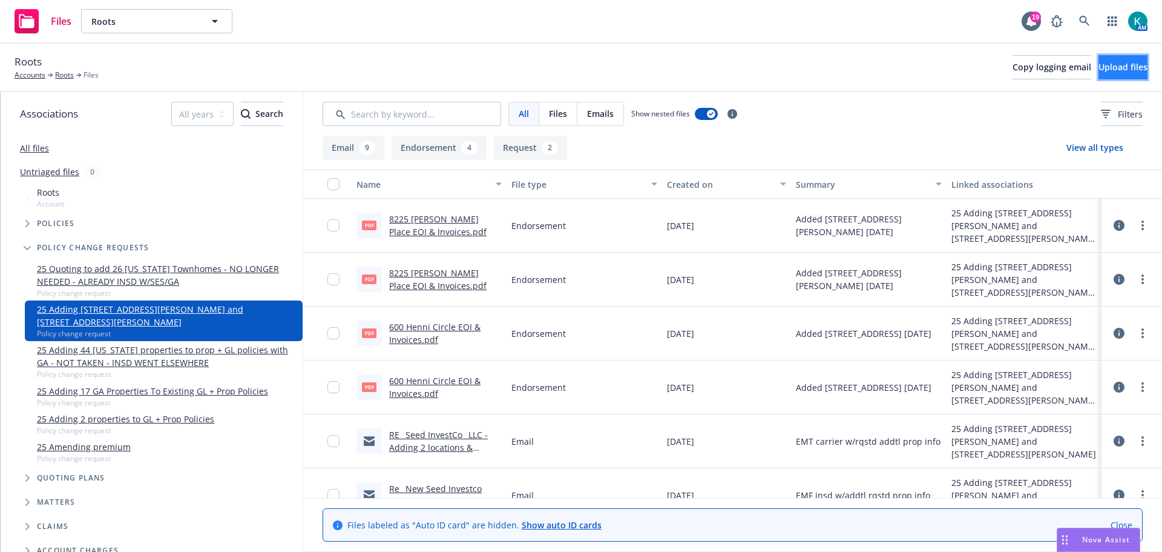
click at [1107, 58] on button "Upload files" at bounding box center [1123, 67] width 49 height 24
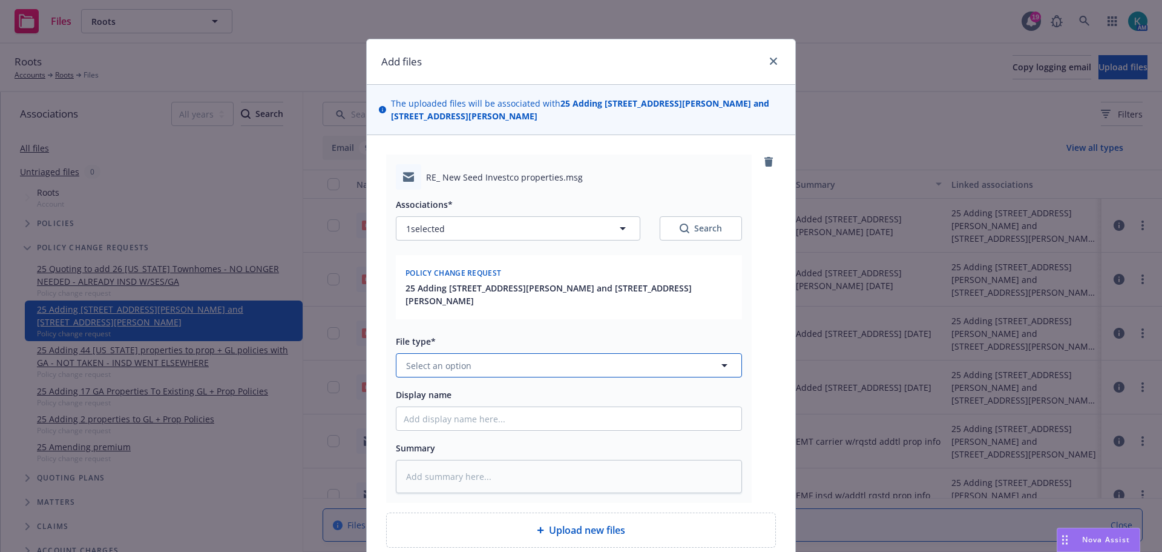
click at [471, 353] on button "Select an option" at bounding box center [569, 365] width 346 height 24
type input "em"
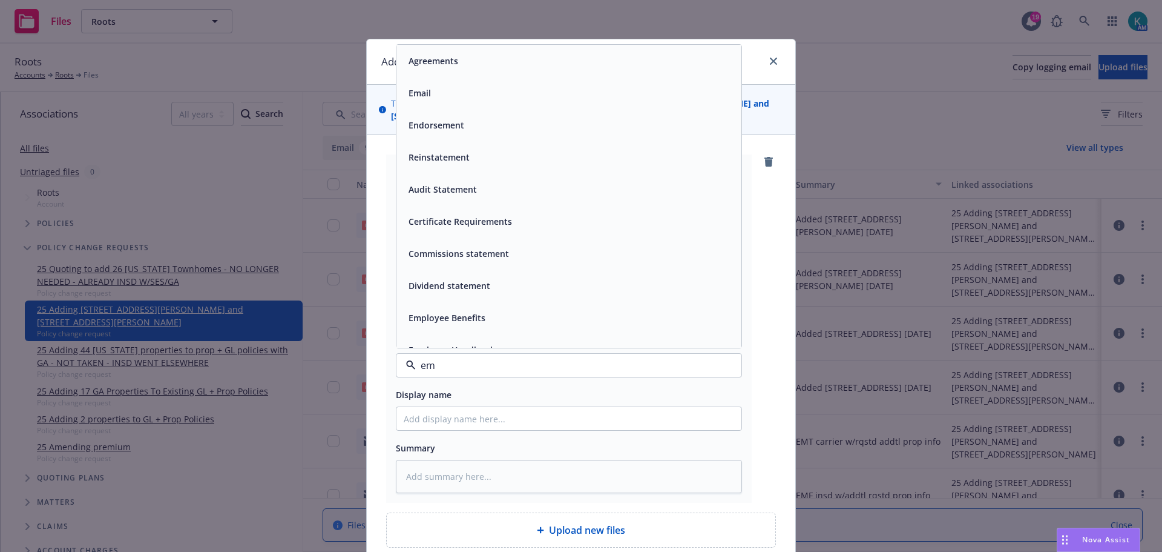
click at [524, 84] on div "Email" at bounding box center [569, 93] width 331 height 18
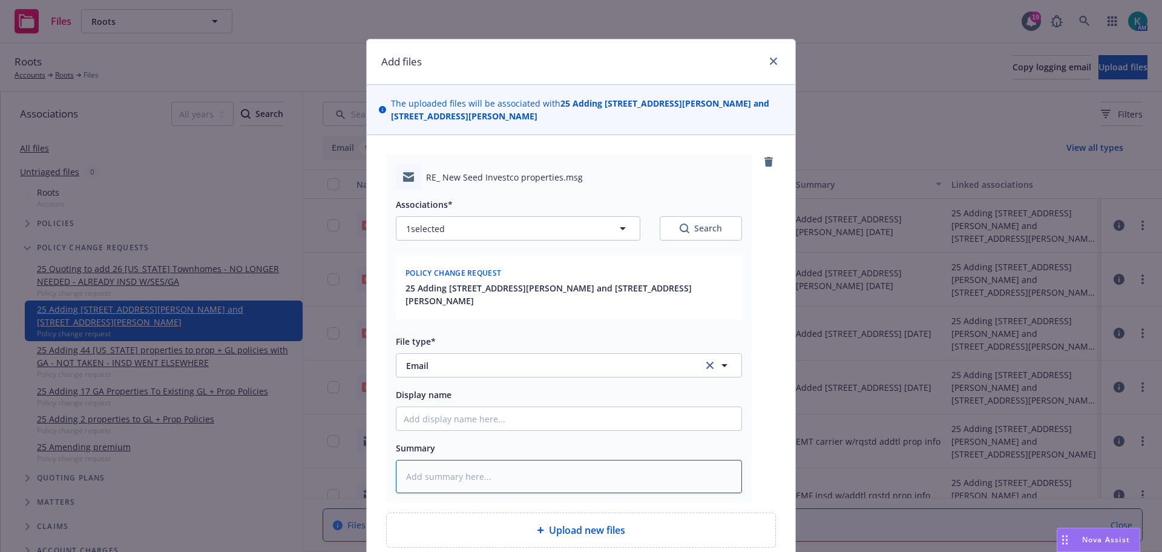
click at [516, 460] on textarea at bounding box center [569, 476] width 346 height 33
type textarea "x"
type textarea "E"
type textarea "x"
type textarea "EMT"
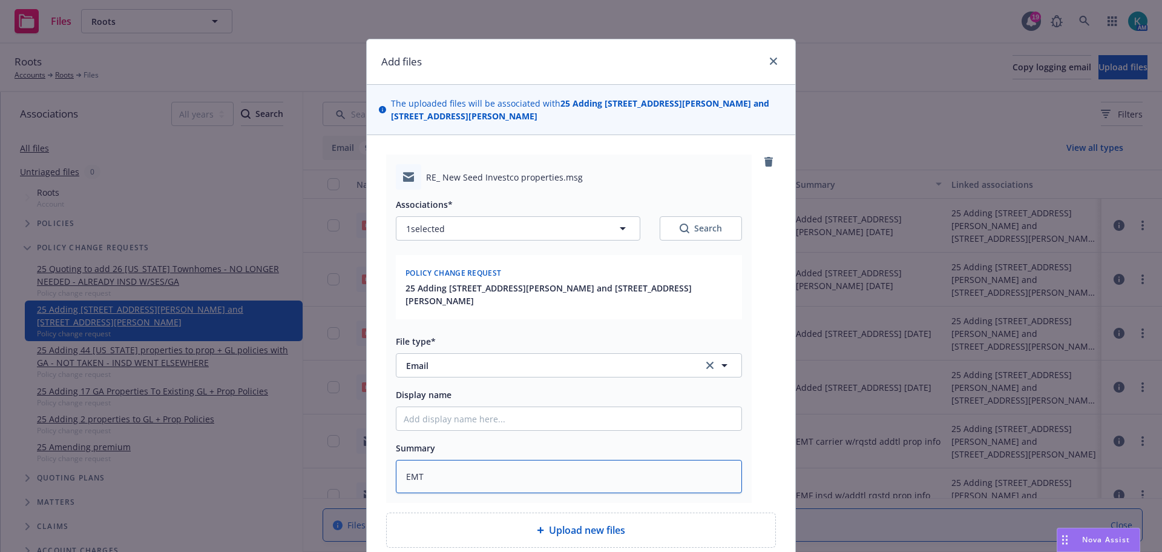
type textarea "x"
type textarea "EMT"
type textarea "x"
type textarea "EMT n"
type textarea "x"
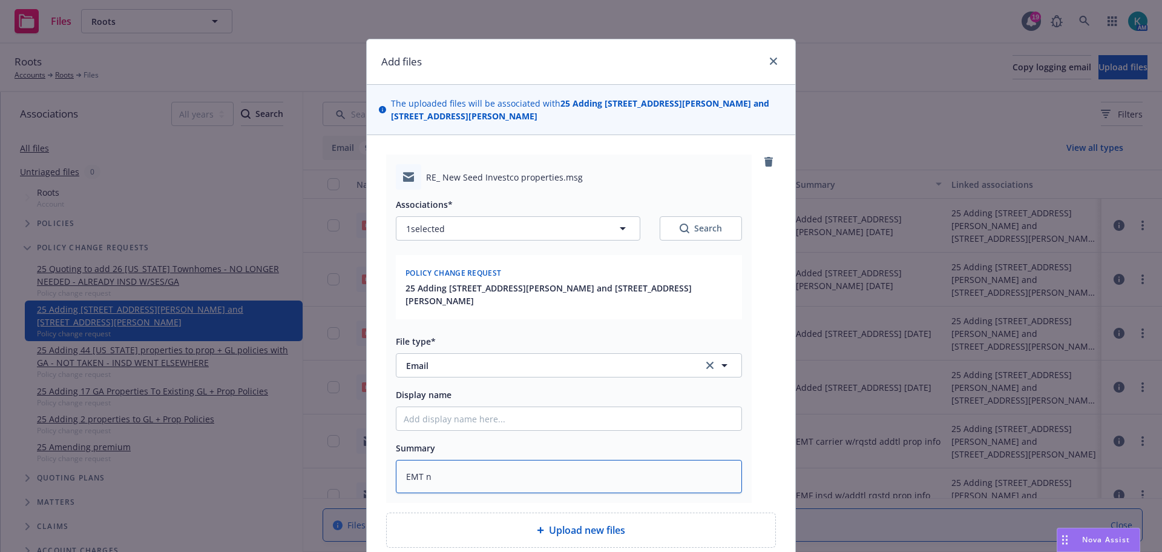
type textarea "EMT"
type textarea "x"
type textarea "EMT i"
type textarea "x"
type textarea "EMT in"
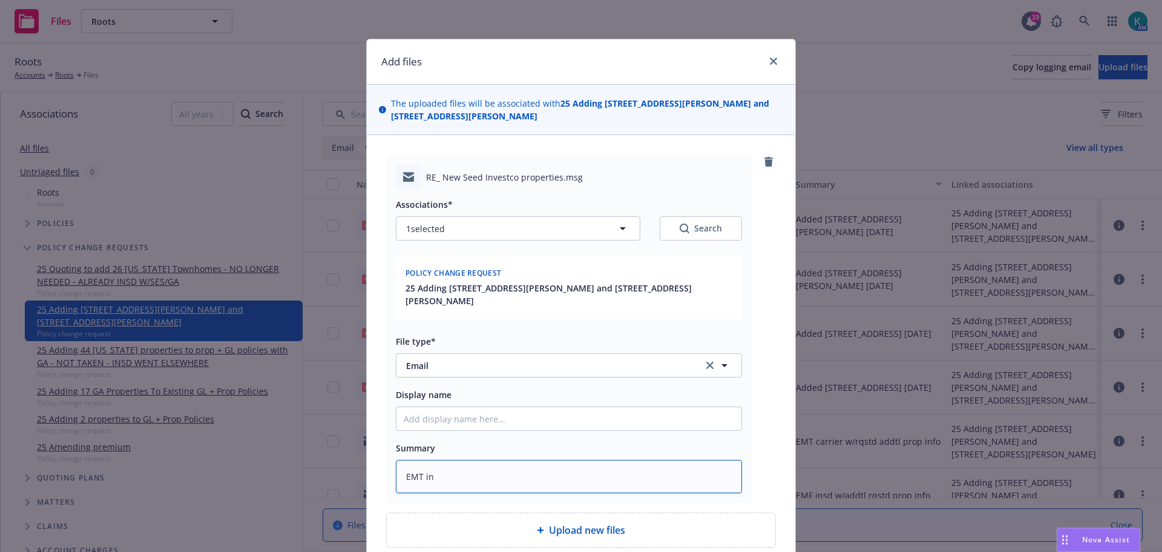
type textarea "x"
type textarea "EMT ins"
type textarea "x"
type textarea "EMT insd"
type textarea "x"
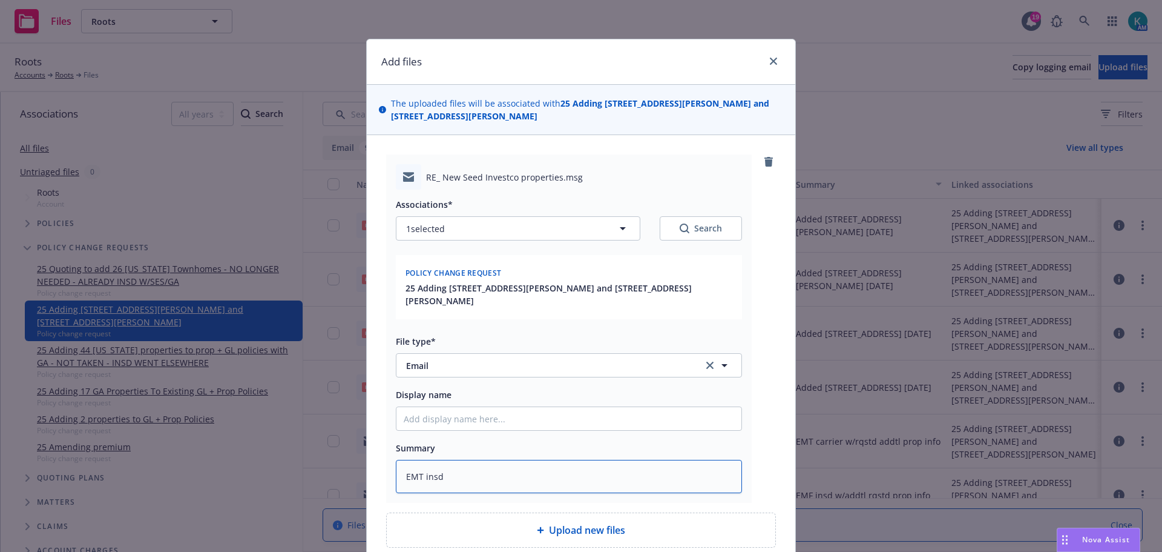
type textarea "EMT insd"
type textarea "x"
type textarea "EMT insd w"
type textarea "x"
type textarea "EMT insd w/"
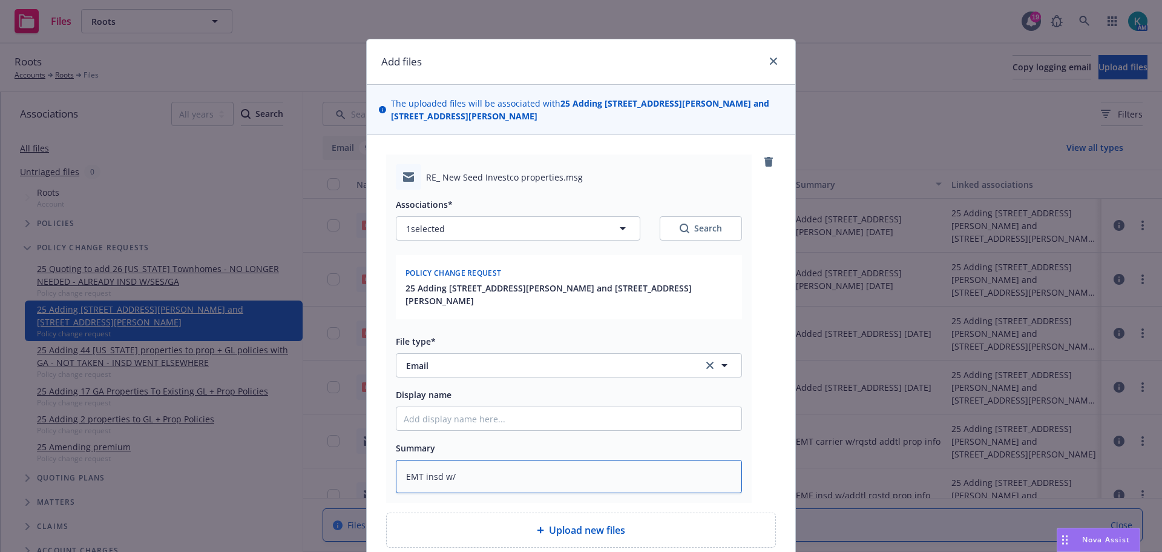
type textarea "x"
type textarea "EMT insd w/e"
type textarea "x"
type textarea "EMT insd w/en"
type textarea "x"
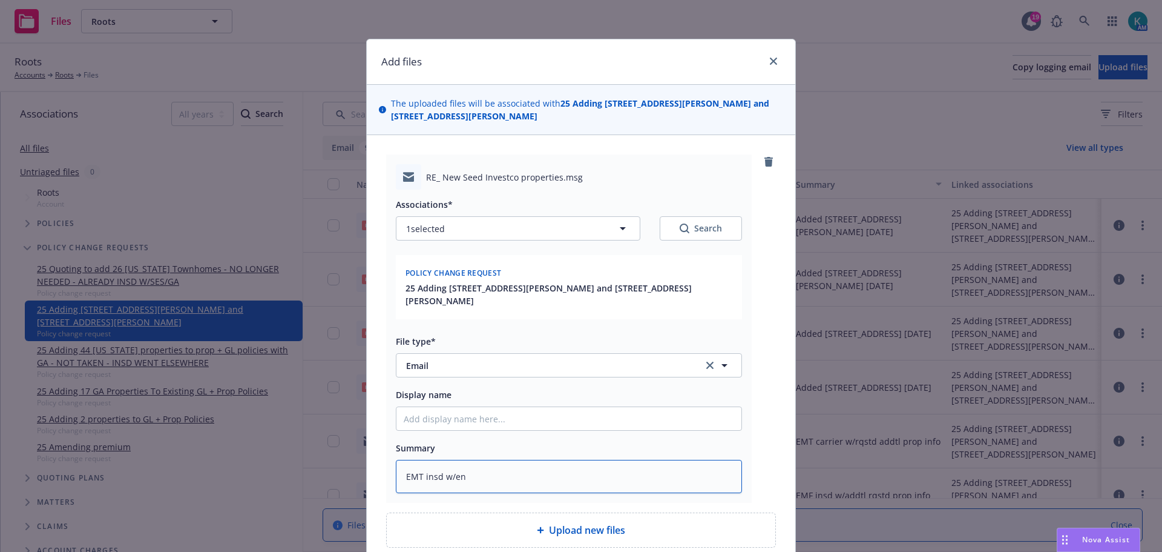
type textarea "EMT insd w/end"
type textarea "x"
type textarea "EMT insd w/endt"
type textarea "x"
type textarea "EMT insd w/endts"
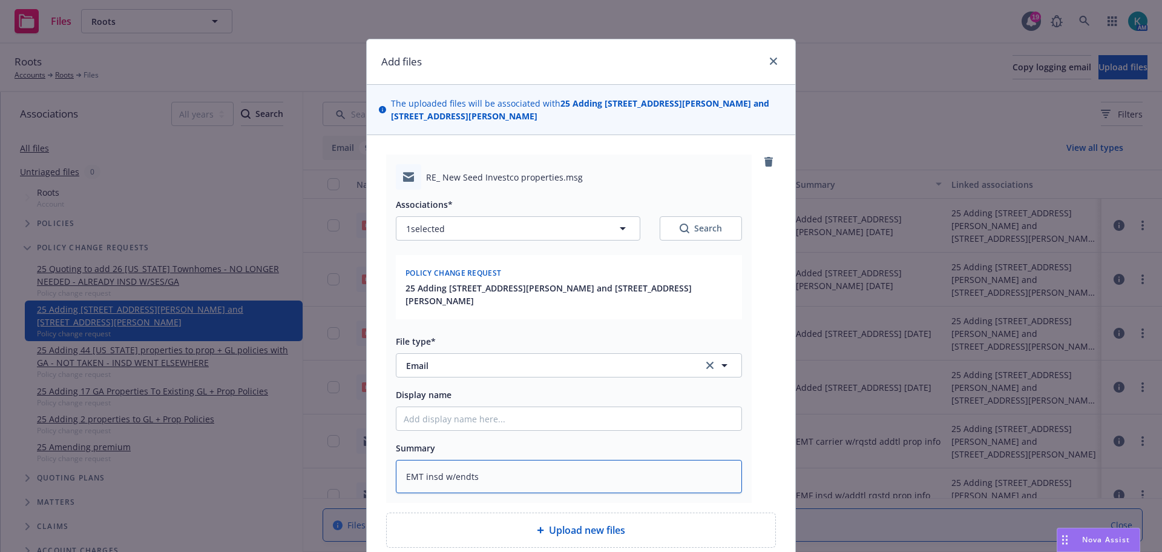
type textarea "x"
type textarea "EMT insd w/endts a"
type textarea "x"
type textarea "EMT insd w/endts an"
type textarea "x"
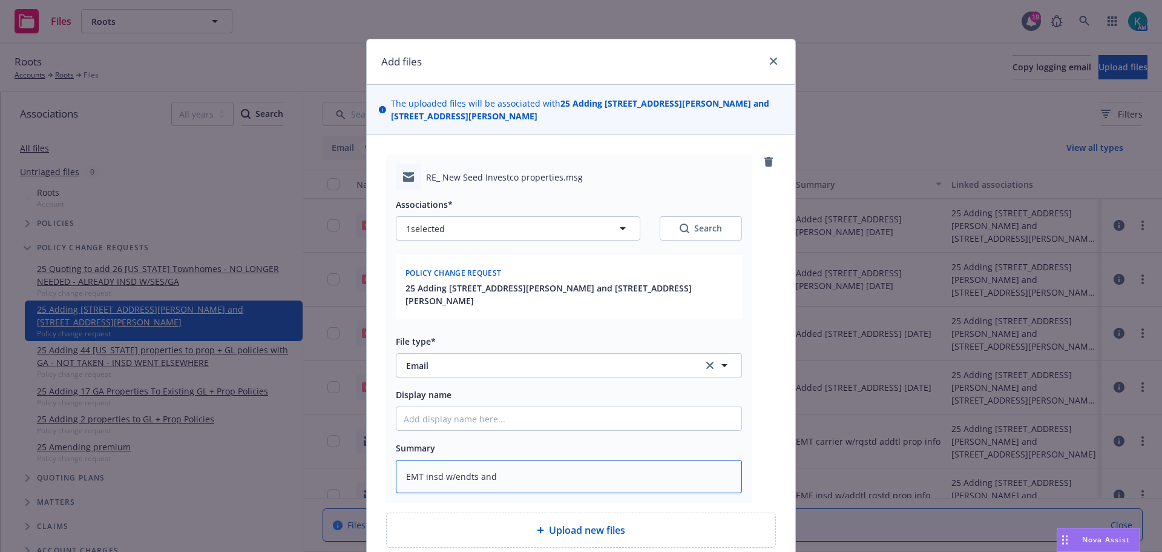
type textarea "EMT insd w/endts and"
type textarea "x"
type textarea "EMT insd w/endts and"
type textarea "x"
type textarea "EMT insd w/endts an"
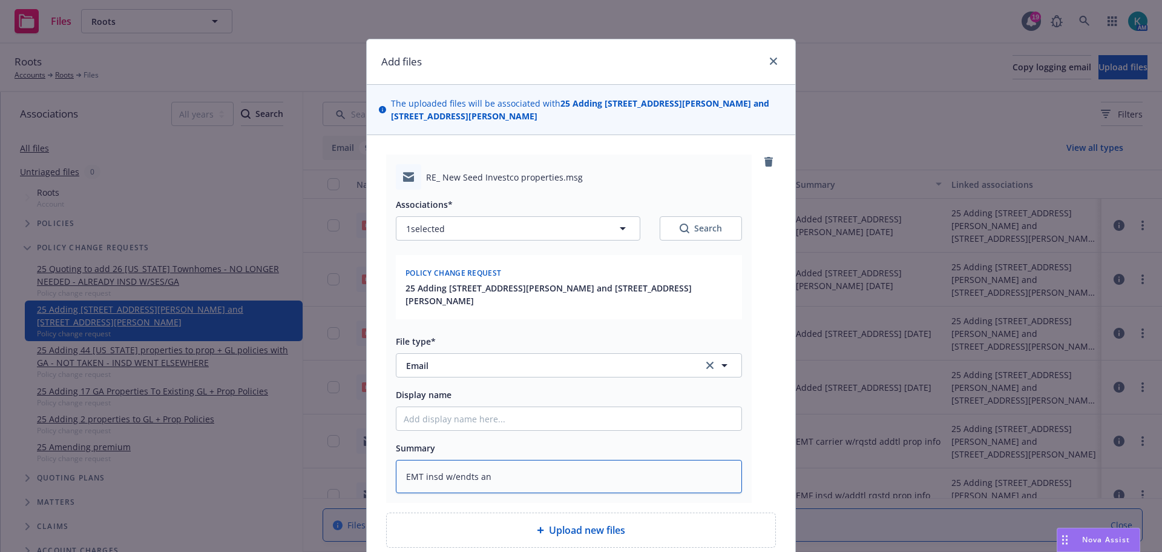
type textarea "x"
type textarea "EMT insd w/endts a"
type textarea "x"
type textarea "EMT insd w/endts"
type textarea "x"
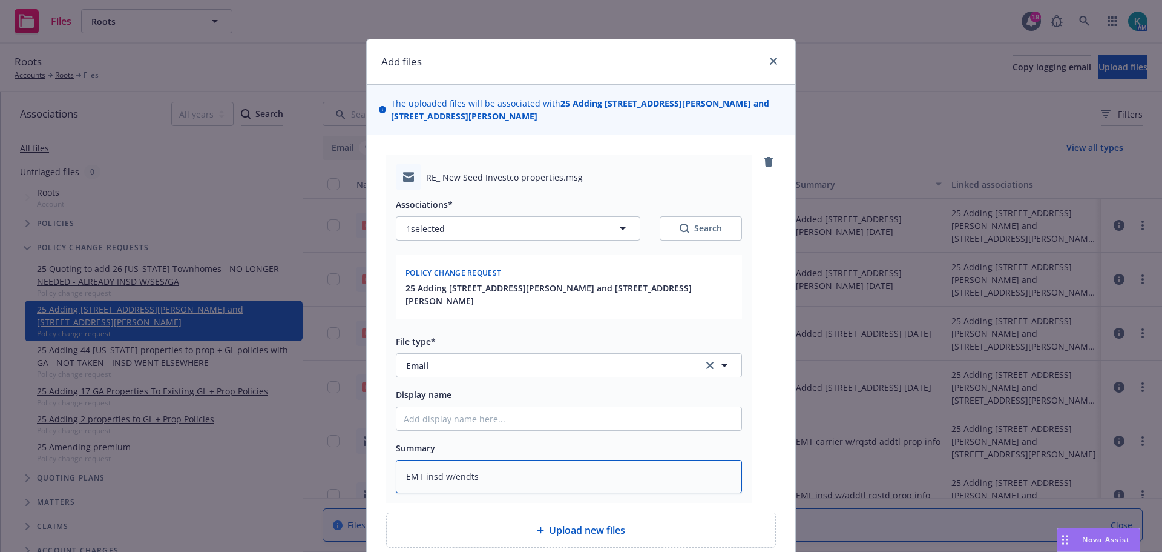
type textarea "EMT insd w/endts"
type textarea "x"
type textarea "EMT insd w/endts,"
type textarea "x"
type textarea "EMT insd w/endts,"
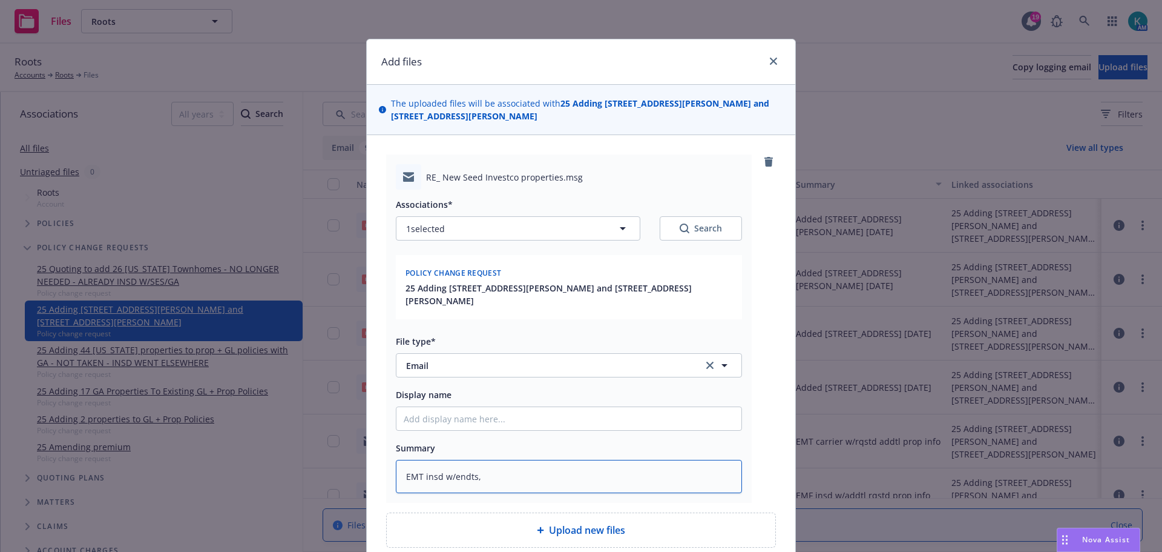
type textarea "x"
type textarea "EMT insd w/endts, i"
type textarea "x"
type textarea "EMT insd w/endts, inv"
type textarea "x"
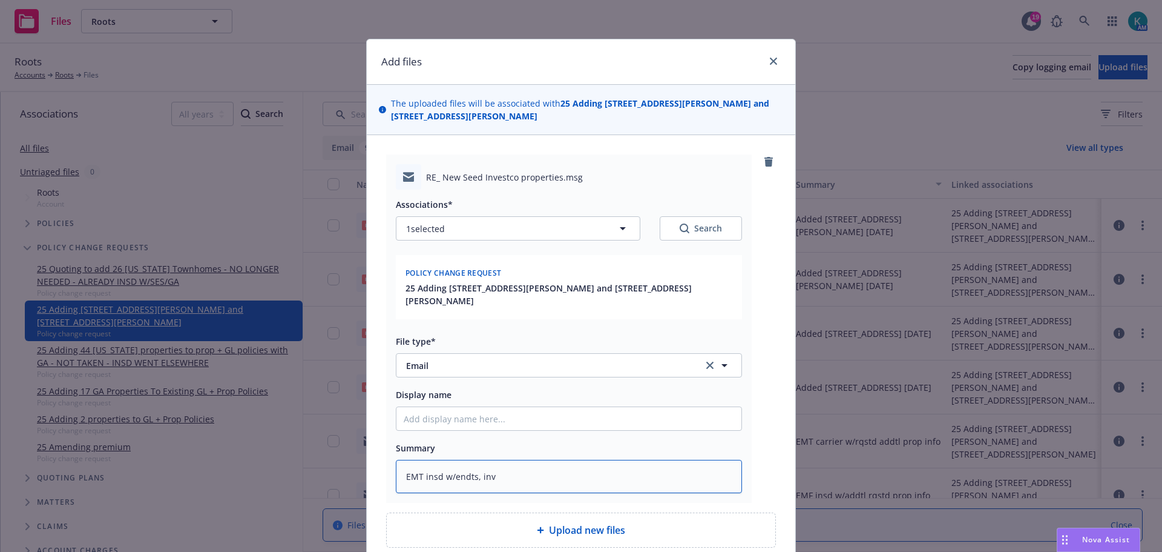
type textarea "EMT insd w/endts, invo"
type textarea "x"
type textarea "EMT insd w/endts, invoi"
type textarea "x"
type textarea "EMT insd w/endts, invoic"
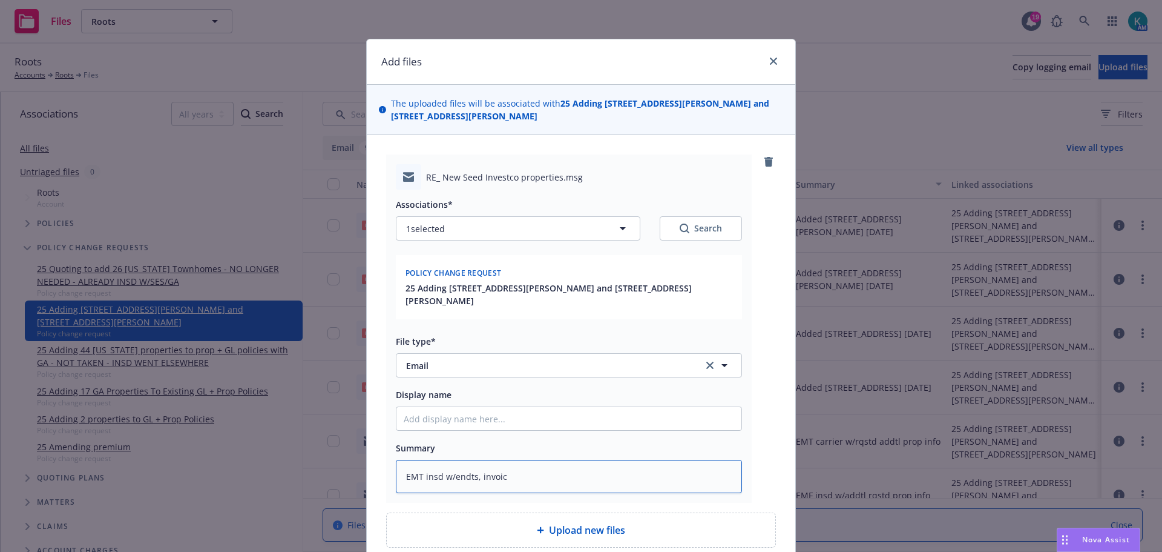
type textarea "x"
type textarea "EMT insd w/endts, invoice"
type textarea "x"
type textarea "EMT insd w/endts, invoices,"
type textarea "x"
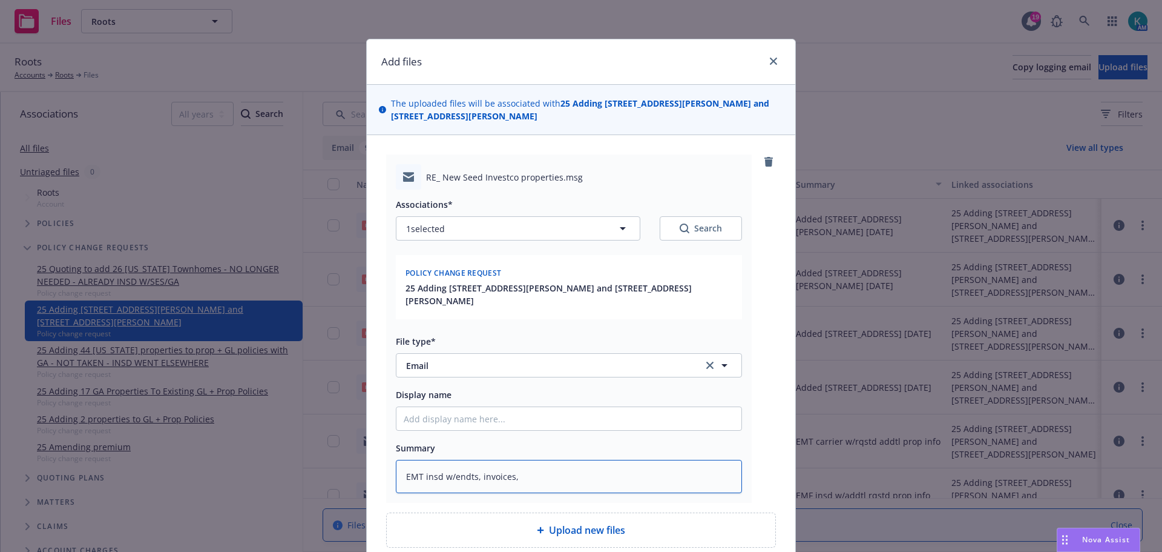
type textarea "EMT insd w/endts, invoices,"
type textarea "x"
type textarea "EMT insd w/endts, invoices, a"
type textarea "x"
type textarea "EMT insd w/endts, invoices, an"
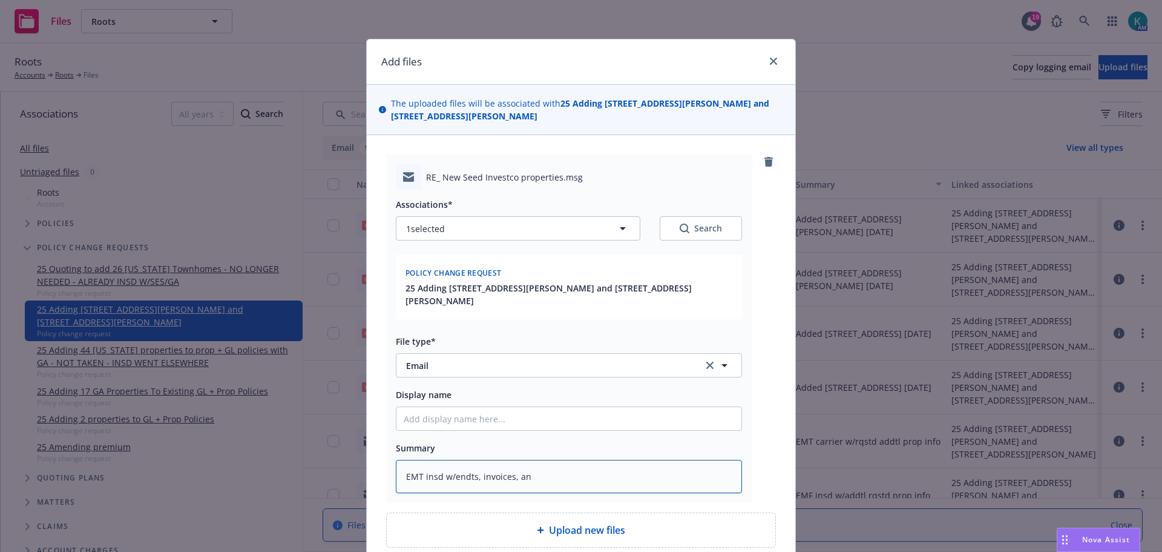
type textarea "x"
type textarea "EMT insd w/endts, invoices, and"
type textarea "x"
type textarea "EMT insd w/endts, invoices, and"
type textarea "x"
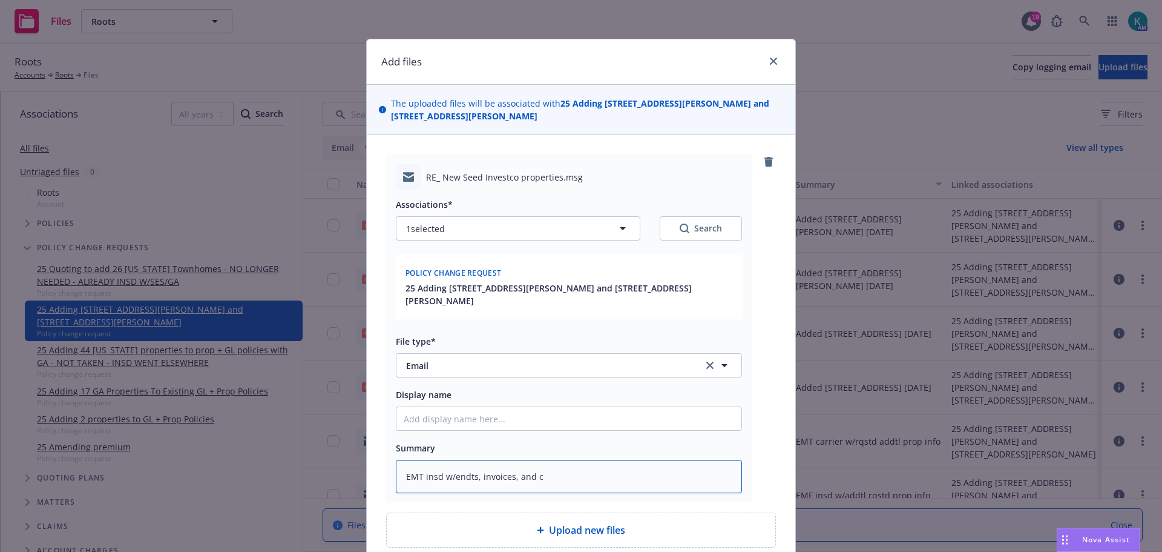
type textarea "EMT insd w/endts, invoices, and ce"
type textarea "x"
type textarea "EMT insd w/endts, invoices, and cer"
type textarea "x"
type textarea "EMT insd w/endts, invoices, and cert"
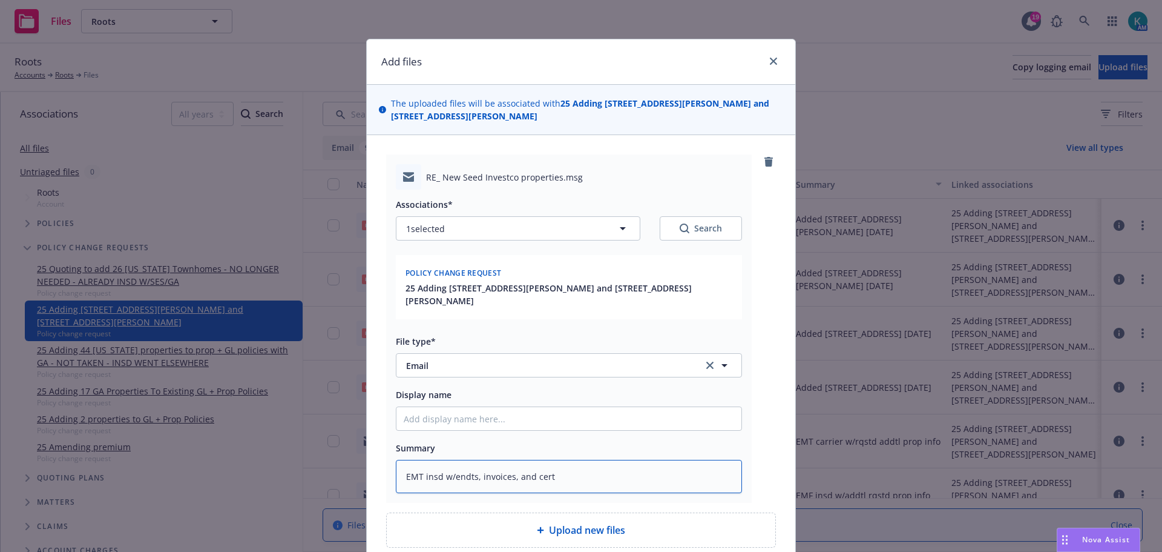
type textarea "x"
type textarea "EMT insd w/endts, invoices, and certs"
type textarea "x"
type textarea "EMT insd w/endts, invoices, and certs f"
type textarea "x"
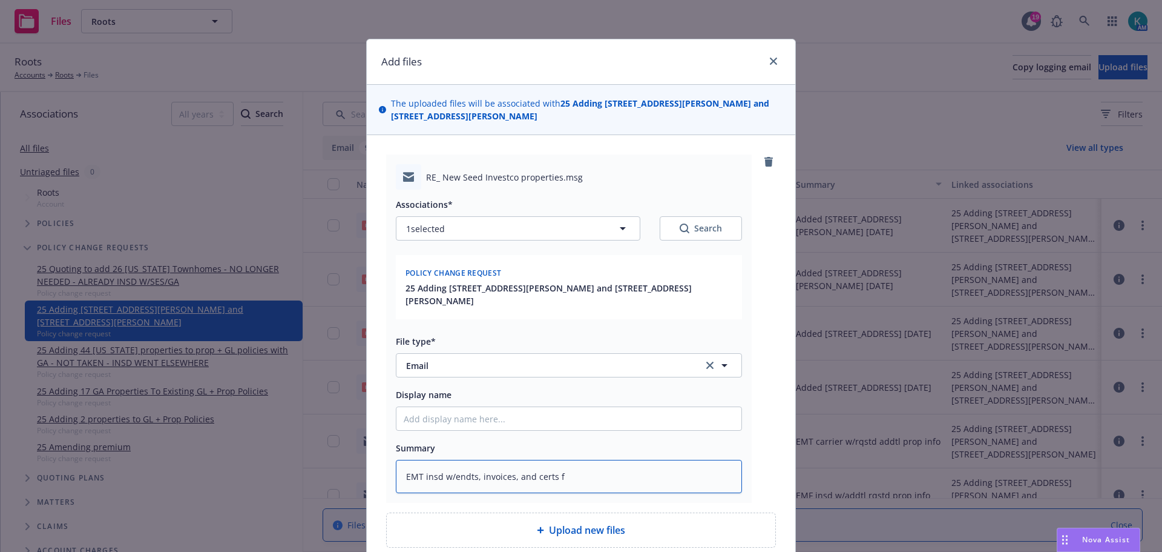
type textarea "EMT insd w/endts, invoices, and certs fo"
type textarea "x"
type textarea "EMT insd w/endts, invoices, and certs for"
type textarea "x"
type textarea "EMT insd w/endts, invoices, and certs for"
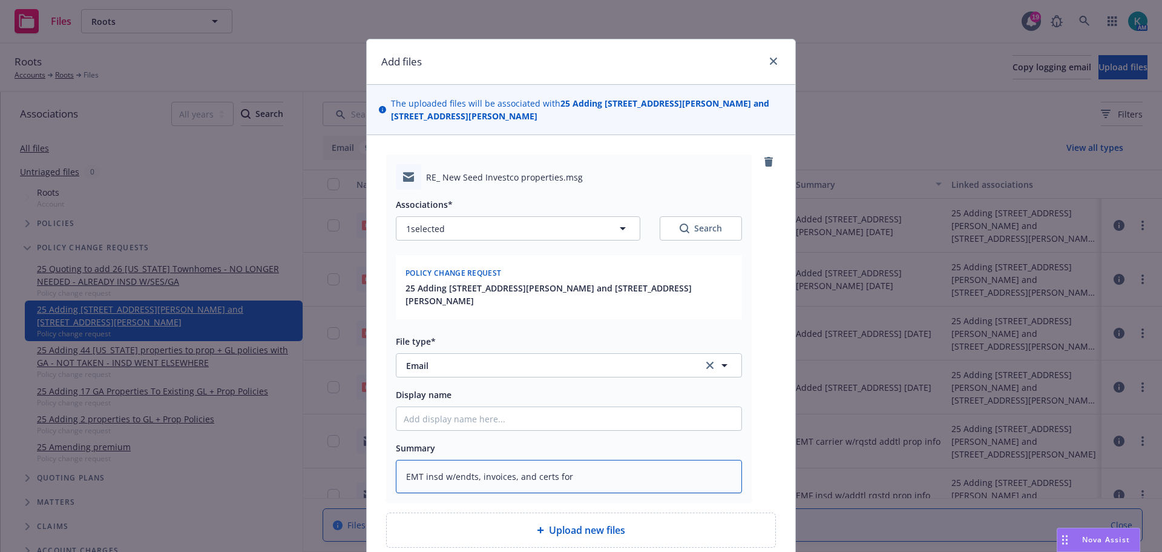
type textarea "x"
type textarea "EMT insd w/endts, invoices, and certs for t"
type textarea "x"
type textarea "EMT insd w/endts, invoices, and certs for th"
type textarea "x"
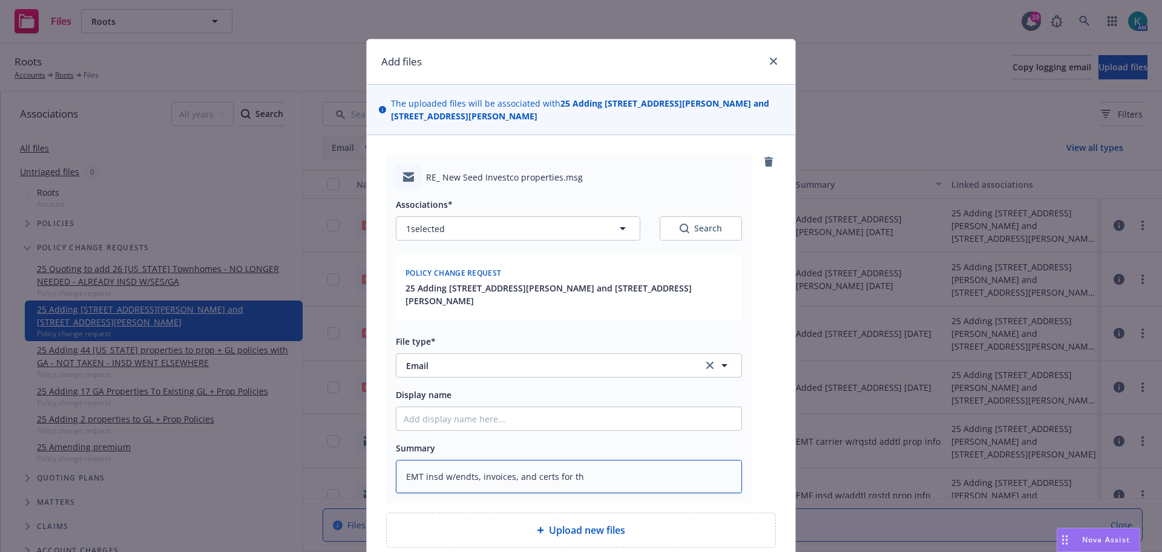
type textarea "EMT insd w/endts, invoices, and certs for th"
type textarea "x"
type textarea "EMT insd w/endts, invoices, and certs for th"
type textarea "x"
type textarea "EMT insd w/endts, invoices, and certs for the"
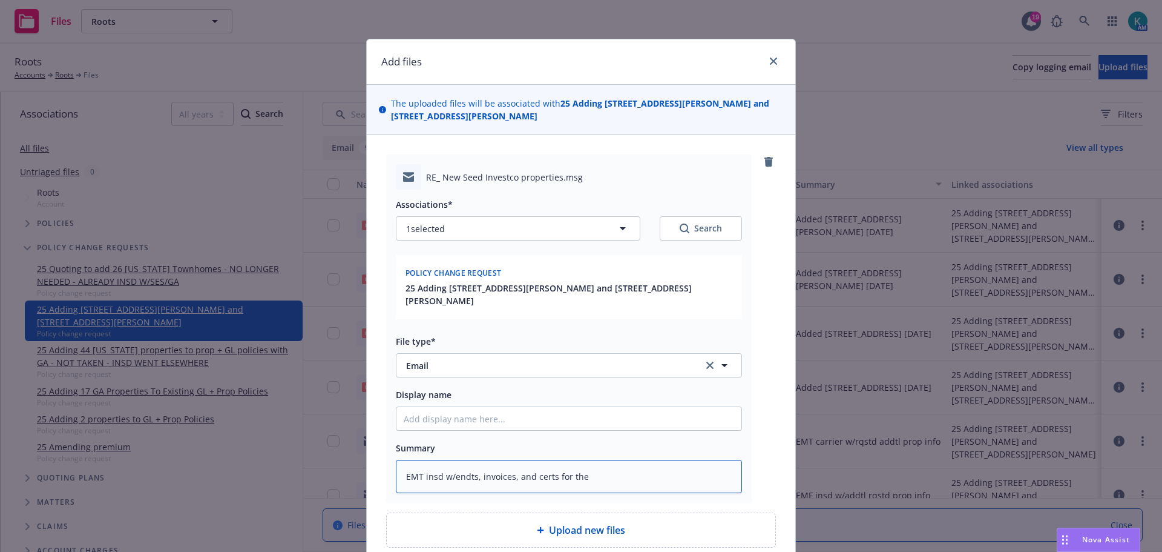
type textarea "x"
type textarea "EMT insd w/endts, invoices, and certs for the"
type textarea "x"
type textarea "EMT insd w/endts, invoices, and certs for the 2"
type textarea "x"
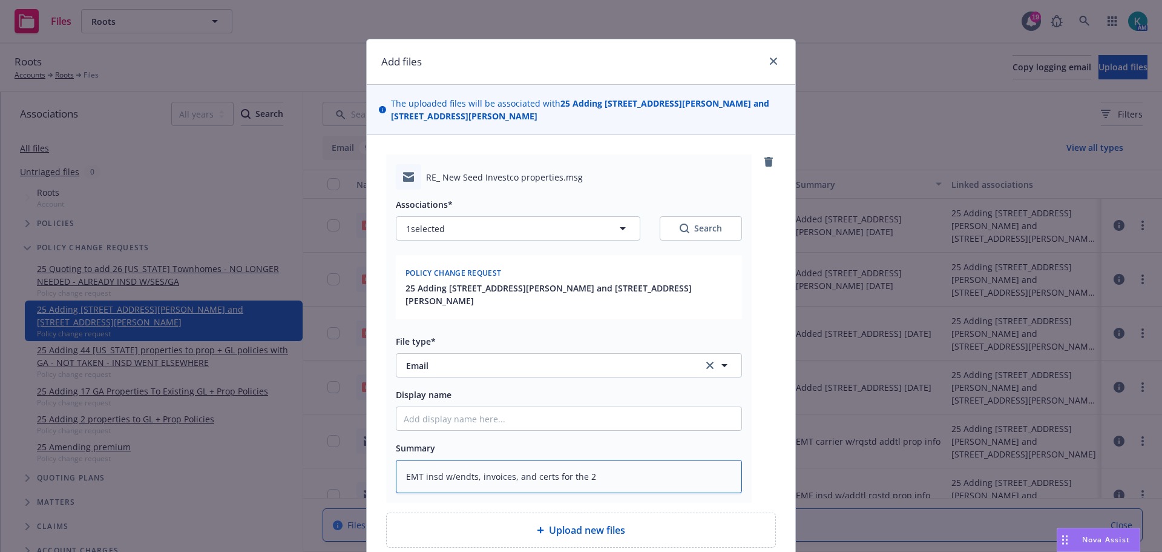
type textarea "EMT insd w/endts, invoices, and certs for the 2 p"
type textarea "x"
type textarea "EMT insd w/endts, invoices, and certs for the 2 pr"
type textarea "x"
type textarea "EMT insd w/endts, invoices, and certs for the 2 pro"
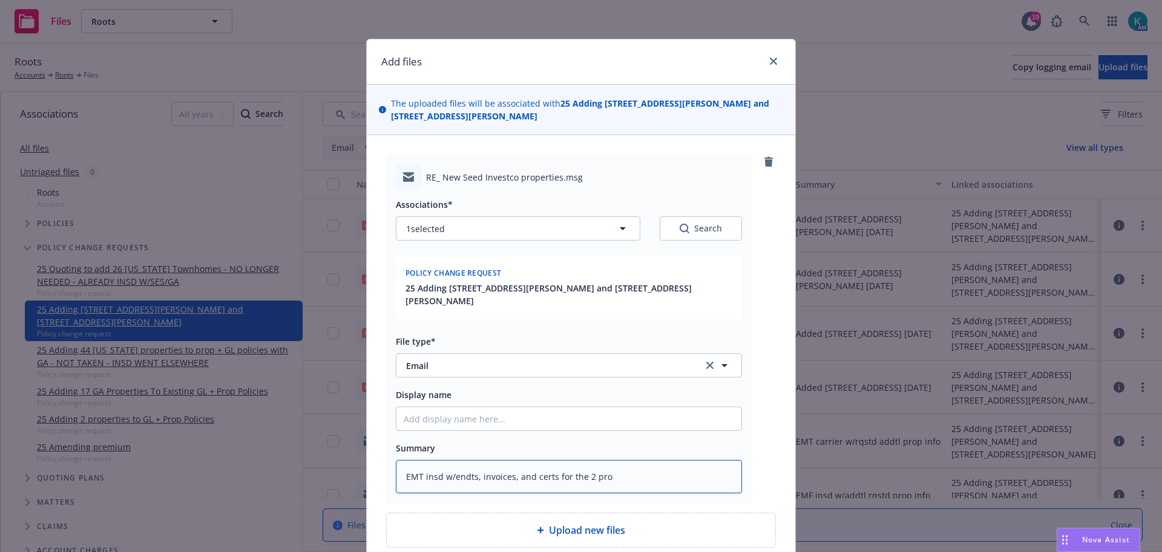
type textarea "x"
type textarea "EMT insd w/endts, invoices, and certs for the 2 prop"
type textarea "x"
type textarea "EMT insd w/endts, invoices, and certs for the 2 props"
type textarea "x"
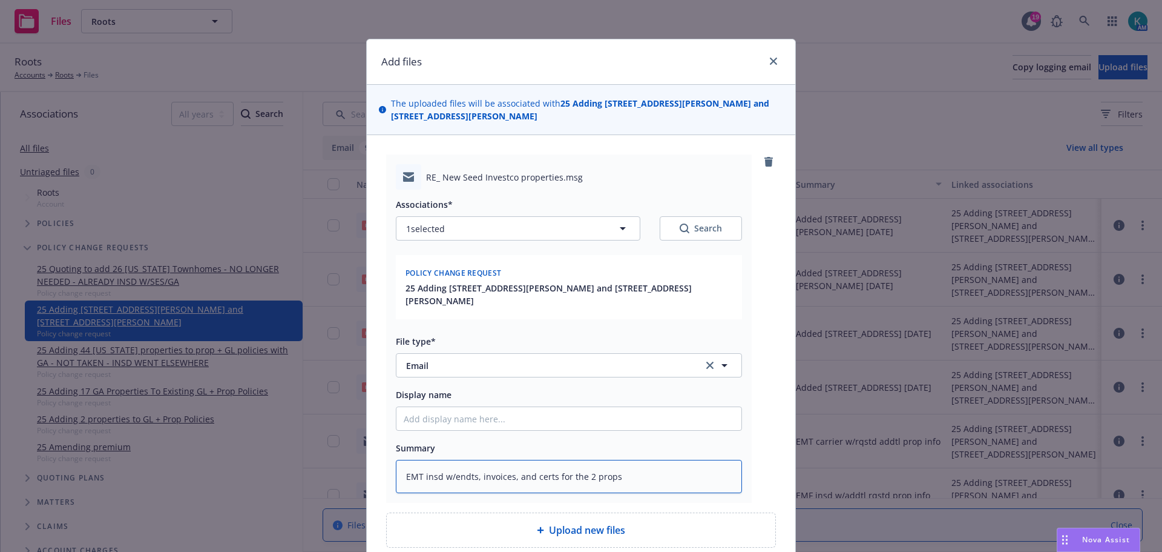
type textarea "EMT insd w/endts, invoices, and certs for the 2 props a"
type textarea "x"
type textarea "EMT insd w/endts, invoices, and certs for the 2 props ad"
type textarea "x"
type textarea "EMT insd w/endts, invoices, and certs for the 2 props add"
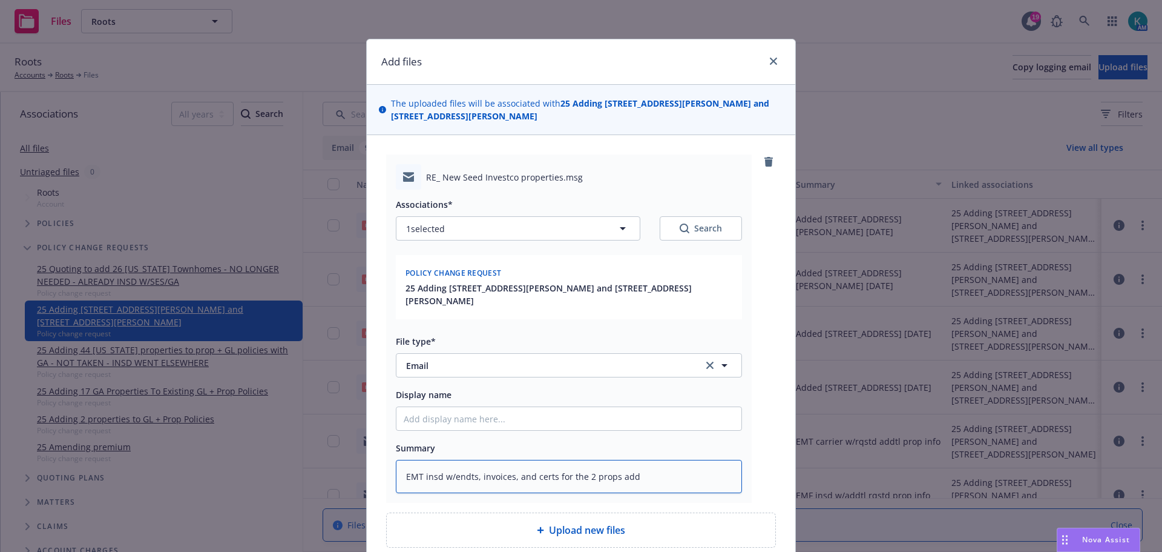
type textarea "x"
type textarea "EMT insd w/endts, invoices, and certs for the 2 props adde"
type textarea "x"
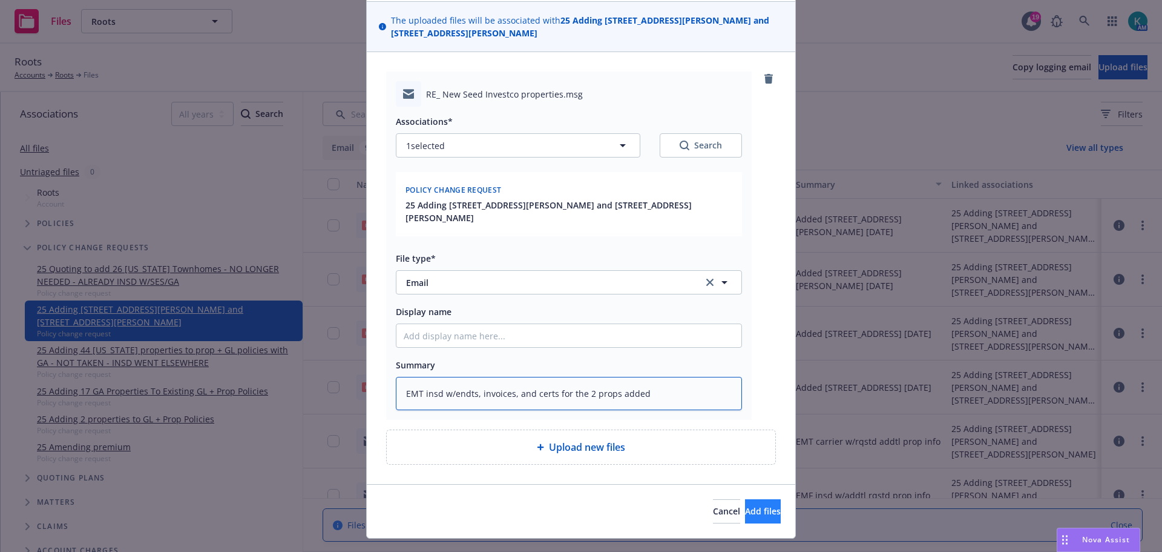
type textarea "EMT insd w/endts, invoices, and certs for the 2 props added"
click at [747, 499] on button "Add files" at bounding box center [763, 511] width 36 height 24
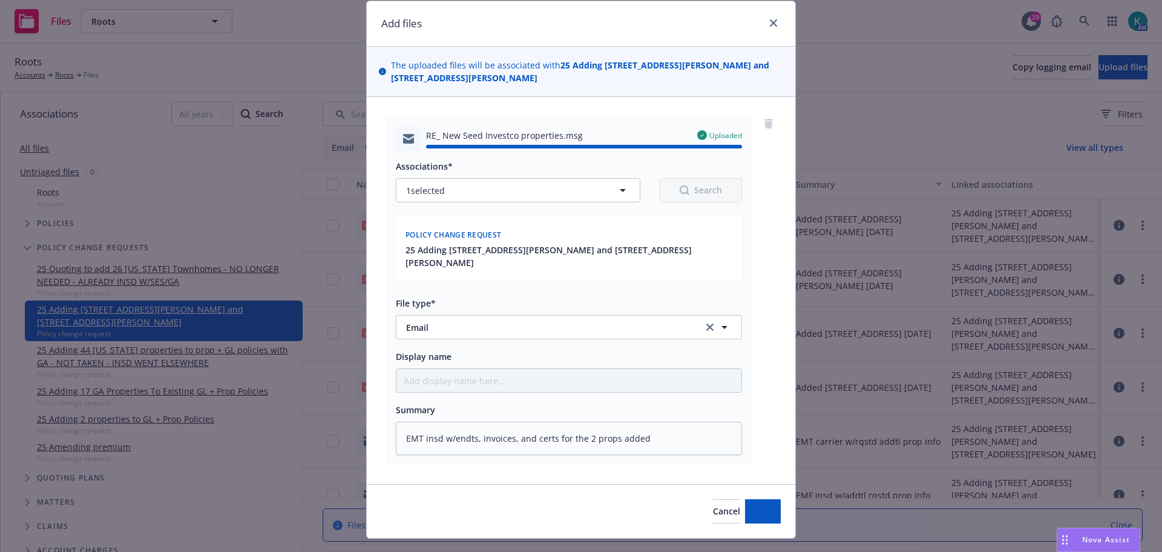
type textarea "x"
